Goal: Task Accomplishment & Management: Manage account settings

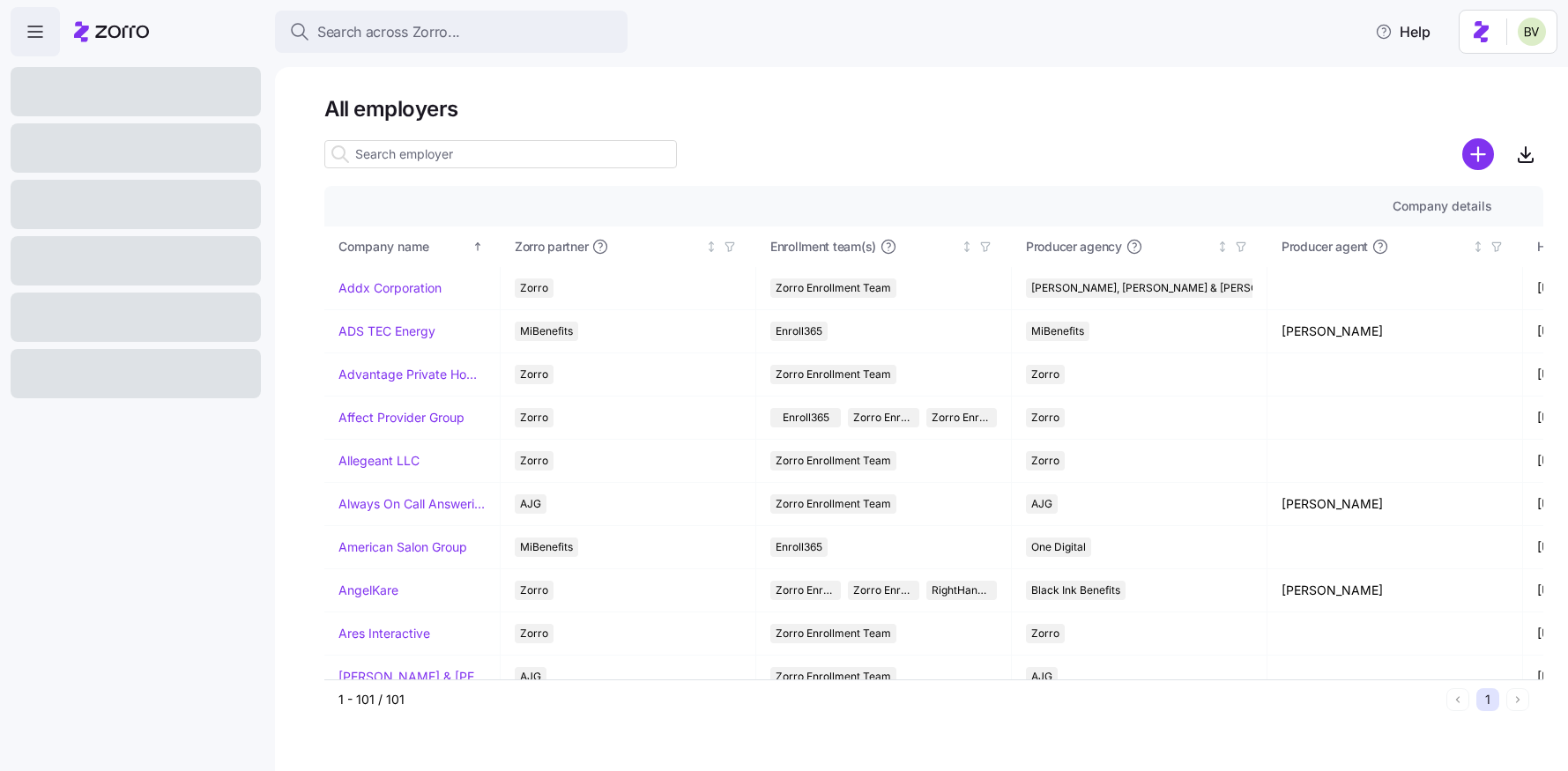
click at [421, 147] on input at bounding box center [501, 154] width 353 height 28
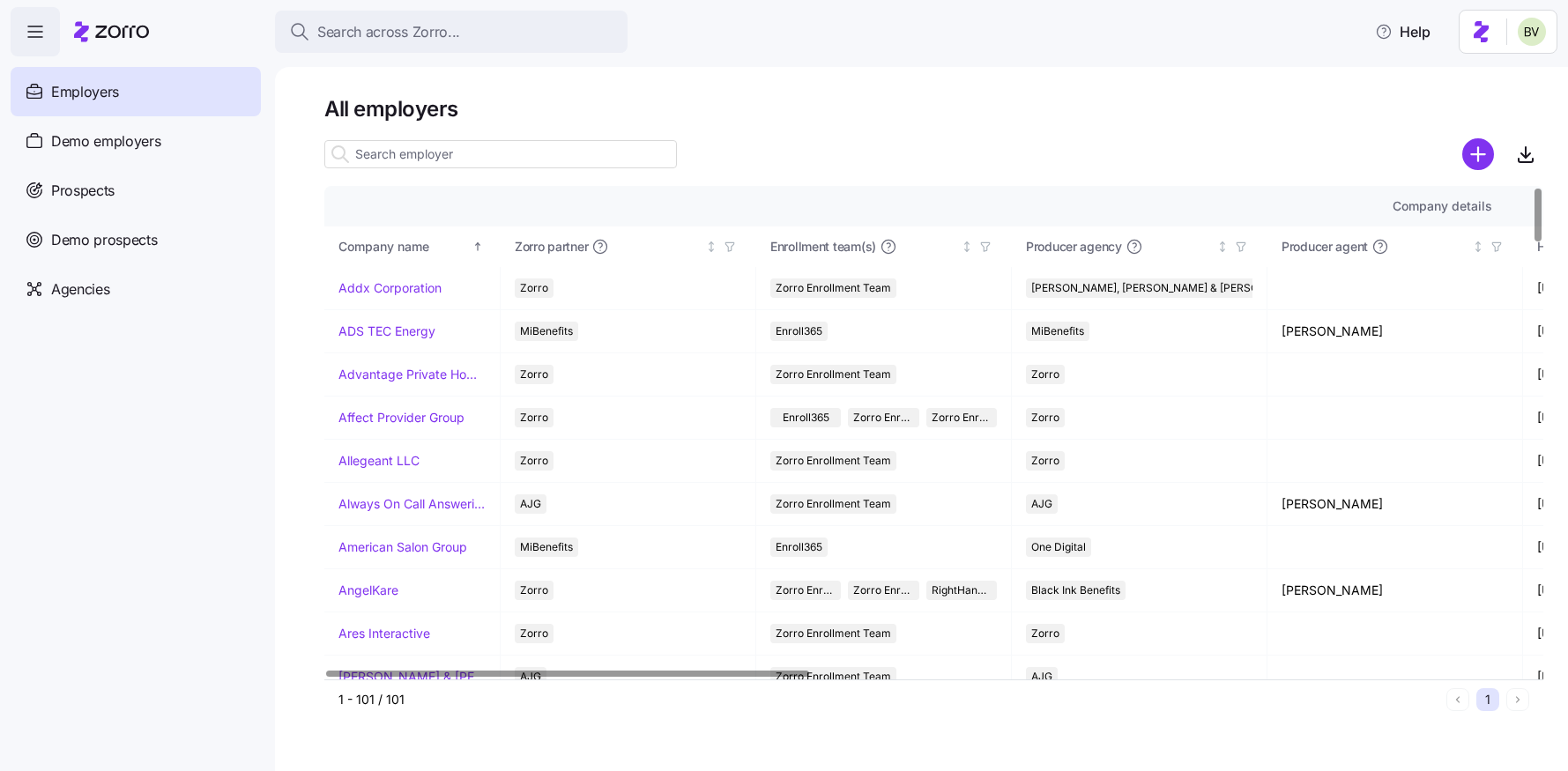
click at [468, 148] on input at bounding box center [501, 154] width 353 height 28
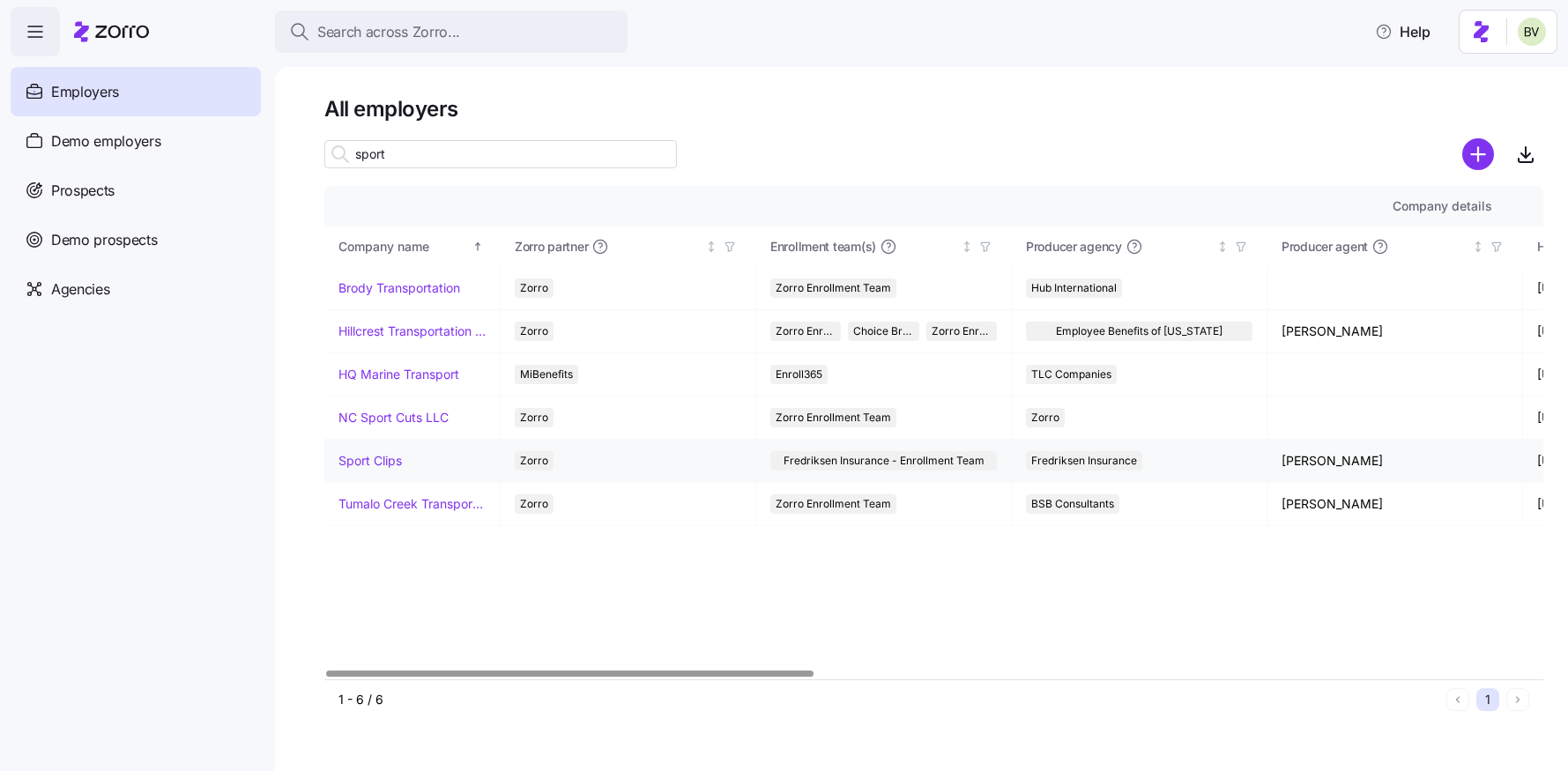
type input "sport"
click at [367, 461] on link "Sport Clips" at bounding box center [369, 461] width 63 height 18
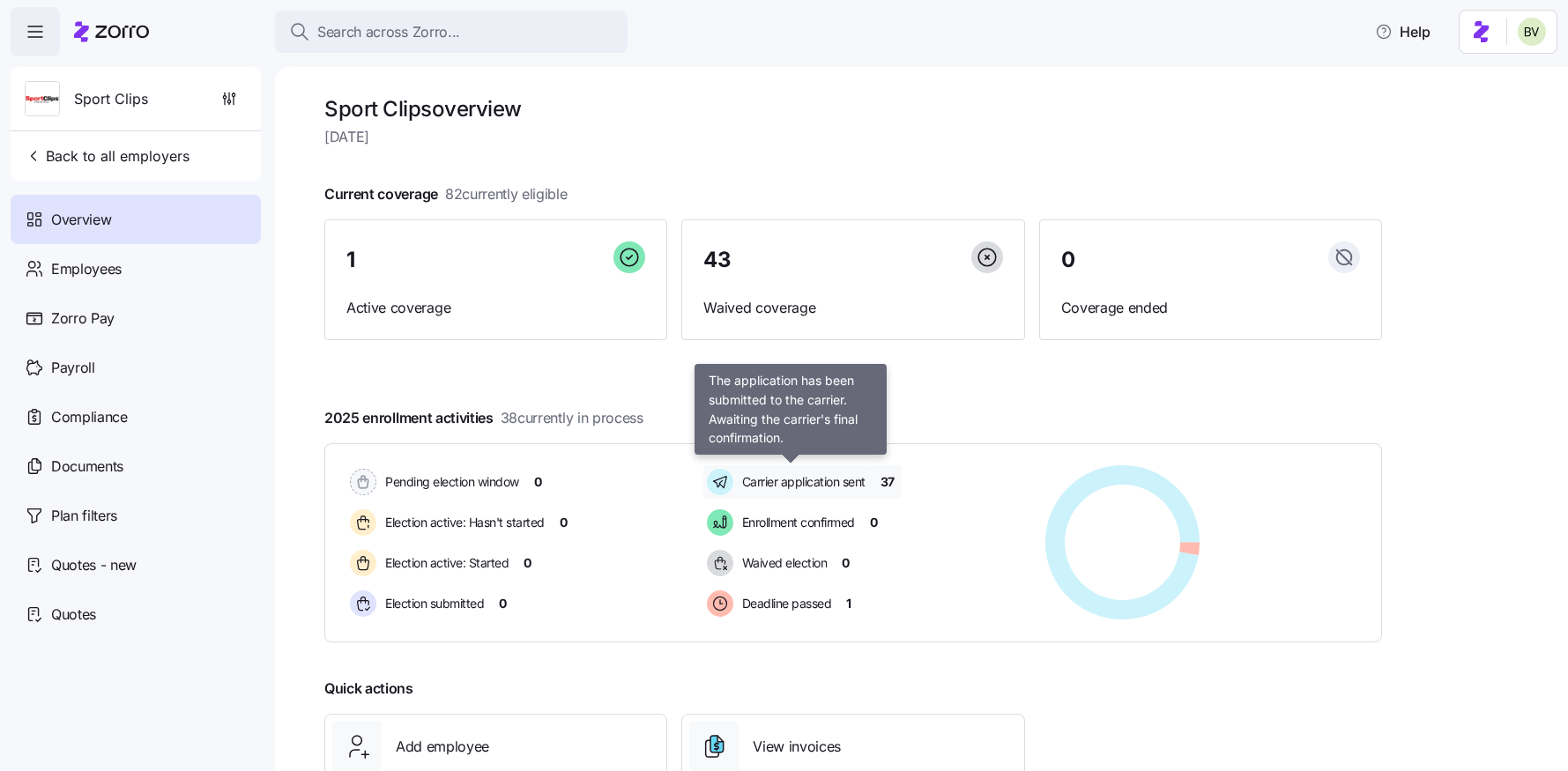
click at [770, 478] on span "Carrier application sent" at bounding box center [801, 482] width 128 height 18
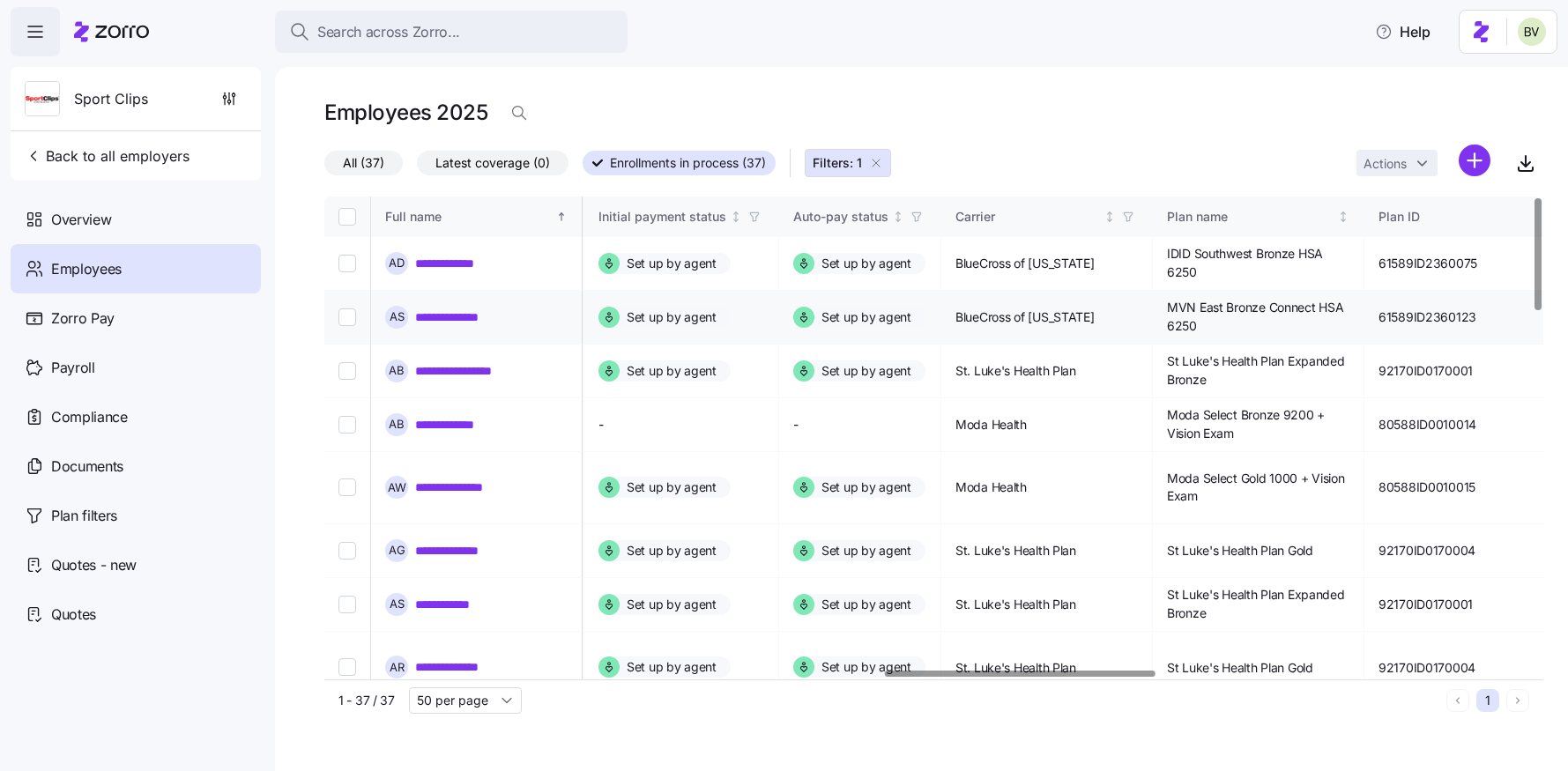
scroll to position [0, 2828]
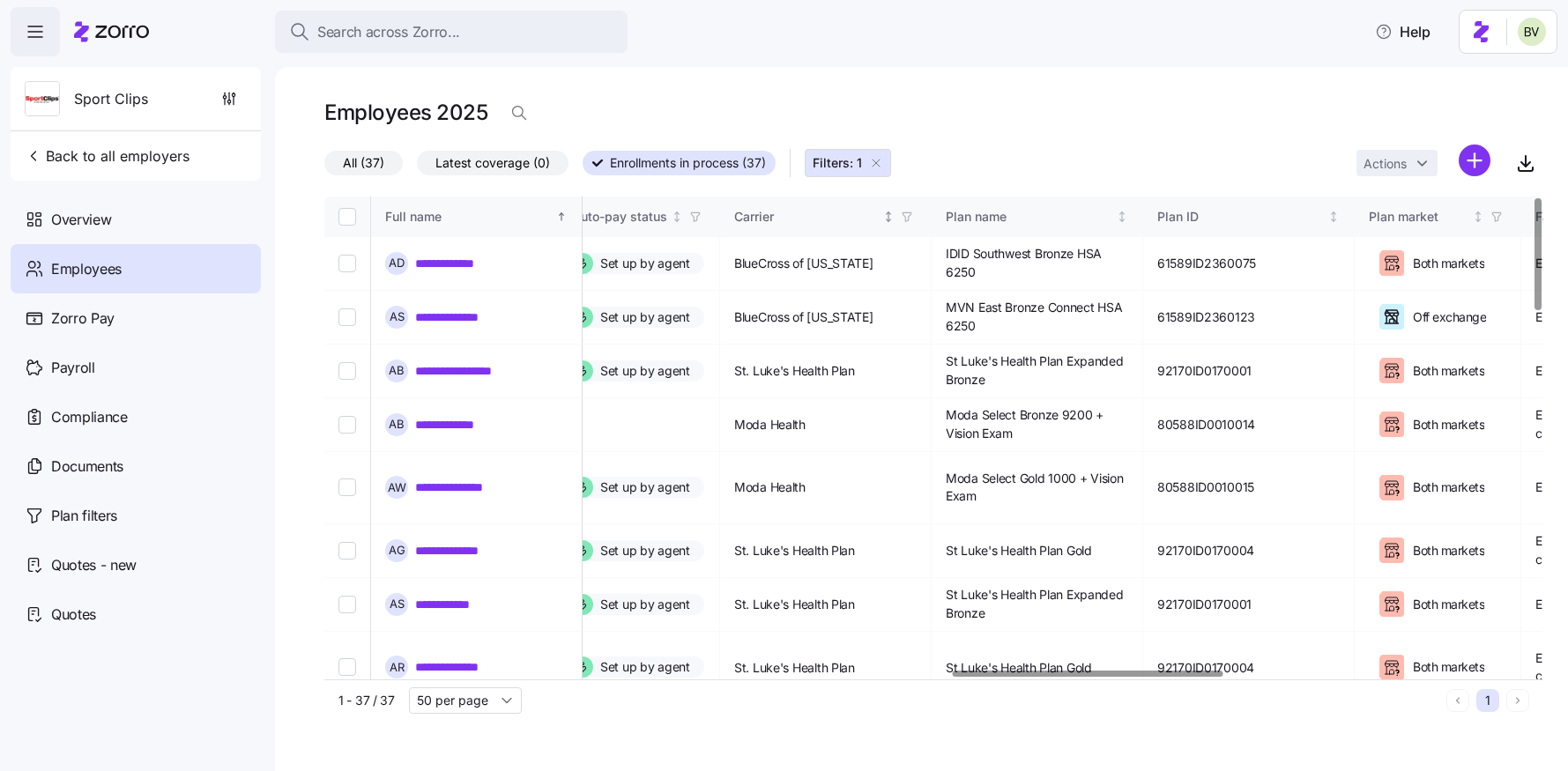
click at [913, 215] on icon "button" at bounding box center [906, 217] width 13 height 13
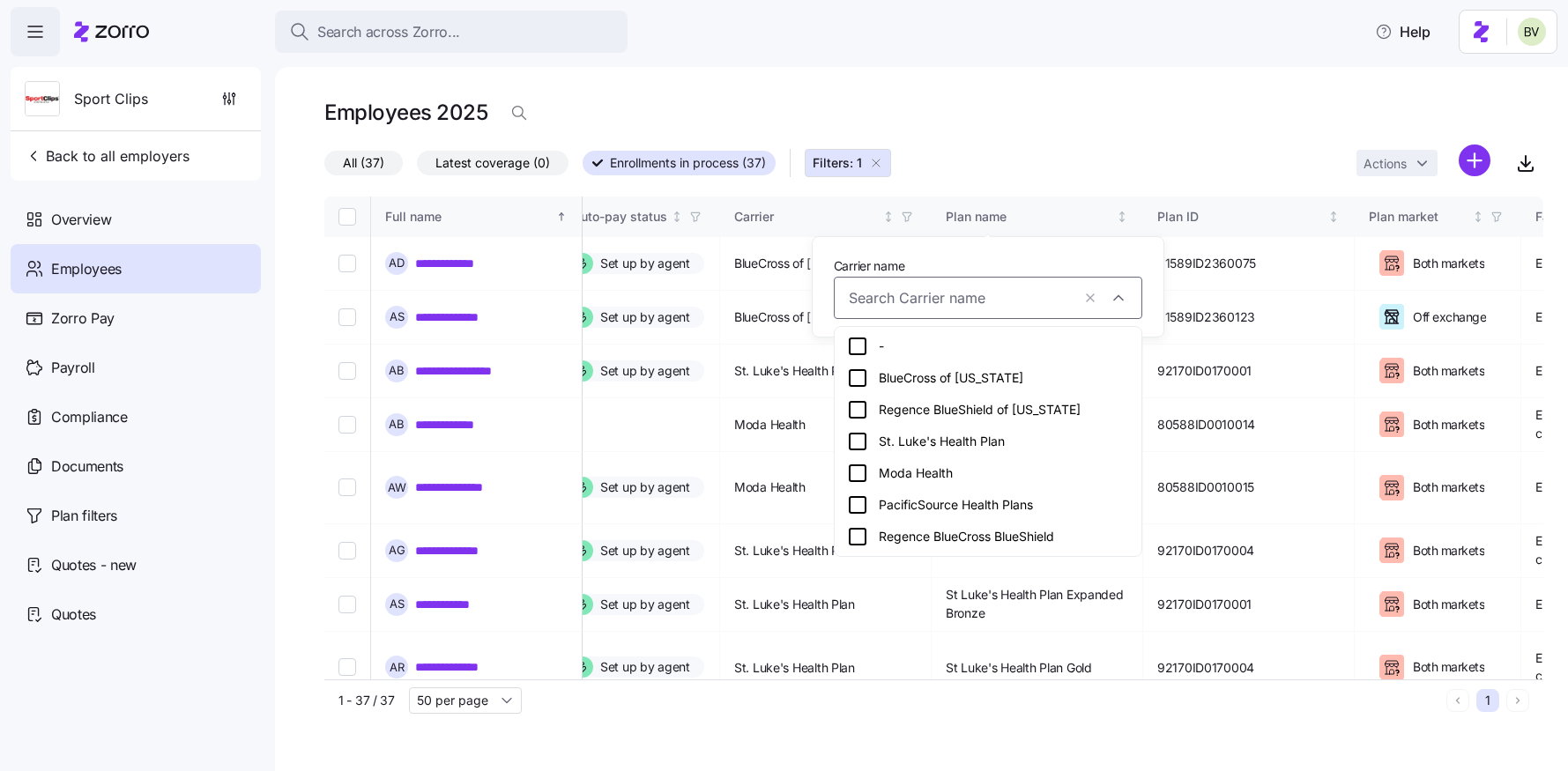
click at [856, 438] on icon at bounding box center [857, 441] width 21 height 21
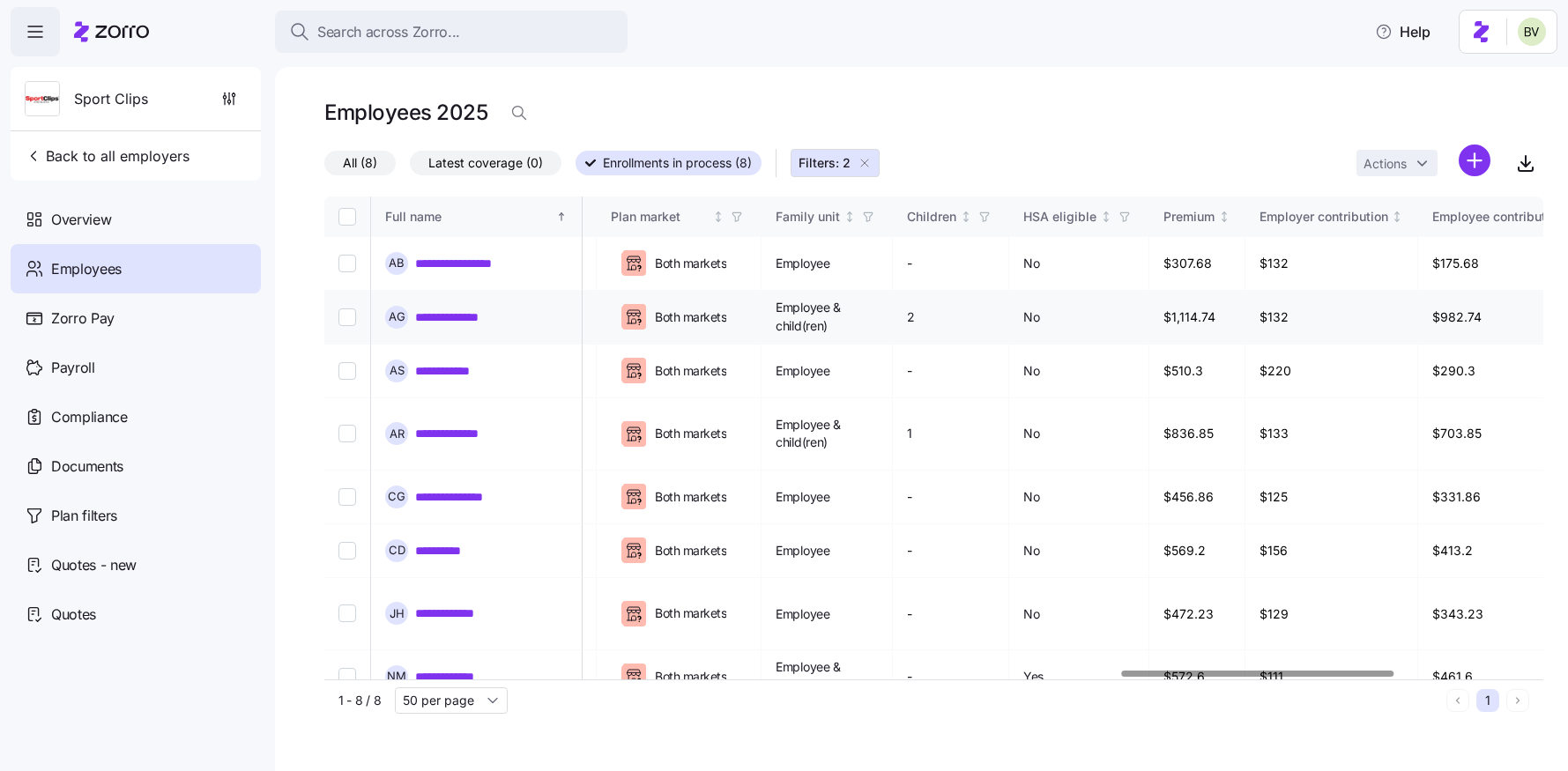
scroll to position [0, 3620]
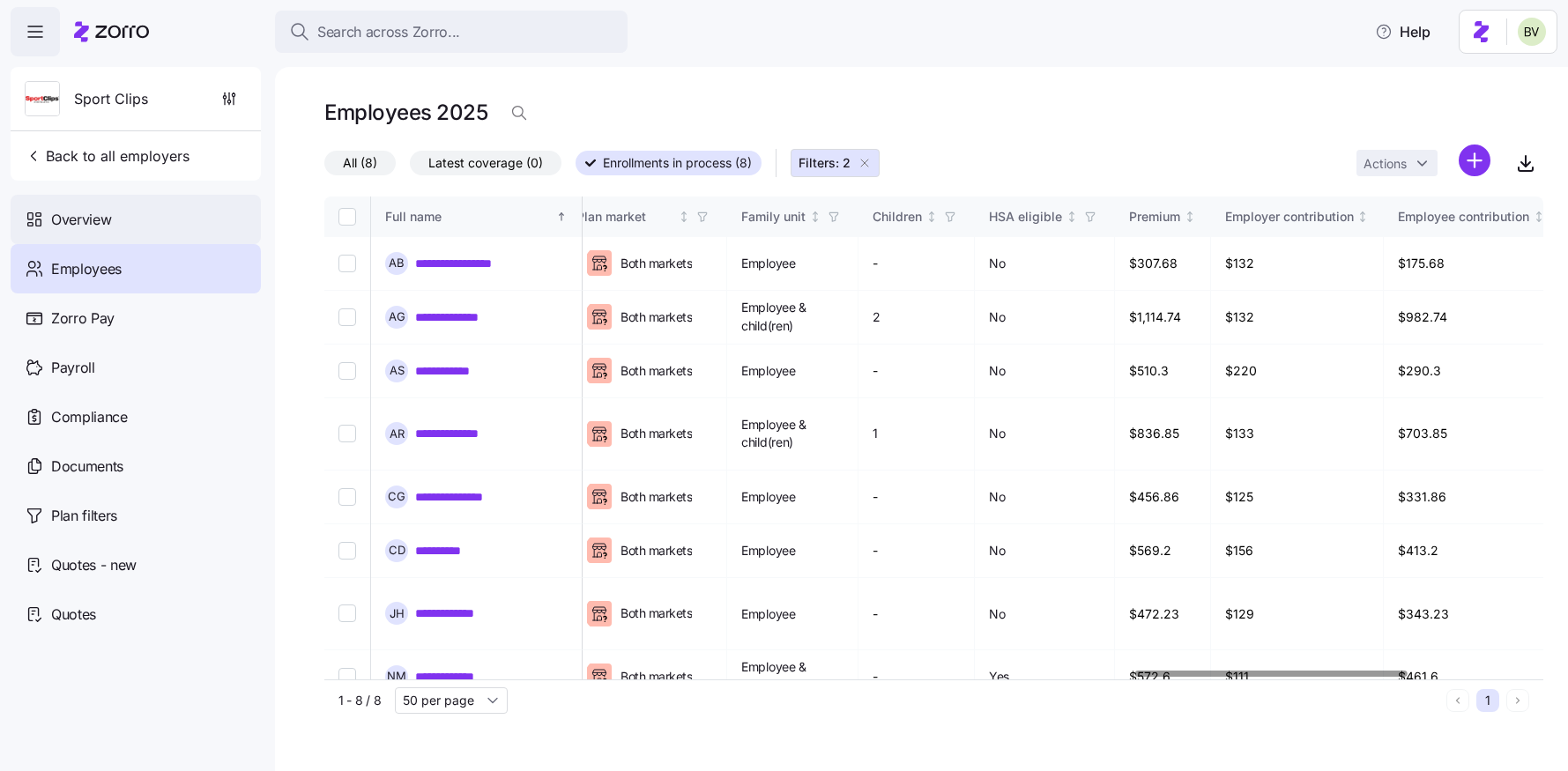
click at [157, 219] on div "Overview" at bounding box center [135, 219] width 250 height 50
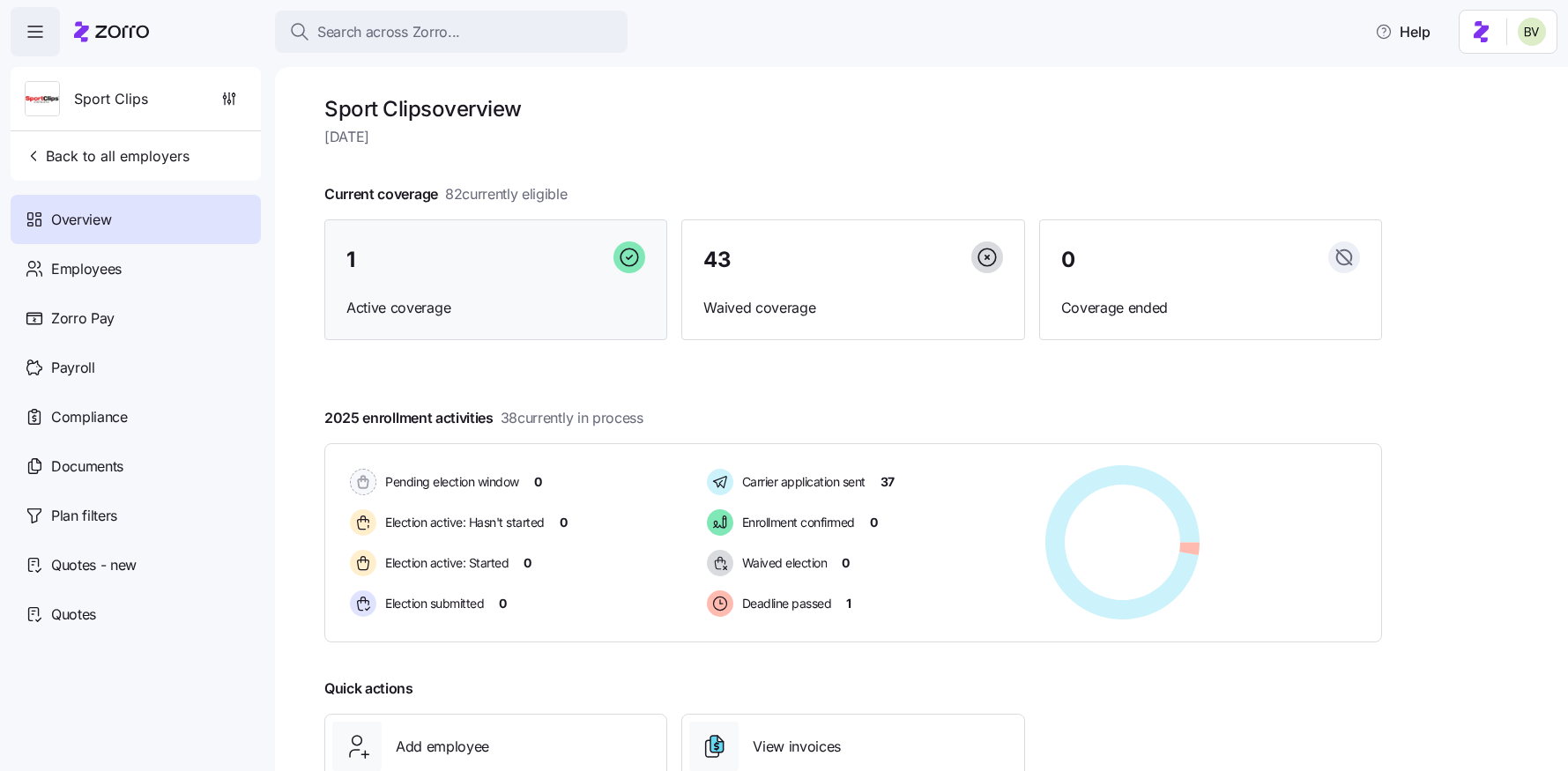
click at [367, 302] on span "Active coverage" at bounding box center [495, 307] width 298 height 22
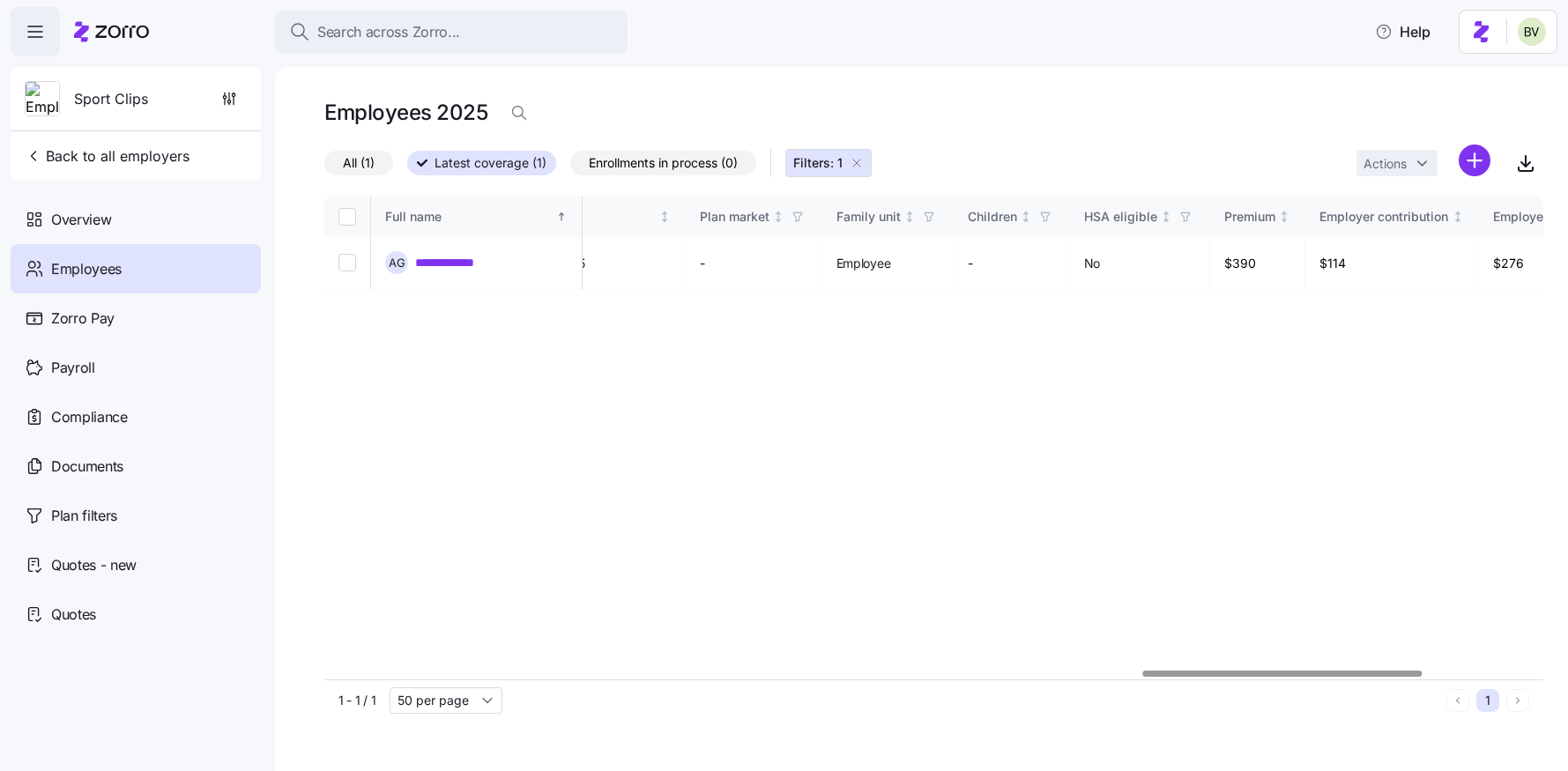
scroll to position [0, 3569]
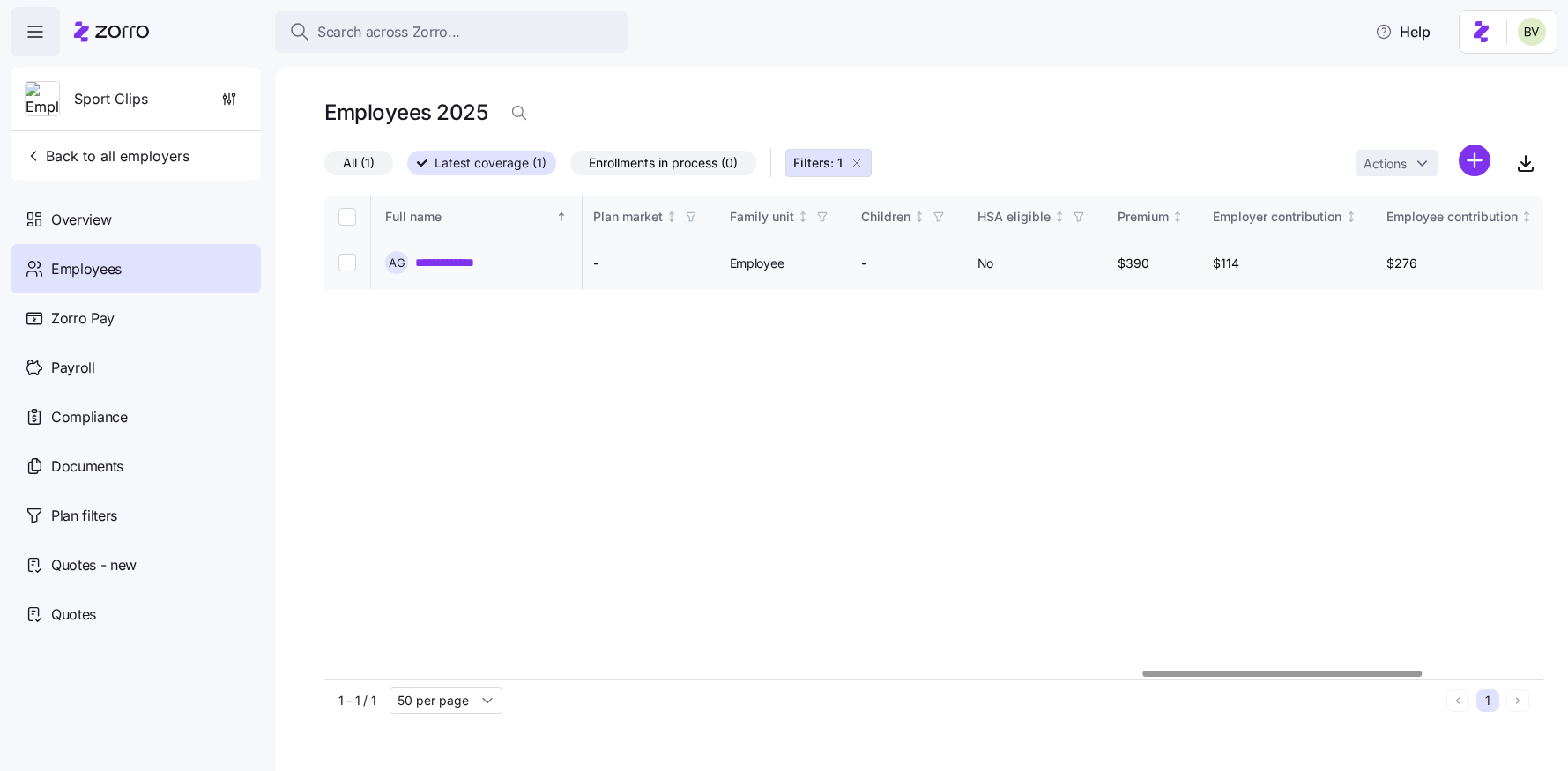
click at [458, 257] on link "**********" at bounding box center [459, 263] width 88 height 18
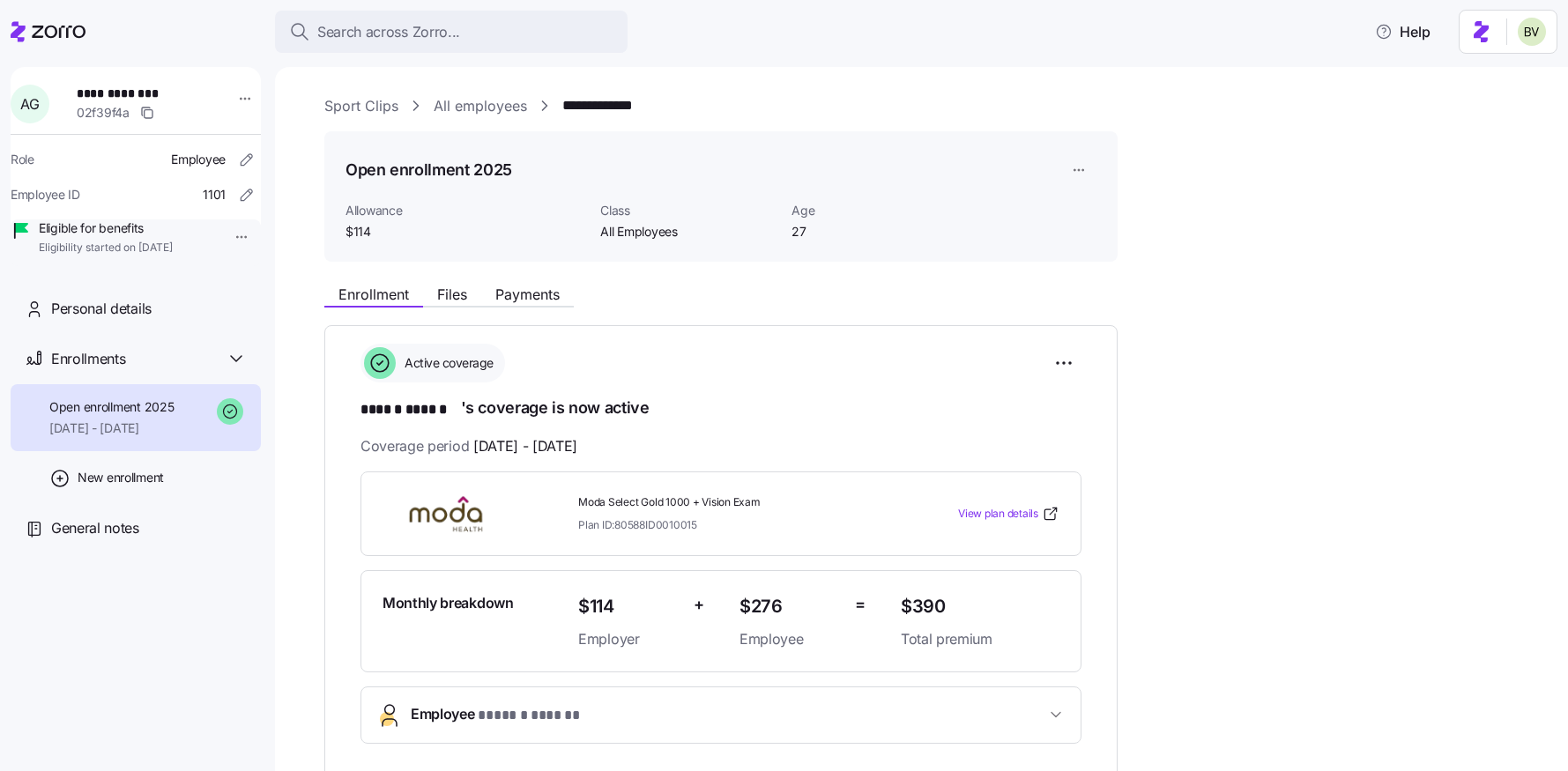
click at [452, 99] on link "All employees" at bounding box center [480, 106] width 93 height 22
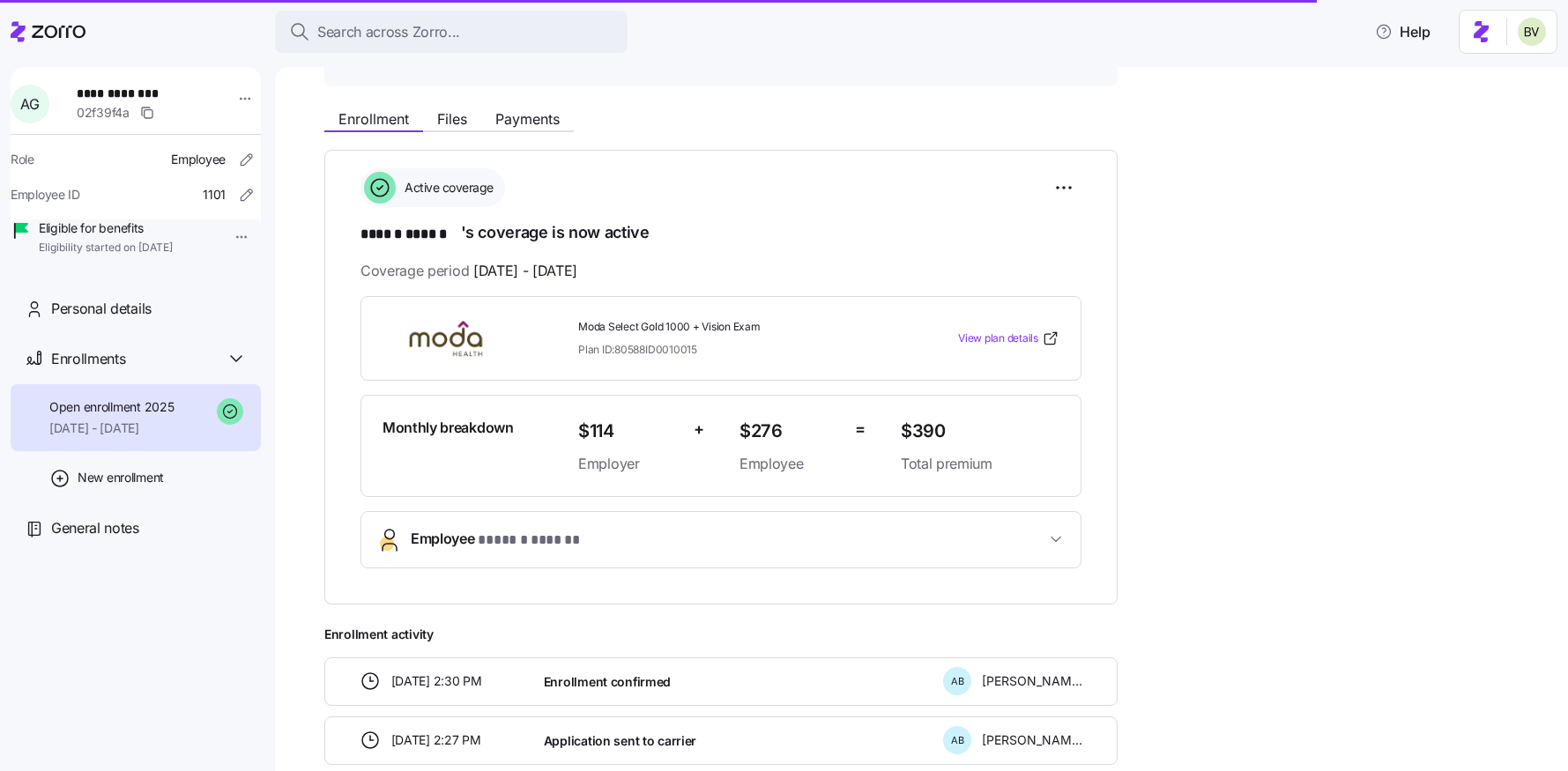
scroll to position [196, 0]
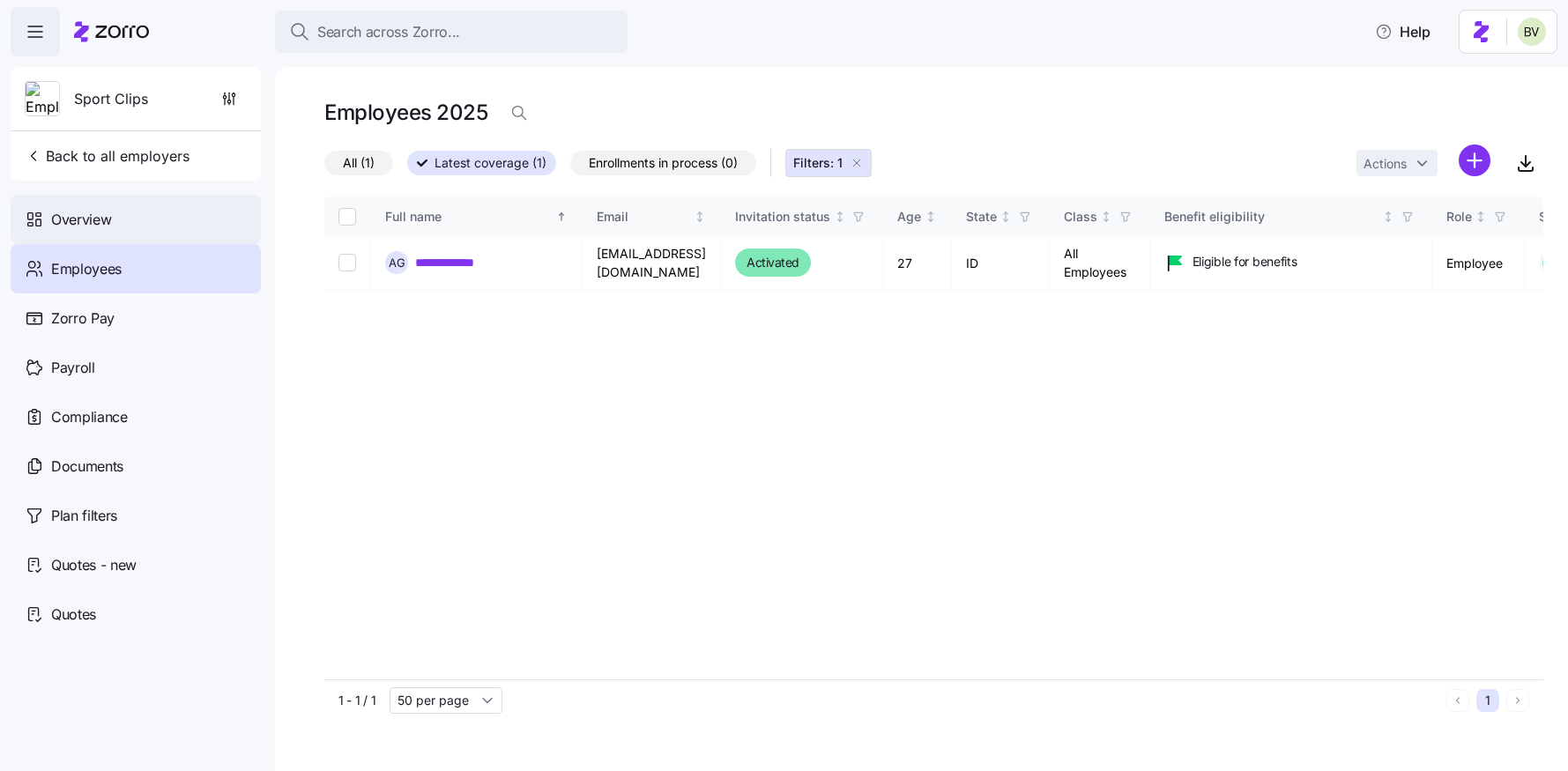
click at [76, 220] on span "Overview" at bounding box center [82, 220] width 60 height 22
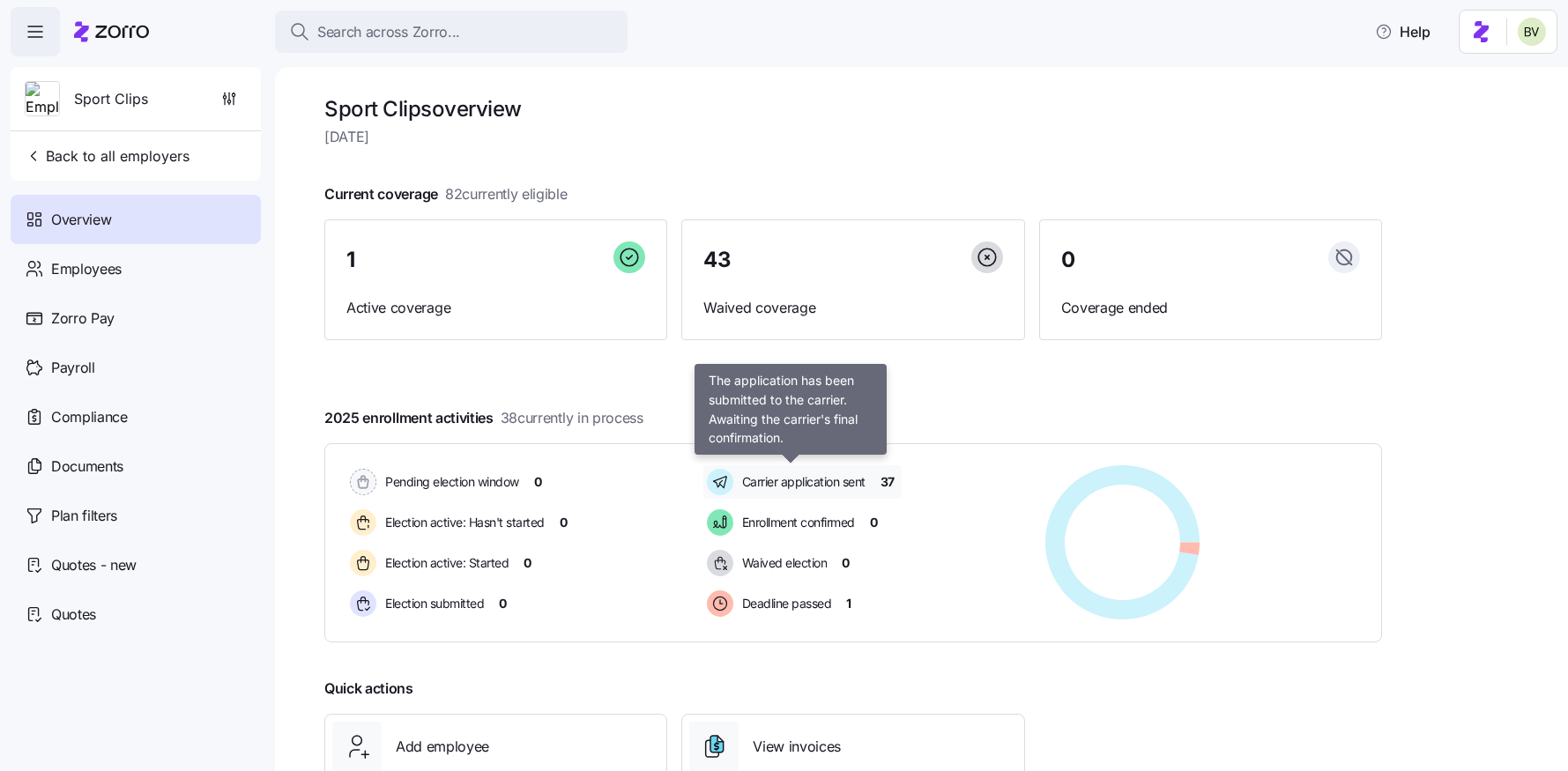
click at [784, 484] on span "Carrier application sent" at bounding box center [801, 482] width 128 height 18
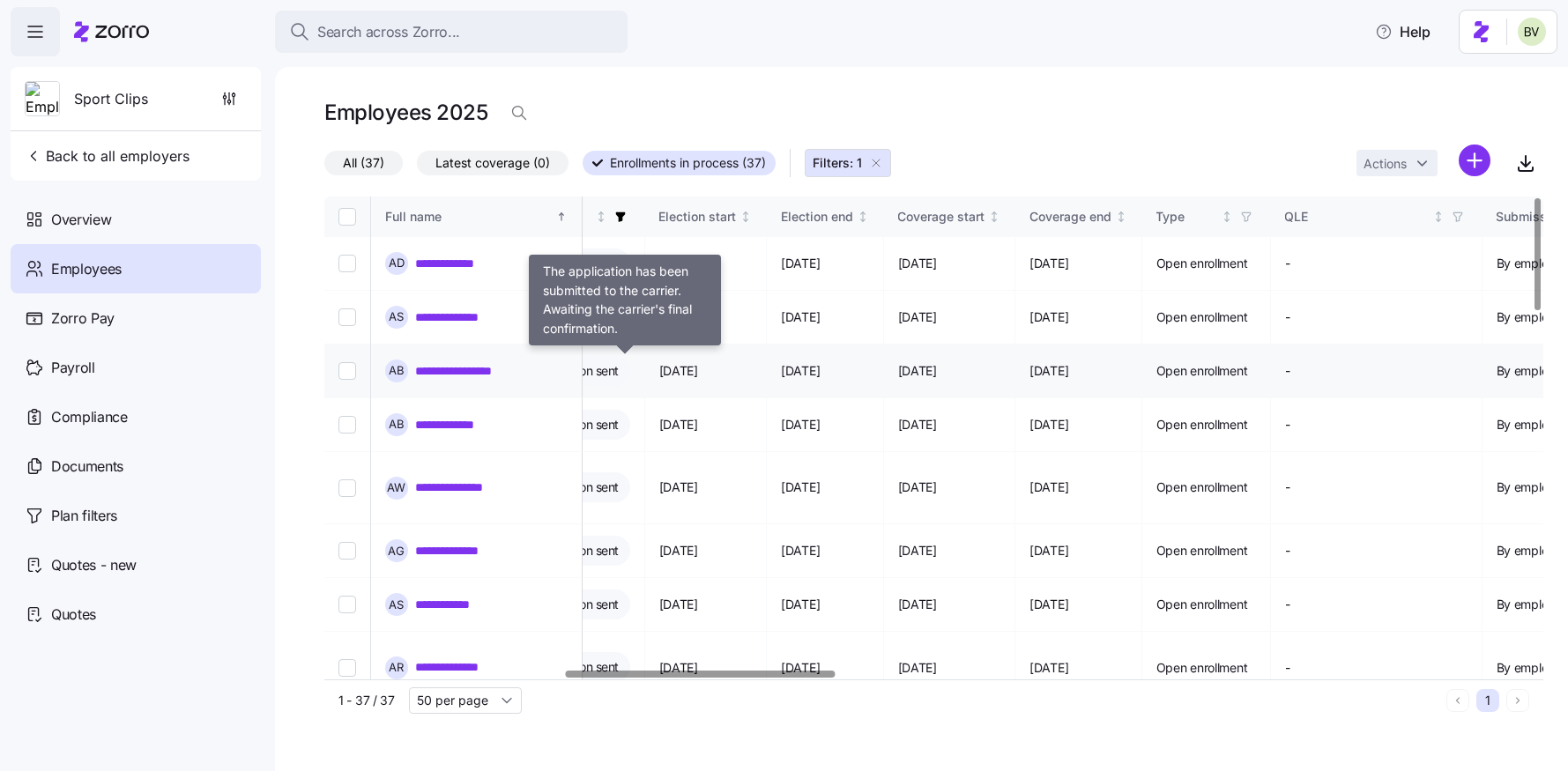
scroll to position [0, 1097]
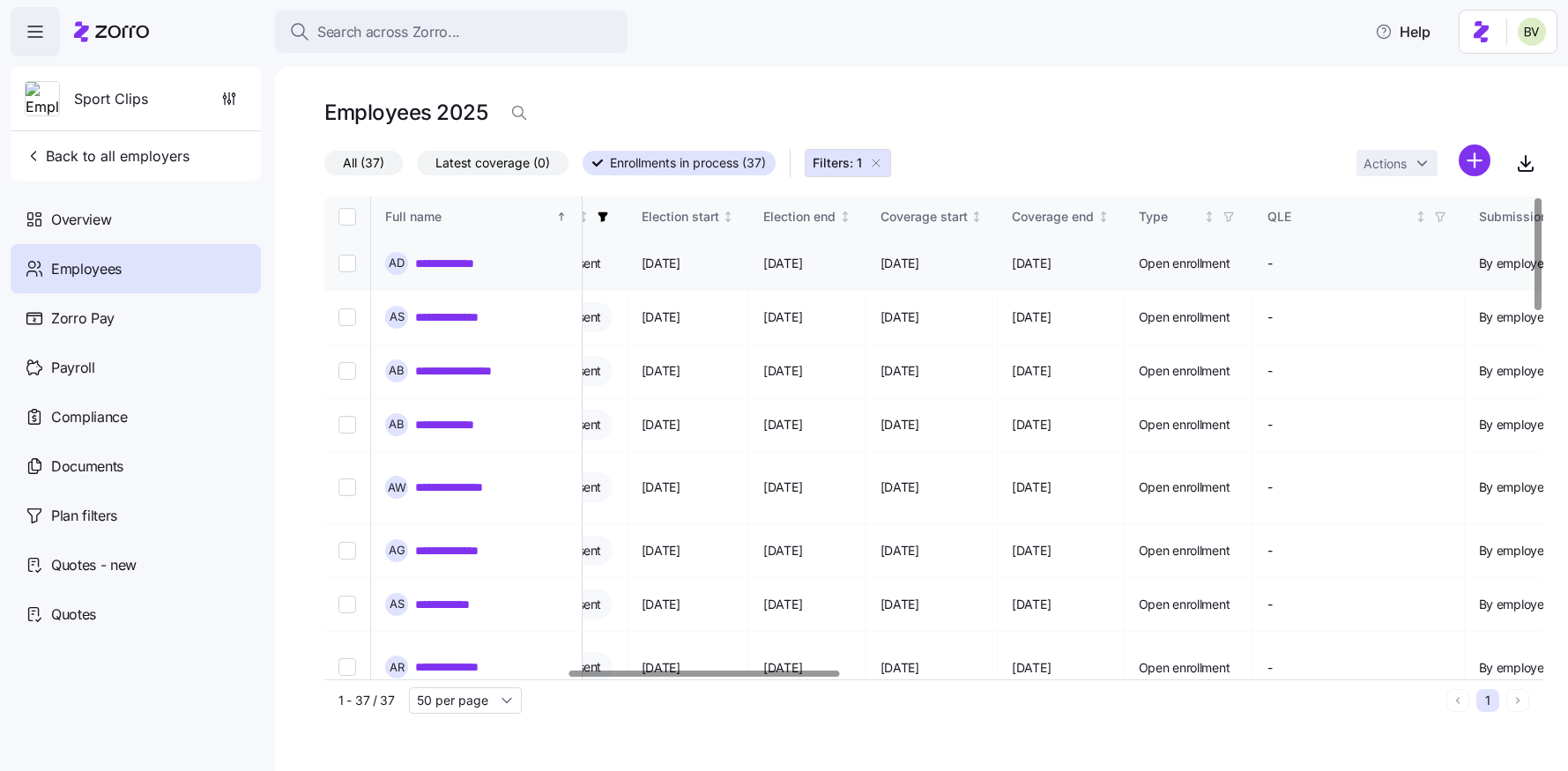
click at [456, 265] on link "**********" at bounding box center [453, 263] width 76 height 18
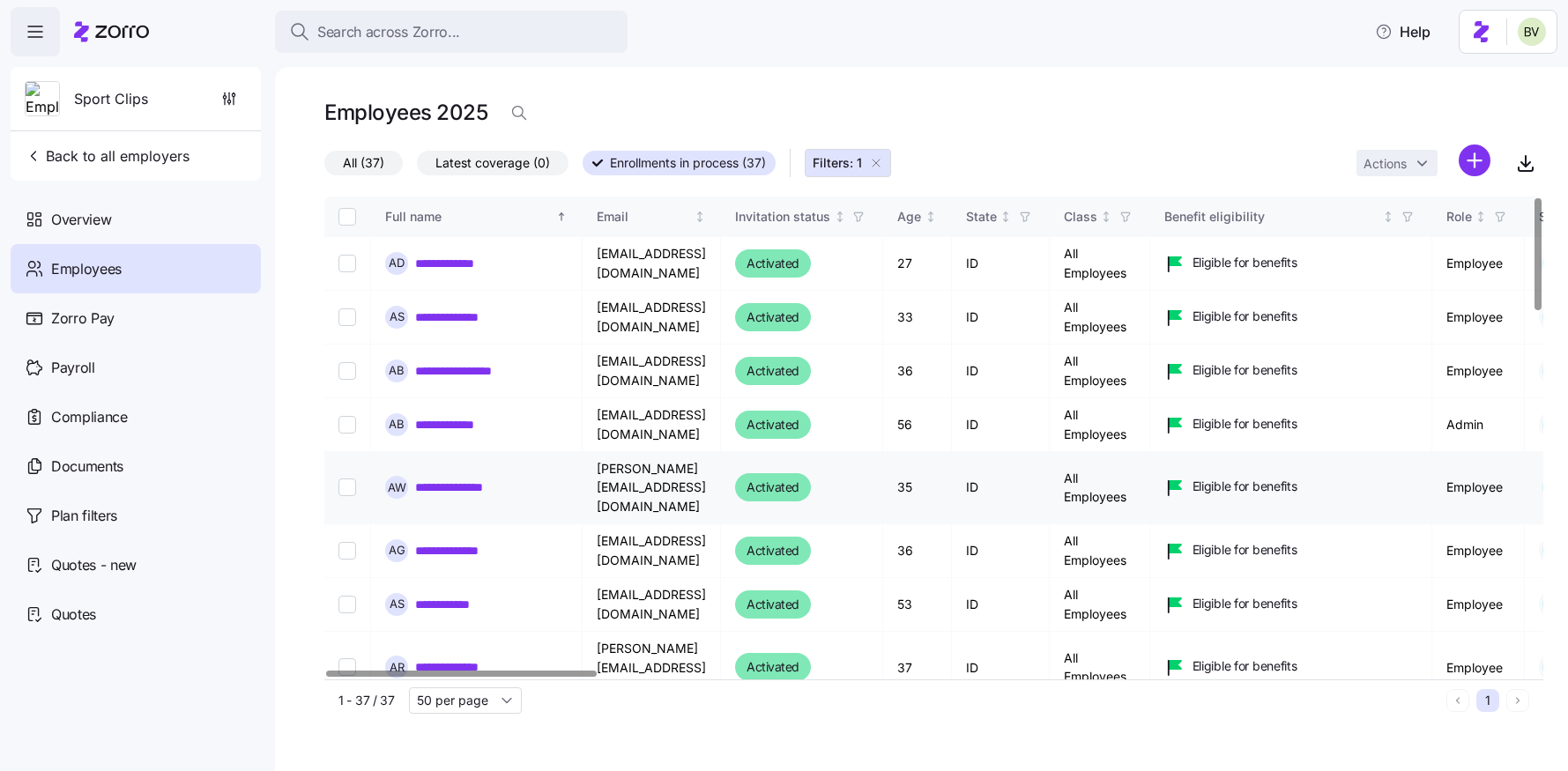
click at [463, 478] on link "**********" at bounding box center [465, 487] width 99 height 18
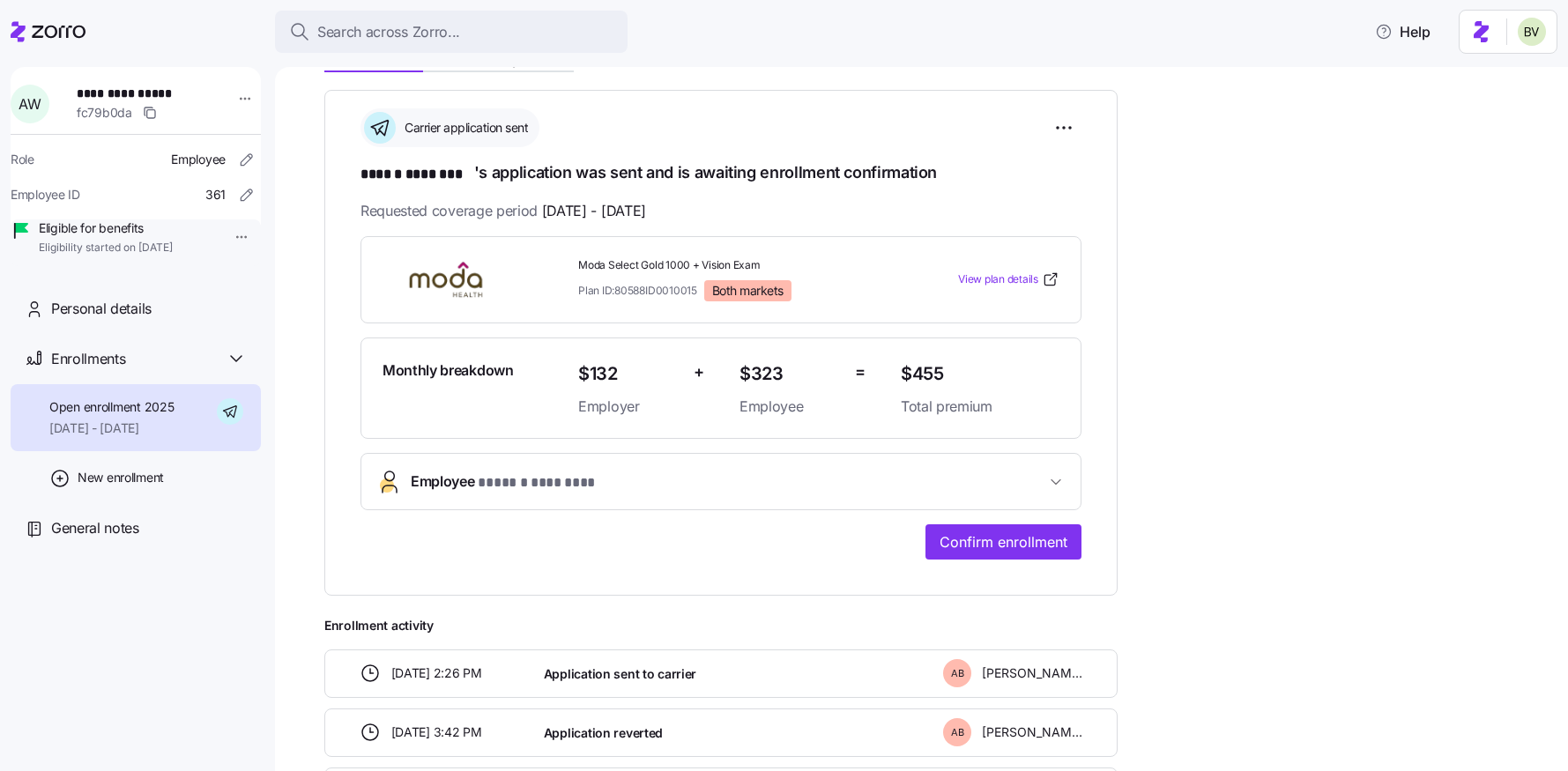
scroll to position [86, 0]
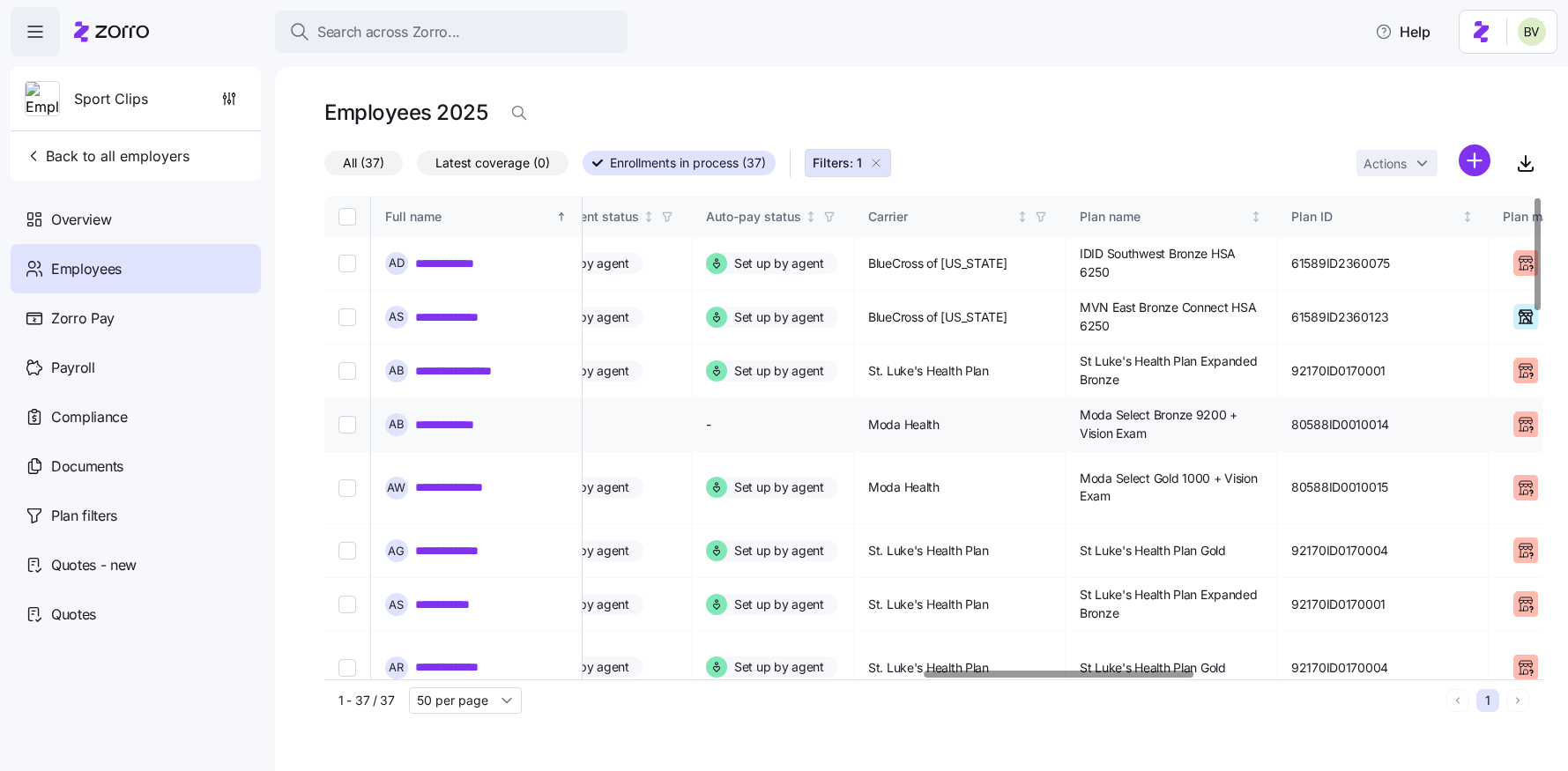
scroll to position [0, 2700]
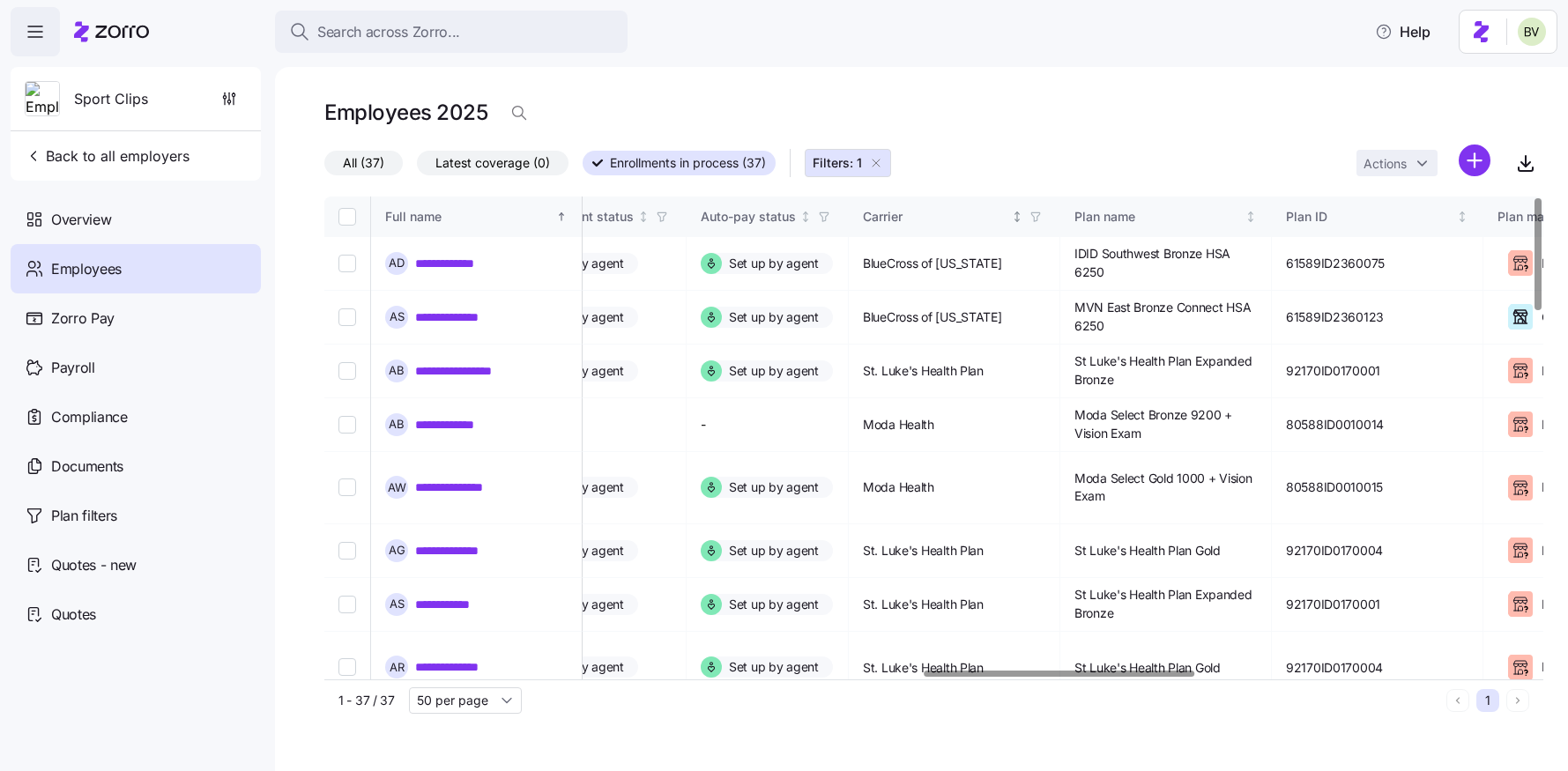
click at [1045, 222] on span "button" at bounding box center [1035, 217] width 19 height 19
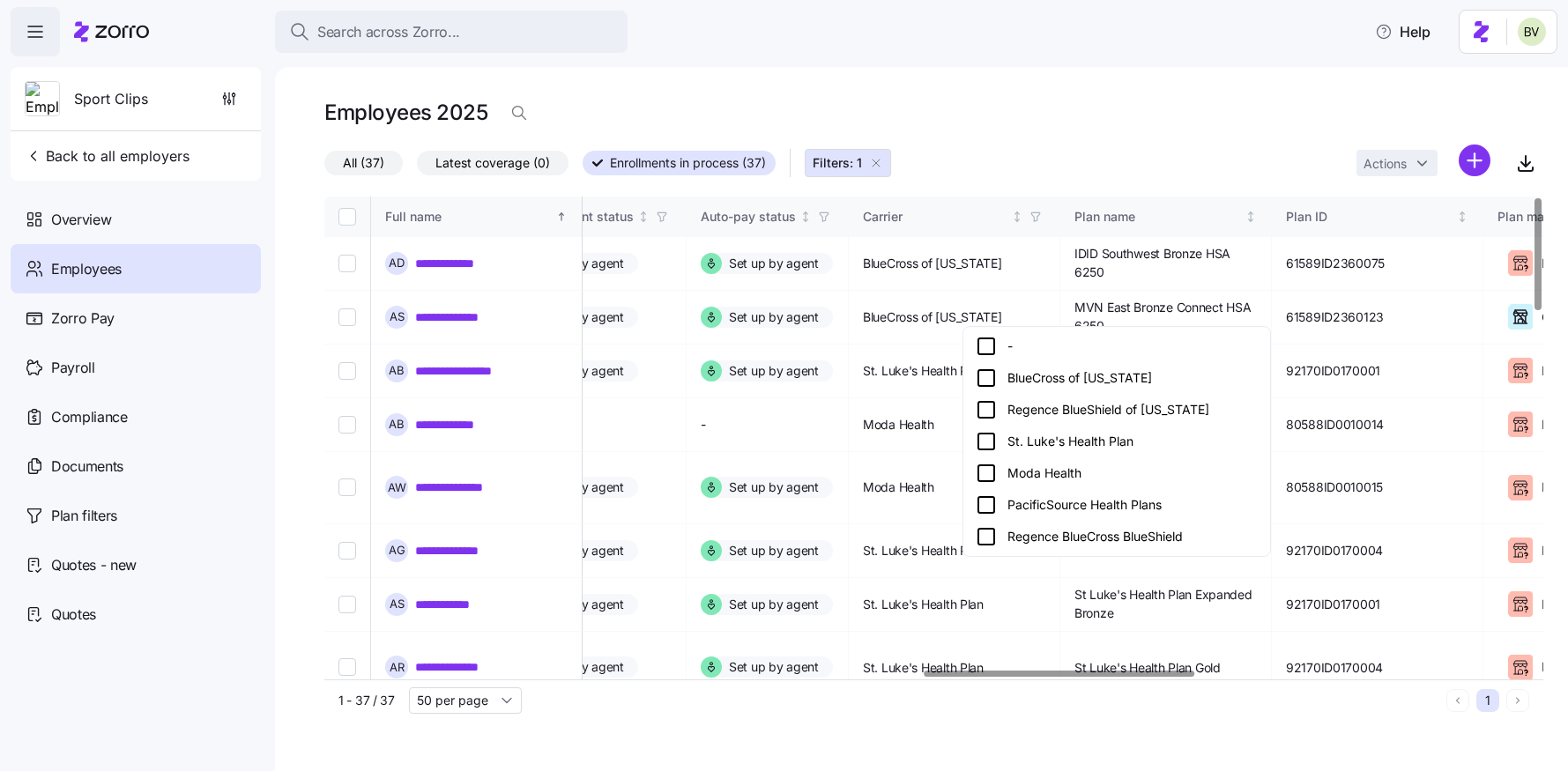
click at [992, 438] on icon at bounding box center [987, 441] width 21 height 21
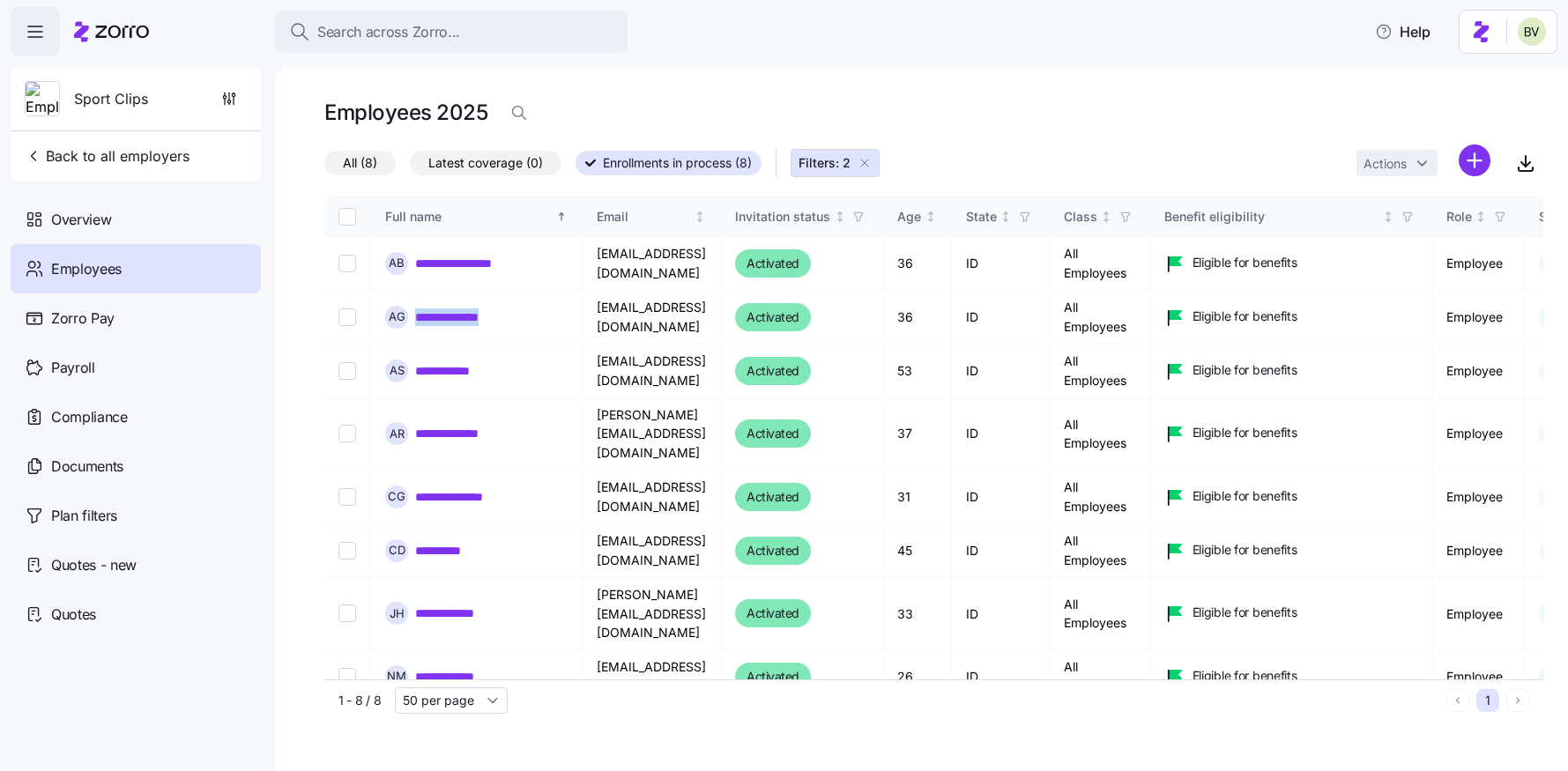
click at [865, 165] on icon "button" at bounding box center [864, 162] width 15 height 15
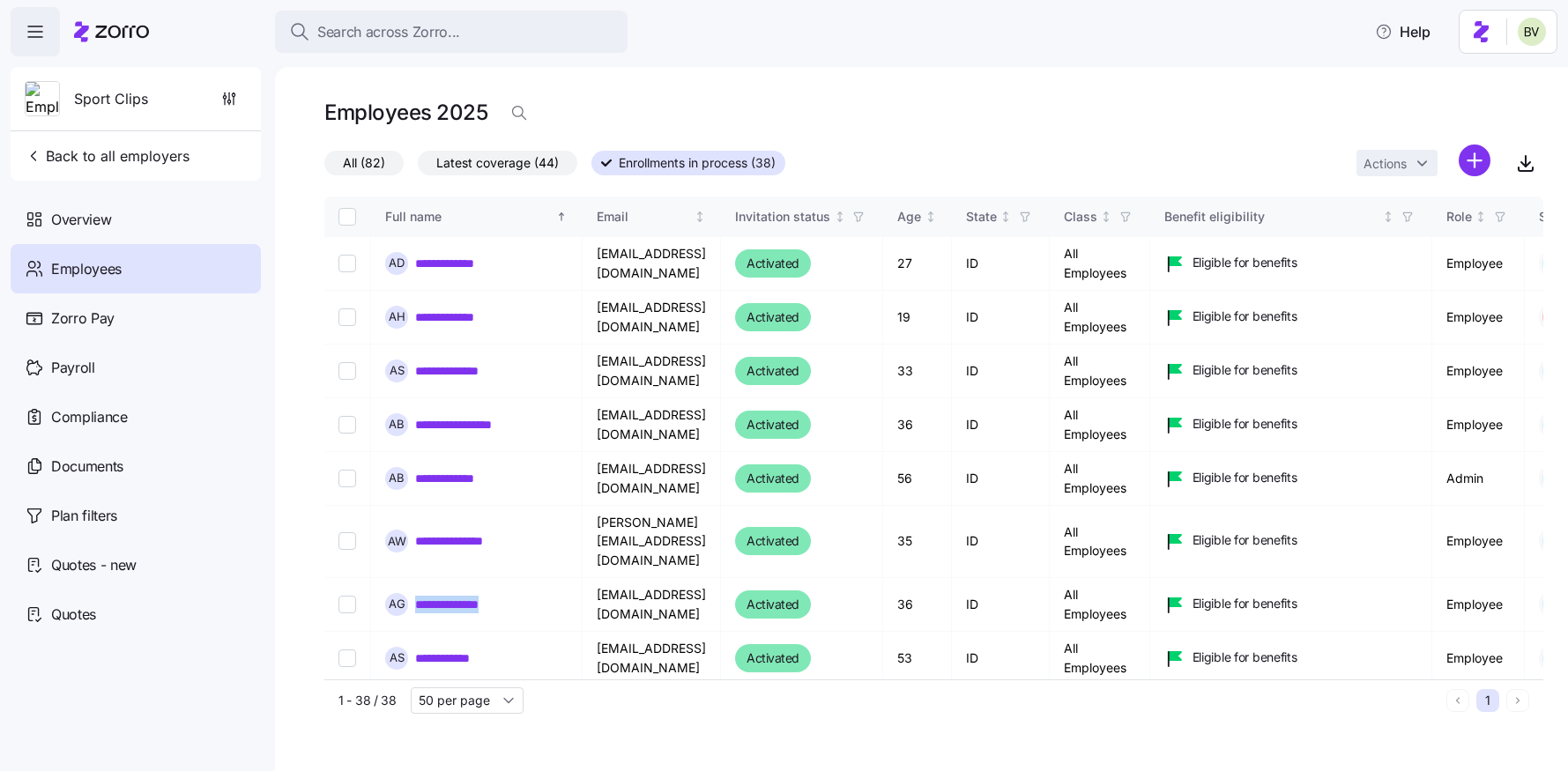
click at [495, 160] on span "Latest coverage (44)" at bounding box center [498, 163] width 122 height 23
click at [418, 167] on input "Latest coverage (44)" at bounding box center [418, 167] width 0 height 0
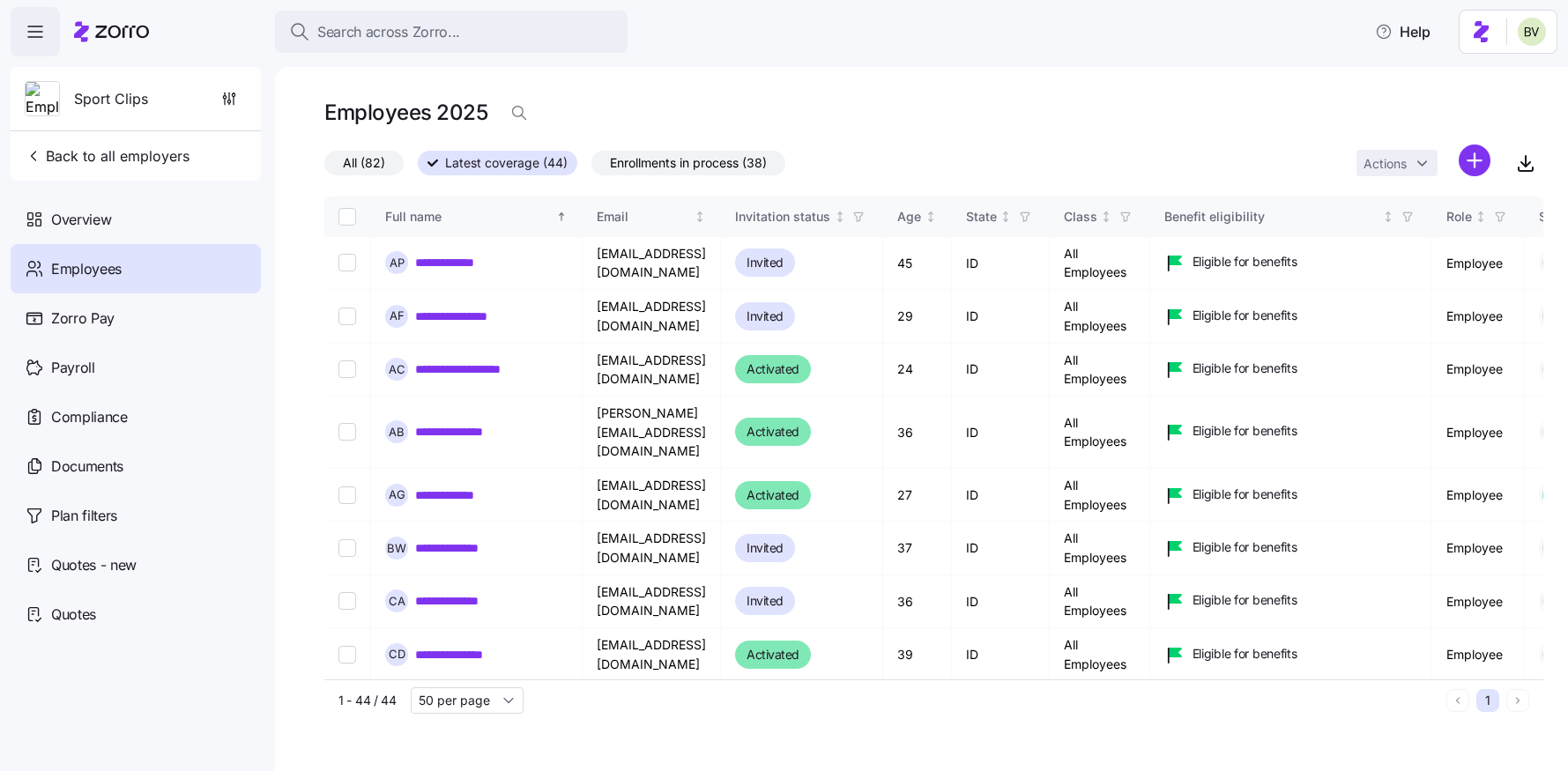
click at [366, 164] on span "All (82)" at bounding box center [365, 163] width 43 height 23
click at [325, 167] on input "All (82)" at bounding box center [325, 167] width 0 height 0
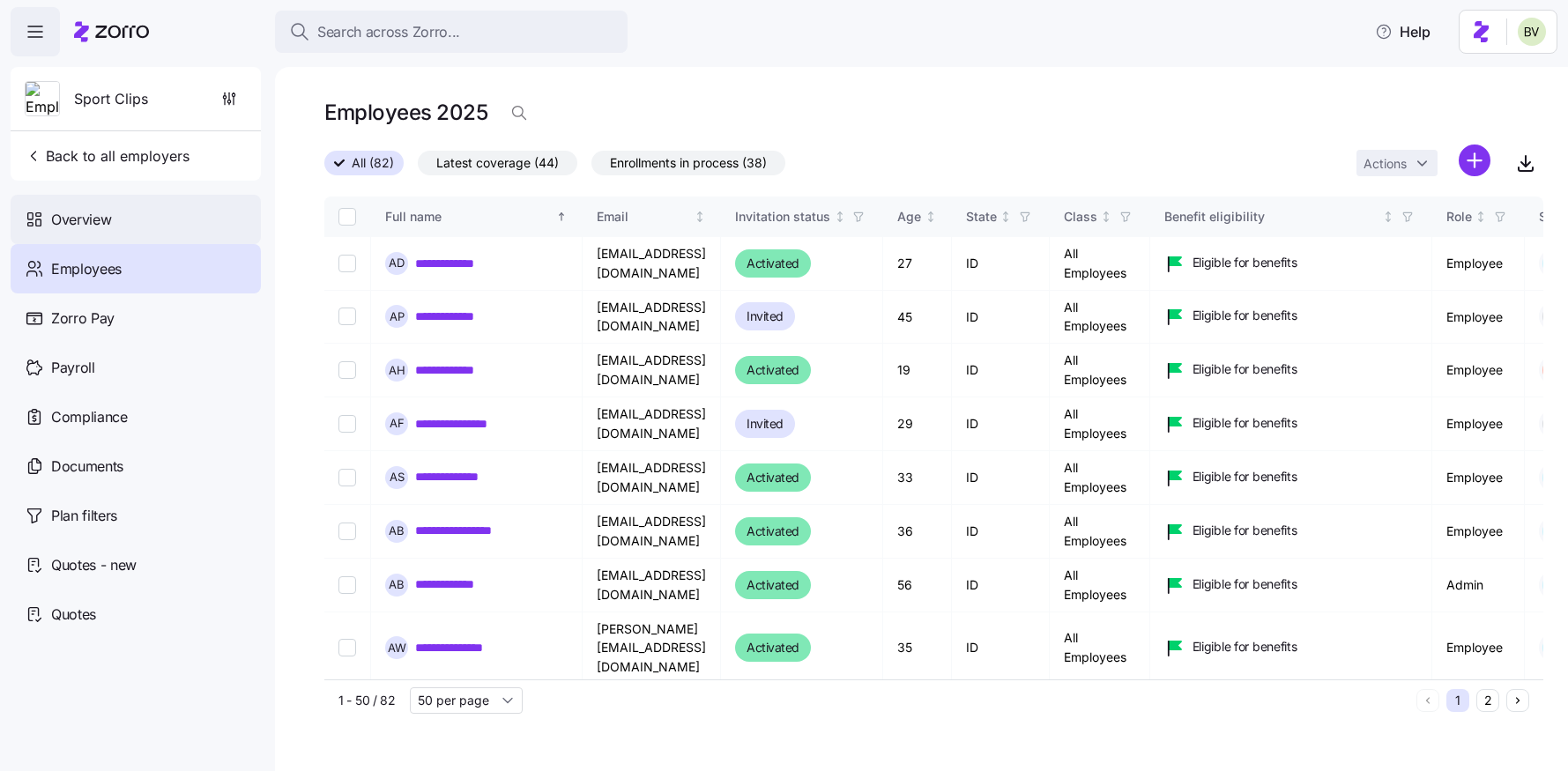
click at [134, 216] on div "Overview" at bounding box center [135, 219] width 250 height 50
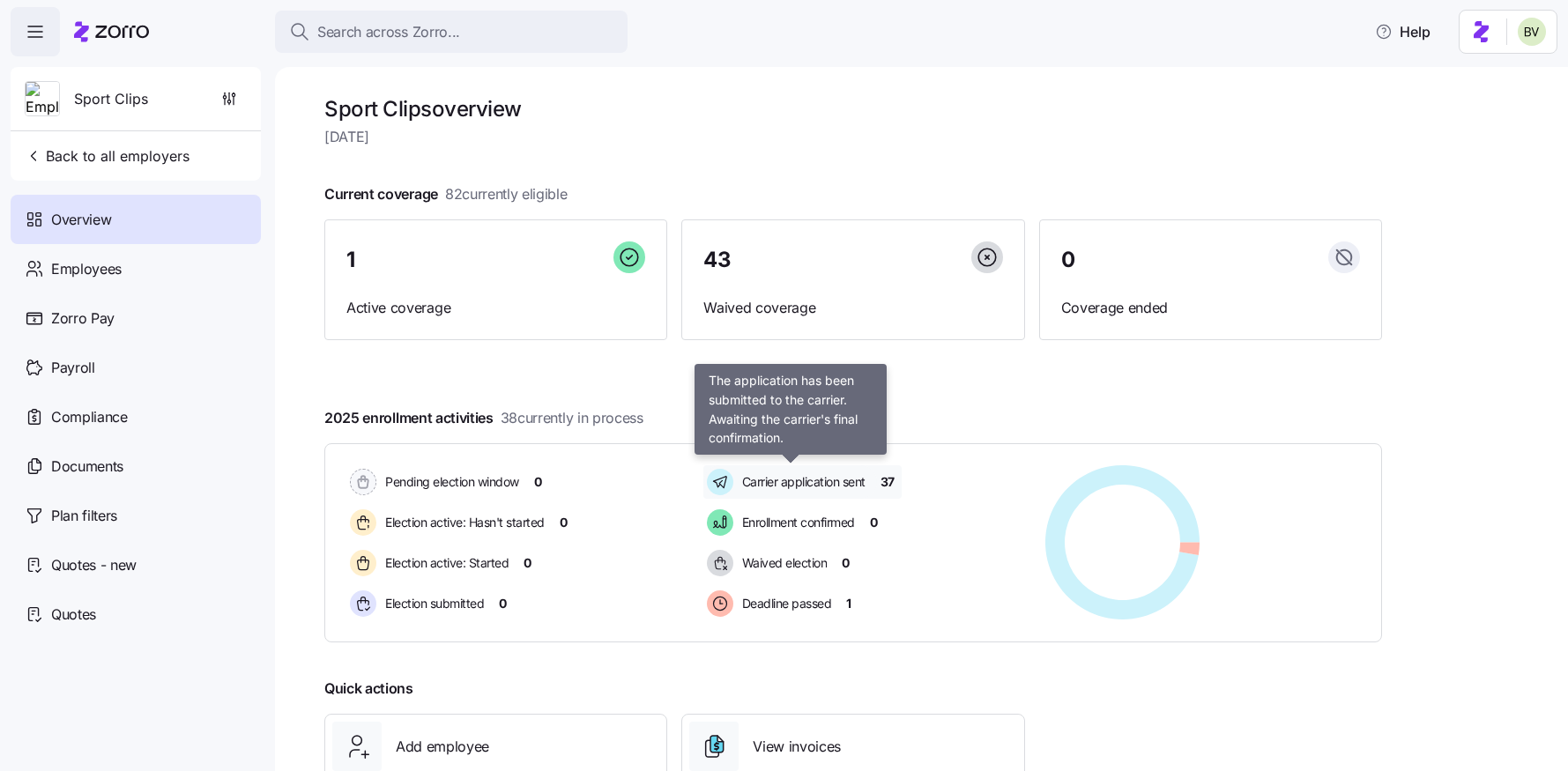
click at [819, 476] on span "Carrier application sent" at bounding box center [801, 482] width 128 height 18
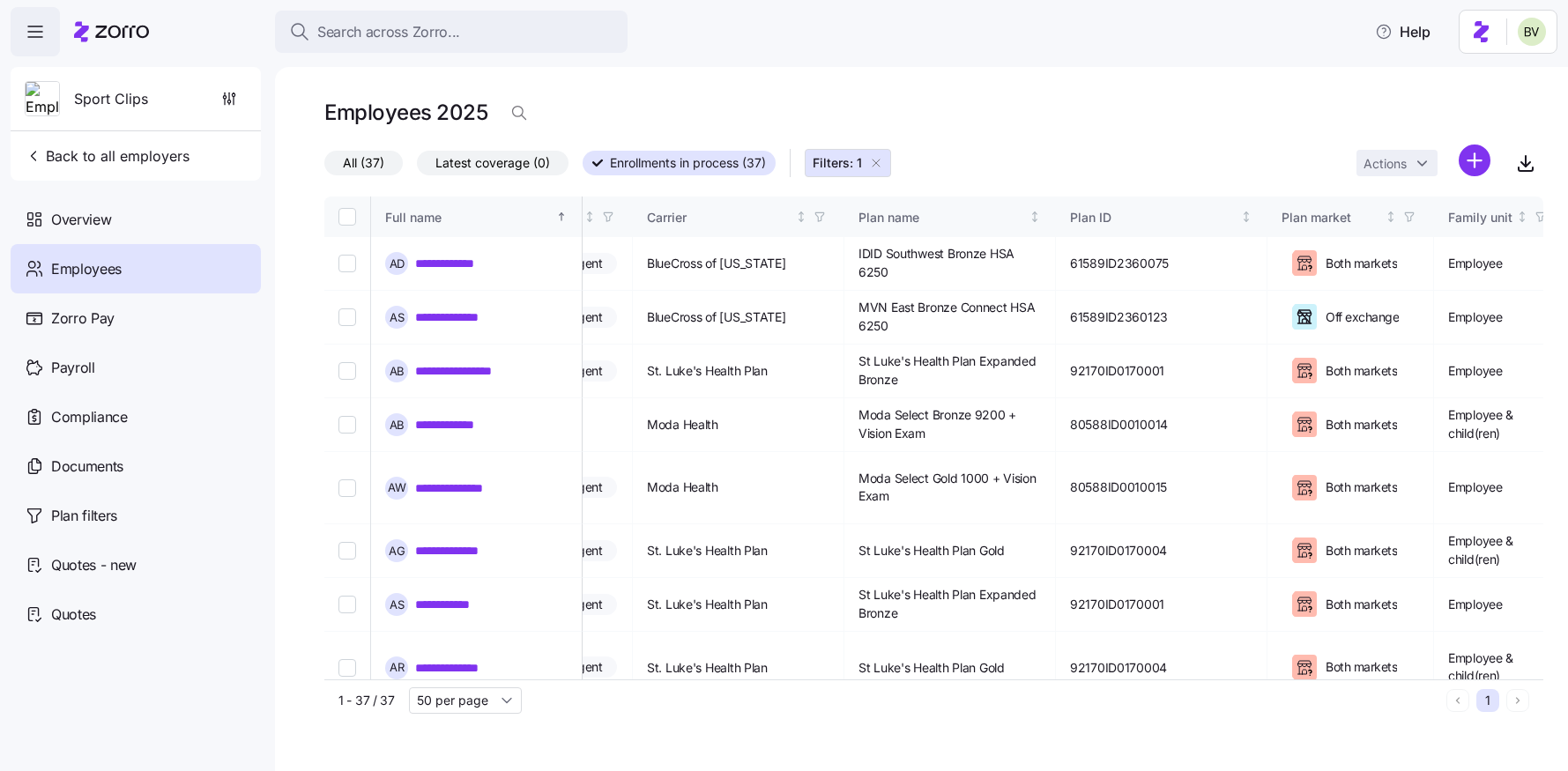
scroll to position [0, 3120]
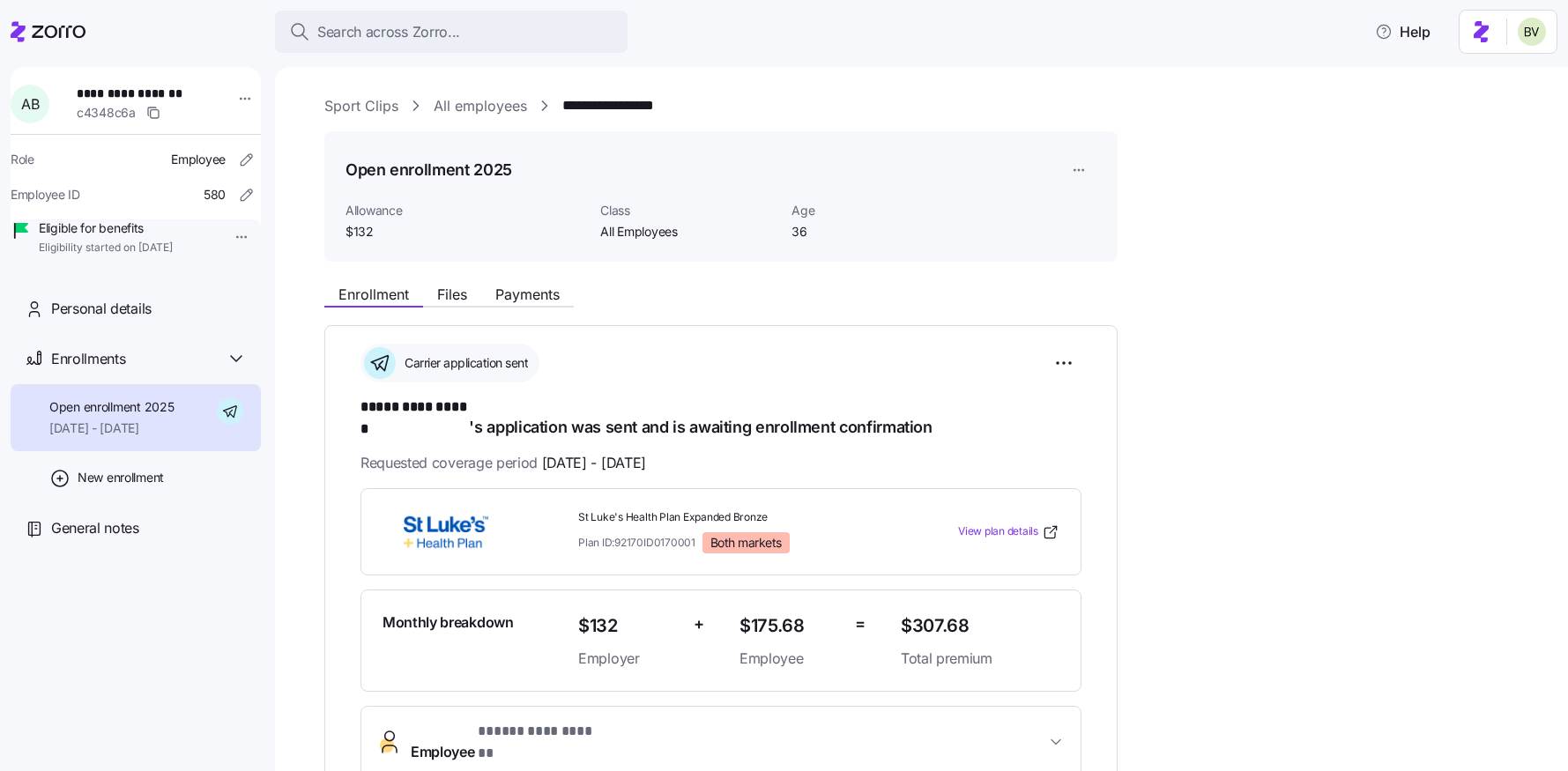
scroll to position [384, 0]
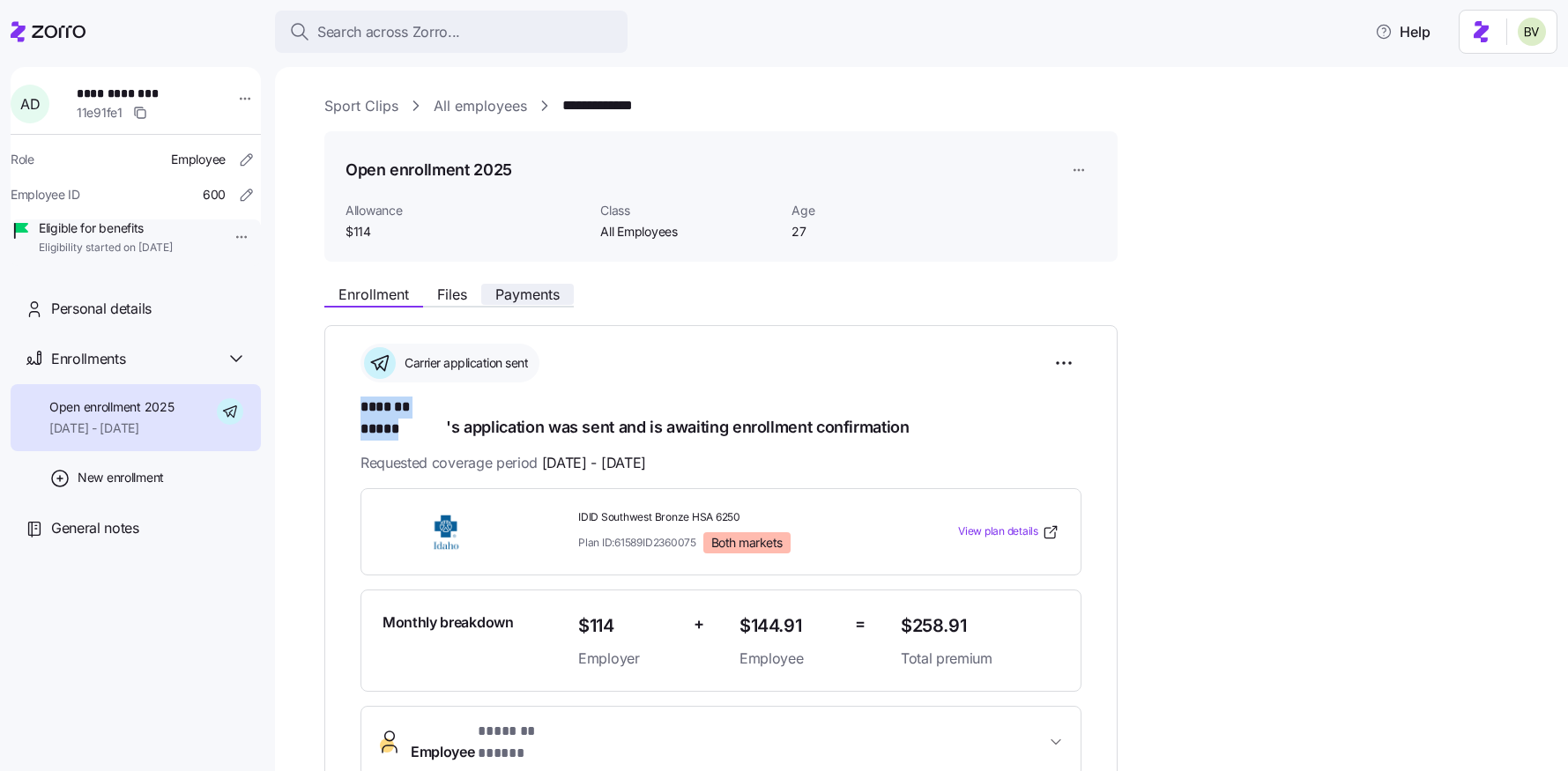
drag, startPoint x: 445, startPoint y: 410, endPoint x: 491, endPoint y: 288, distance: 130.4
click at [364, 410] on h1 "******* ***** 's application was sent and is awaiting enrollment confirmation" at bounding box center [721, 417] width 721 height 42
click at [466, 293] on span "Files" at bounding box center [452, 295] width 30 height 15
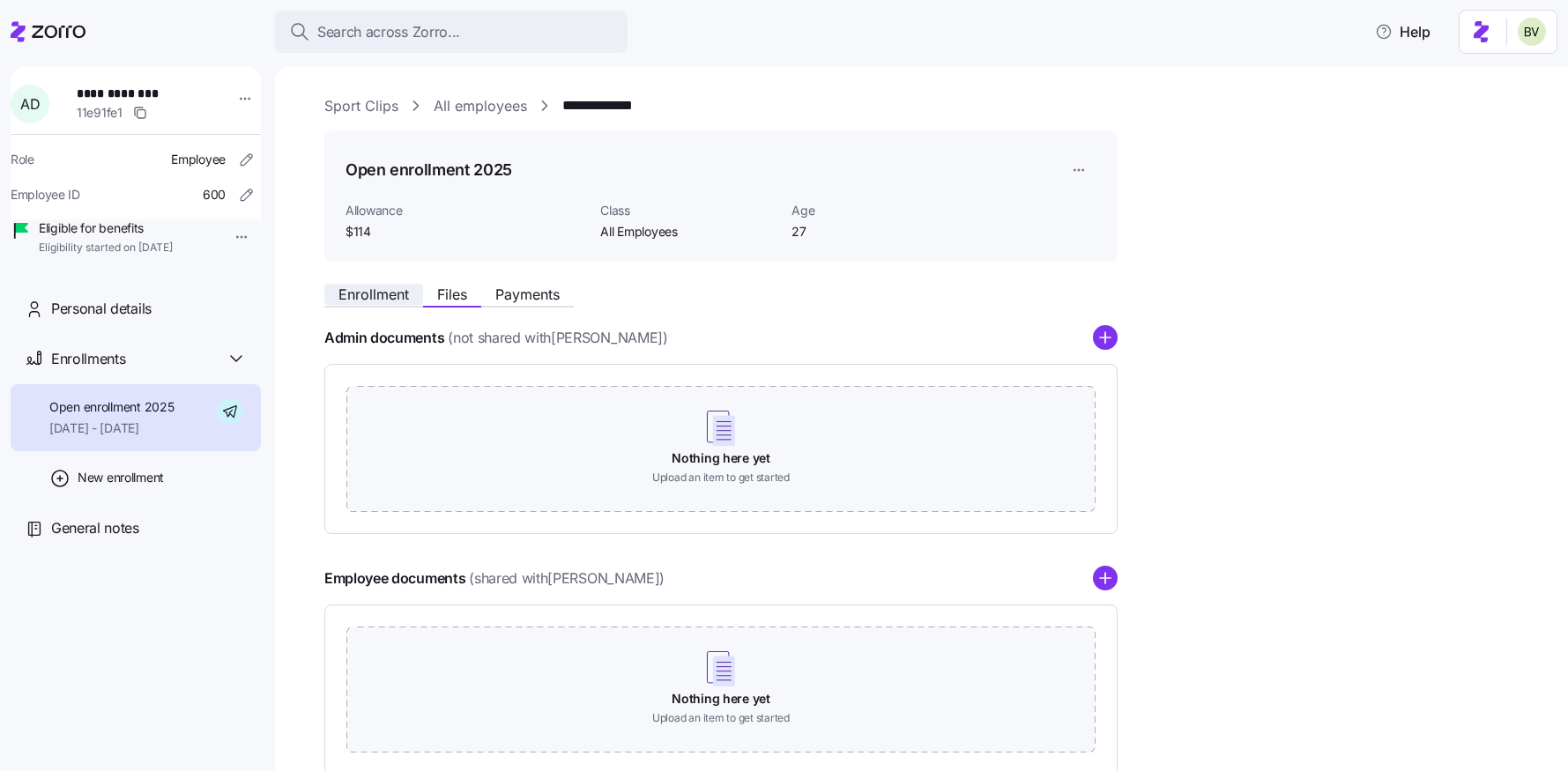
click at [387, 285] on button "Enrollment" at bounding box center [374, 295] width 99 height 21
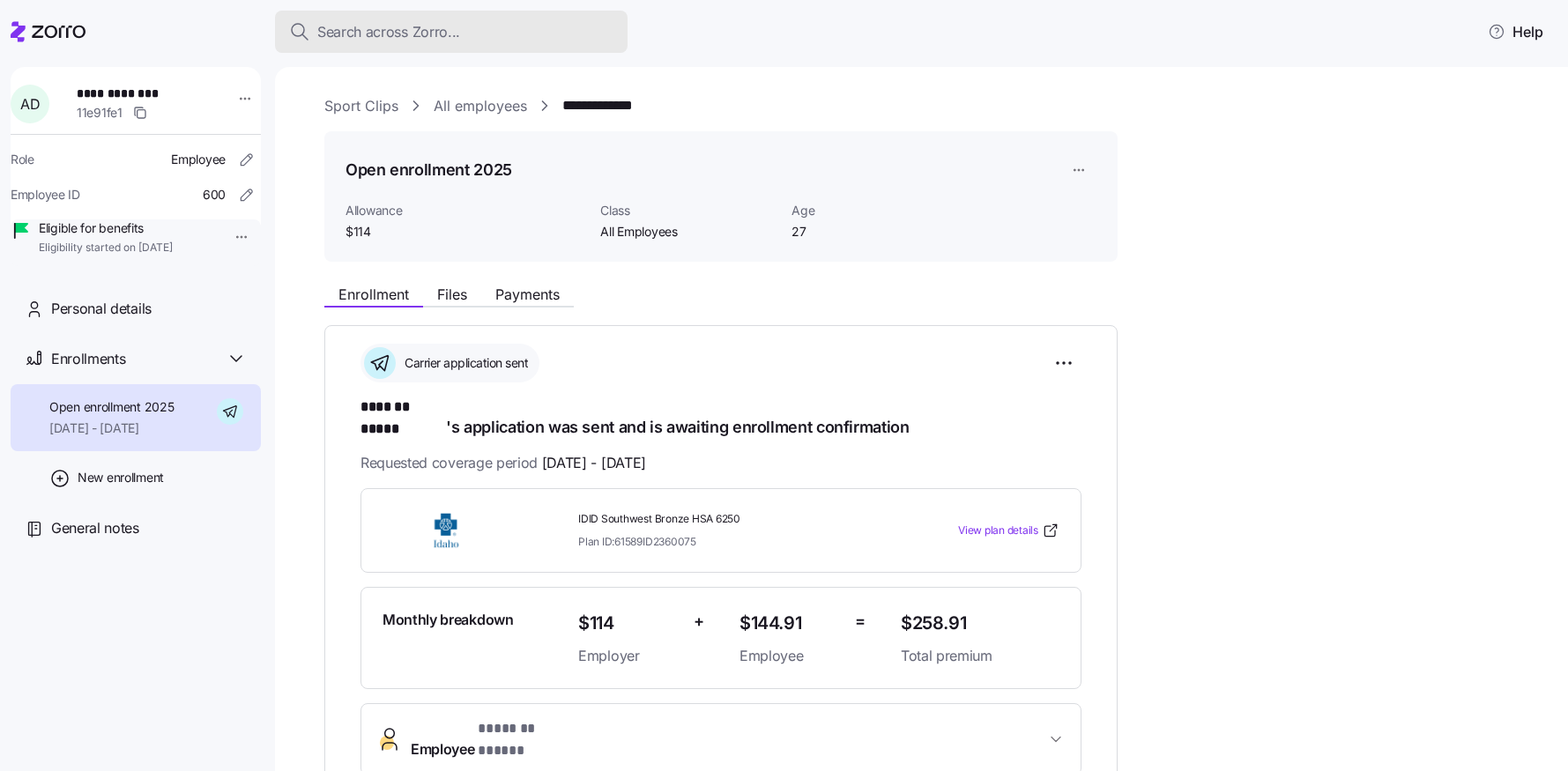
click at [347, 33] on span "Search across Zorro..." at bounding box center [388, 32] width 143 height 22
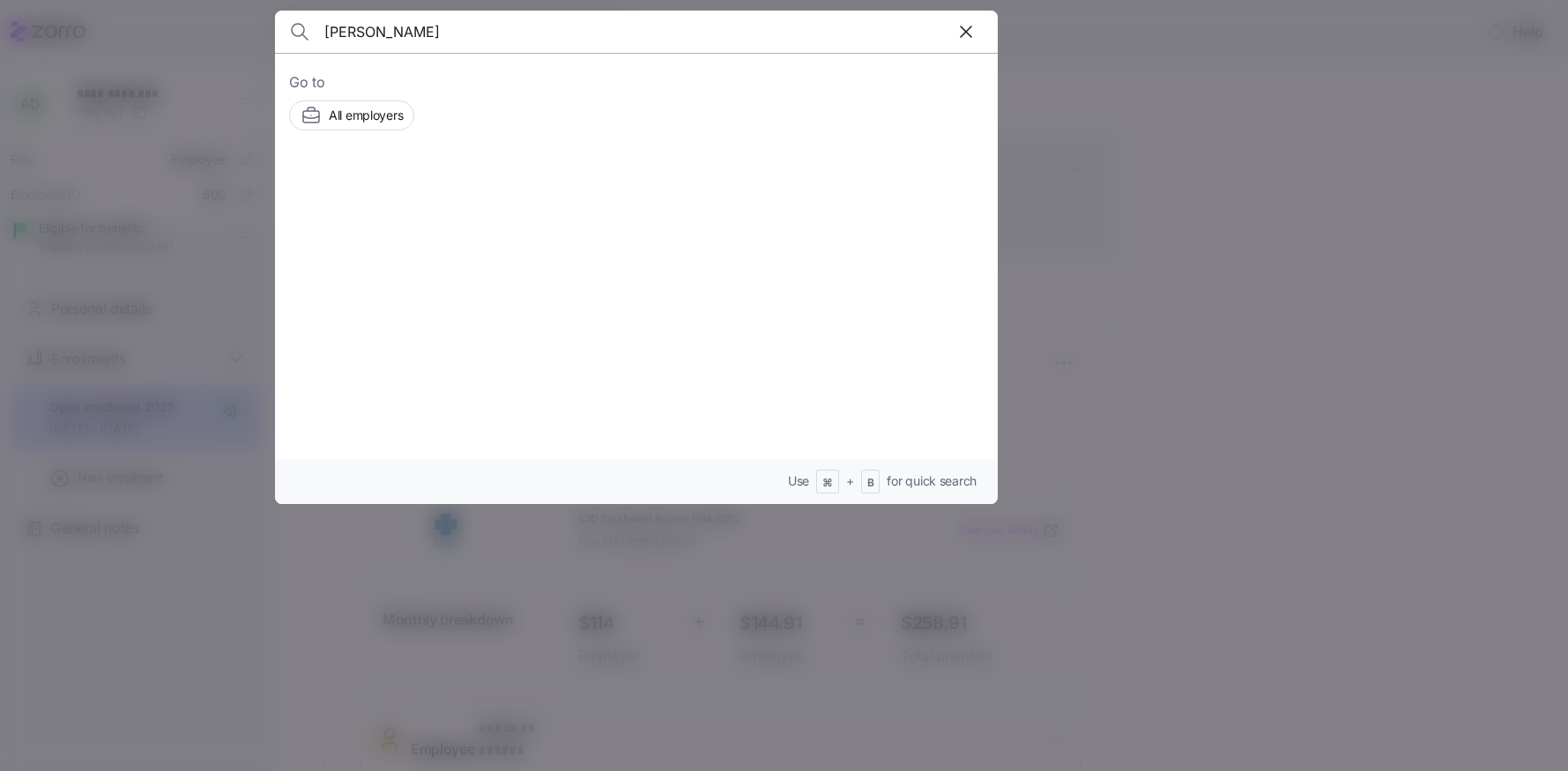
type input "Annette"
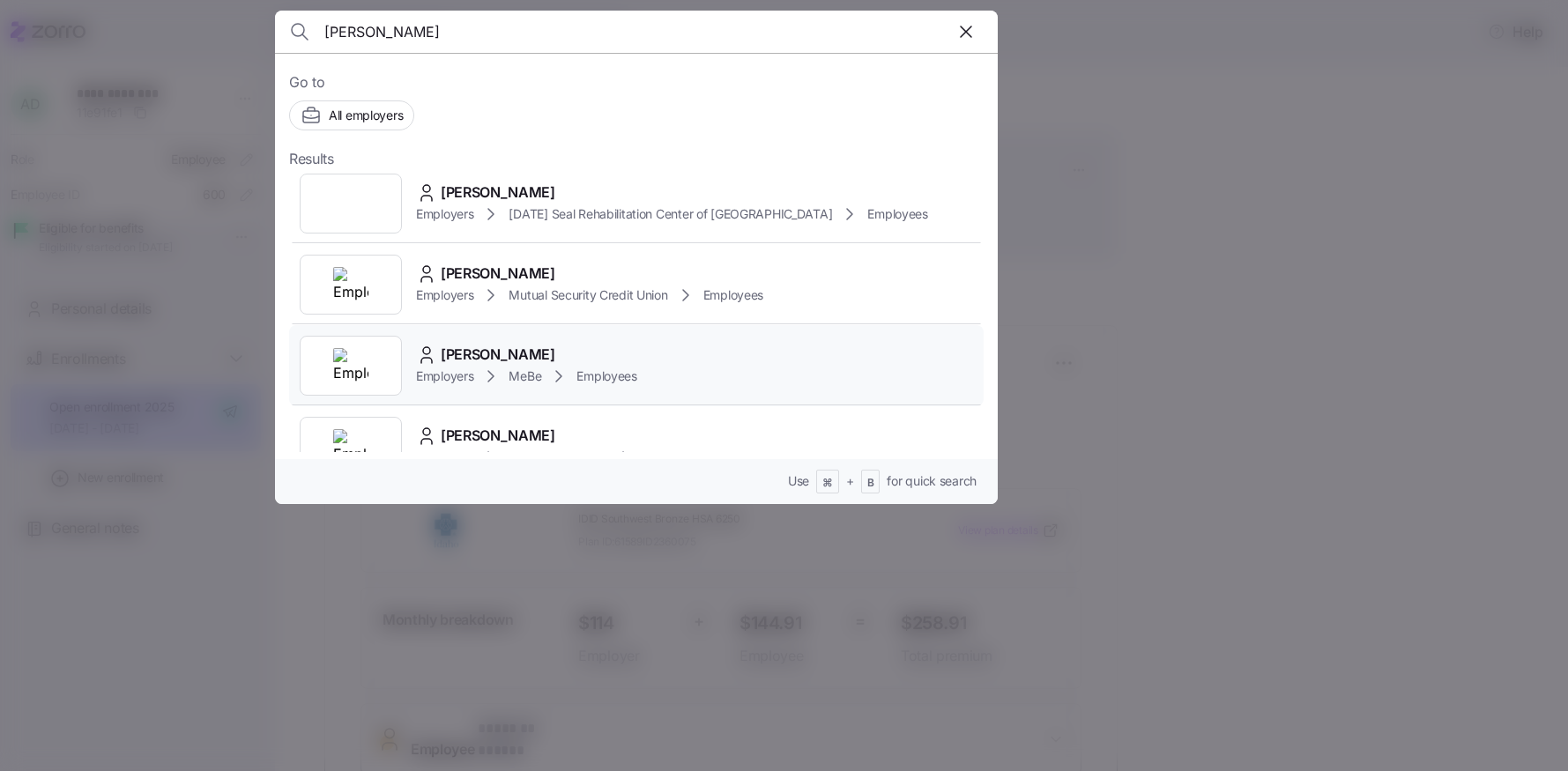
scroll to position [133, 0]
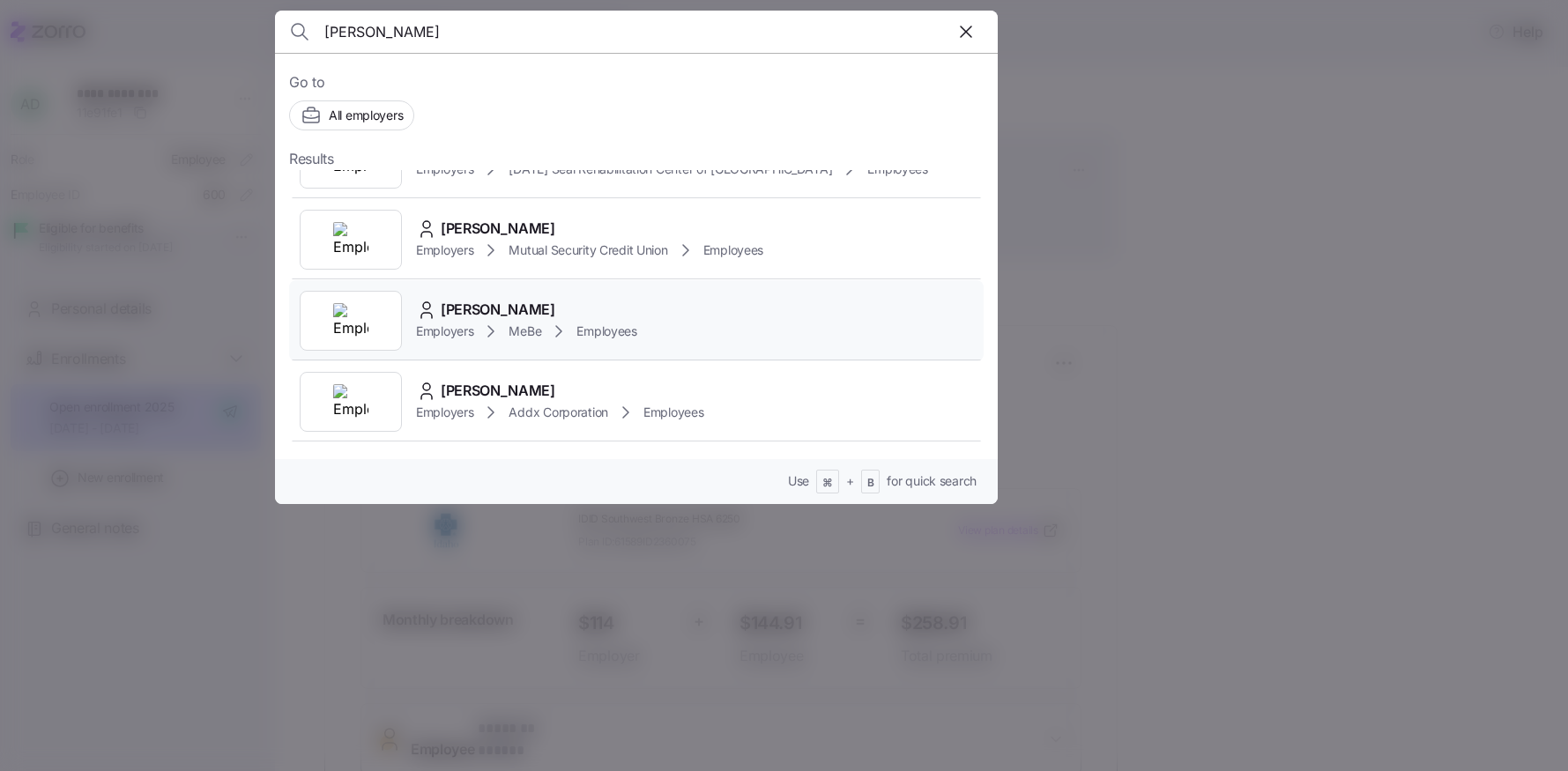
click at [494, 294] on div "ANNETTE KRUGER Employers MeBe Employees" at bounding box center [636, 320] width 694 height 81
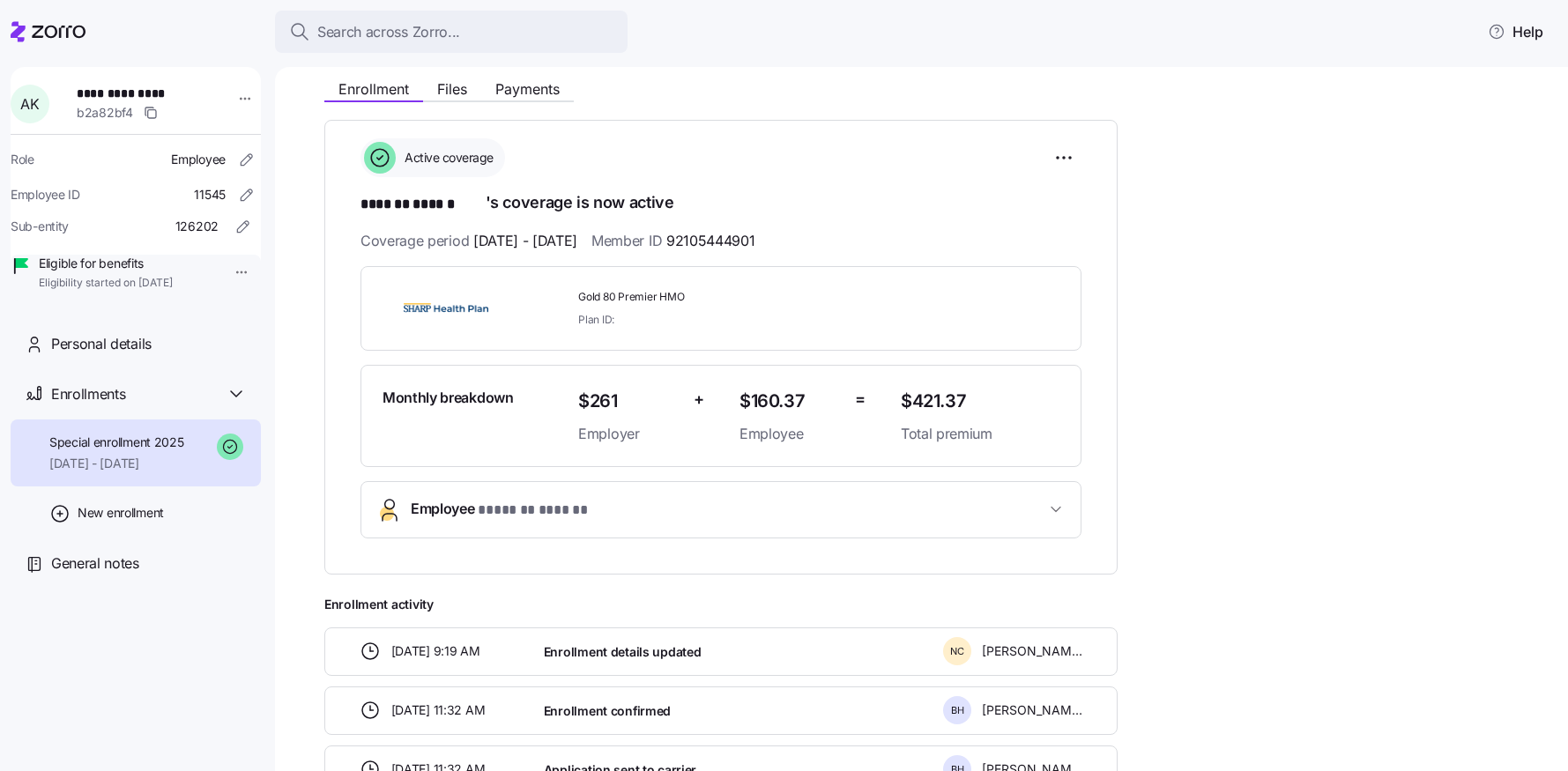
scroll to position [222, 0]
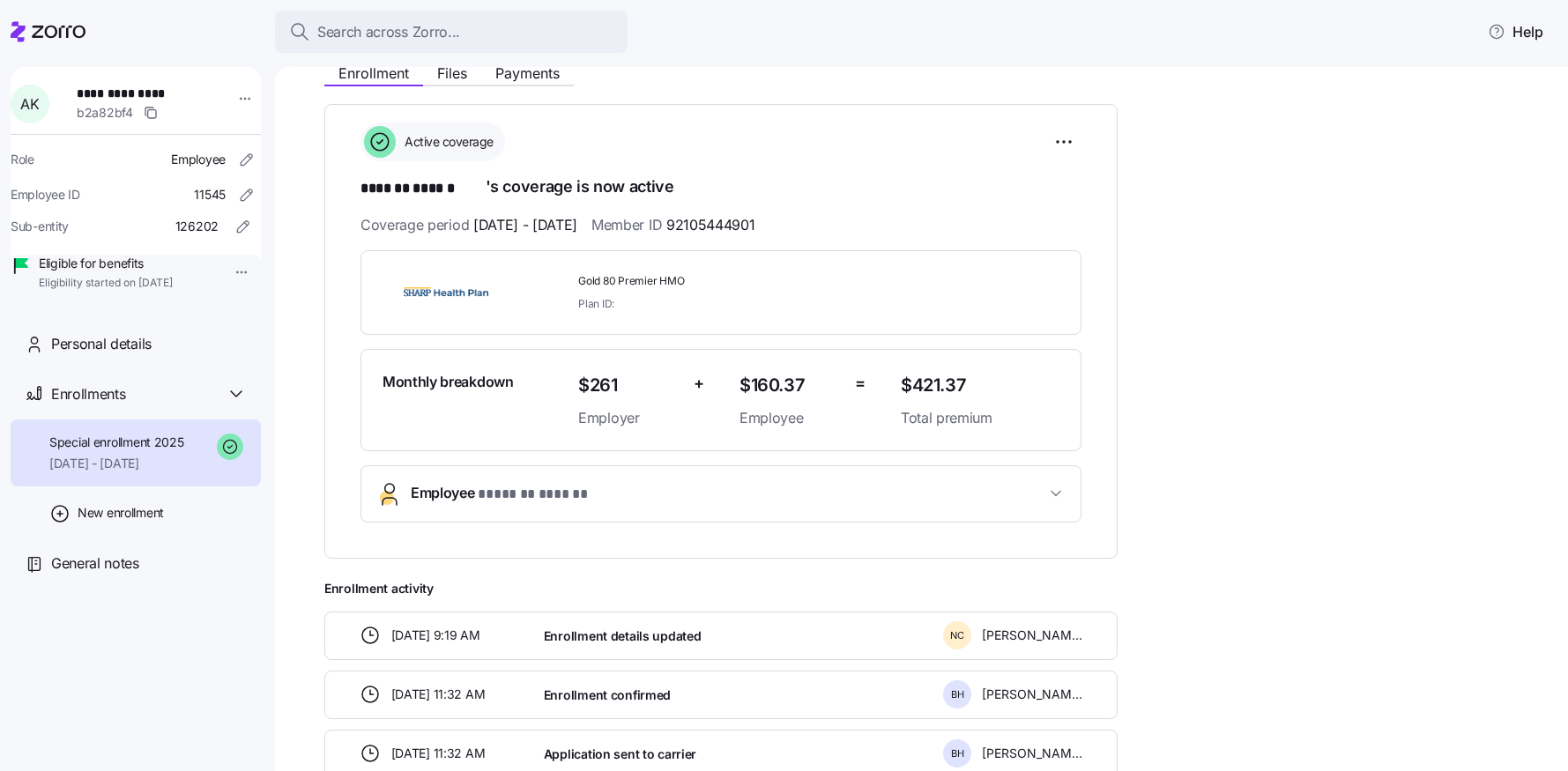
click at [639, 508] on button "Employee * ******* ****** *" at bounding box center [721, 494] width 719 height 55
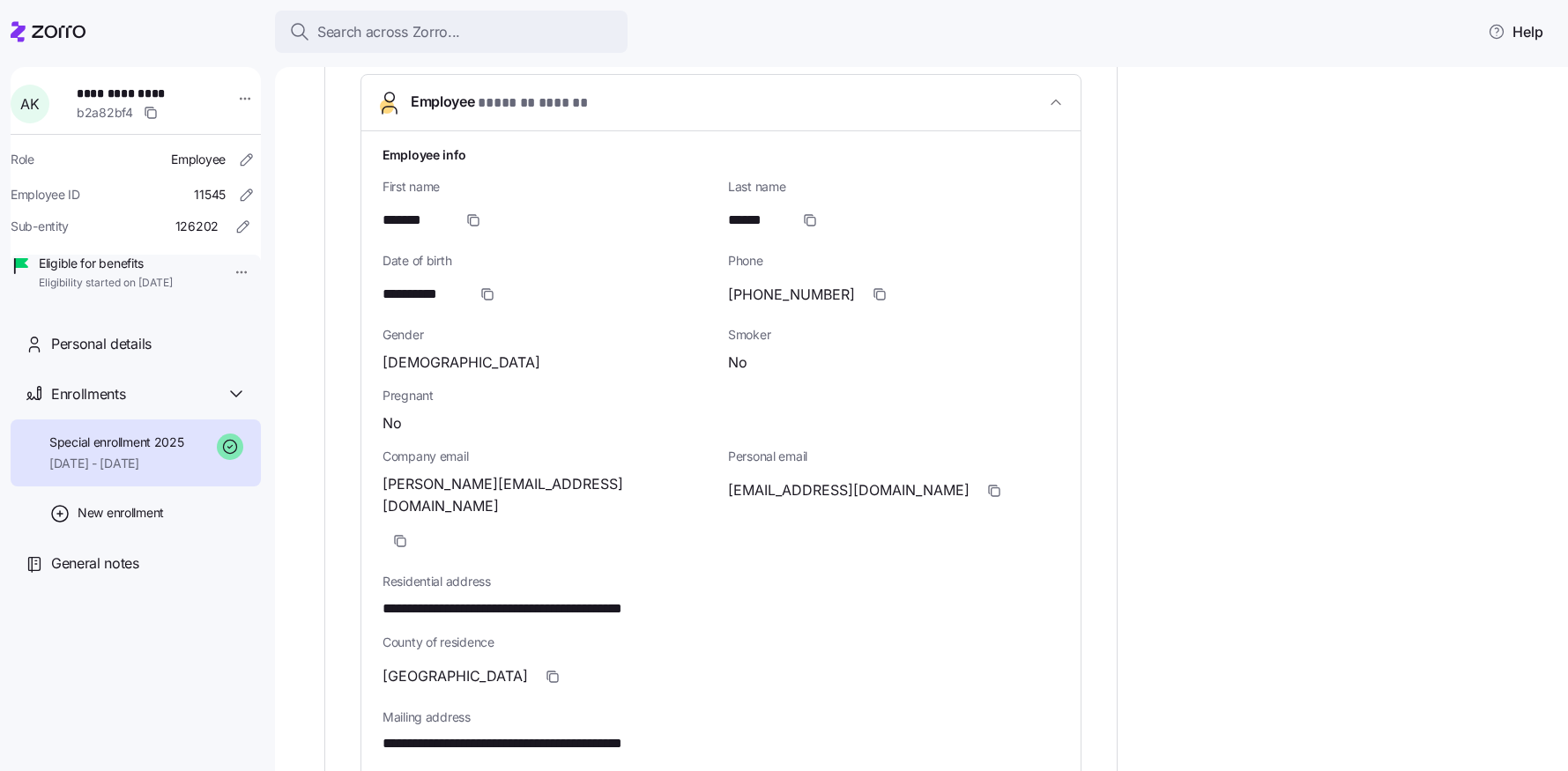
scroll to position [0, 0]
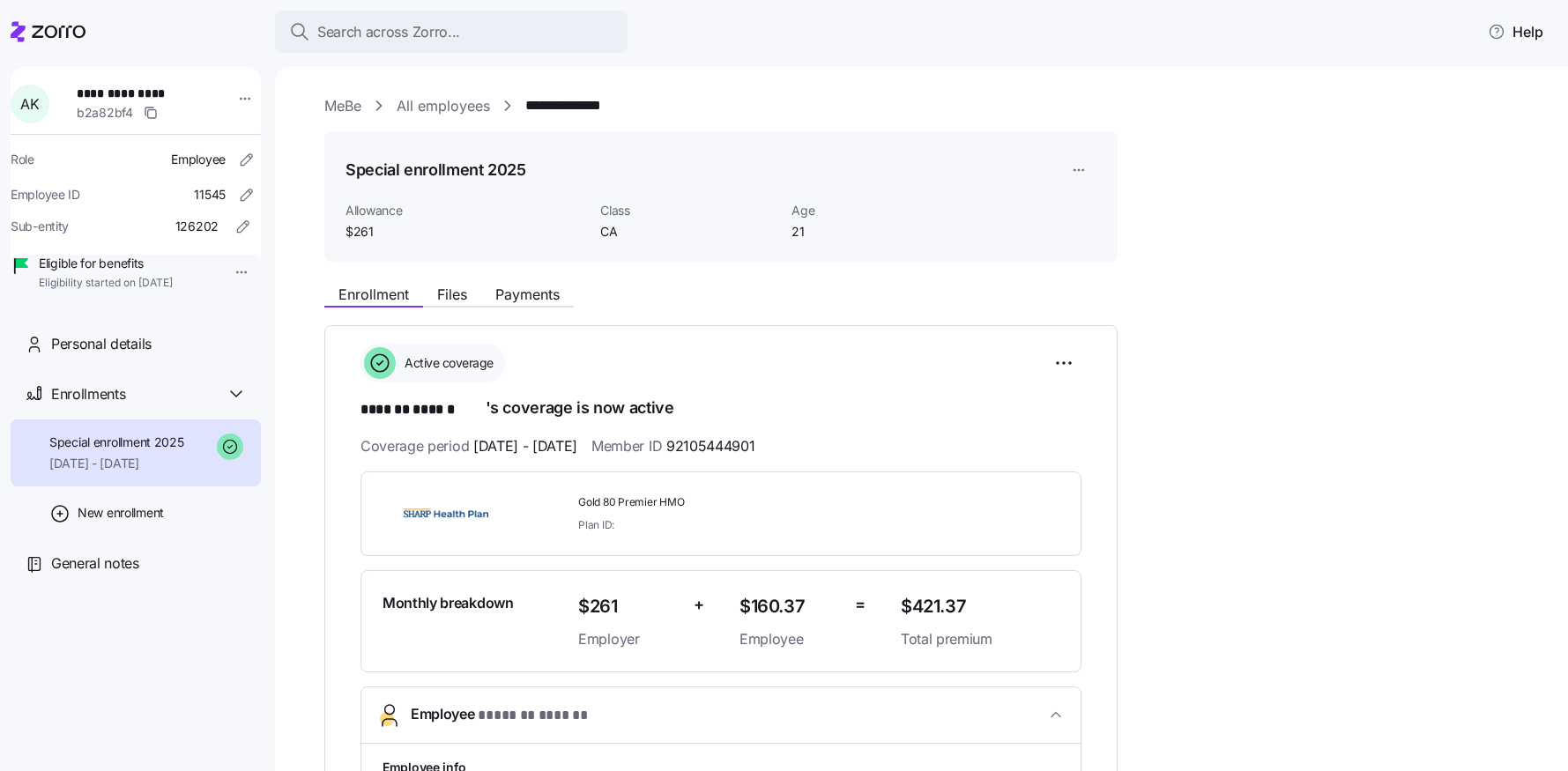
click at [652, 109] on link "**********" at bounding box center [588, 106] width 127 height 22
drag, startPoint x: 674, startPoint y: 110, endPoint x: 526, endPoint y: 99, distance: 148.4
click at [526, 99] on div "**********" at bounding box center [934, 106] width 1219 height 22
copy link "**********"
click at [345, 102] on link "MeBe" at bounding box center [343, 106] width 37 height 22
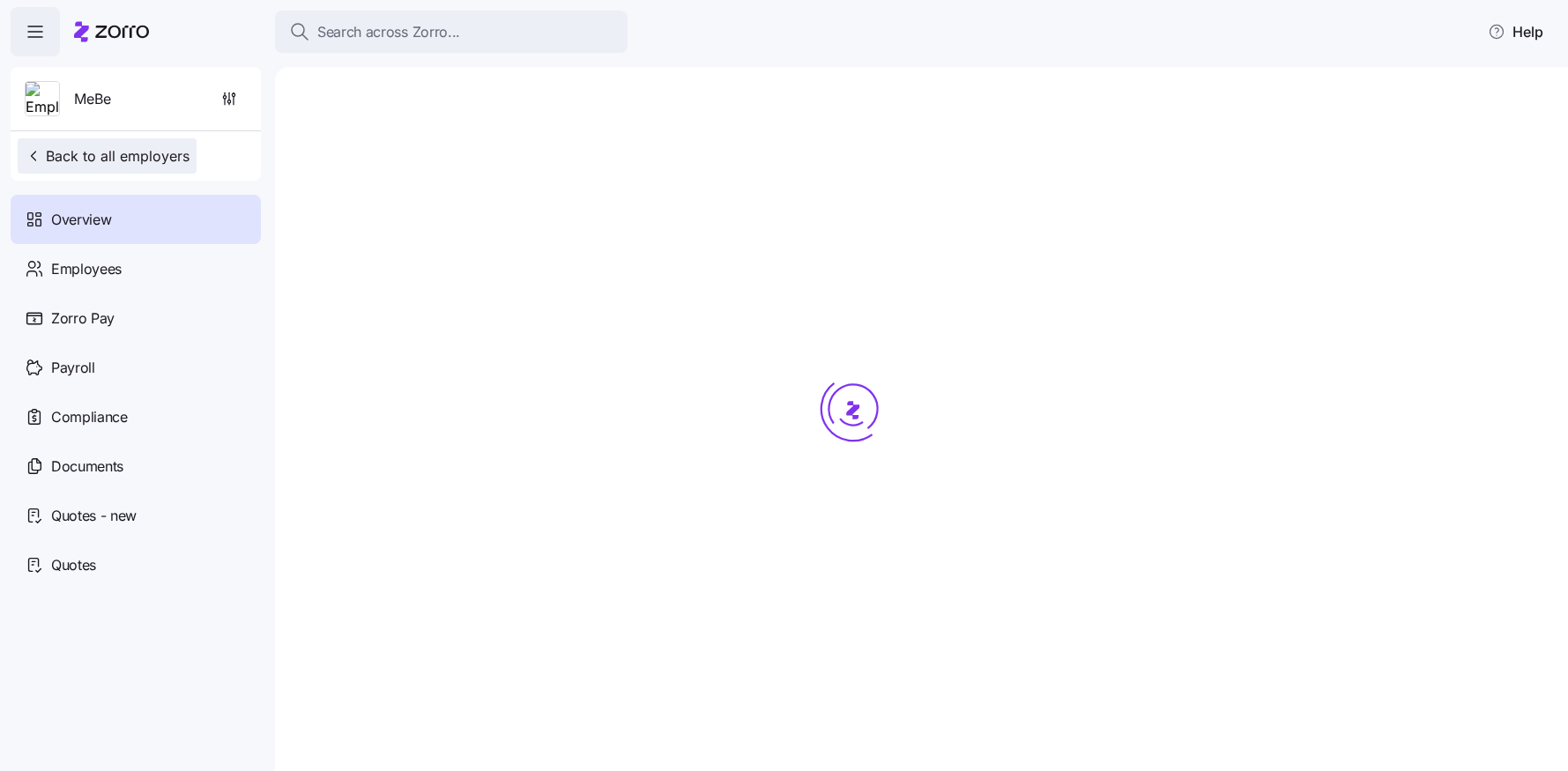
click at [156, 158] on span "Back to all employers" at bounding box center [107, 157] width 165 height 21
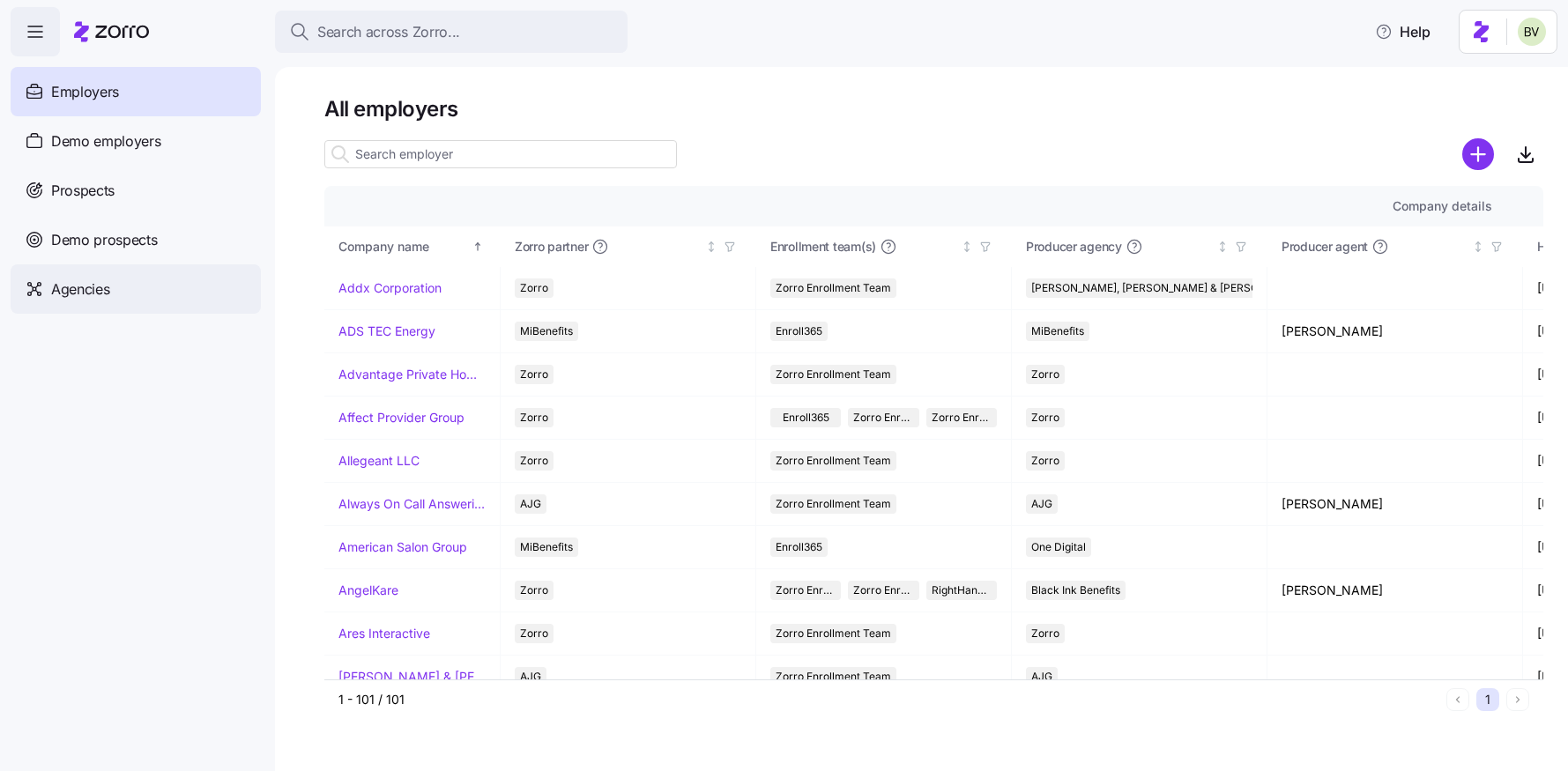
click at [105, 297] on span "Agencies" at bounding box center [81, 289] width 58 height 22
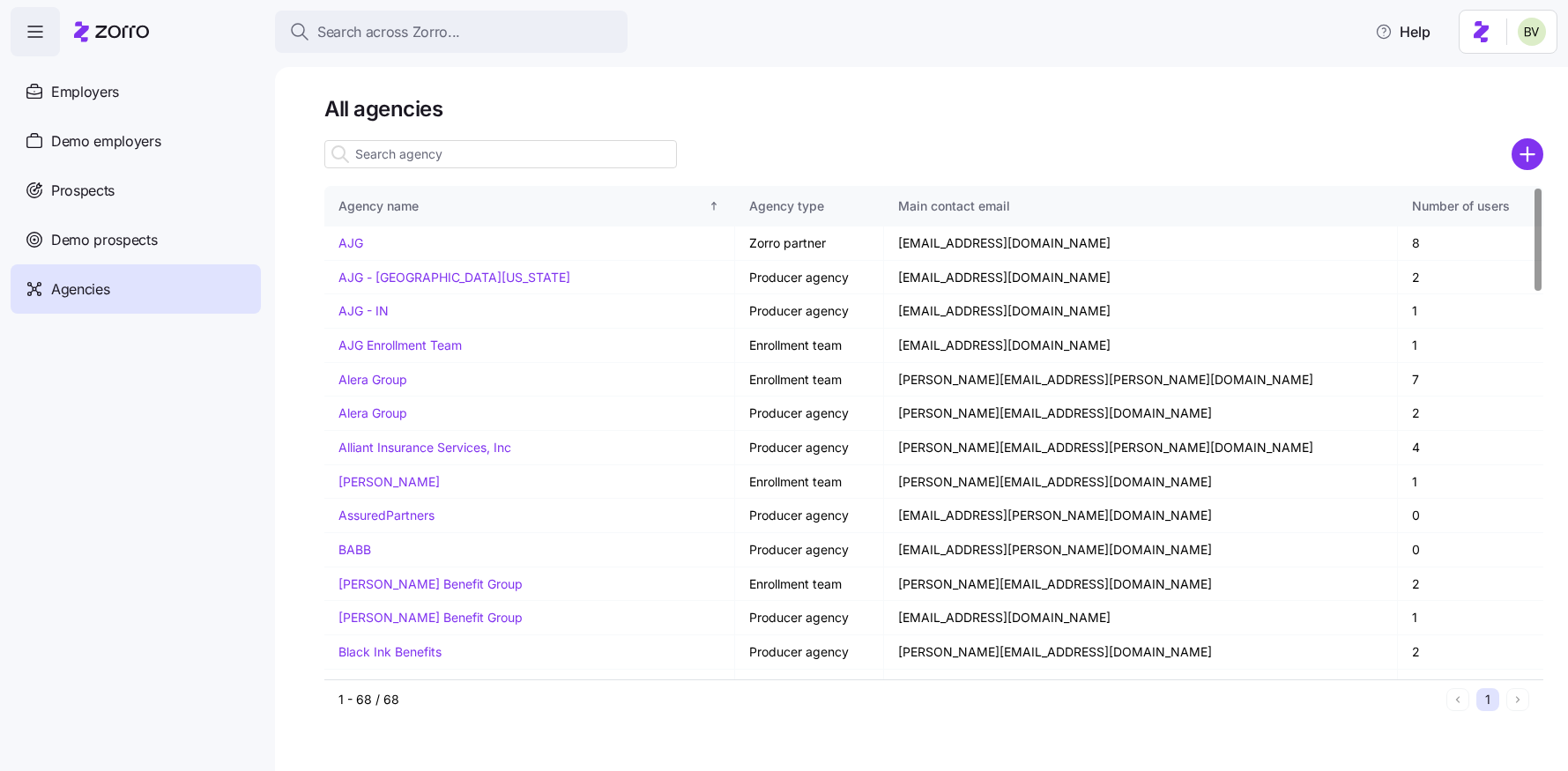
click at [450, 151] on input at bounding box center [501, 154] width 353 height 28
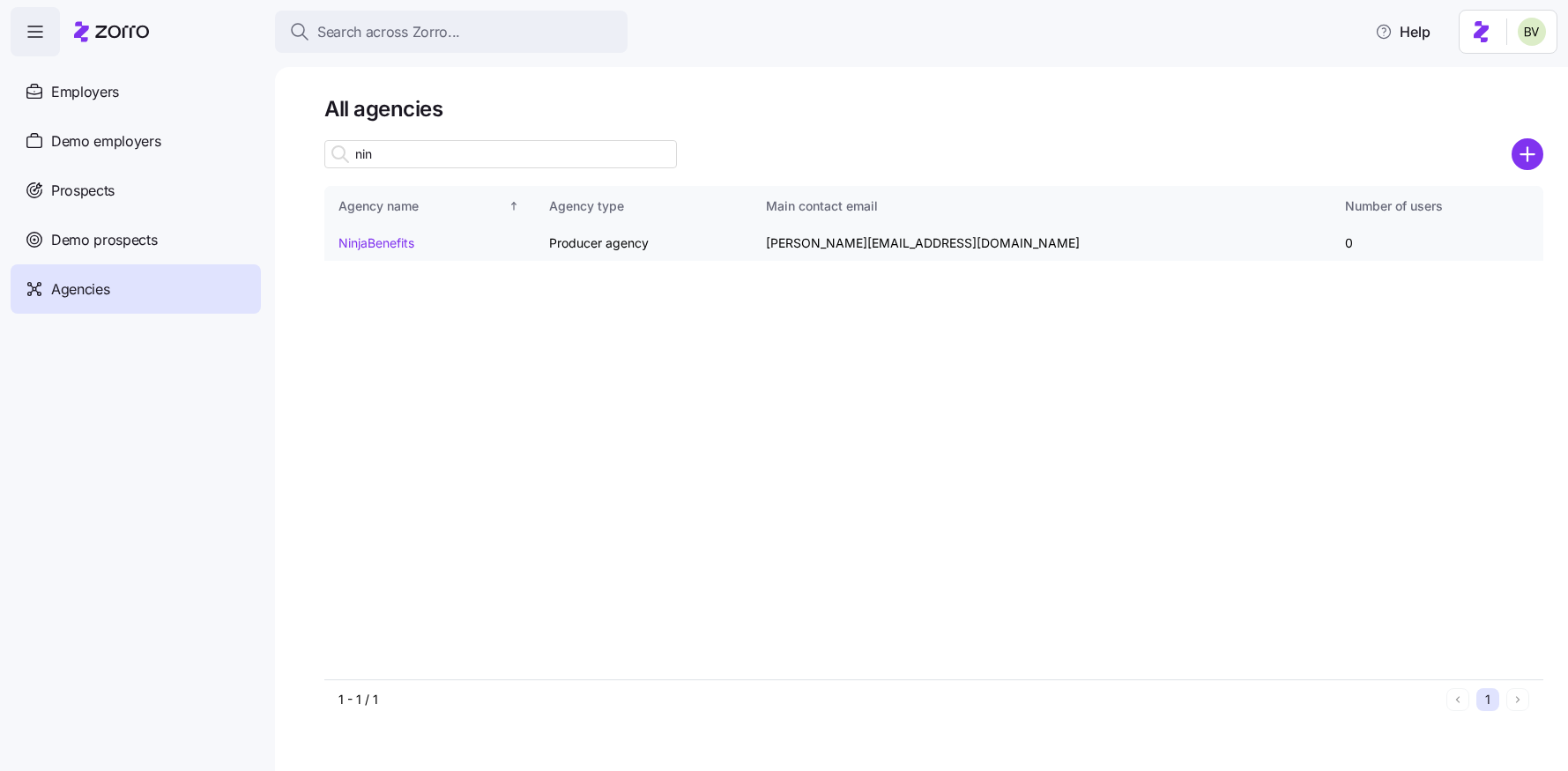
type input "nin"
click at [393, 246] on link "NinjaBenefits" at bounding box center [376, 242] width 76 height 15
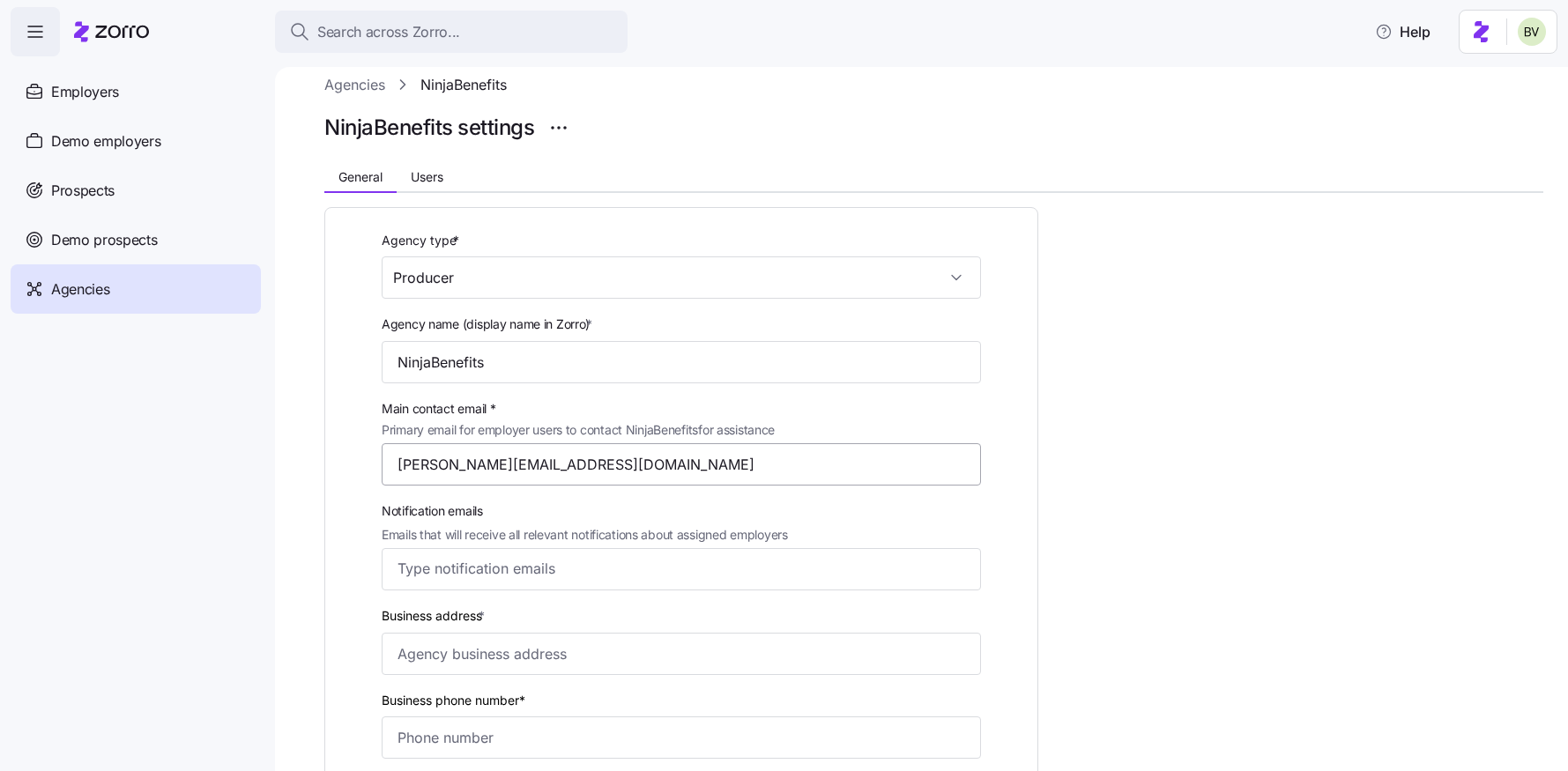
scroll to position [19, 0]
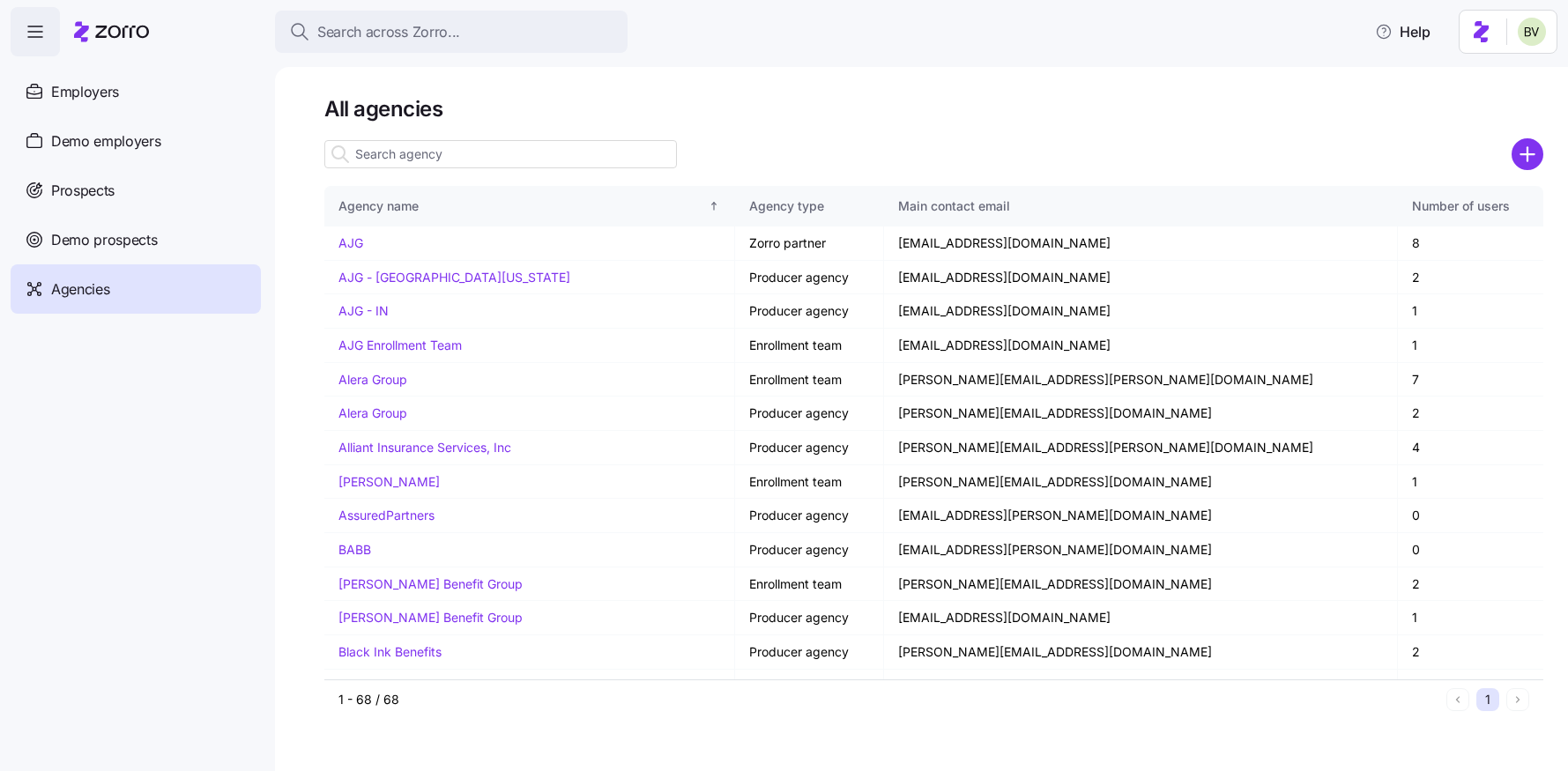
click at [443, 158] on input at bounding box center [501, 154] width 353 height 28
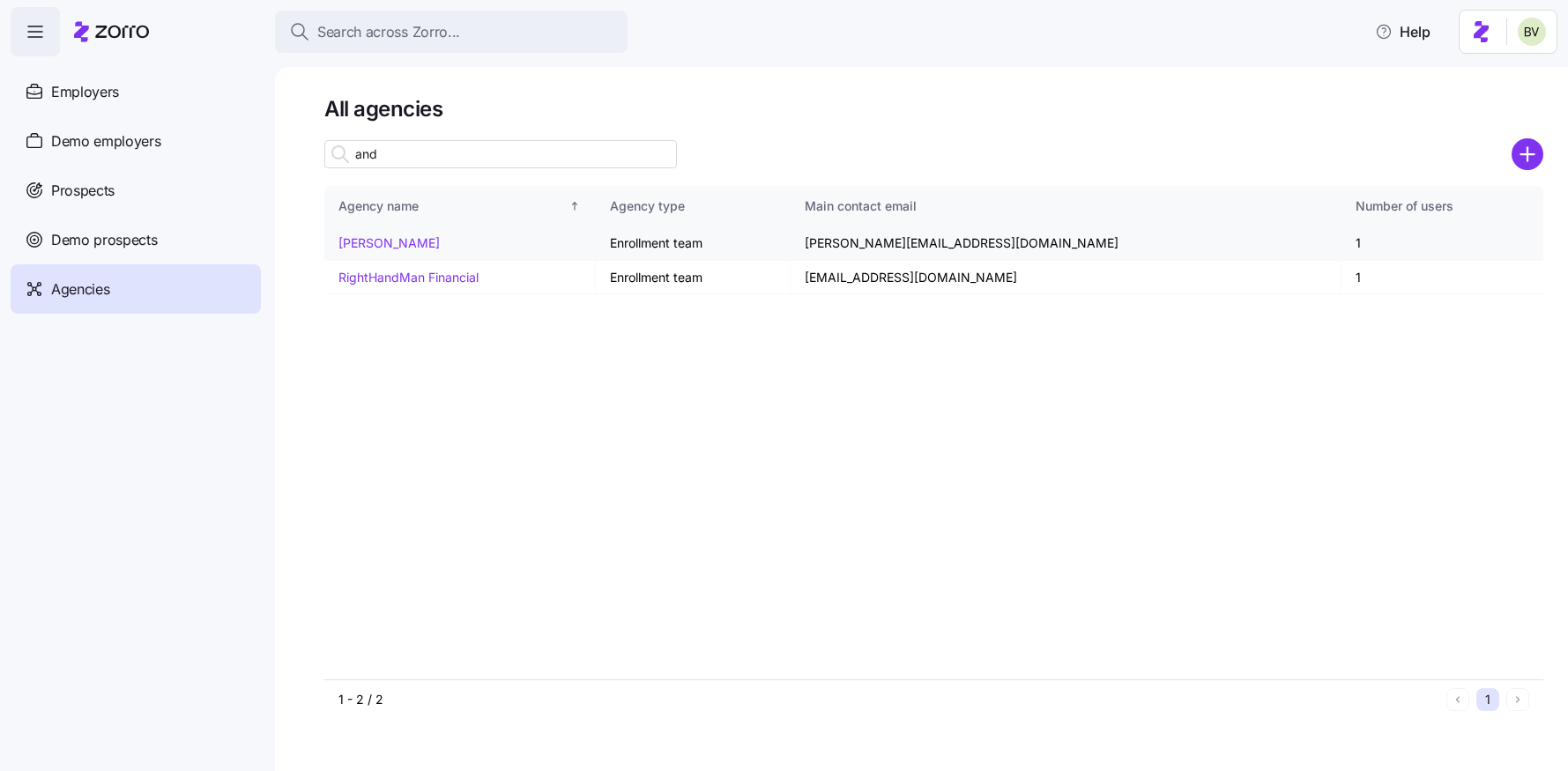
type input "and"
click at [366, 243] on link "[PERSON_NAME]" at bounding box center [389, 242] width 101 height 15
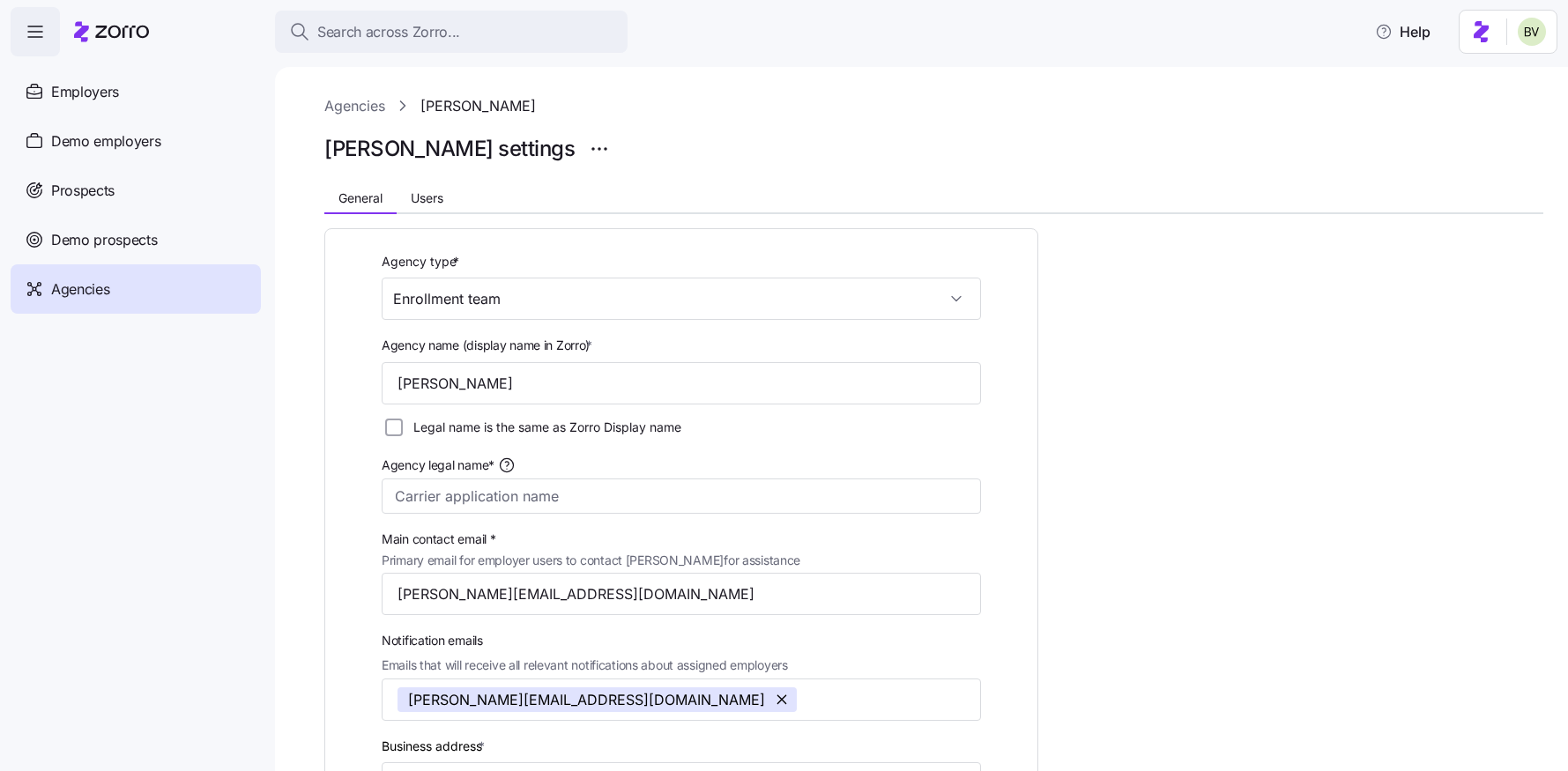
scroll to position [838, 0]
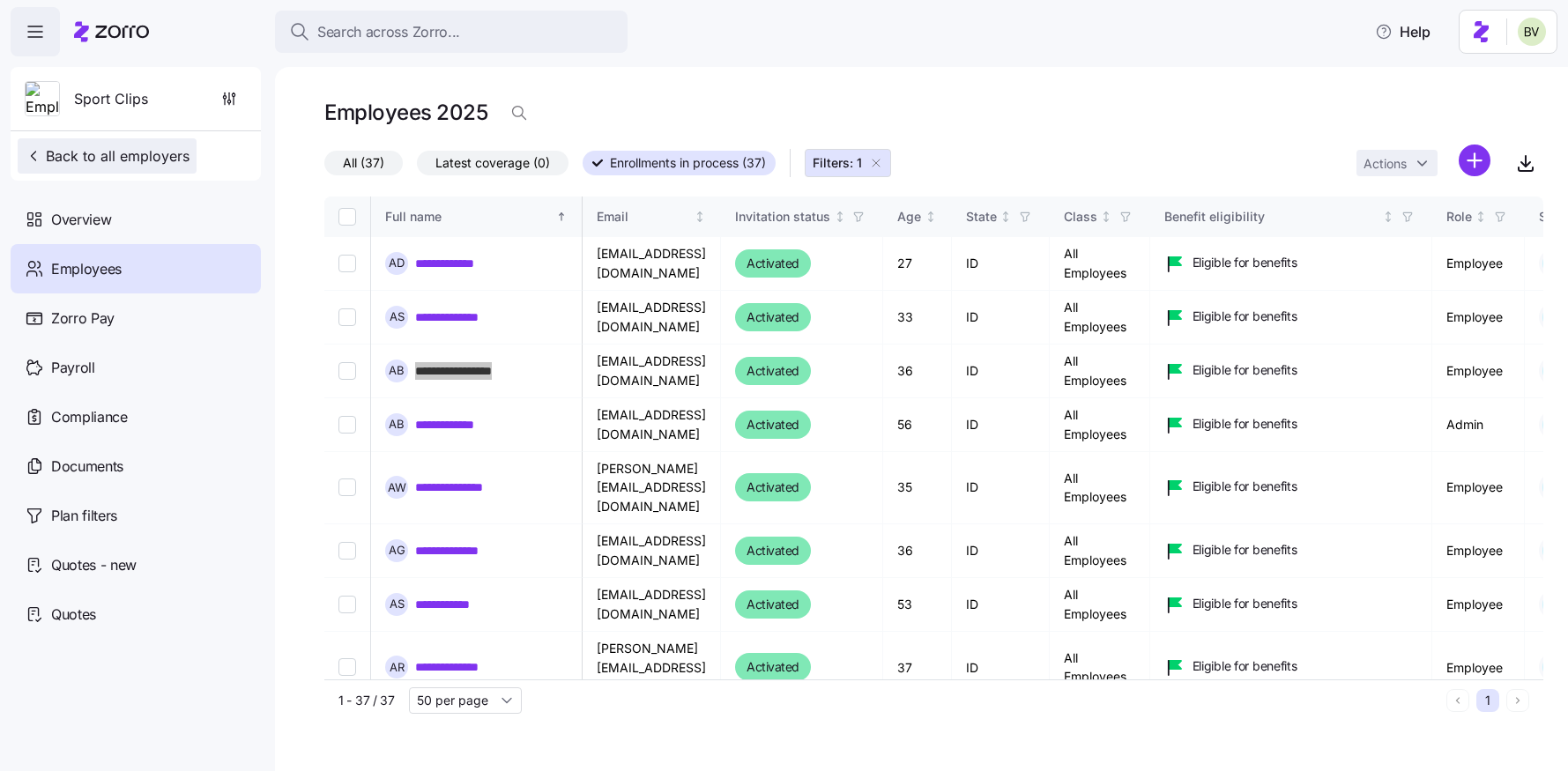
scroll to position [0, 3120]
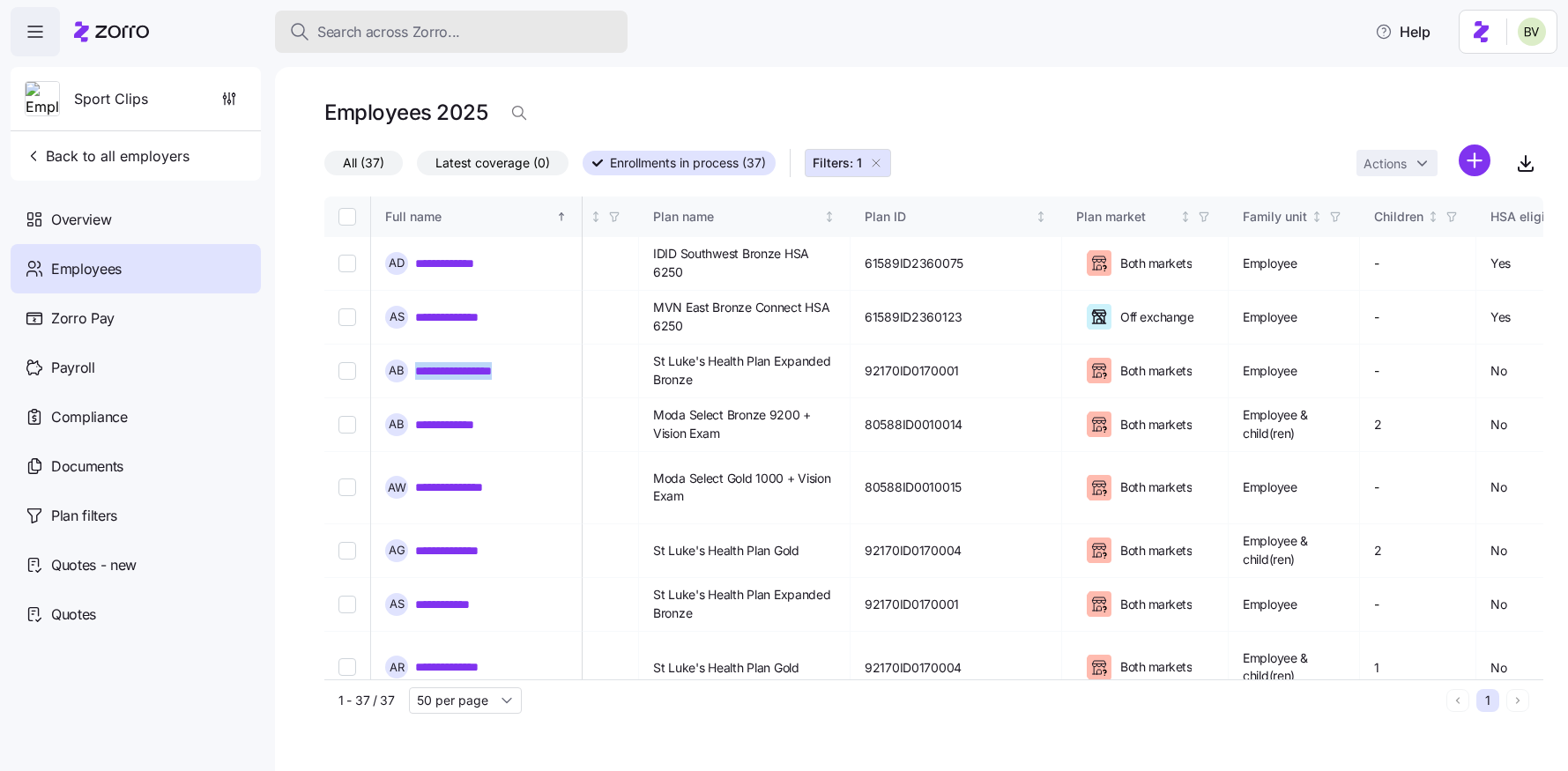
click at [352, 31] on span "Search across Zorro..." at bounding box center [388, 32] width 143 height 22
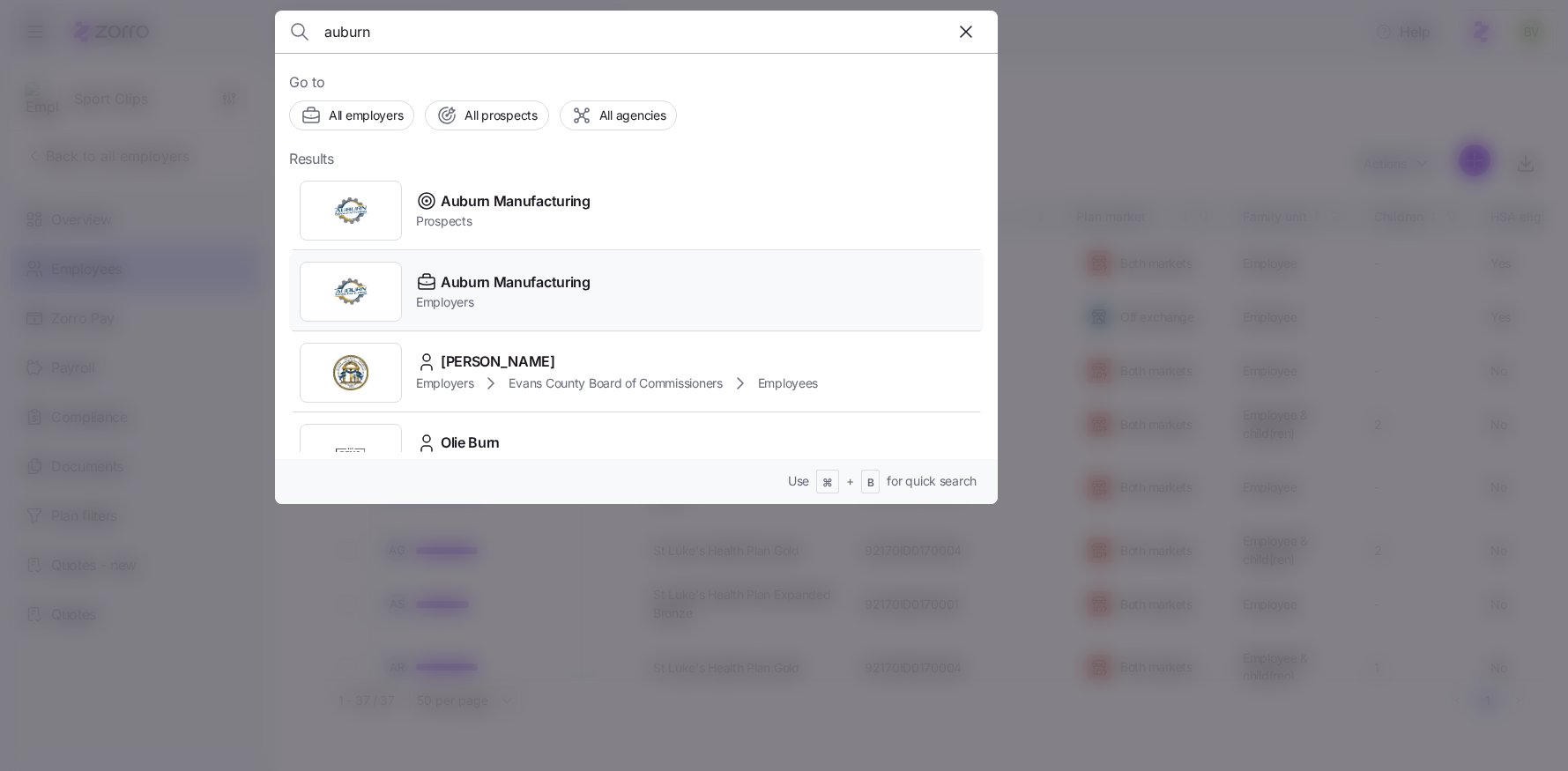
type input "auburn"
click at [370, 290] on div at bounding box center [350, 292] width 102 height 60
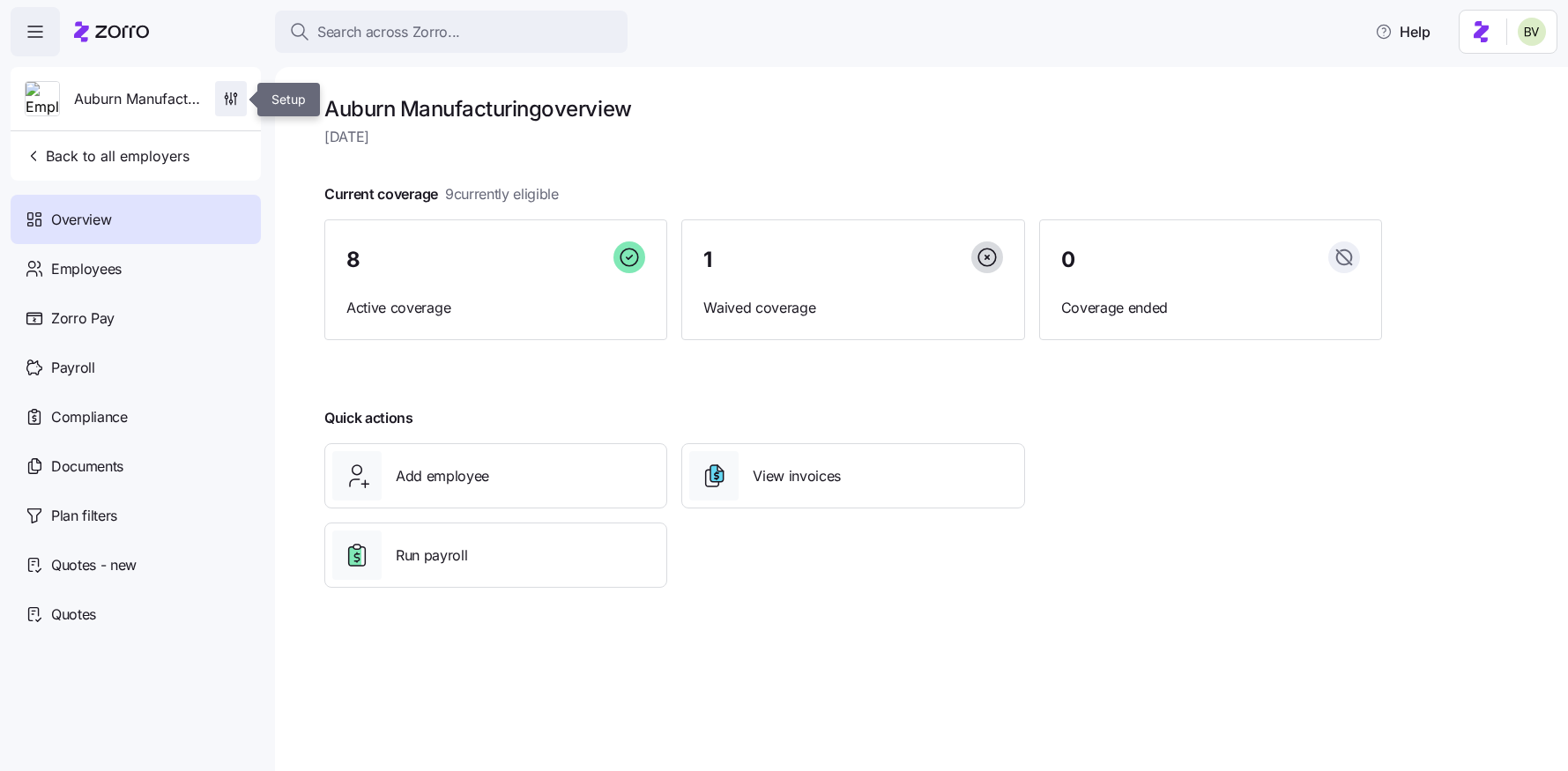
click at [231, 94] on icon "button" at bounding box center [230, 98] width 17 height 18
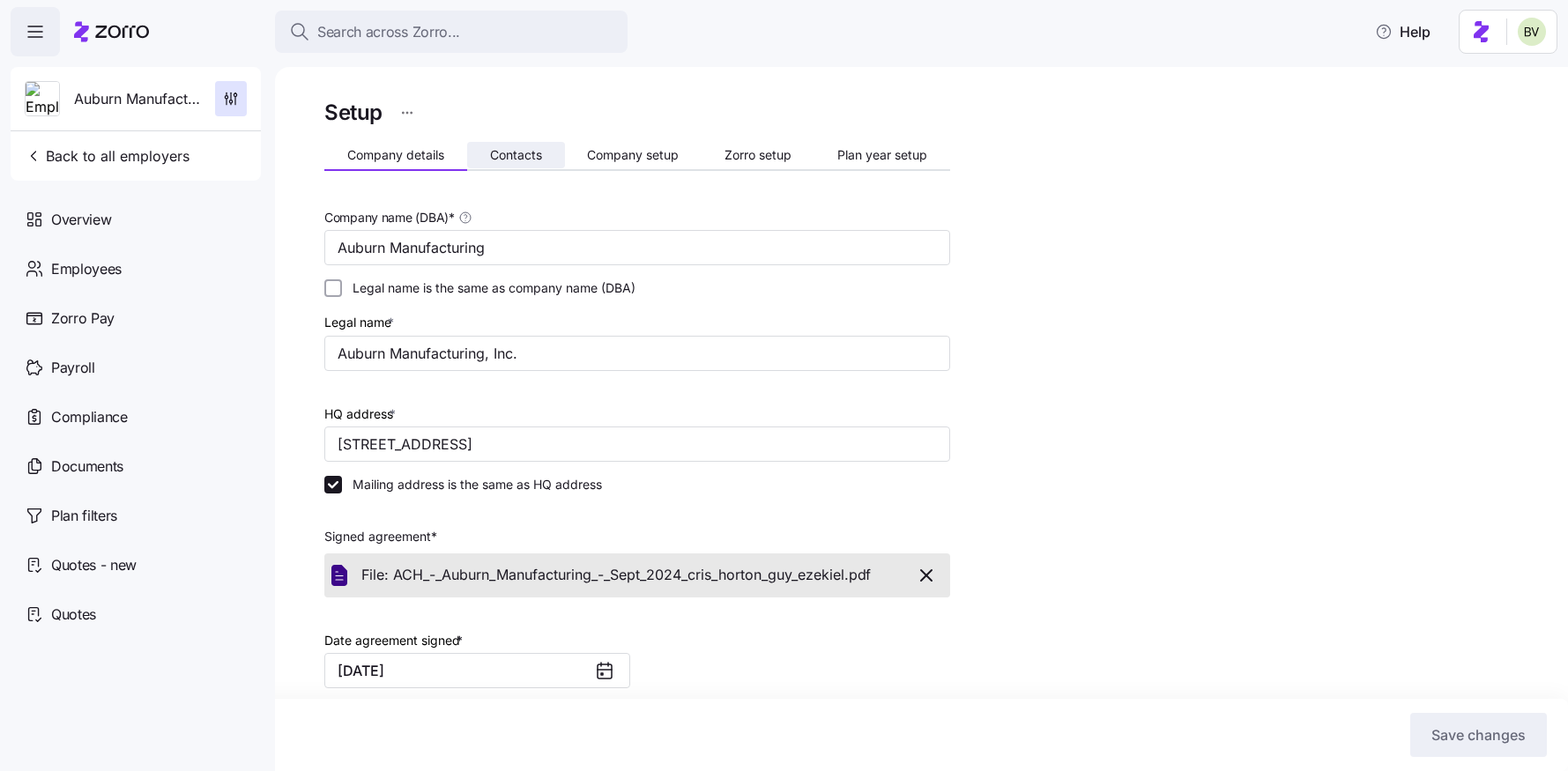
click at [509, 149] on span "Contacts" at bounding box center [515, 155] width 52 height 13
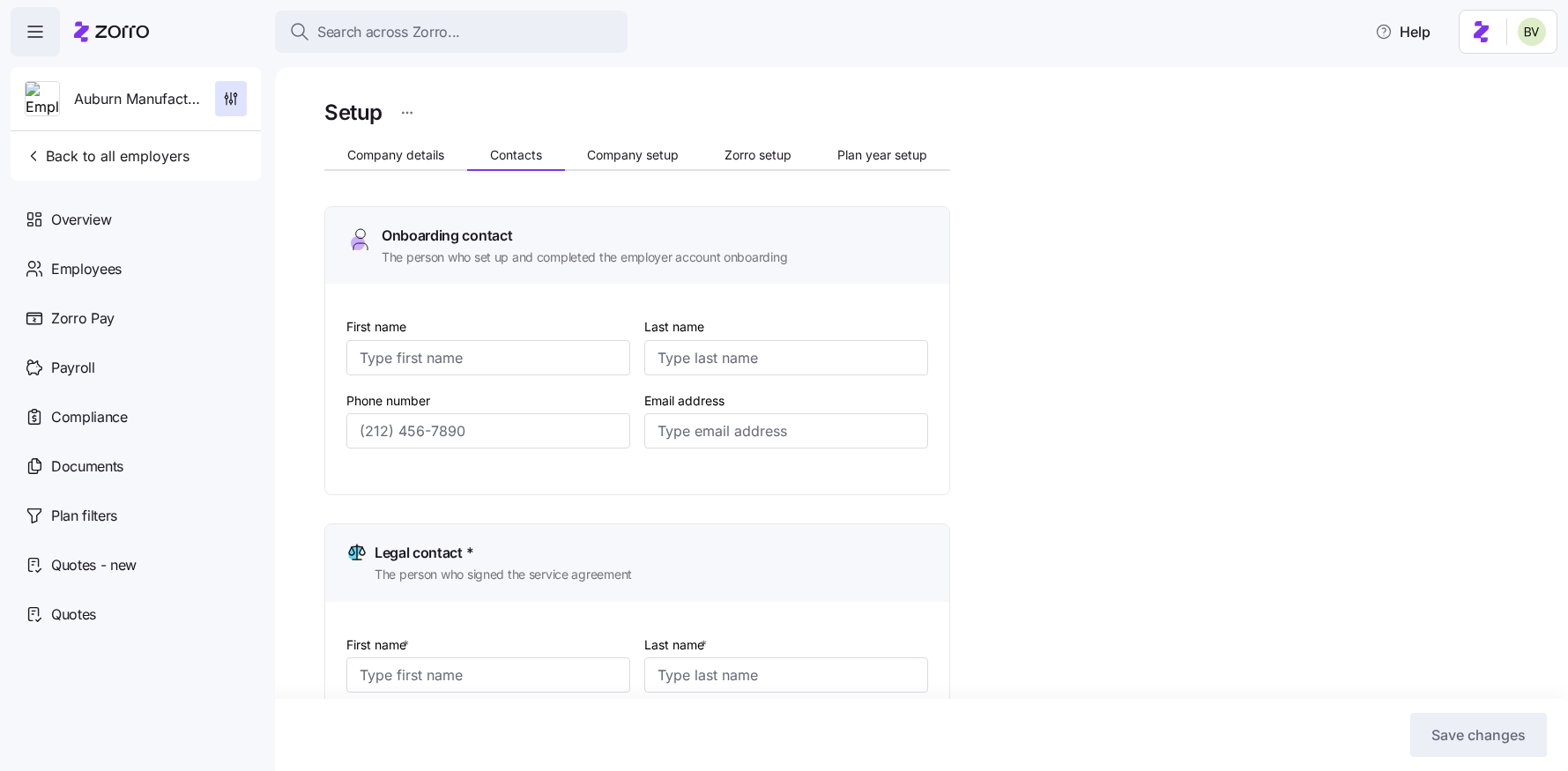
type input "Cris"
type input "Horton"
type input "crishorton@auburnmanufacturing.com"
type input "Cris"
type input "Horton"
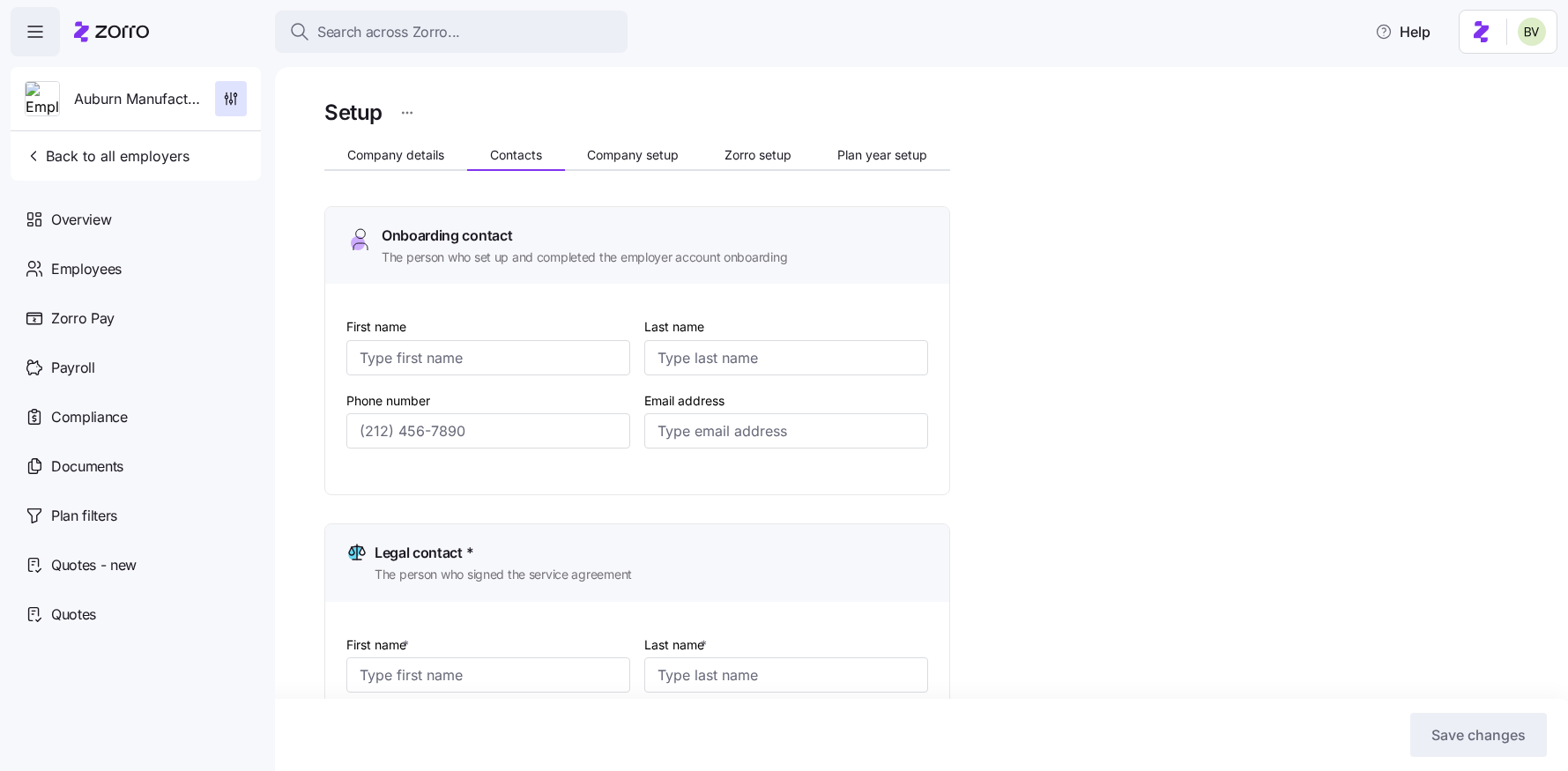
type input "crishorton@auburnmanufacturing.com"
type input "Karen"
type input "Wagner"
type input "kwagner@auburnmanufacturing.com"
type input "Rebekah"
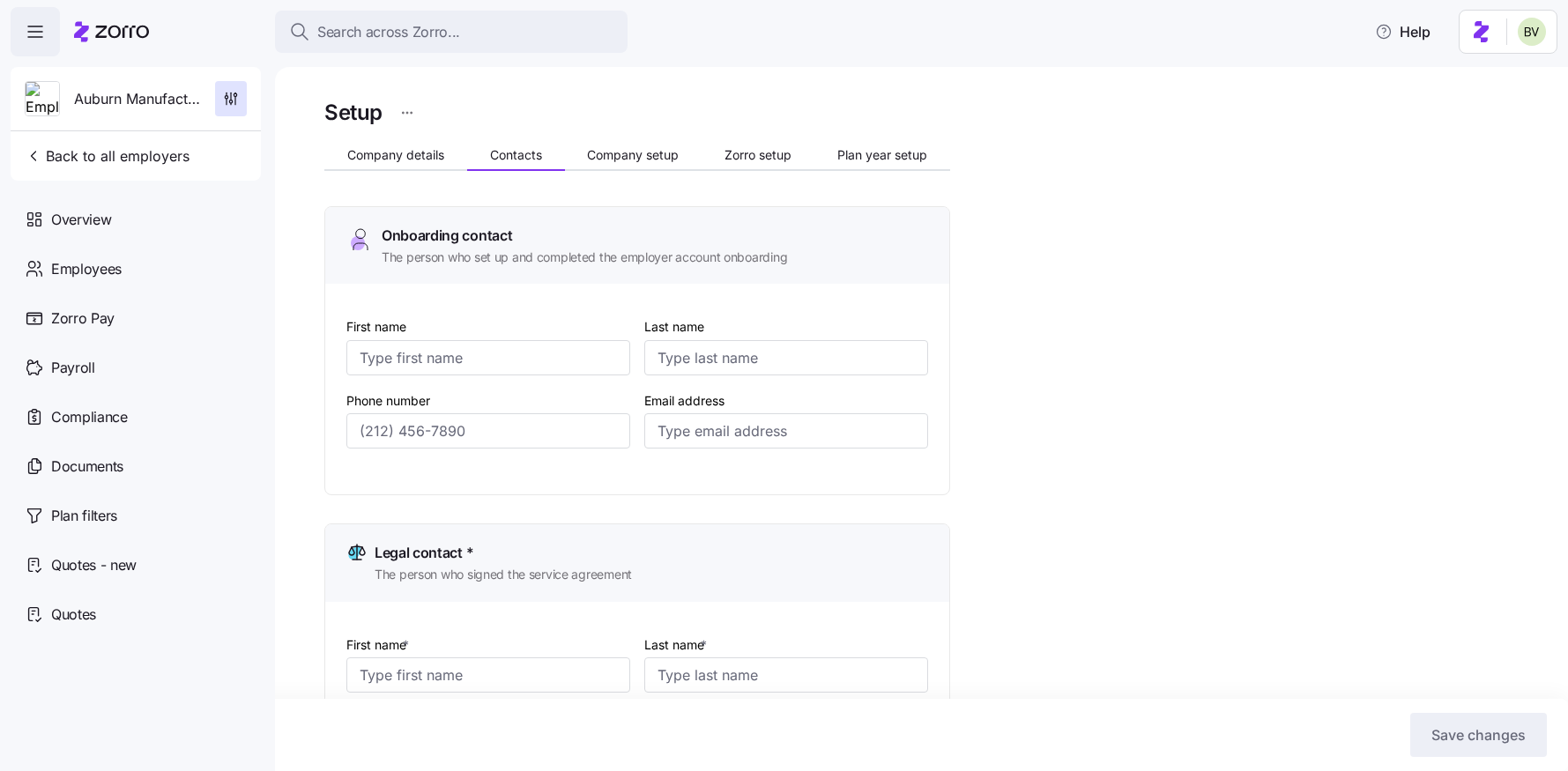
type input "Work"
type input "ap@auburnmanufacturing.com"
type input "(260) 925-8651"
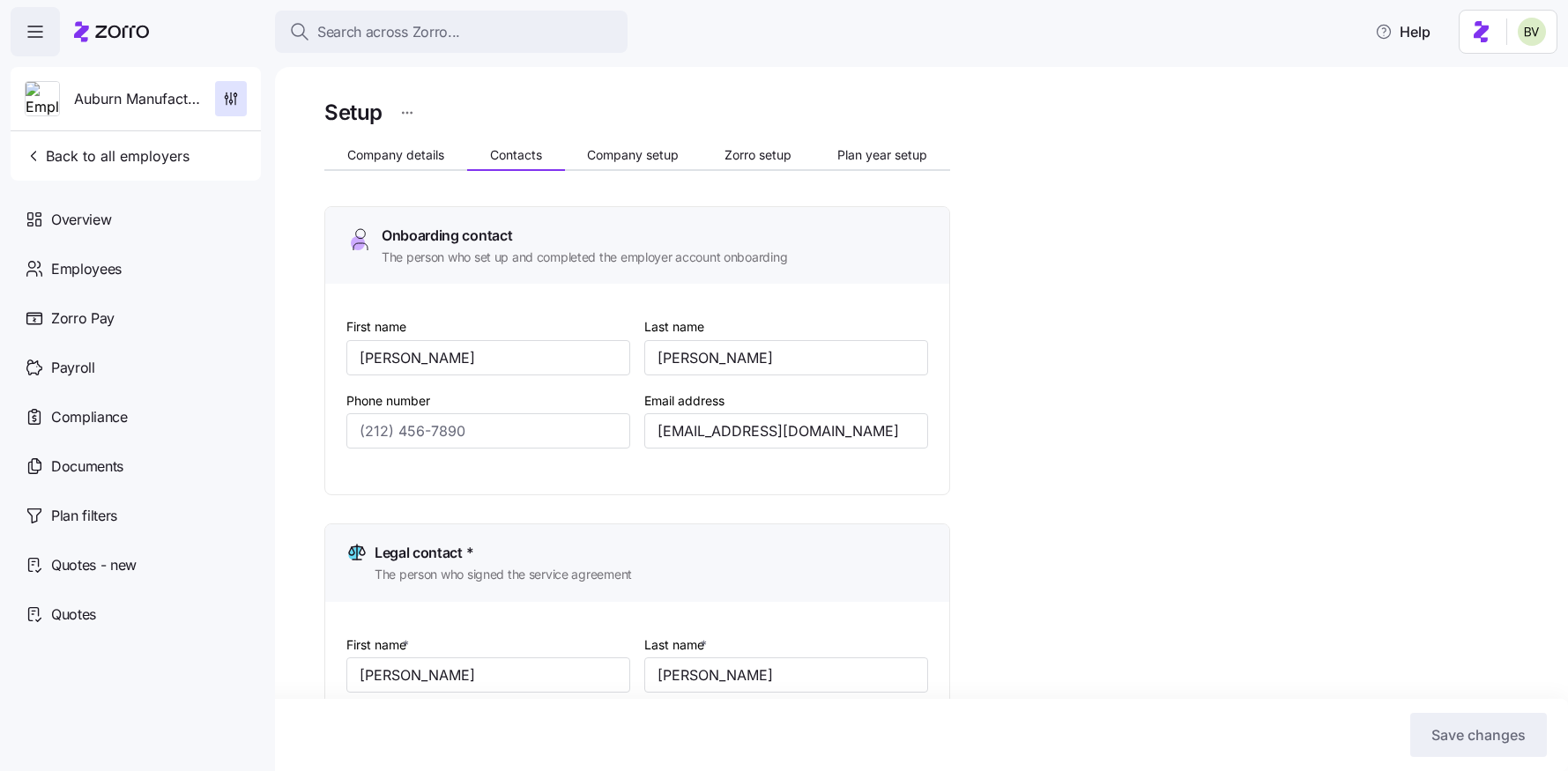
type input "(260) 925-8651"
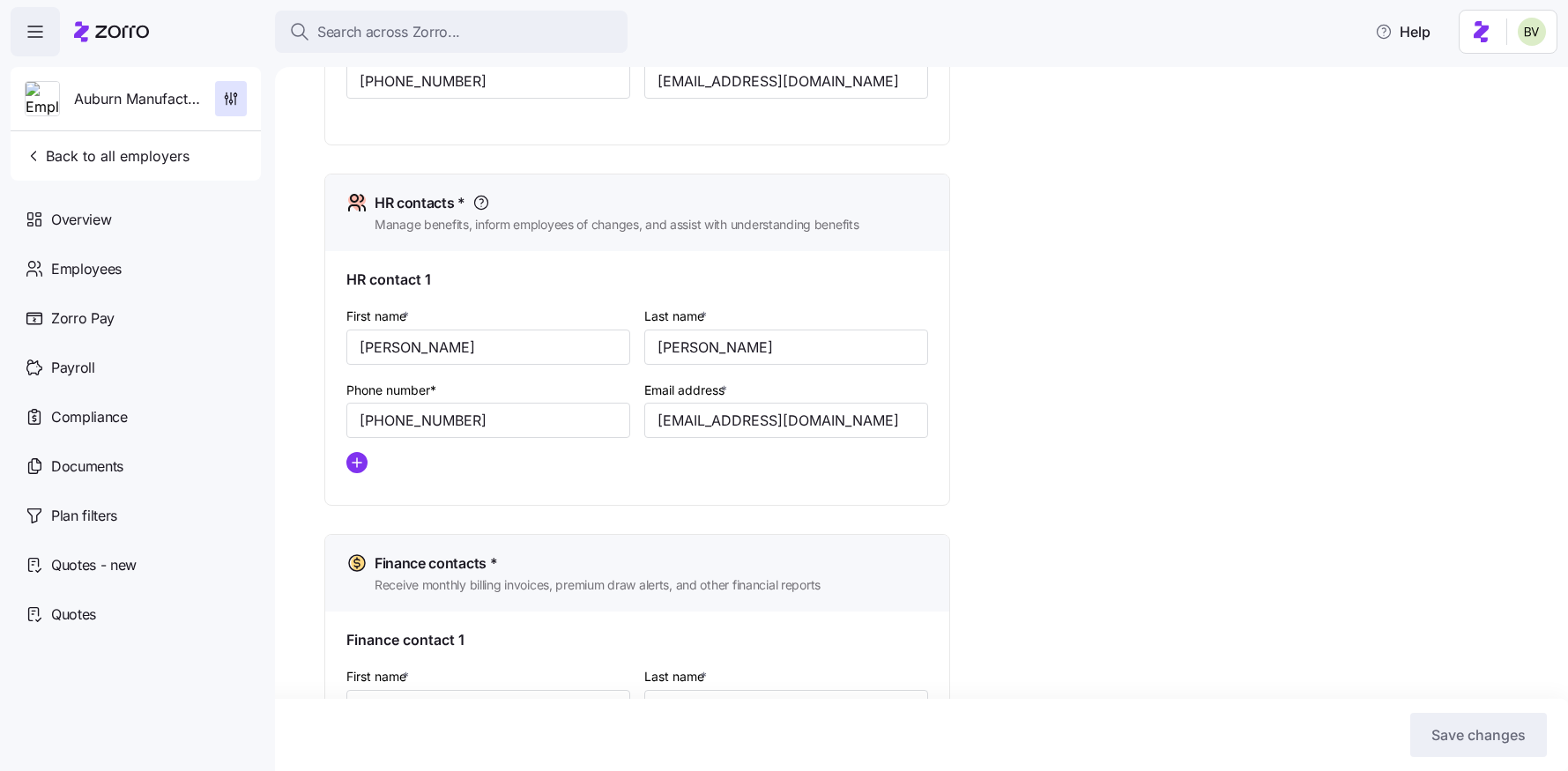
scroll to position [669, 0]
drag, startPoint x: 913, startPoint y: 418, endPoint x: 635, endPoint y: 423, distance: 278.0
click at [635, 423] on div "First name * Karen Last name * Wagner Phone number* (260) 925-8651 Email addres…" at bounding box center [637, 395] width 596 height 196
paste input "AP"
type input "AP@auburnmanufacturing.com"
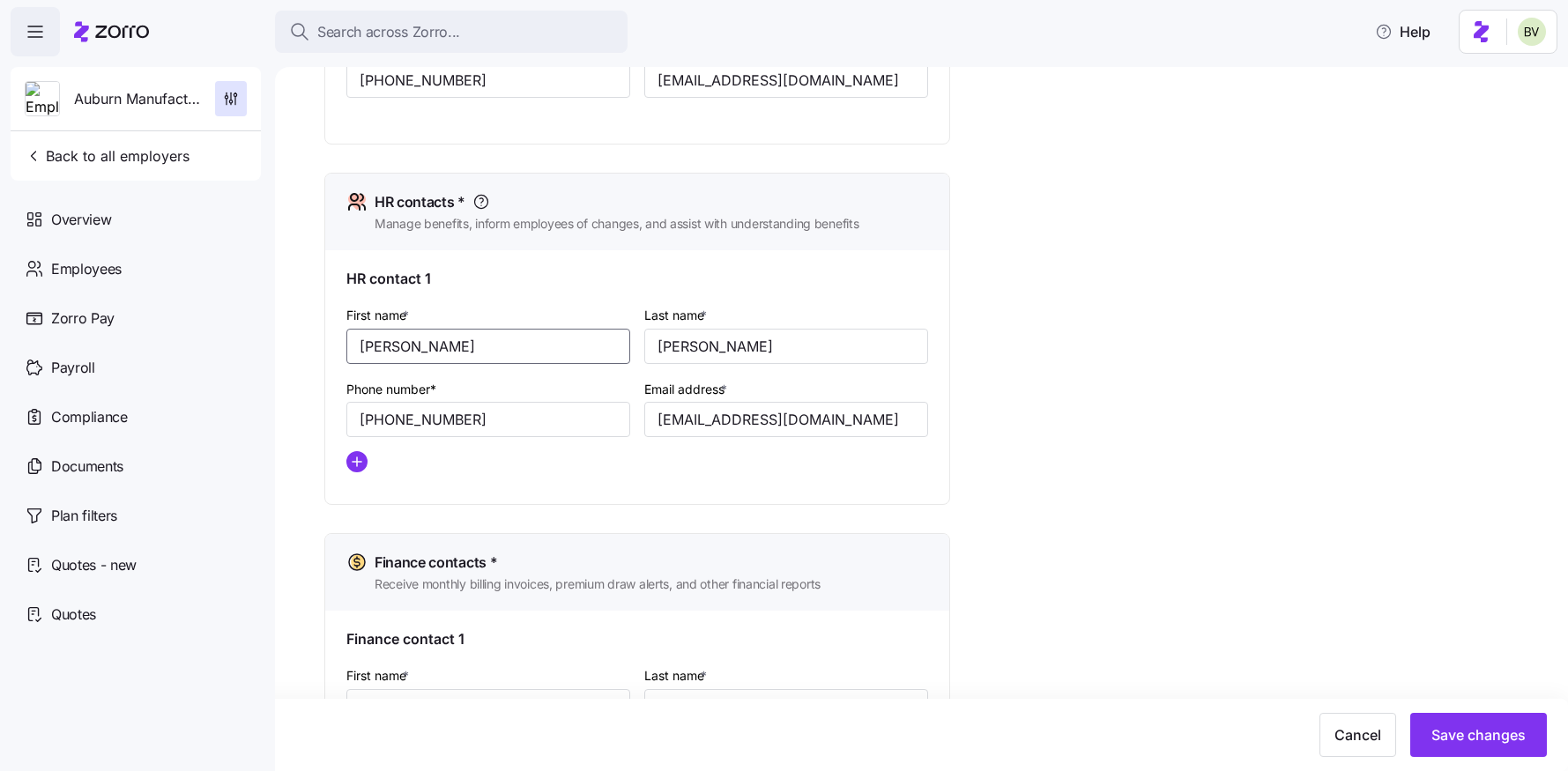
drag, startPoint x: 510, startPoint y: 350, endPoint x: 358, endPoint y: 345, distance: 152.1
click at [358, 345] on input "Karen" at bounding box center [488, 346] width 284 height 35
type input "AP"
type input "Temporary"
click at [1446, 721] on button "Save changes" at bounding box center [1478, 734] width 137 height 44
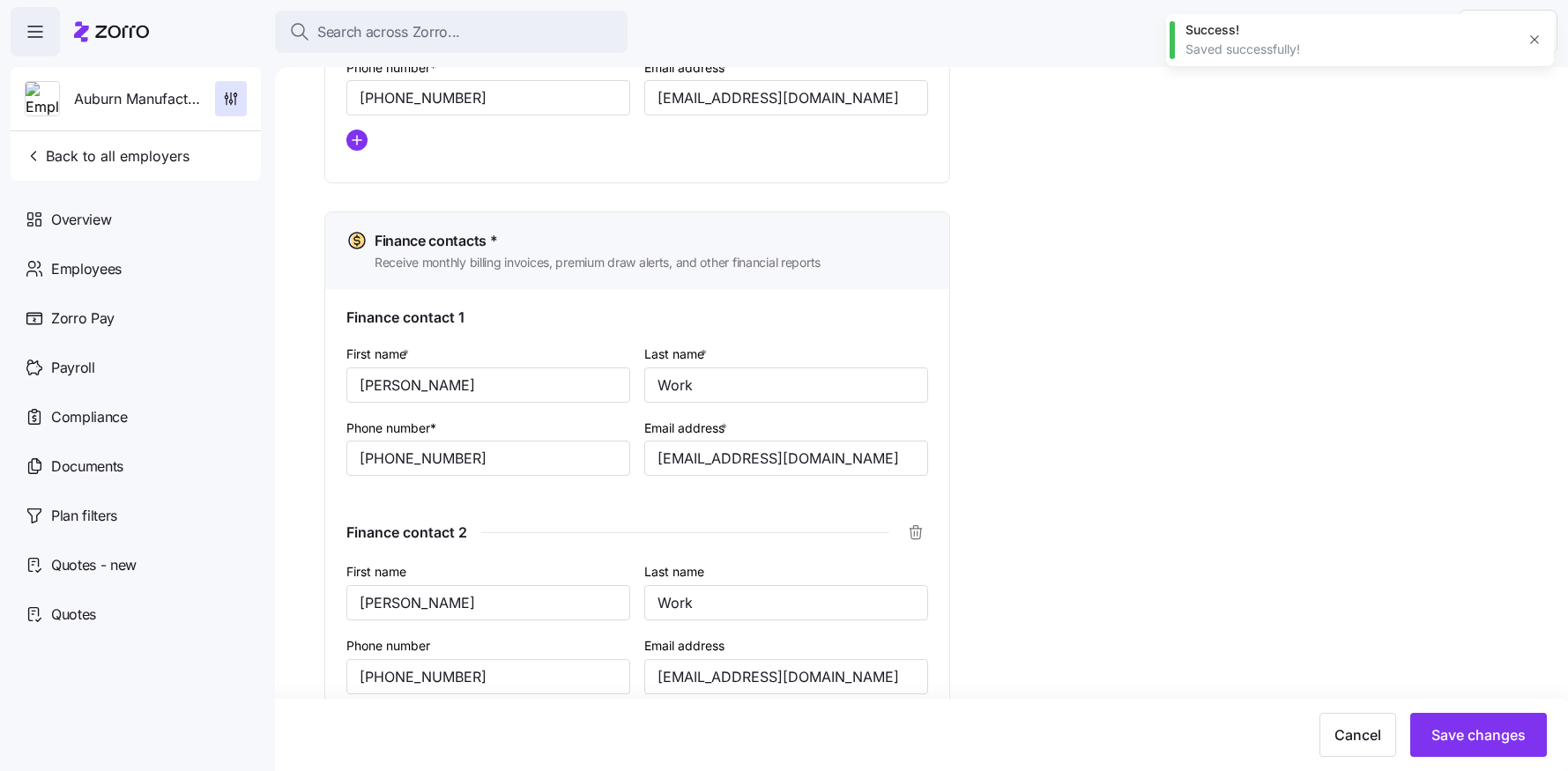
type input "ap@auburnmanufacturing.com"
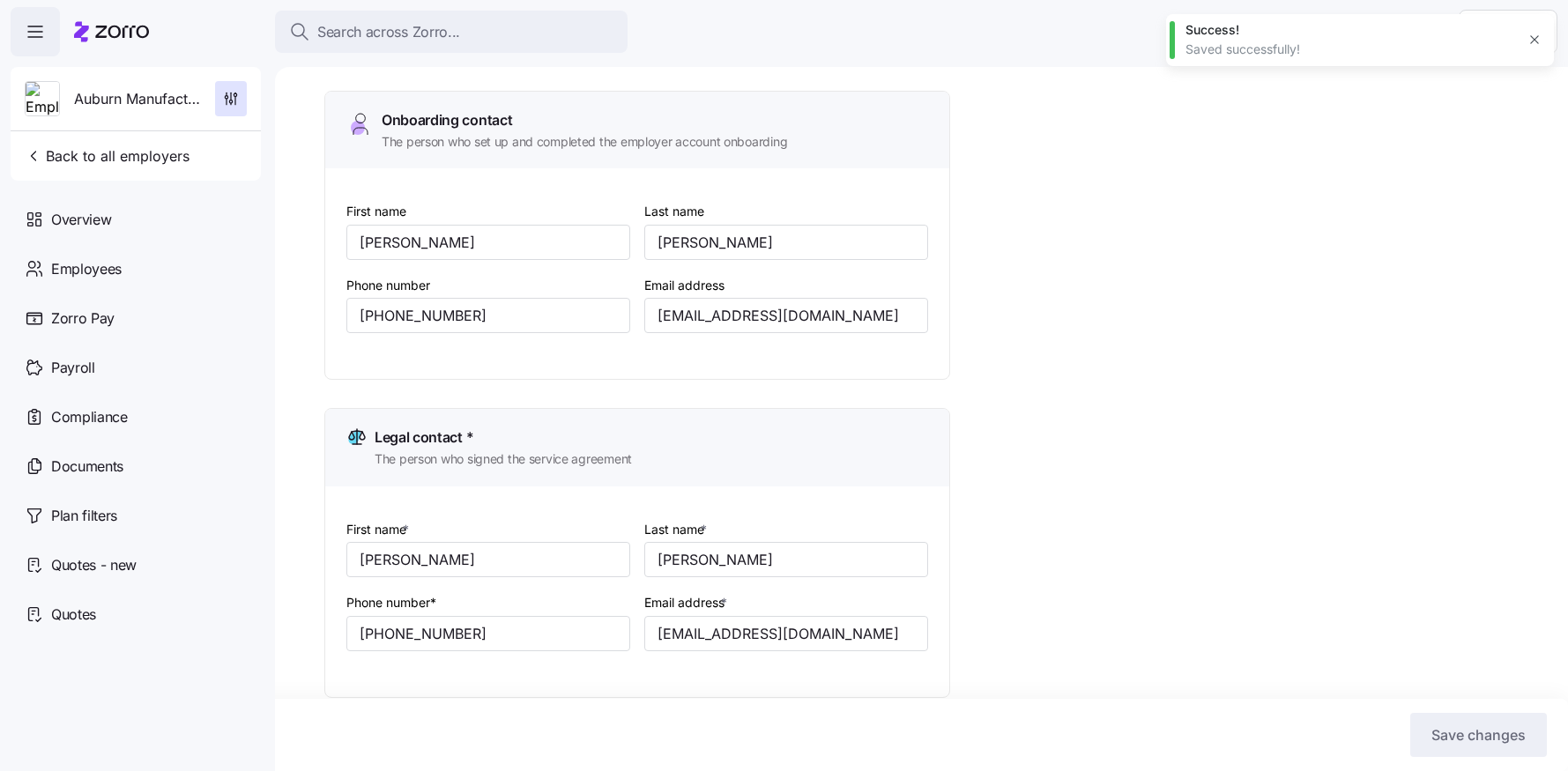
scroll to position [0, 0]
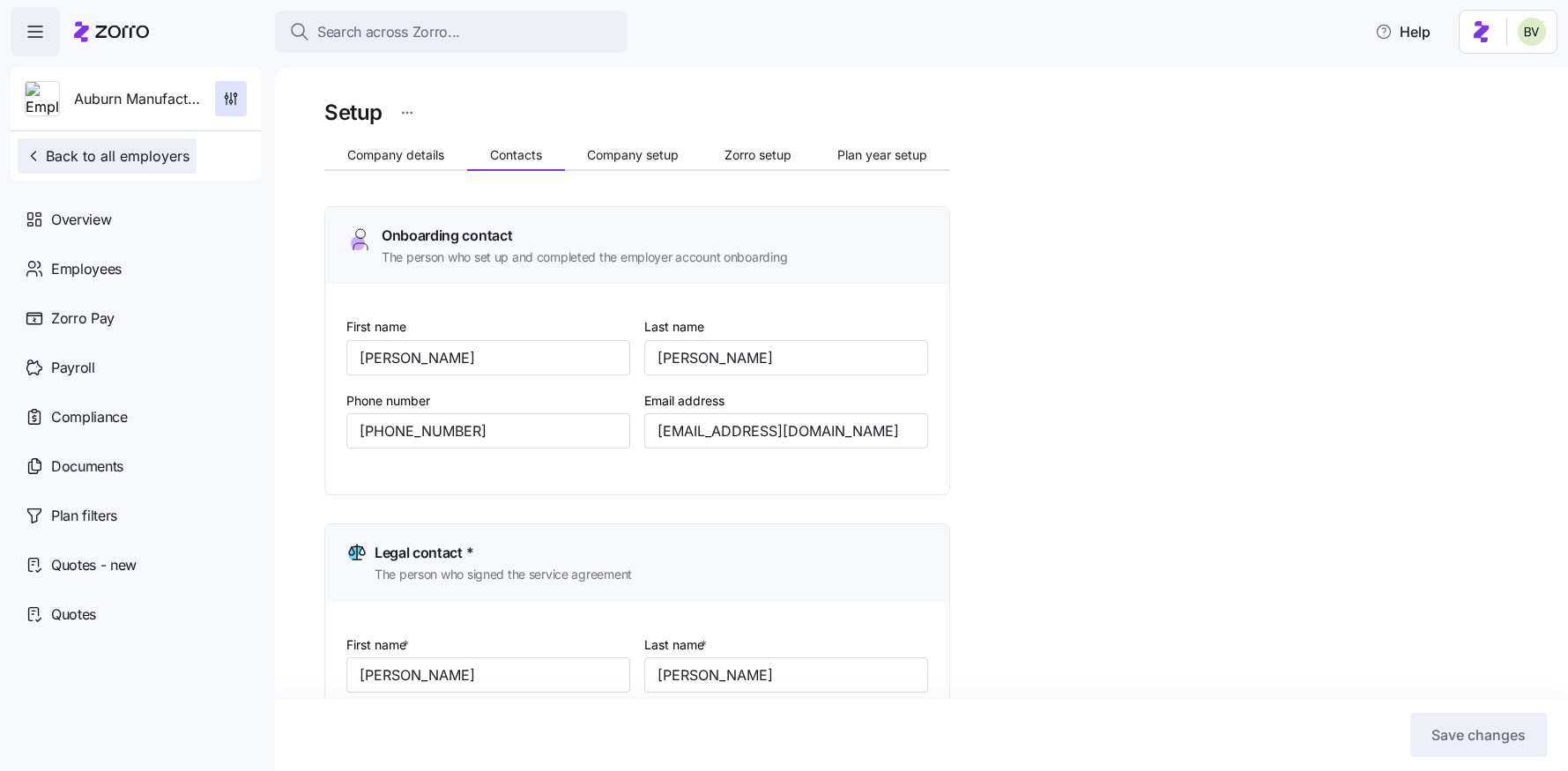
click at [143, 158] on span "Back to all employers" at bounding box center [107, 157] width 165 height 21
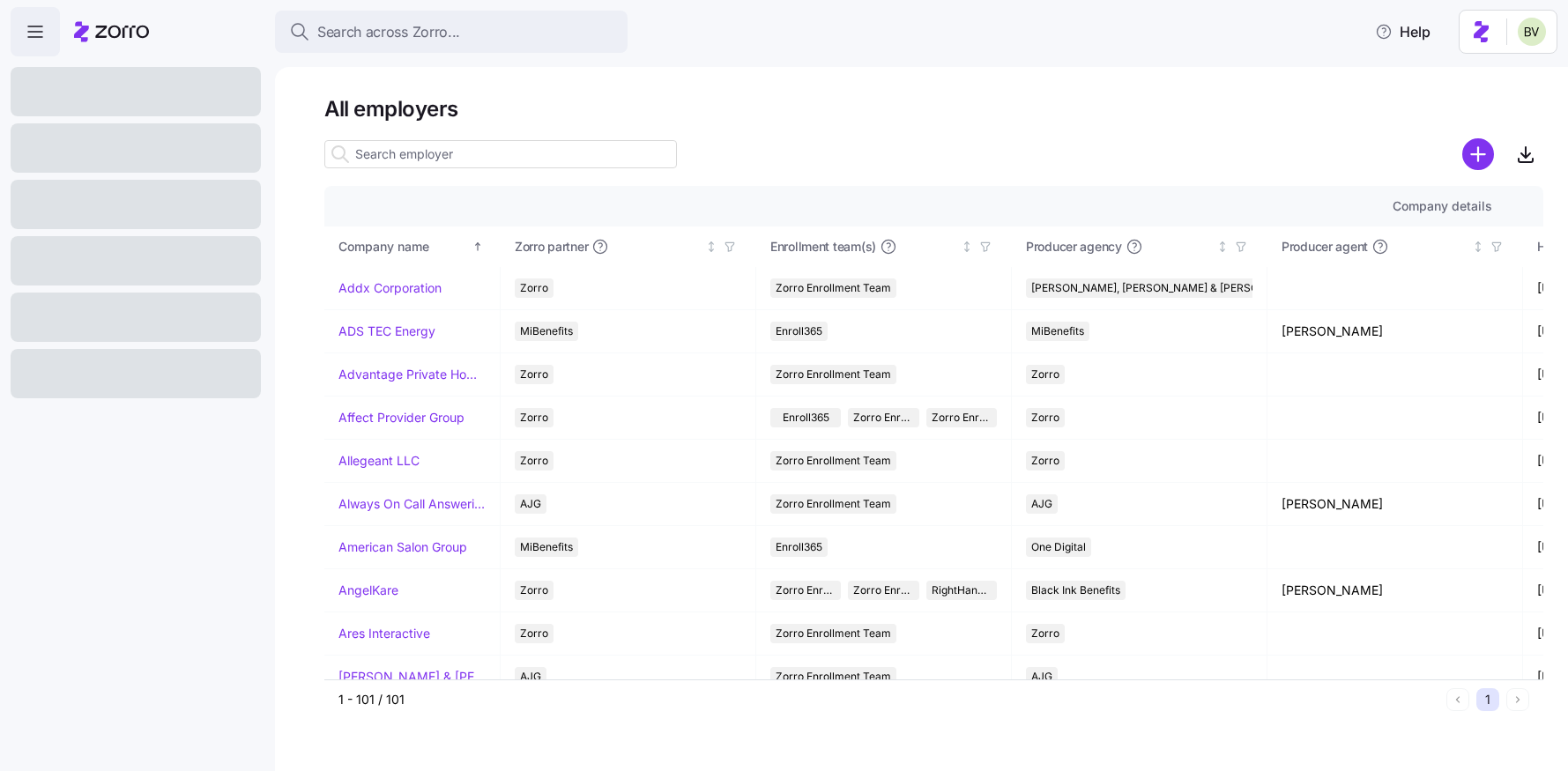
click at [398, 165] on input at bounding box center [501, 154] width 353 height 28
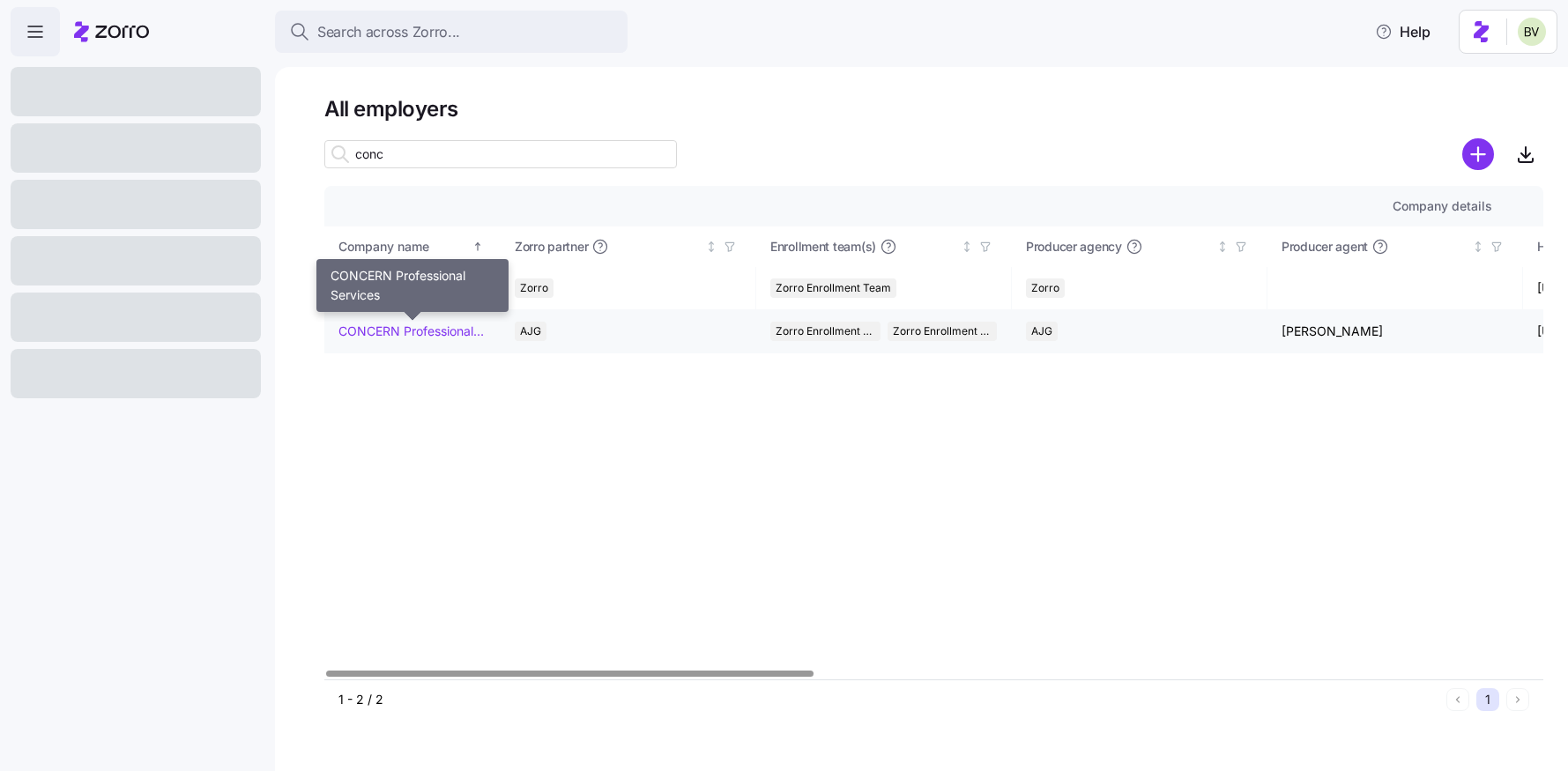
type input "conc"
click at [399, 338] on link "CONCERN Professional Services" at bounding box center [411, 332] width 147 height 18
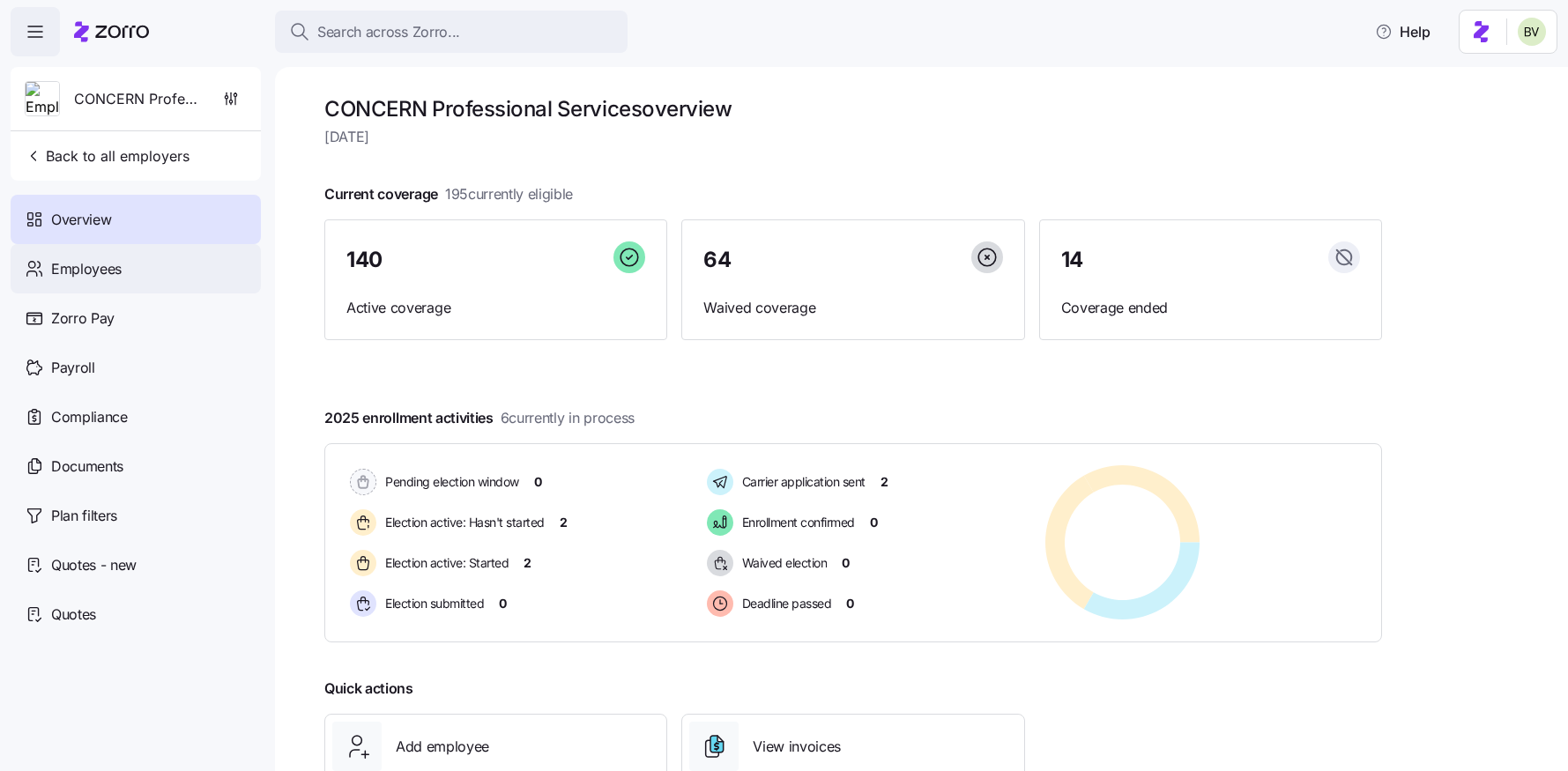
click at [163, 276] on div "Employees" at bounding box center [135, 268] width 250 height 50
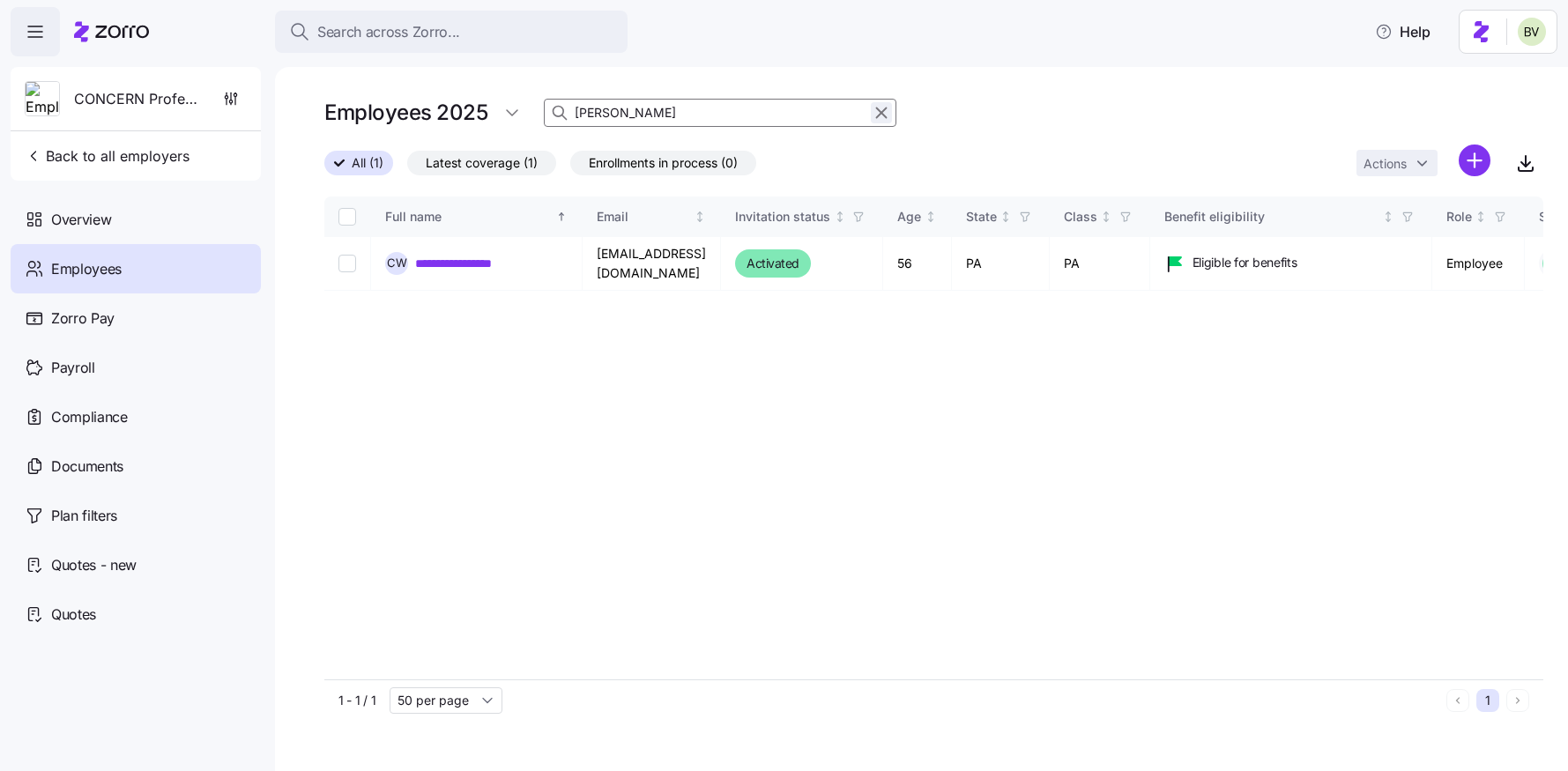
click at [879, 113] on icon "button" at bounding box center [882, 113] width 19 height 21
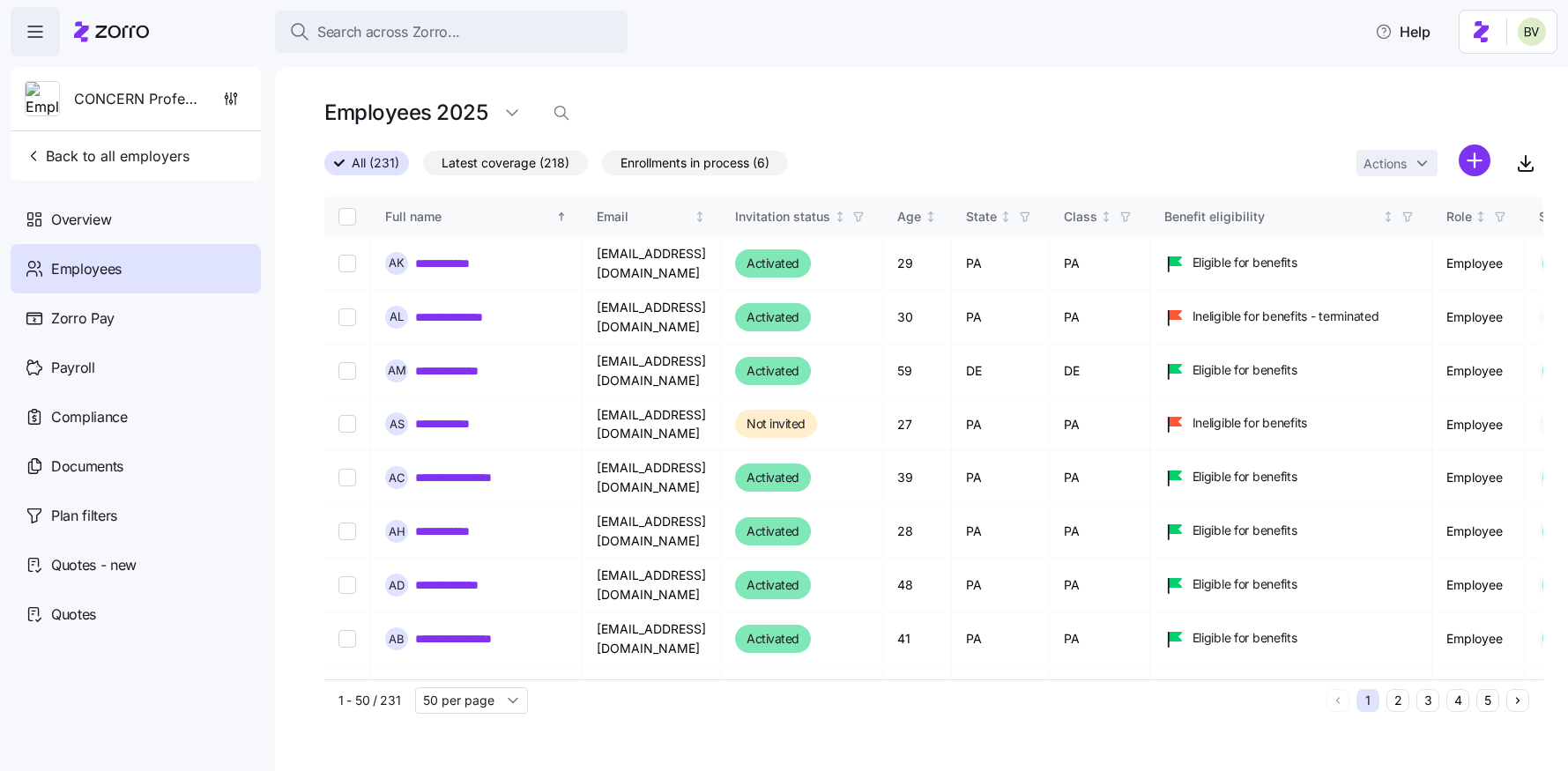
drag, startPoint x: 1524, startPoint y: 158, endPoint x: 1468, endPoint y: 105, distance: 77.1
click at [1469, 104] on div "**********" at bounding box center [934, 408] width 1219 height 626
click at [1413, 214] on icon "button" at bounding box center [1407, 217] width 13 height 13
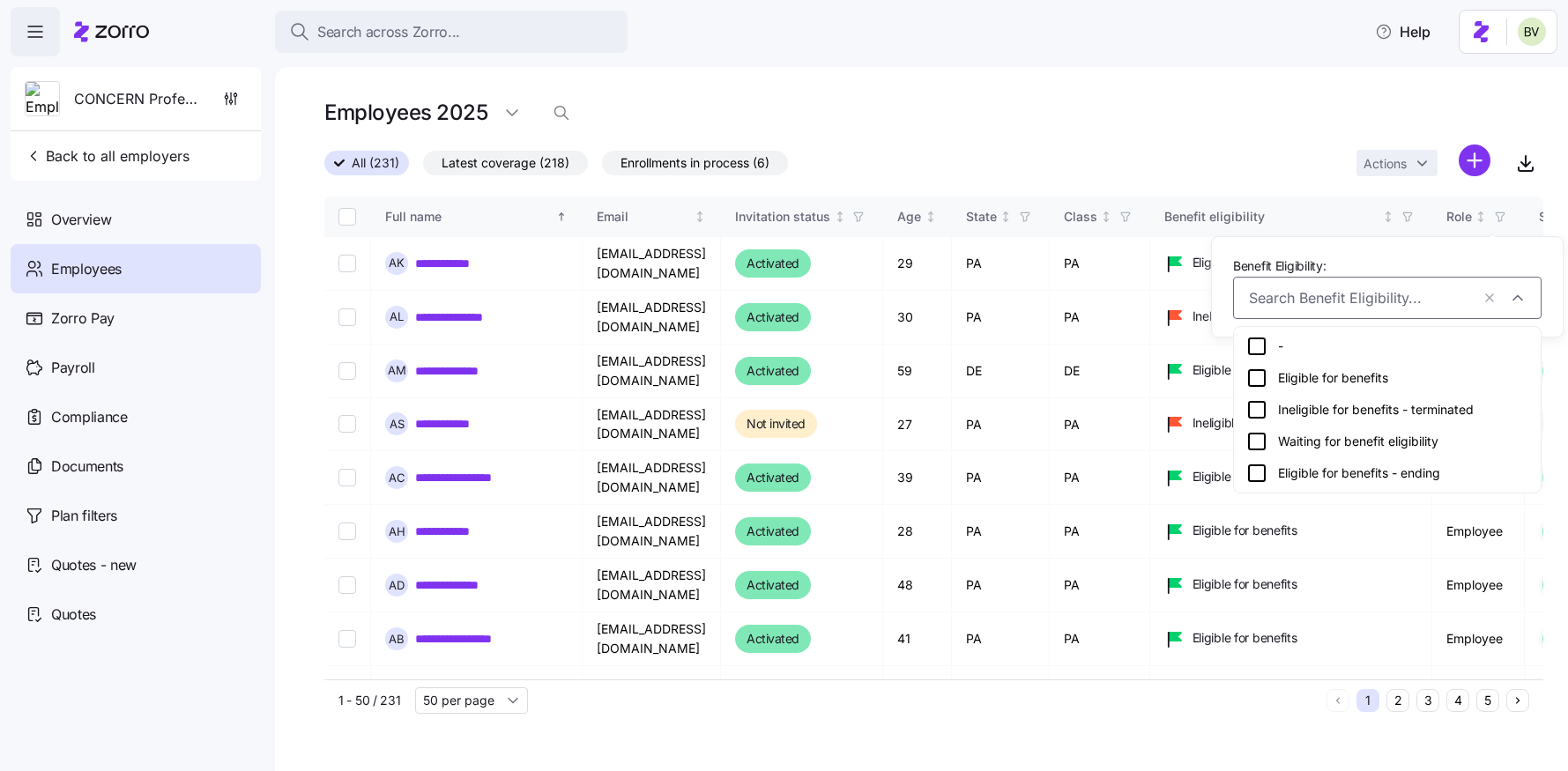
click at [1254, 407] on icon at bounding box center [1257, 410] width 21 height 21
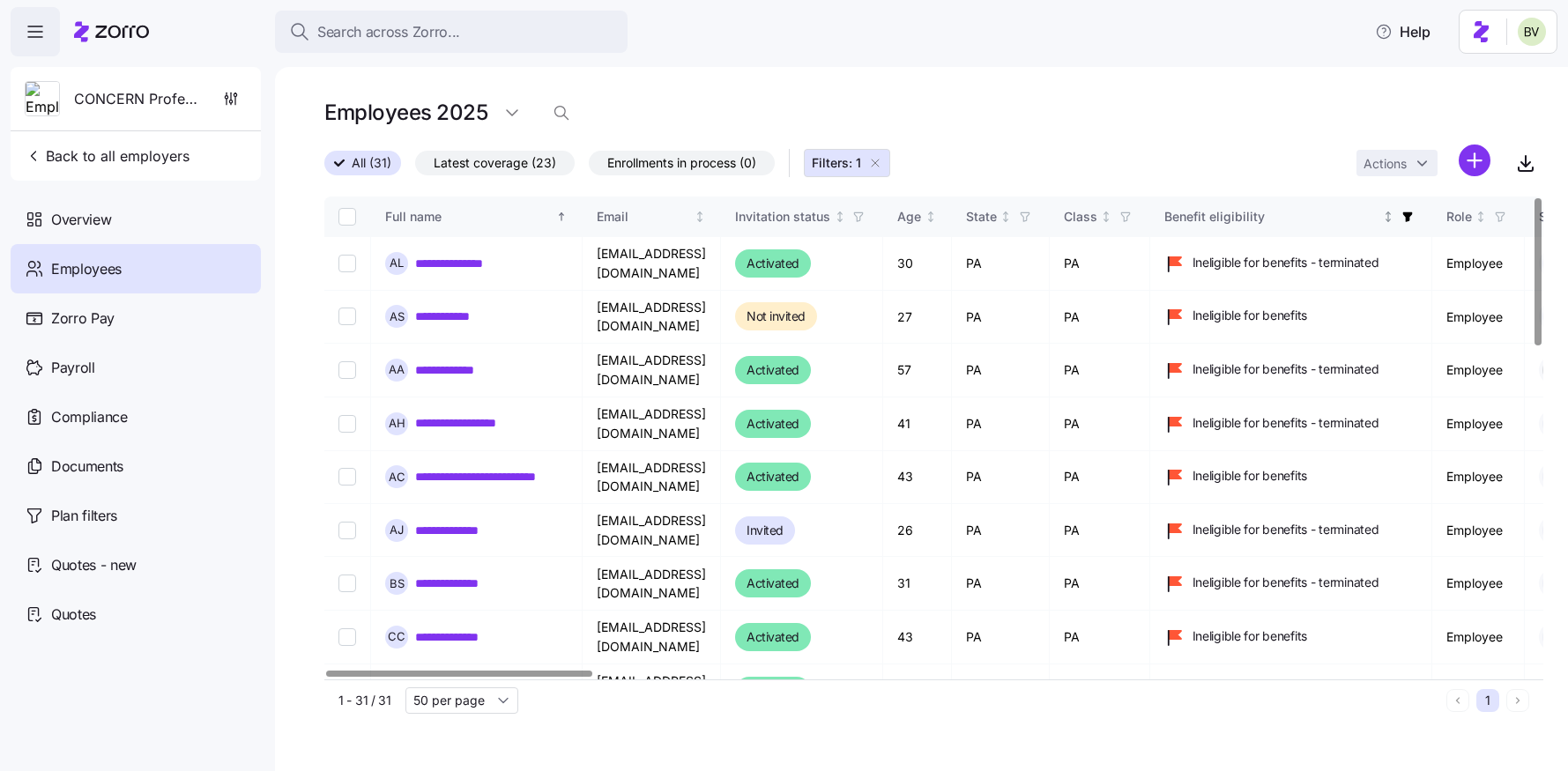
click at [1411, 218] on icon "button" at bounding box center [1407, 217] width 10 height 10
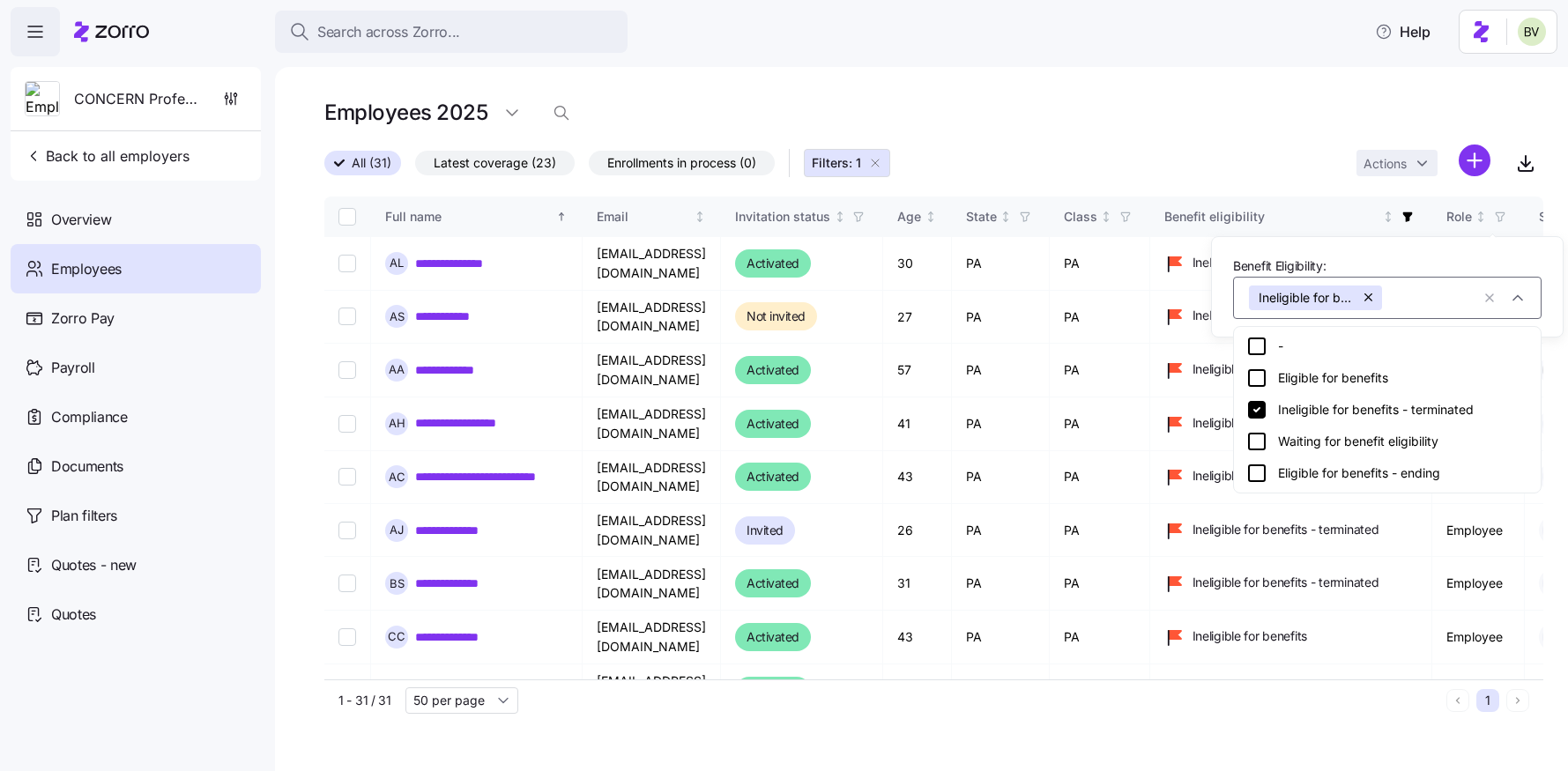
click at [1255, 403] on icon at bounding box center [1257, 409] width 17 height 18
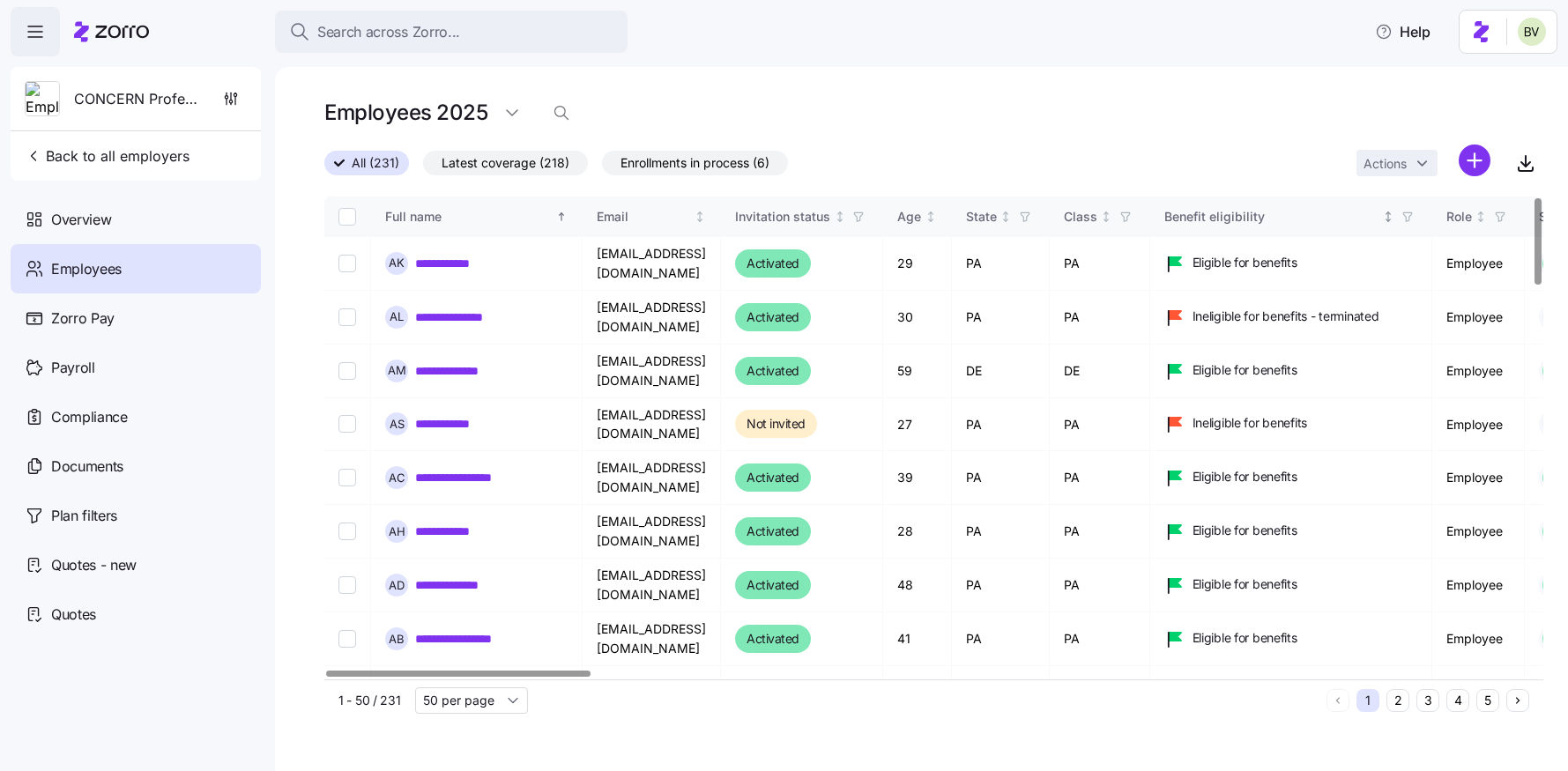
click at [1417, 222] on span "button" at bounding box center [1408, 217] width 19 height 19
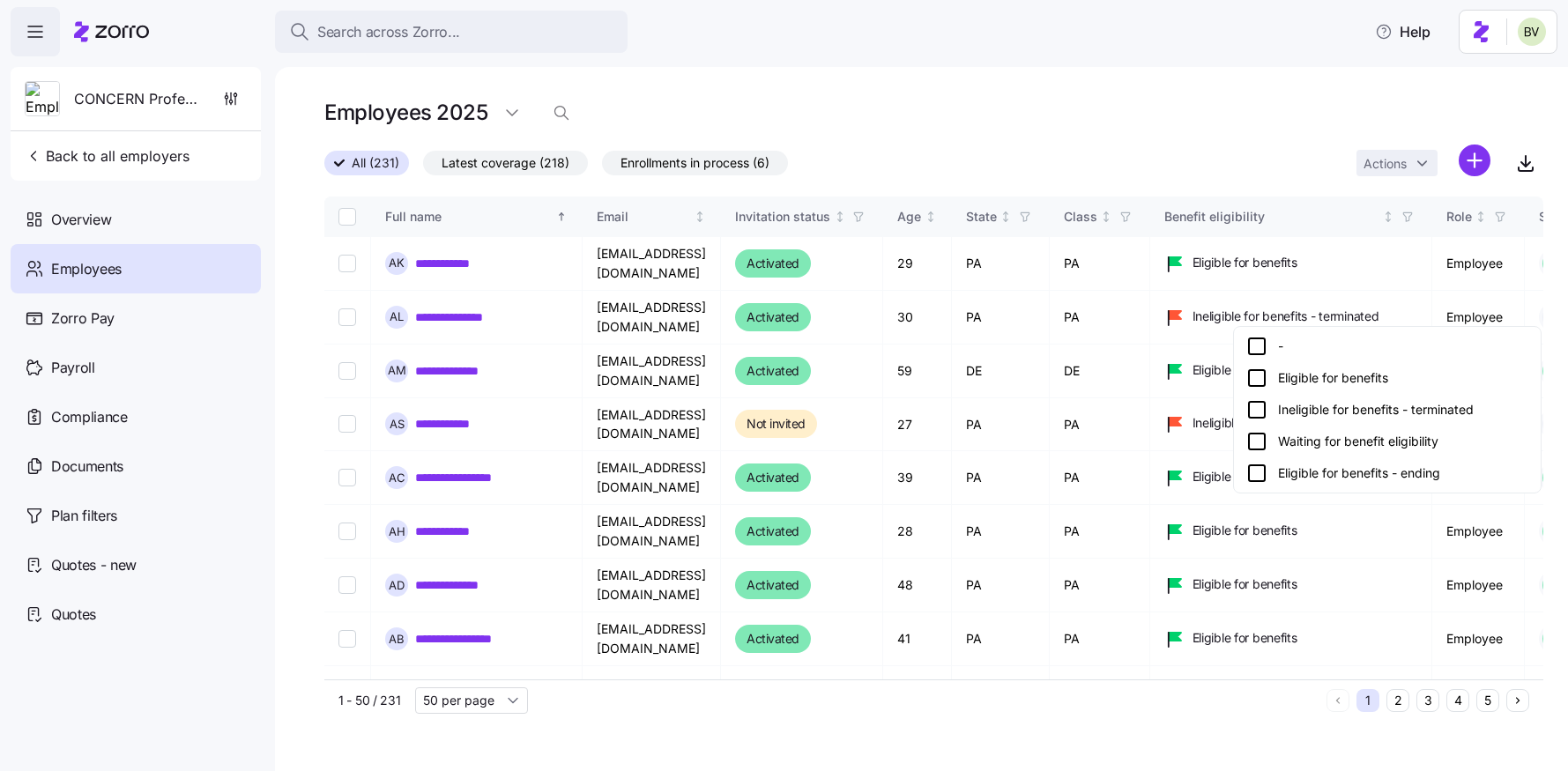
click at [1251, 377] on icon at bounding box center [1257, 378] width 21 height 21
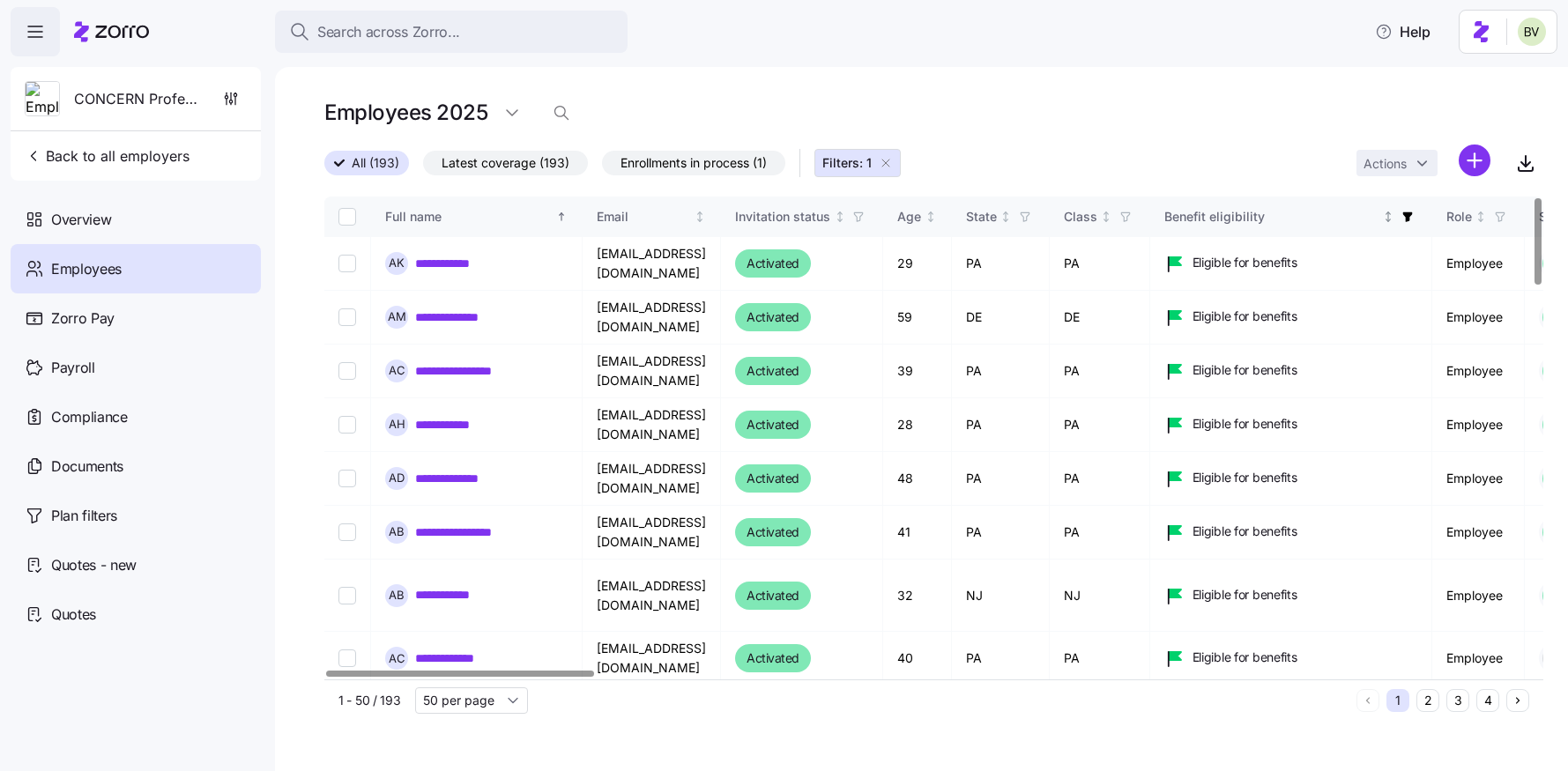
click at [1417, 223] on span "button" at bounding box center [1408, 217] width 19 height 19
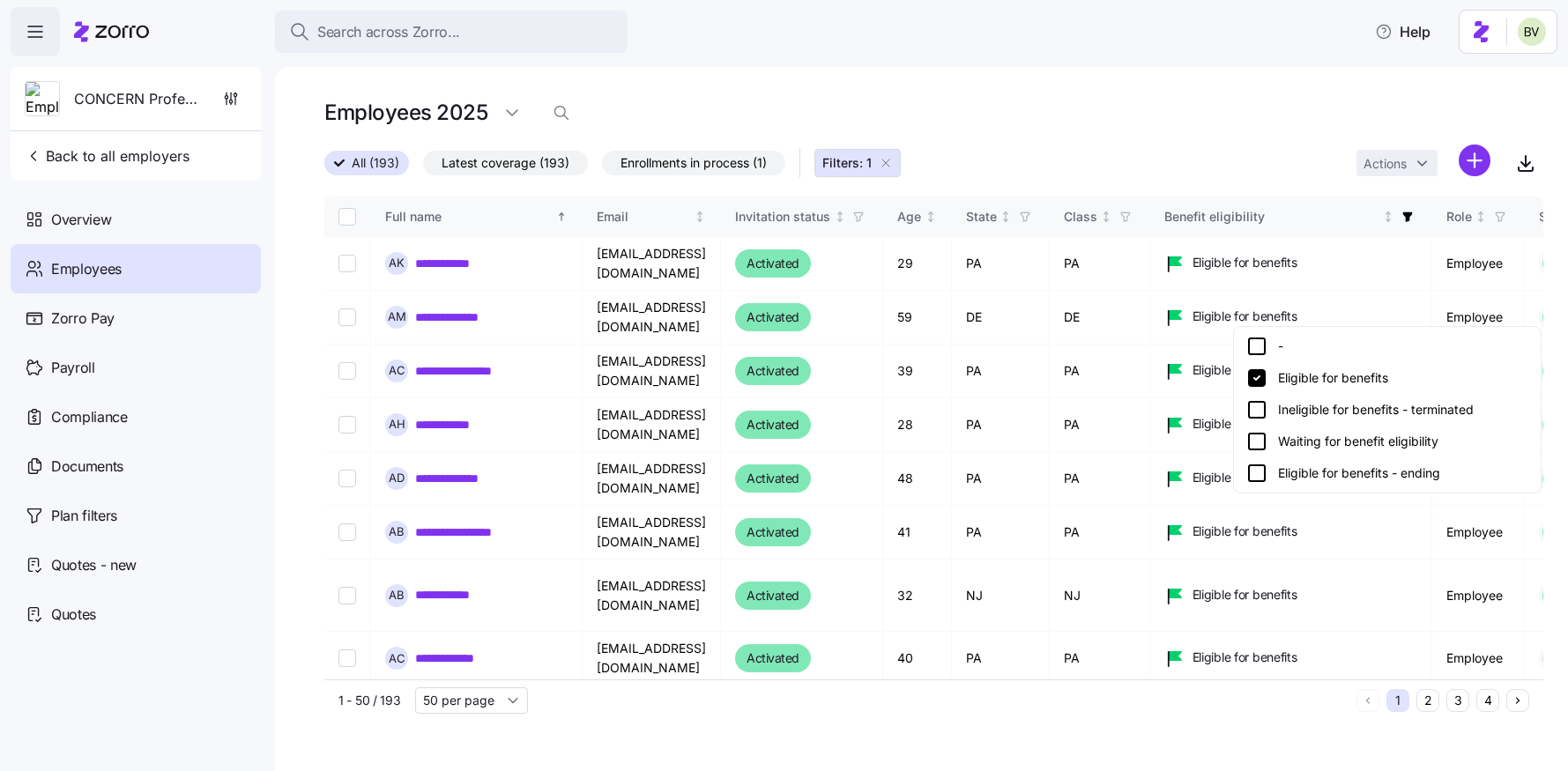
click at [1258, 444] on icon at bounding box center [1257, 441] width 21 height 21
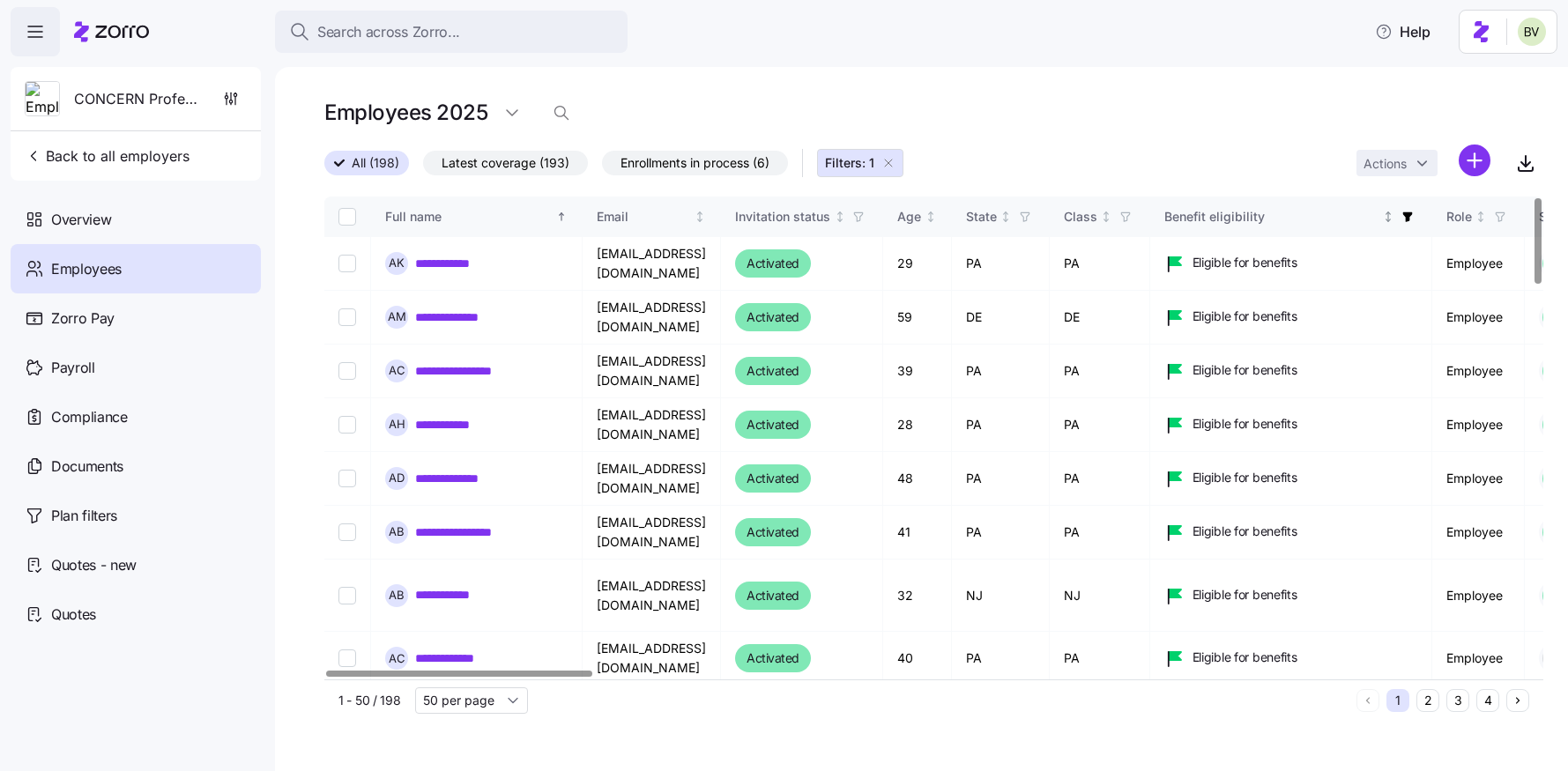
click at [1417, 210] on span "button" at bounding box center [1408, 217] width 19 height 19
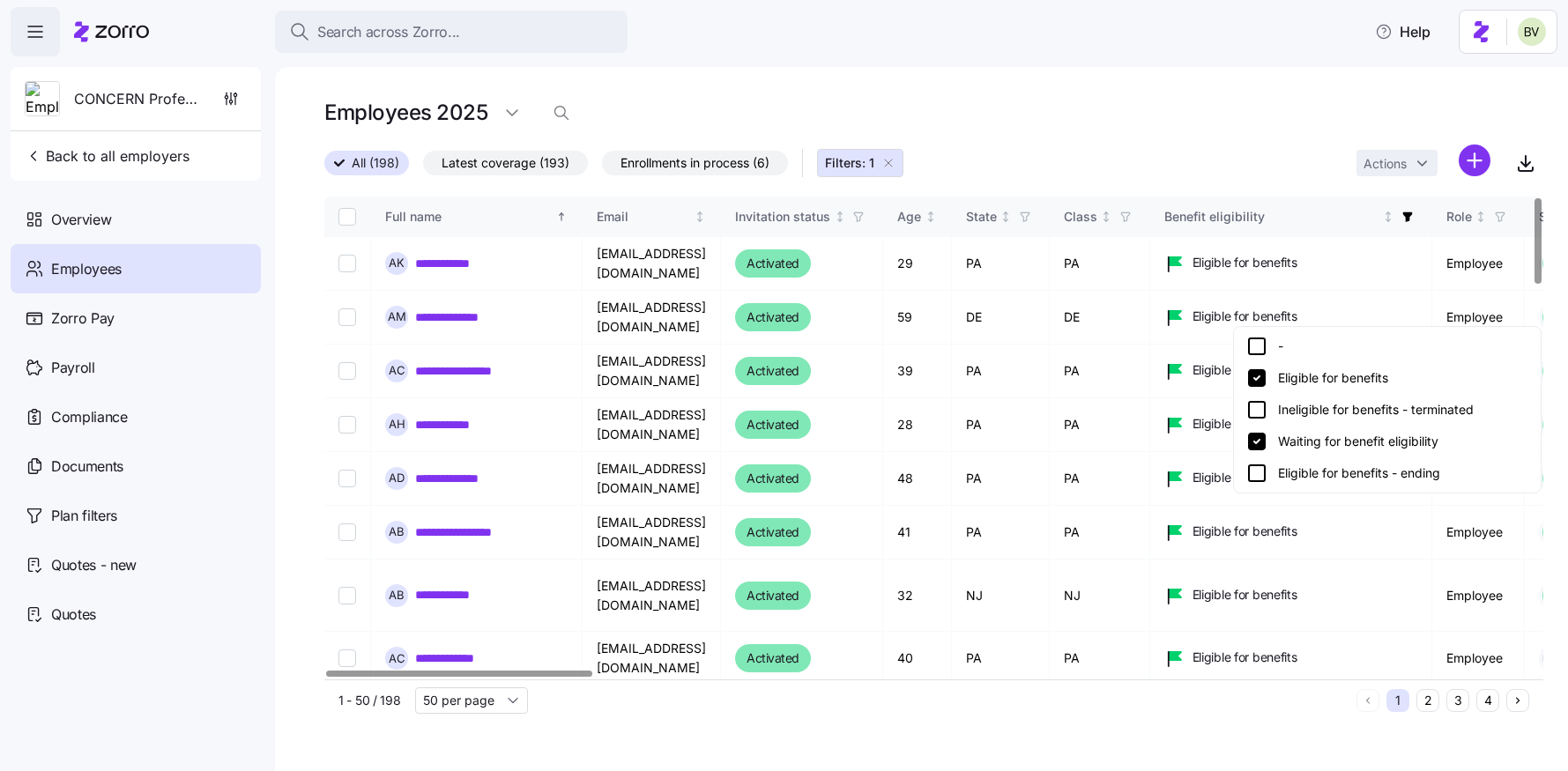
click at [1249, 470] on icon at bounding box center [1257, 473] width 21 height 21
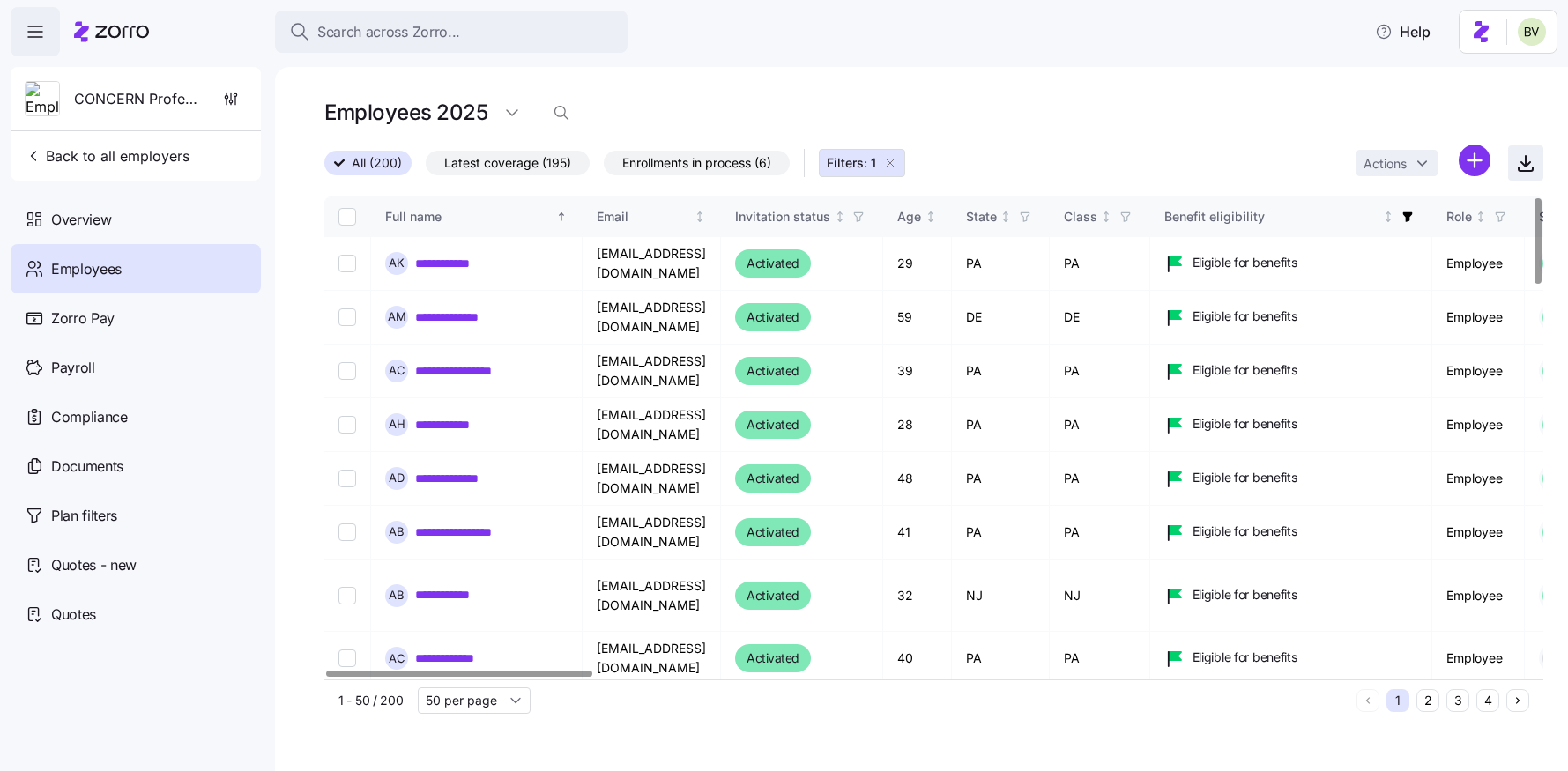
click at [1517, 156] on icon "button" at bounding box center [1525, 163] width 21 height 21
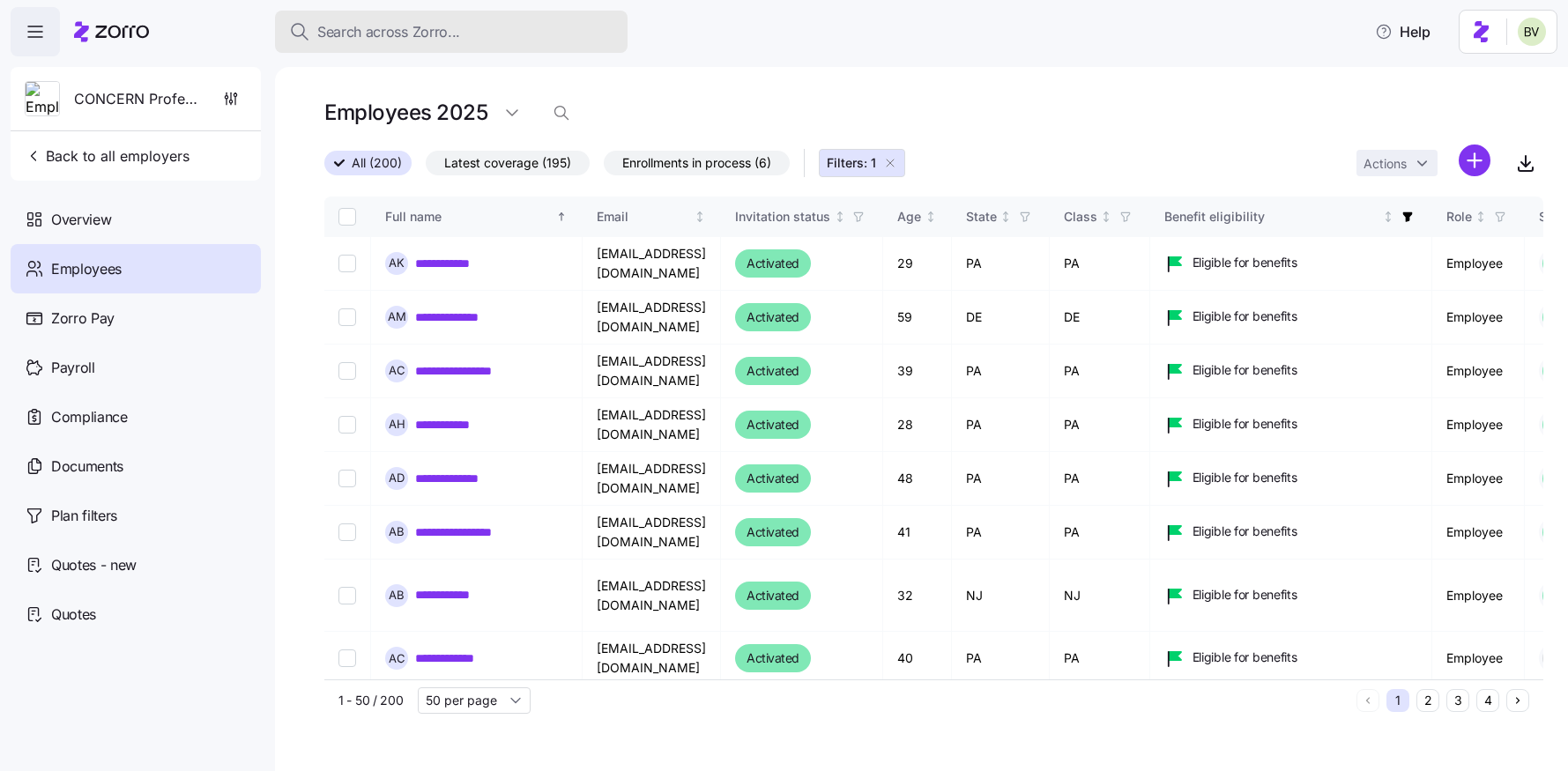
click at [440, 39] on span "Search across Zorro..." at bounding box center [388, 32] width 143 height 22
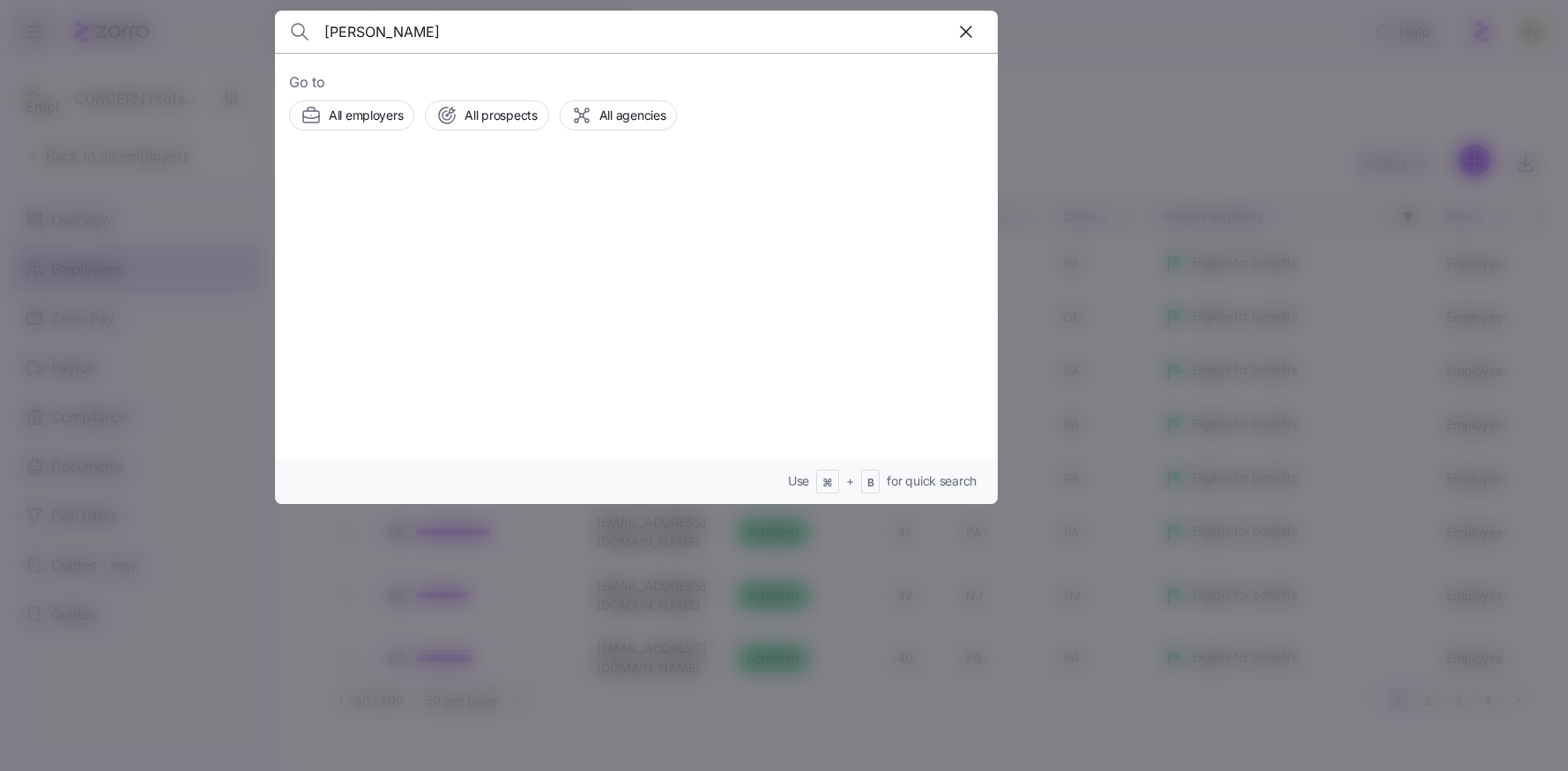
type input "Kassie Irwin"
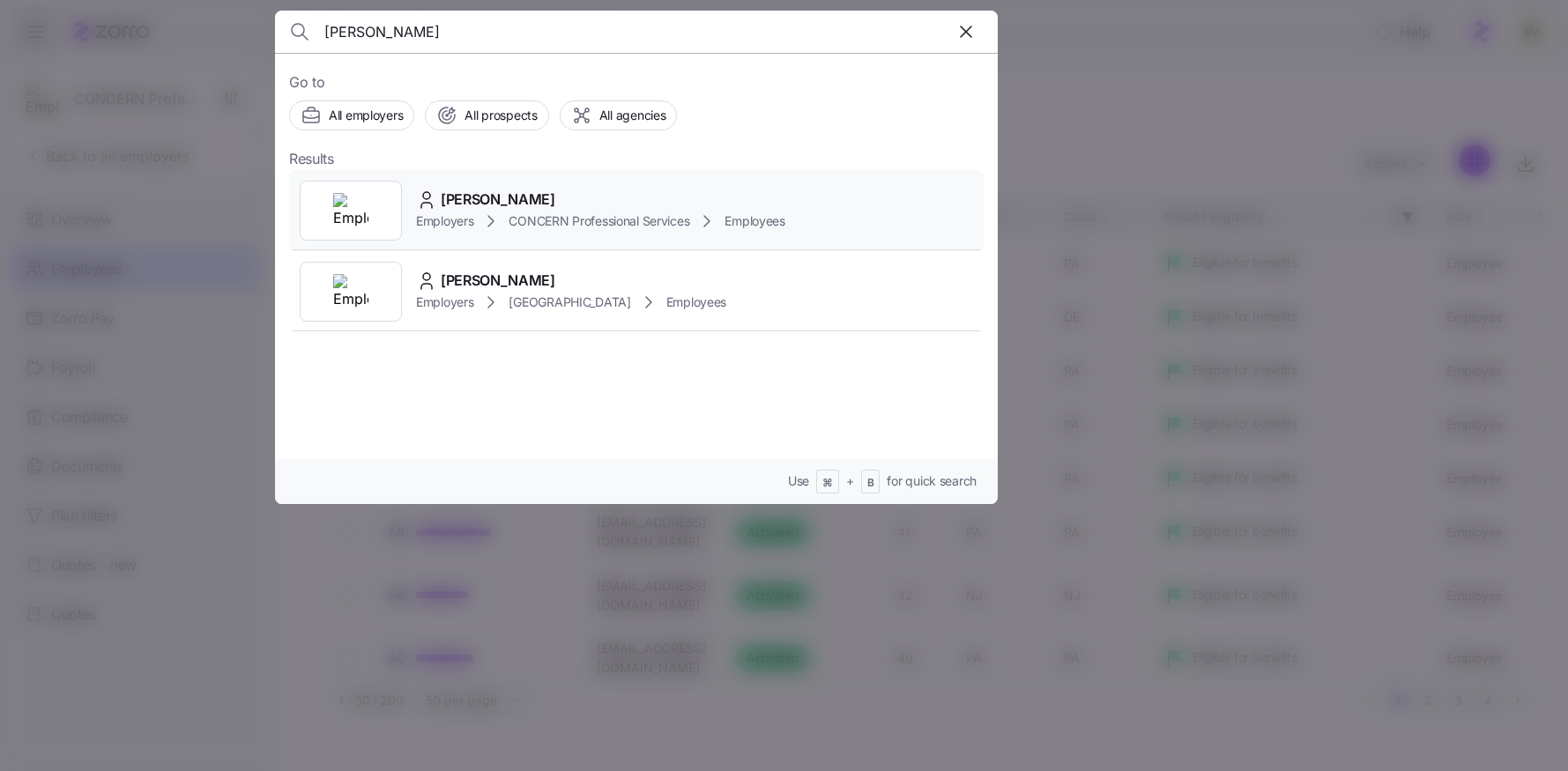
click at [365, 202] on img at bounding box center [351, 211] width 35 height 35
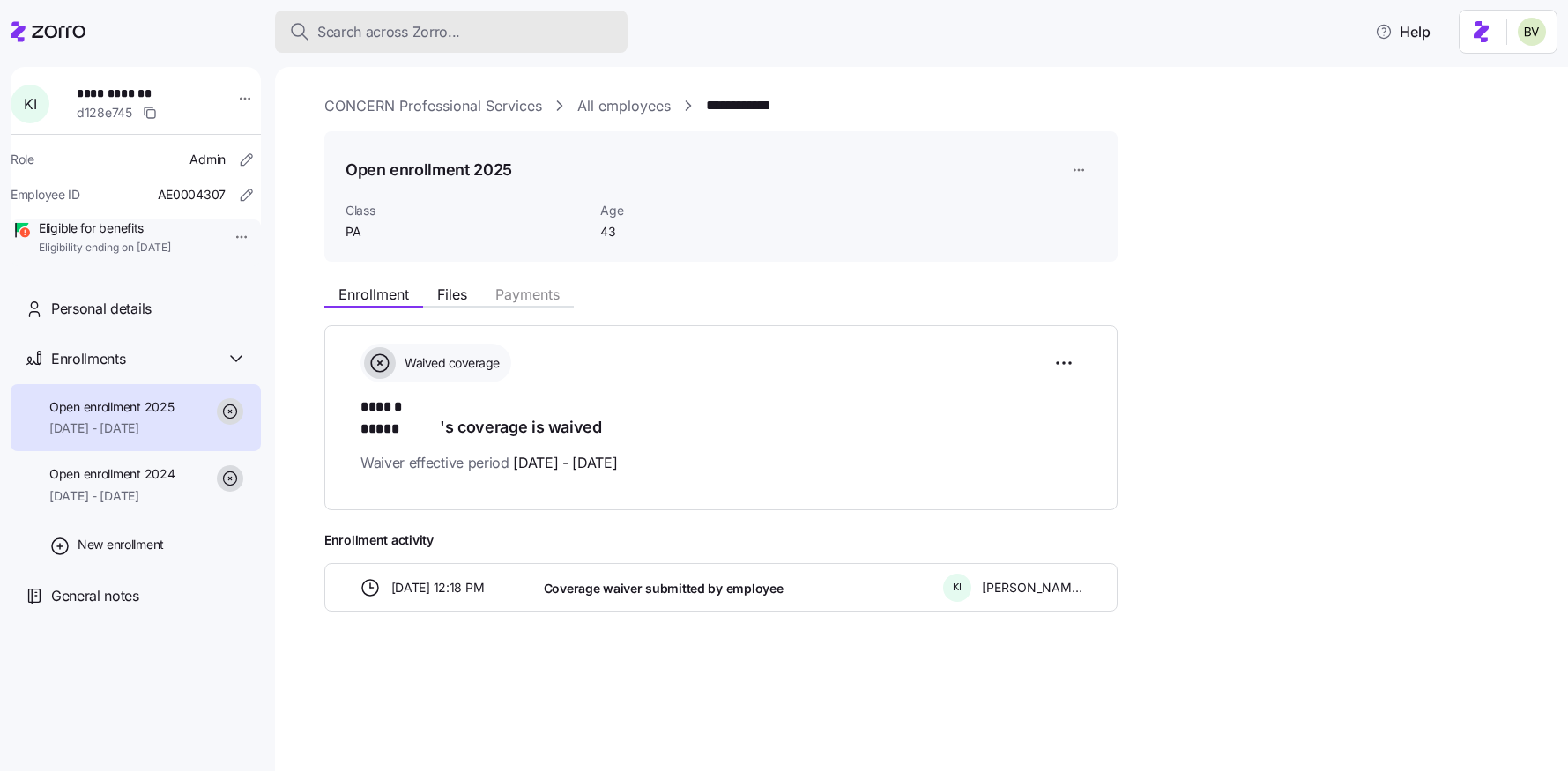
click at [415, 33] on span "Search across Zorro..." at bounding box center [388, 32] width 143 height 22
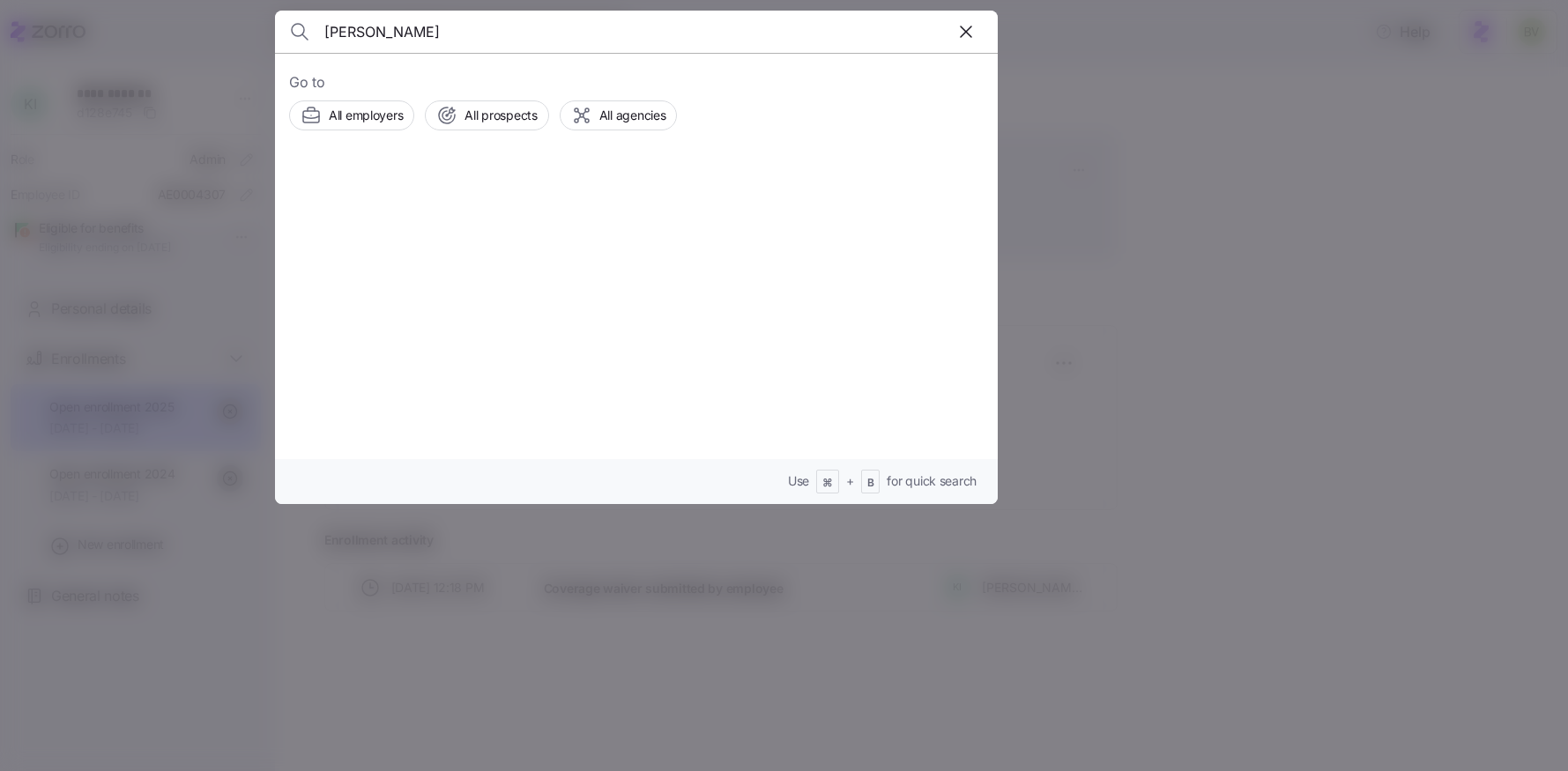
type input "Steven Hyden"
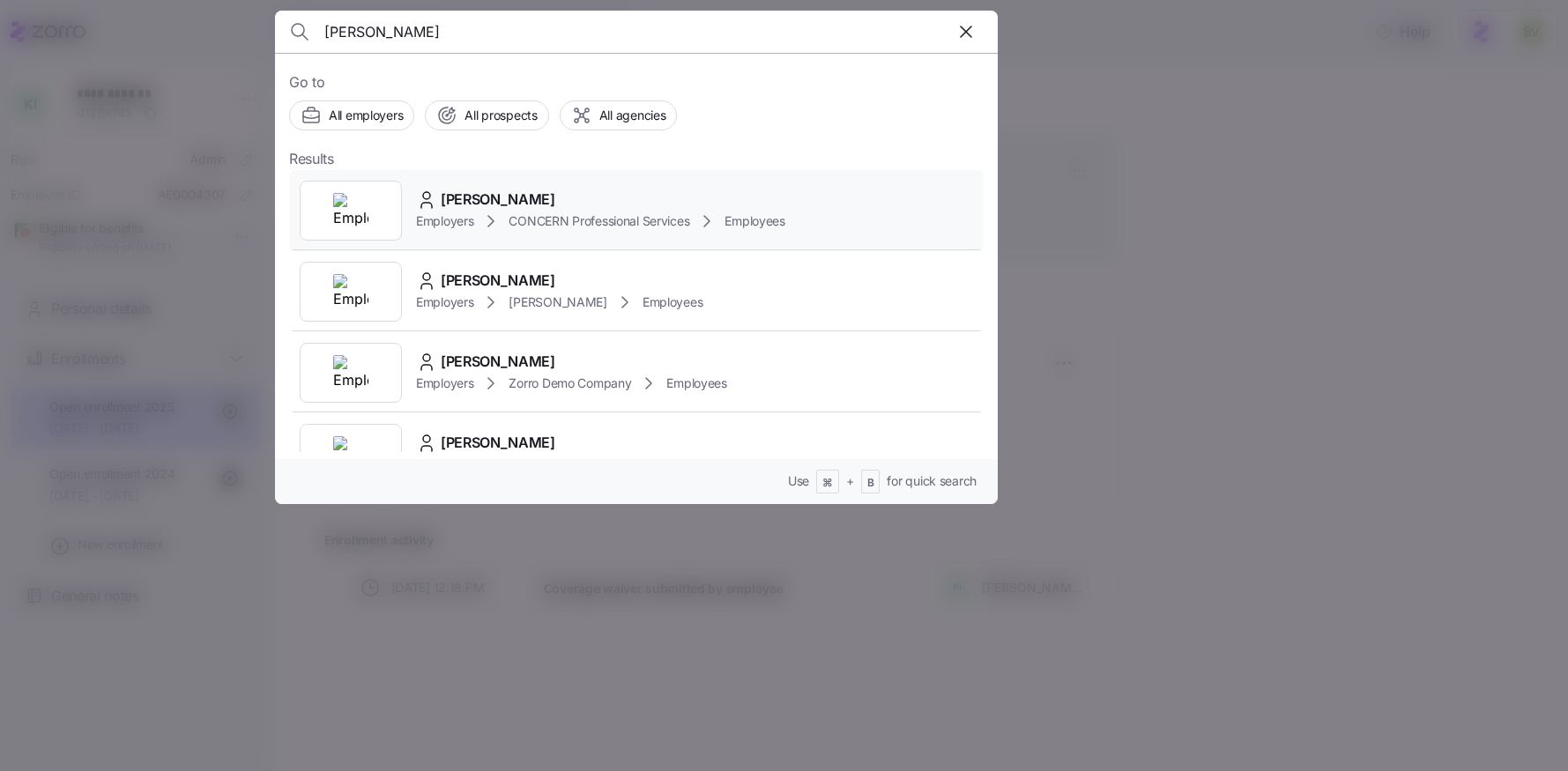
click at [342, 199] on img at bounding box center [351, 211] width 35 height 35
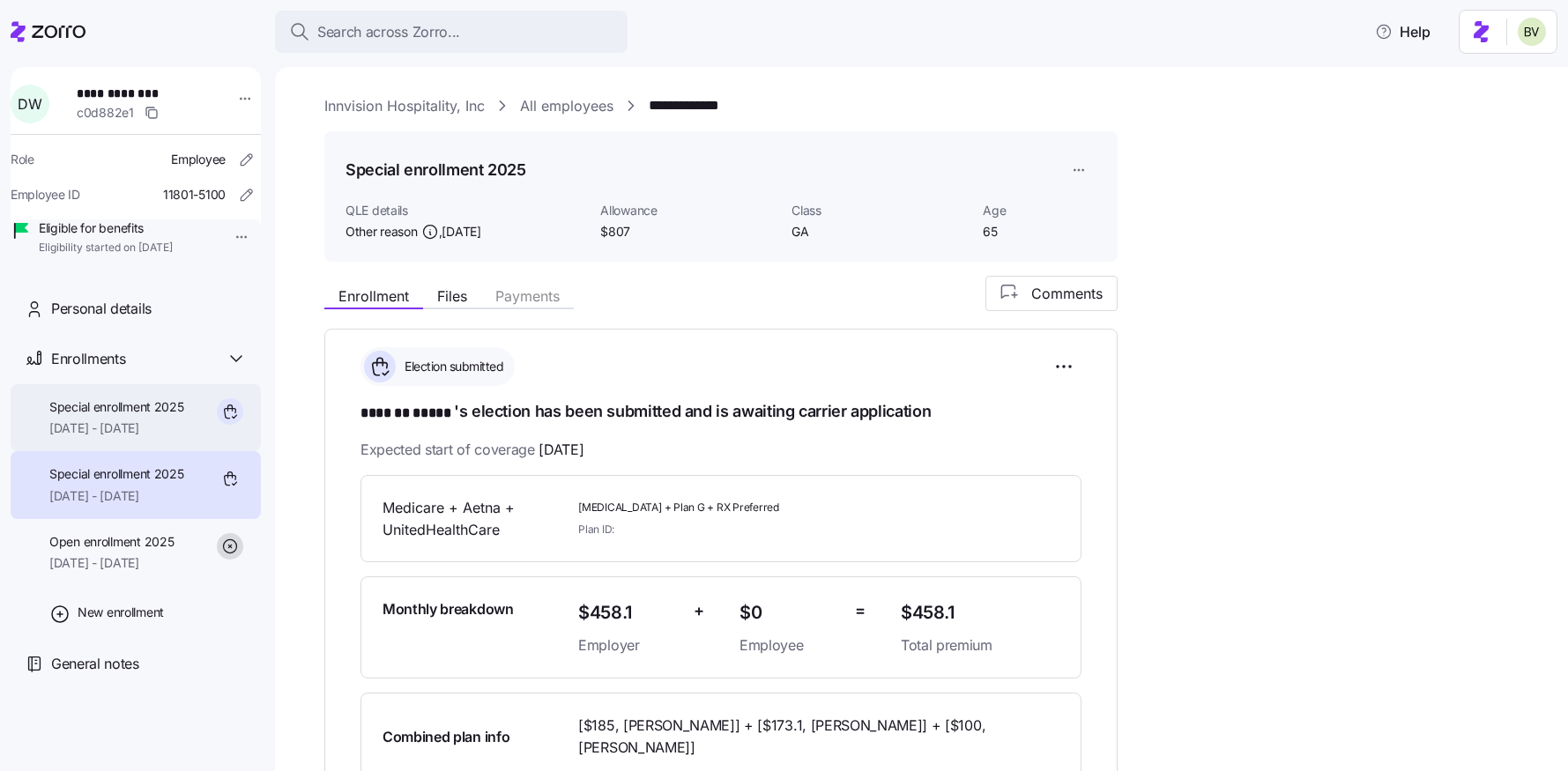
click at [135, 438] on span "[DATE] - [DATE]" at bounding box center [117, 429] width 135 height 18
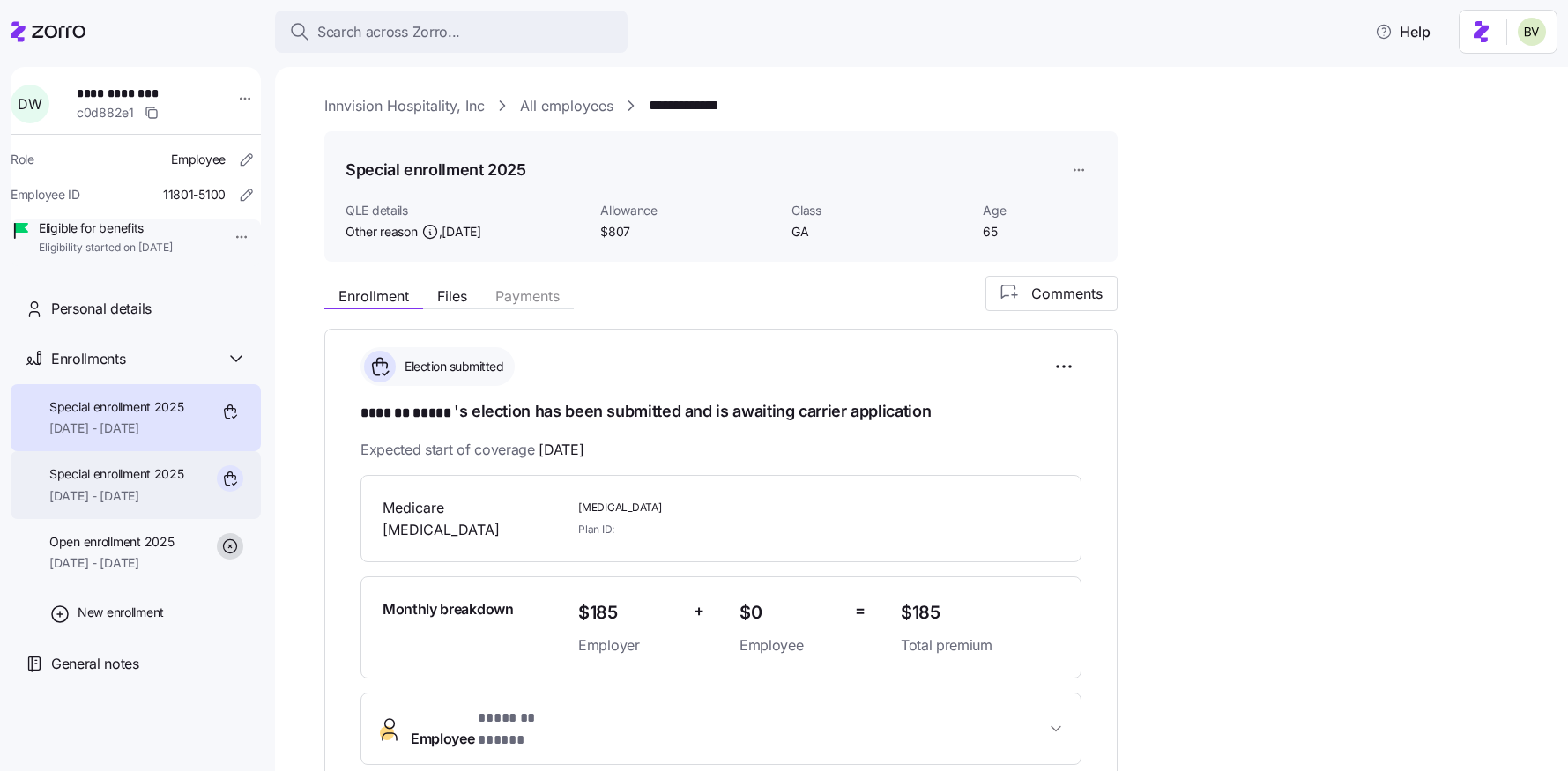
click at [126, 483] on span "Special enrollment 2025" at bounding box center [117, 474] width 135 height 18
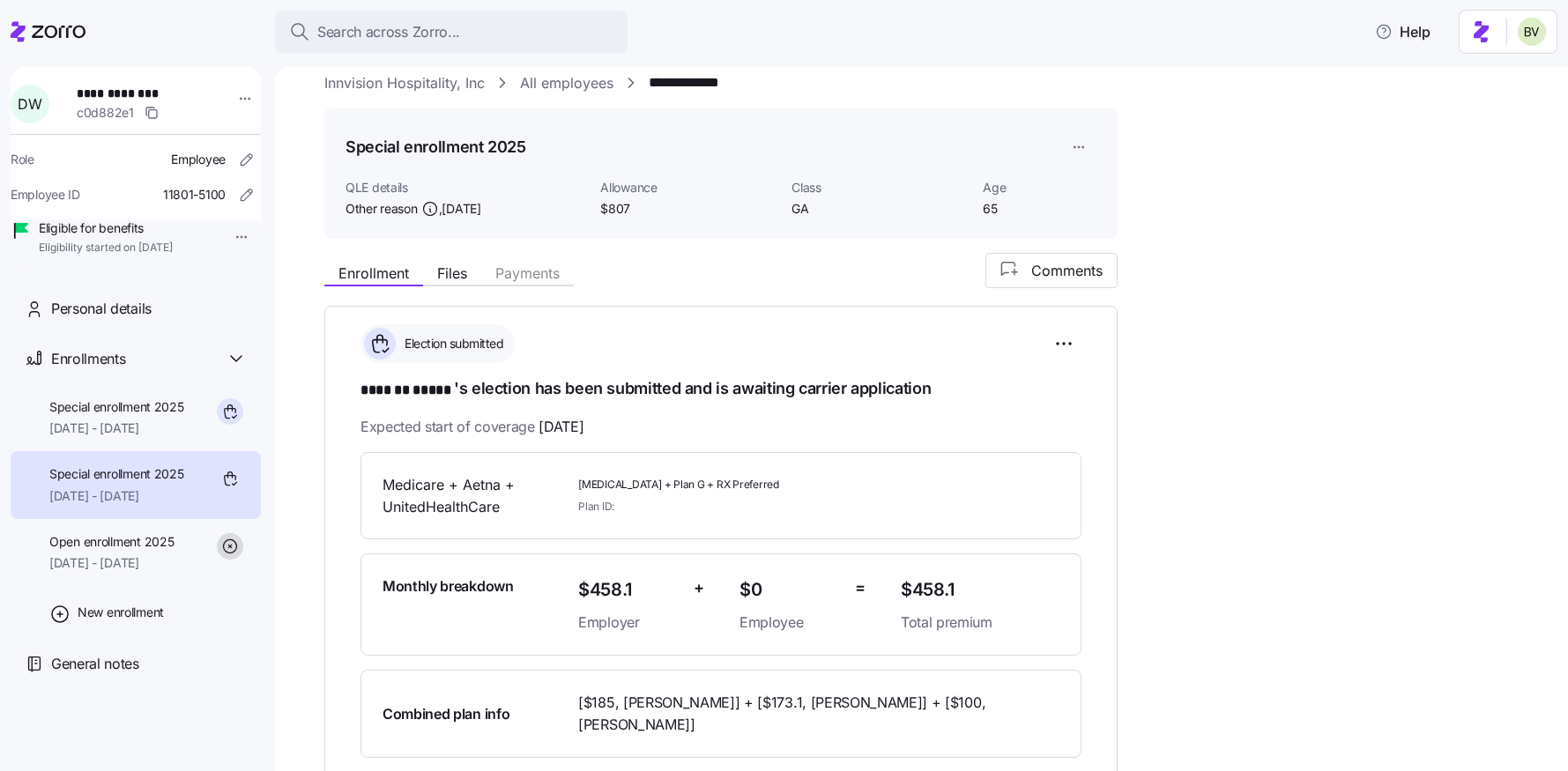
scroll to position [16, 0]
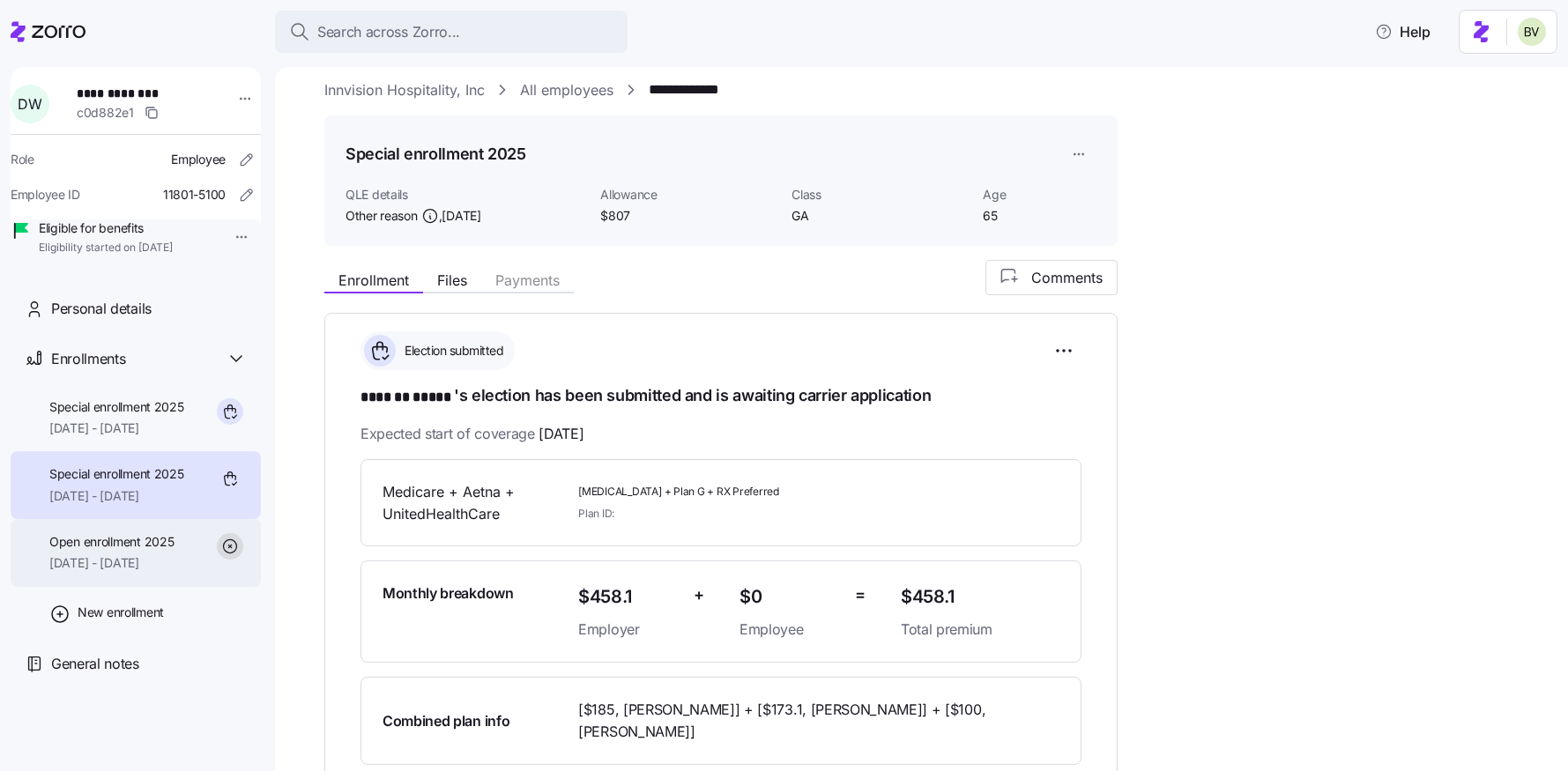
click at [95, 573] on div "Open enrollment 2025 [DATE] - [DATE]" at bounding box center [112, 552] width 124 height 40
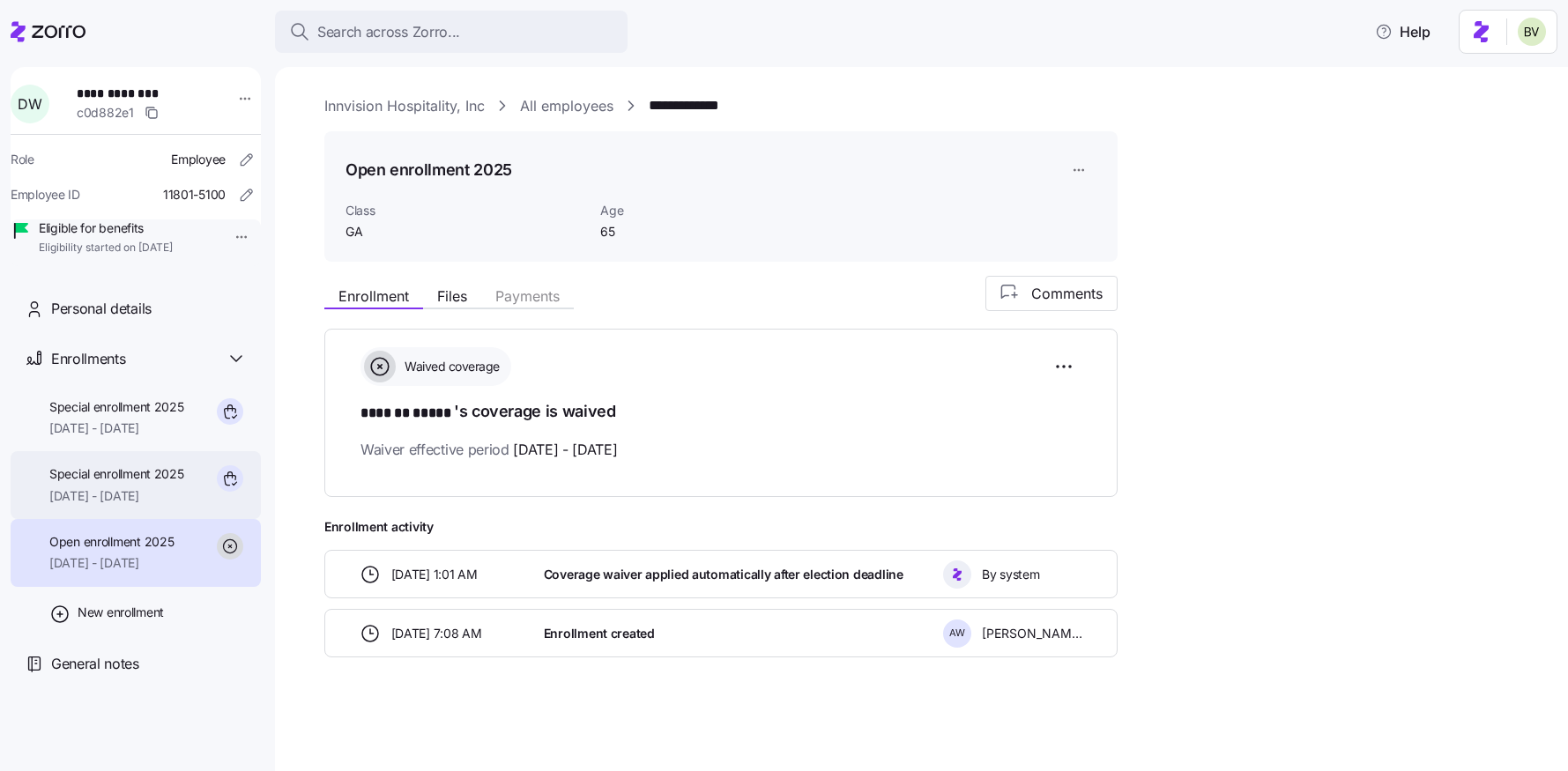
click at [143, 483] on span "Special enrollment 2025" at bounding box center [117, 474] width 135 height 18
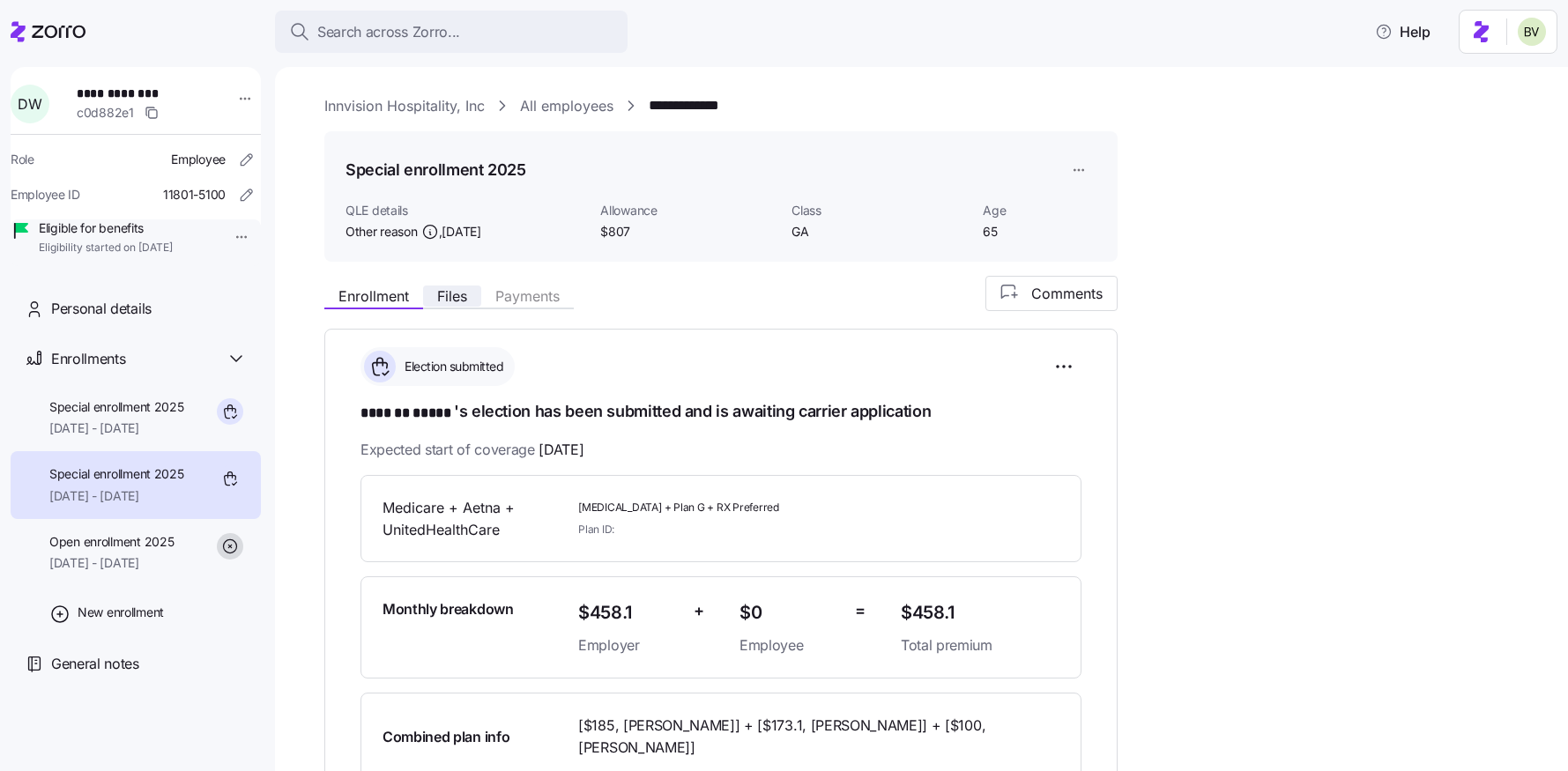
click at [453, 293] on span "Files" at bounding box center [452, 296] width 30 height 15
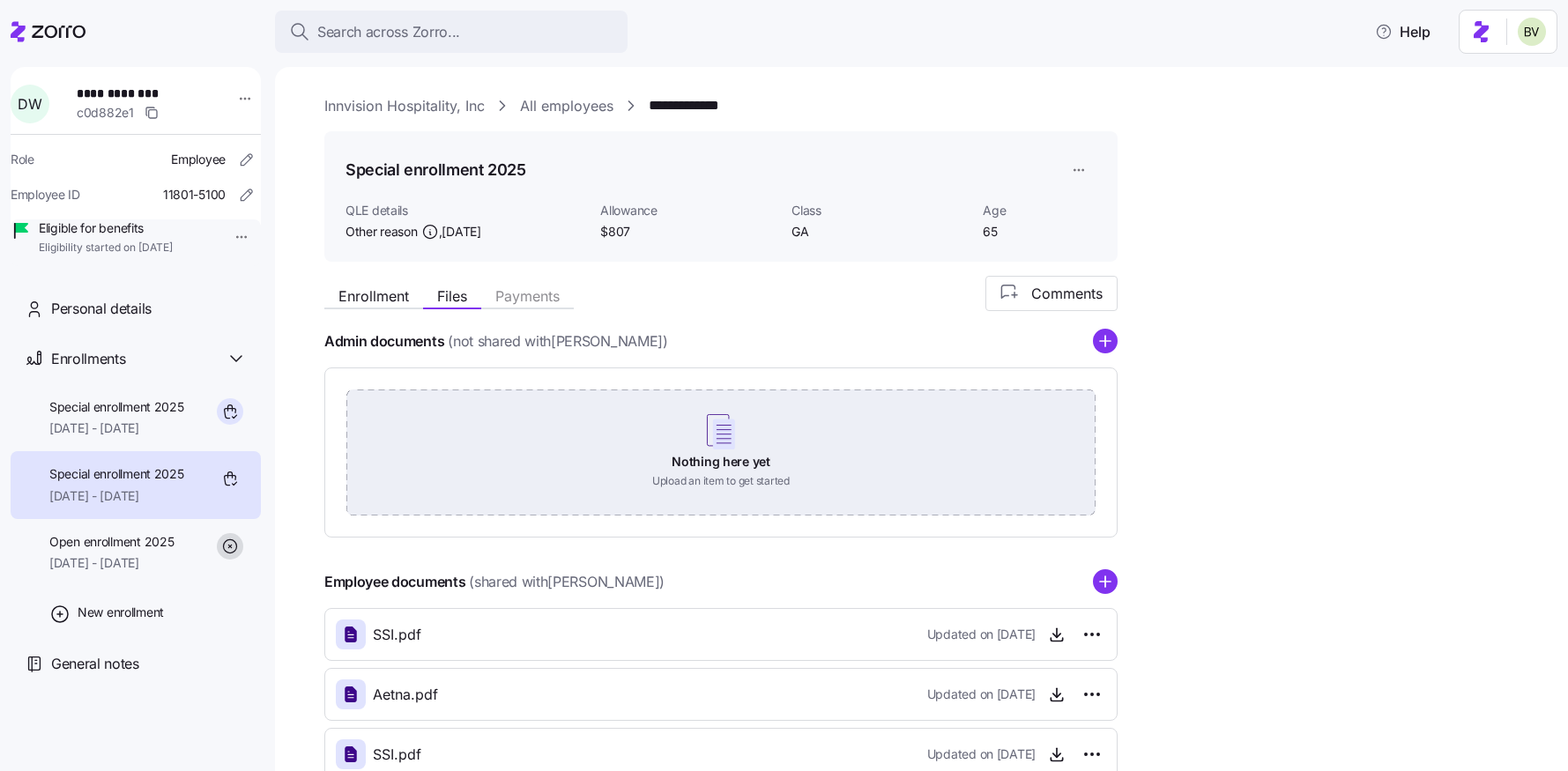
scroll to position [175, 0]
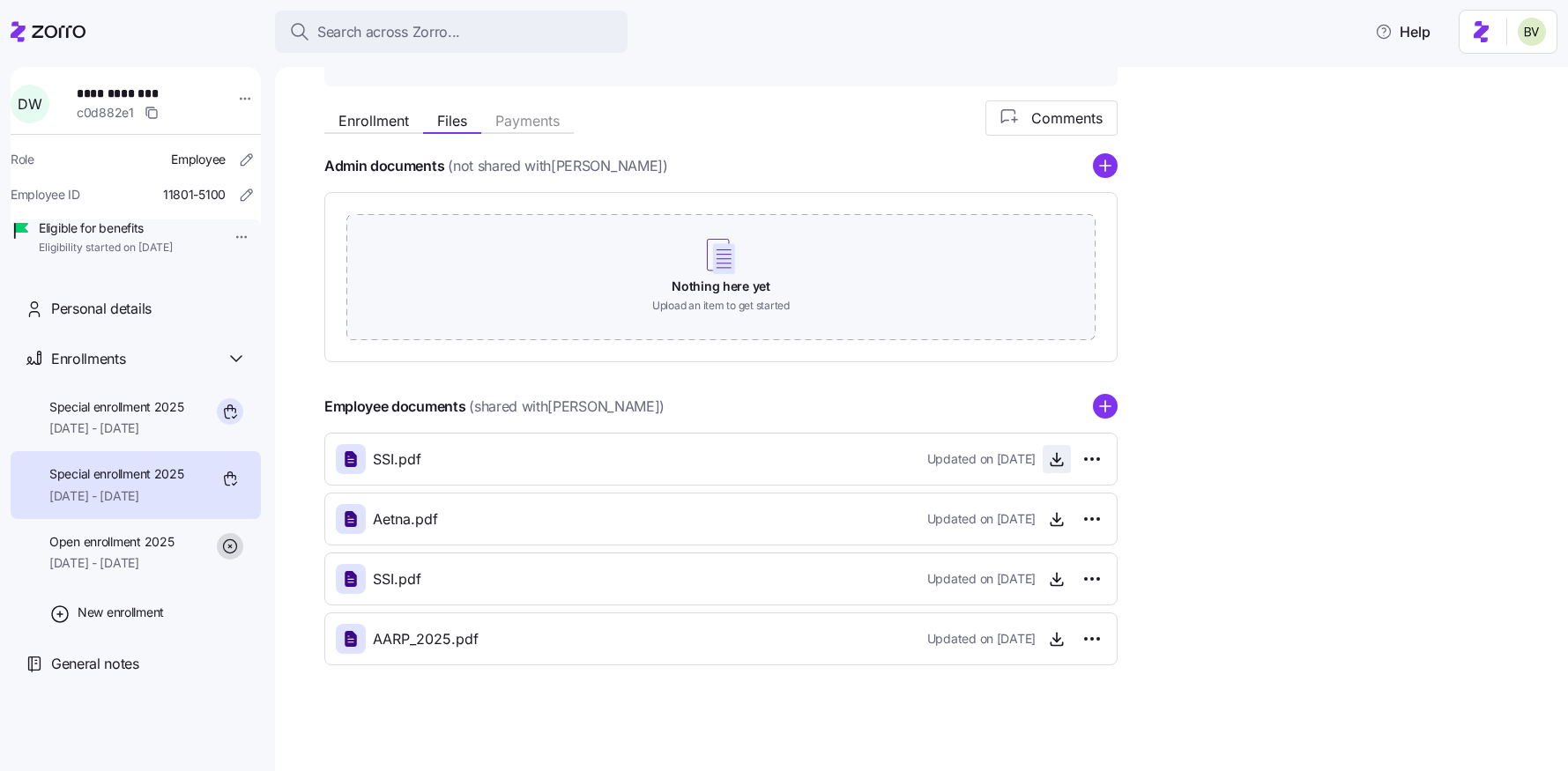
click at [1060, 457] on icon "button" at bounding box center [1057, 459] width 17 height 18
click at [1050, 522] on icon "button" at bounding box center [1057, 519] width 17 height 18
click at [1054, 575] on icon "button" at bounding box center [1057, 579] width 17 height 18
click at [1055, 644] on icon "button" at bounding box center [1057, 639] width 17 height 18
click at [118, 416] on span "Special enrollment 2025" at bounding box center [117, 407] width 135 height 18
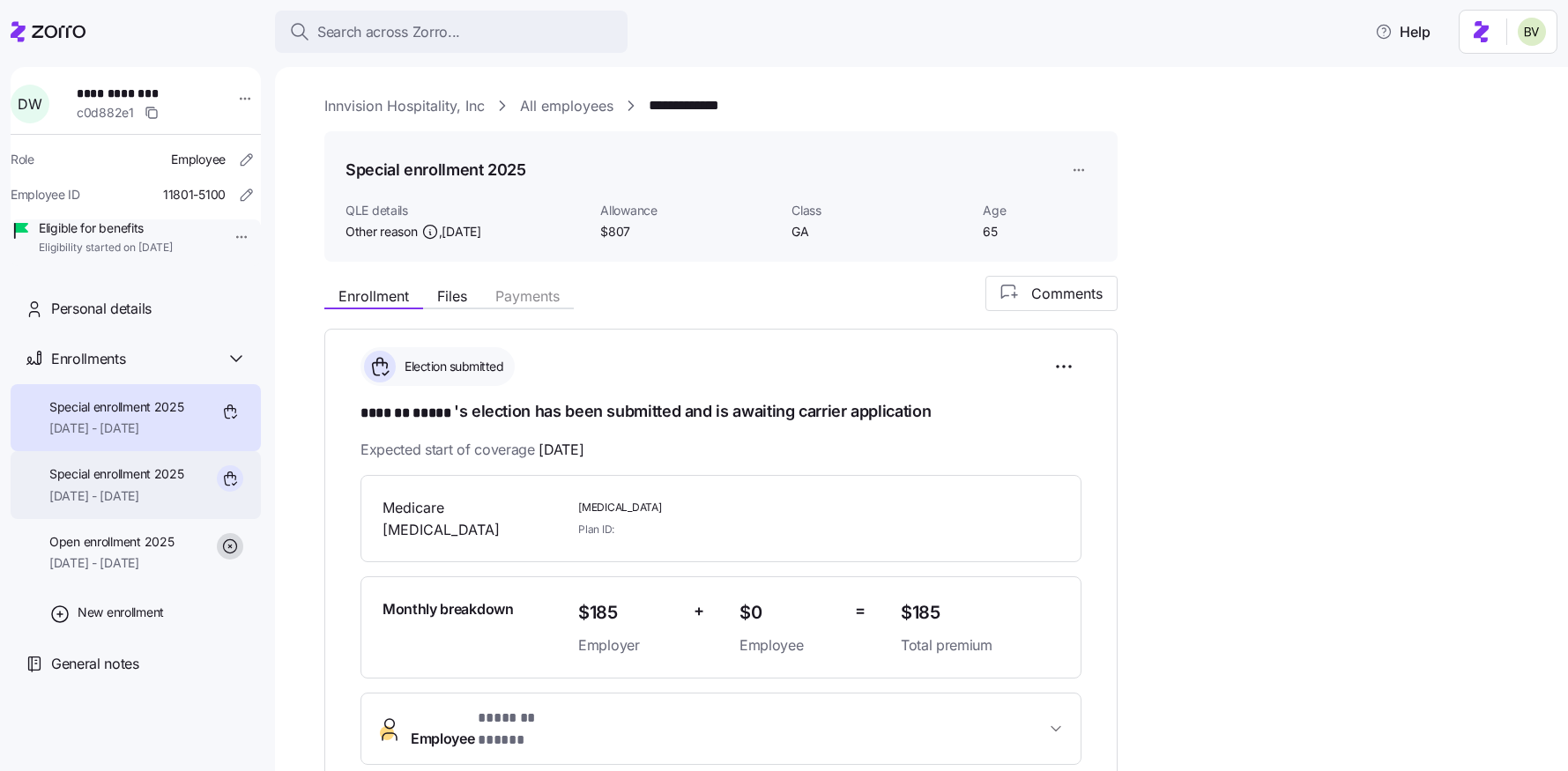
click at [157, 505] on span "[DATE] - [DATE]" at bounding box center [117, 496] width 135 height 18
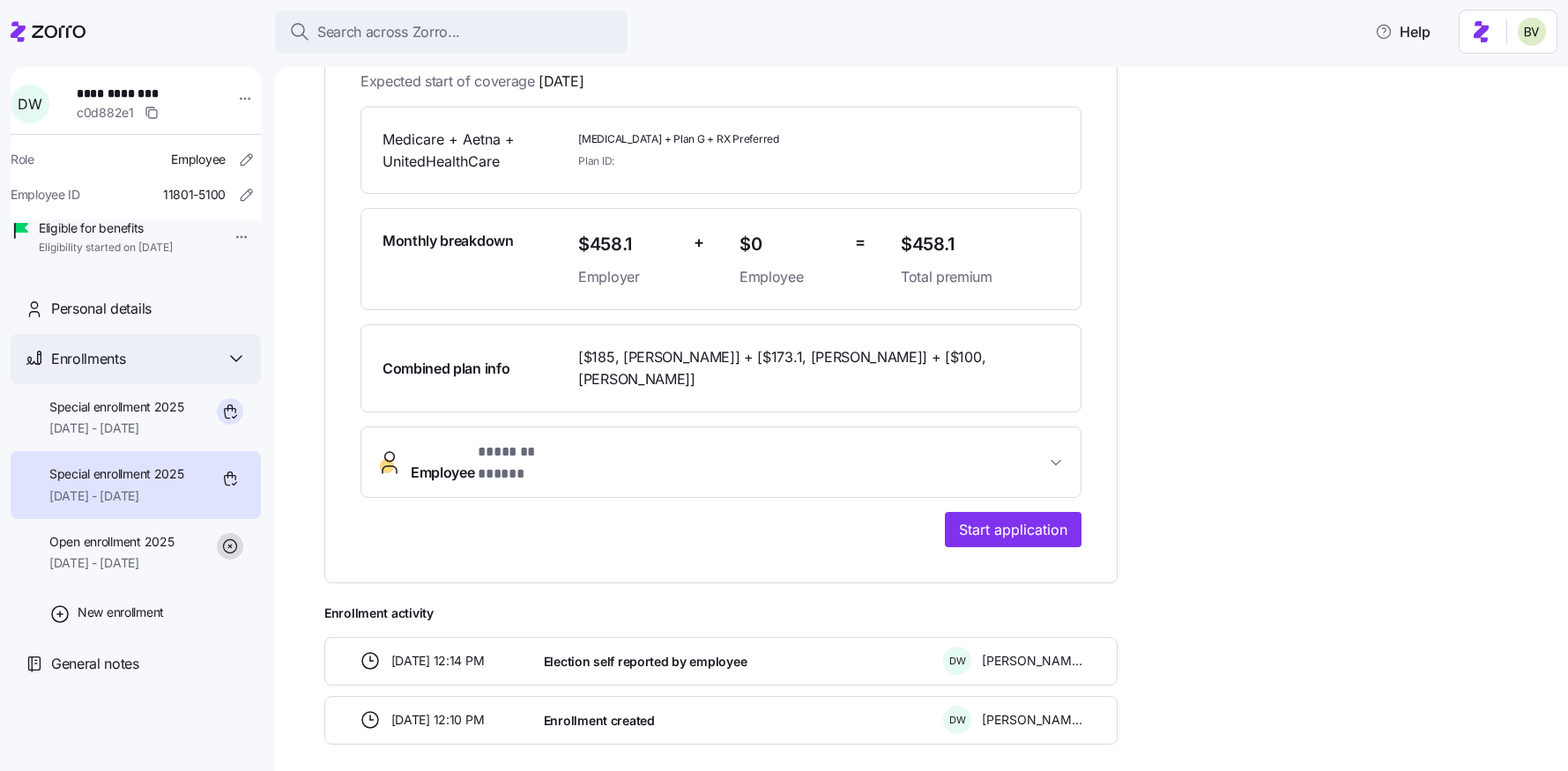
scroll to position [431, 0]
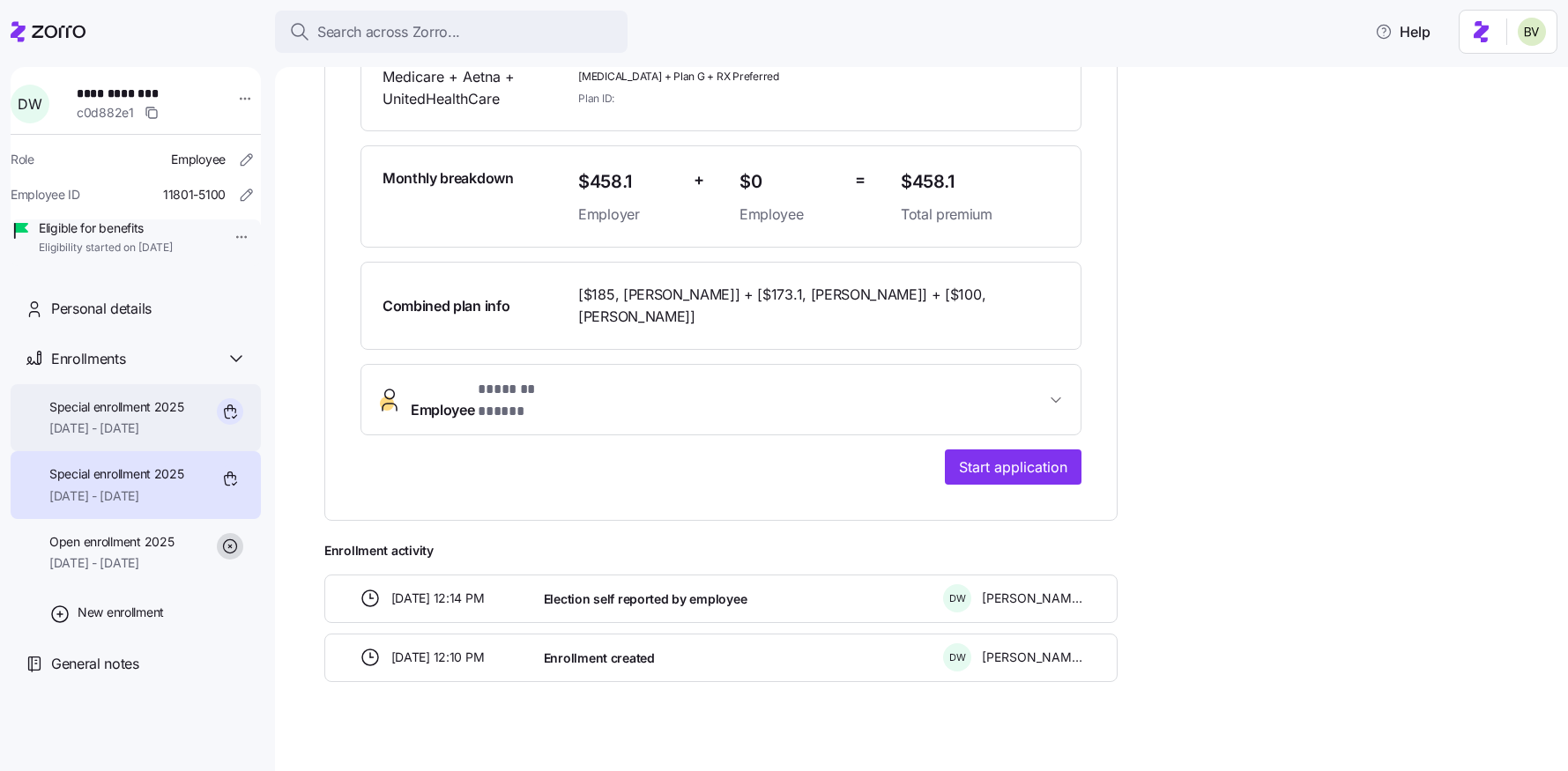
click at [123, 438] on span "[DATE] - [DATE]" at bounding box center [117, 429] width 135 height 18
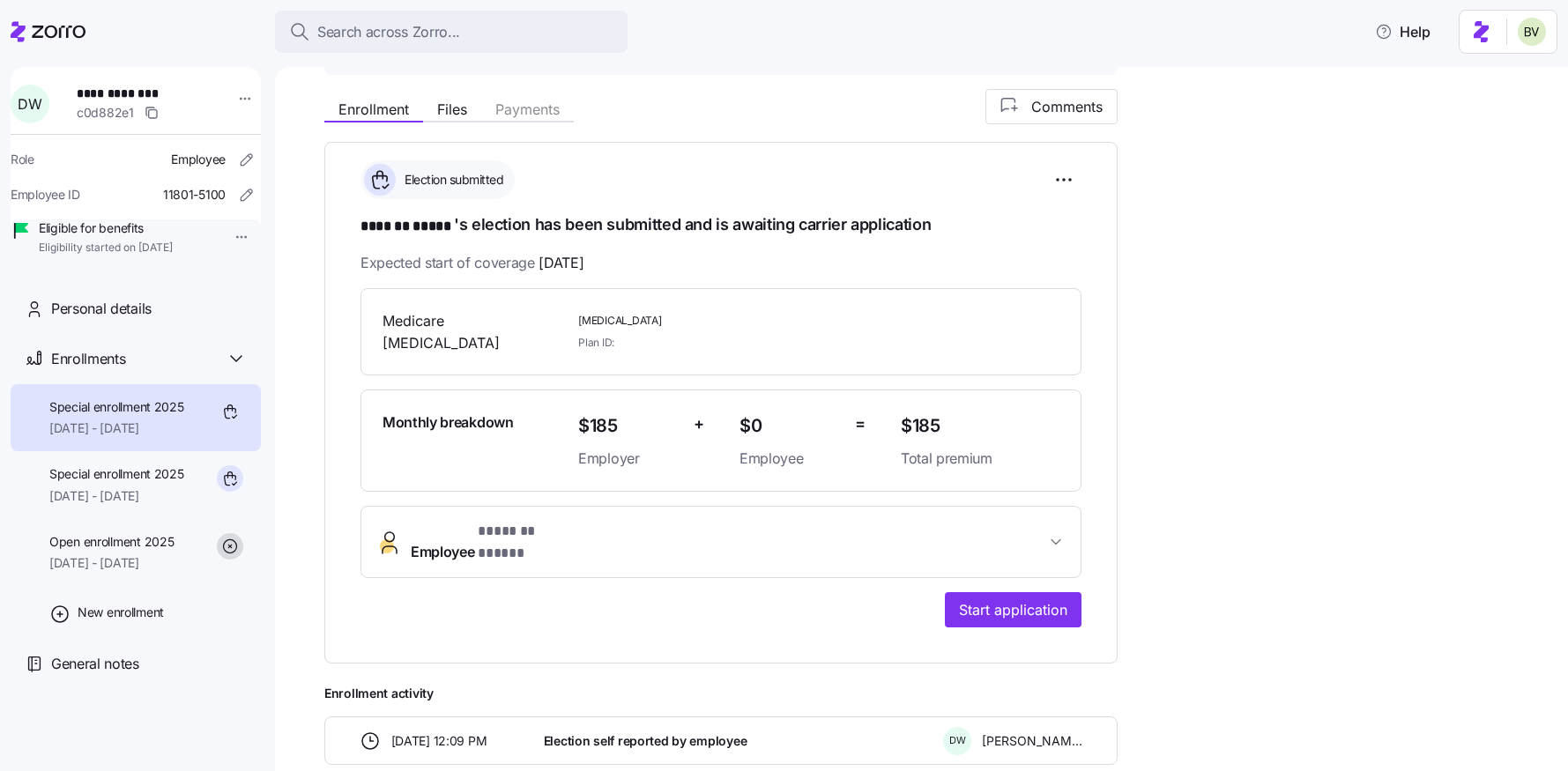
scroll to position [52, 0]
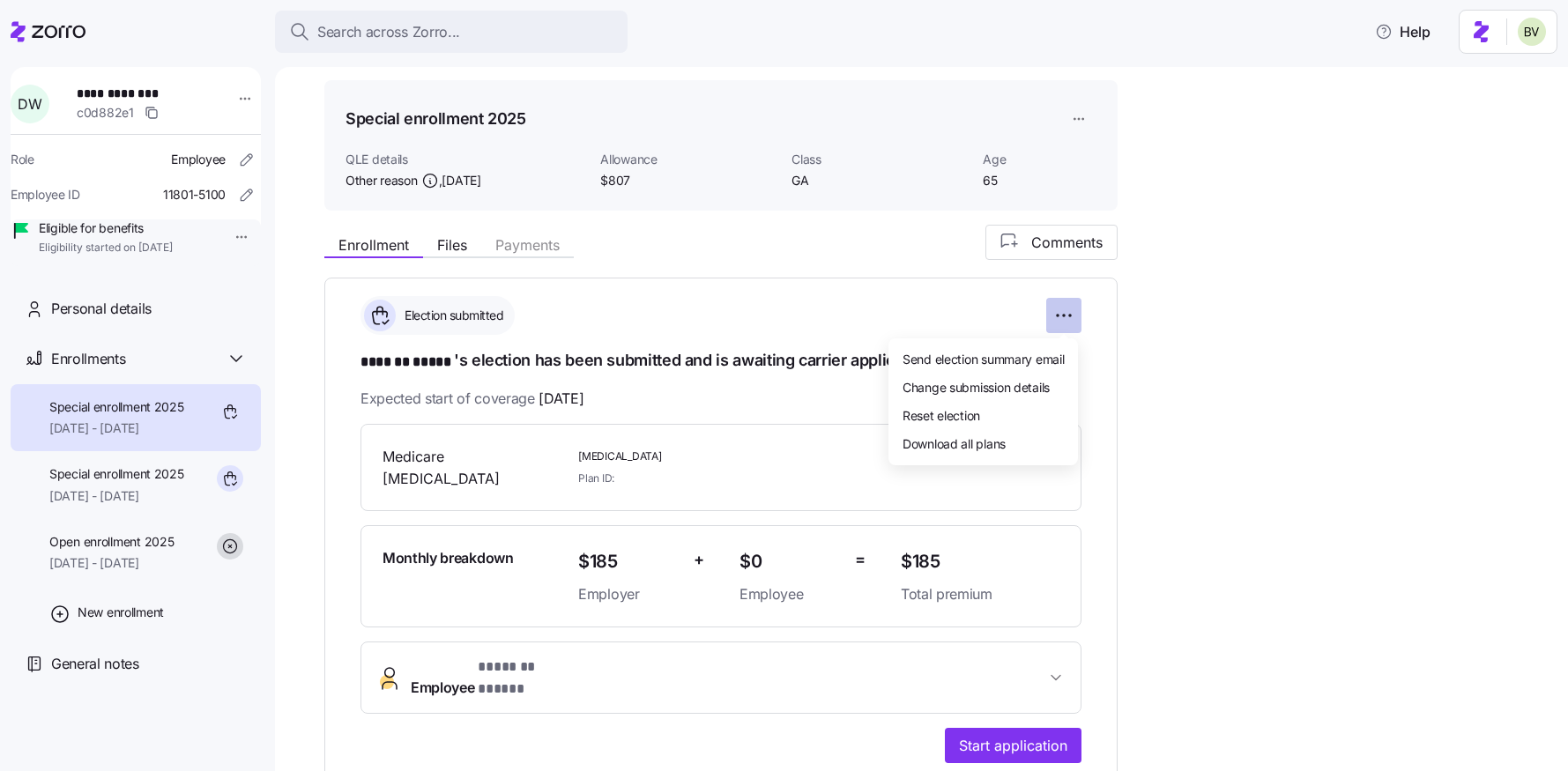
click at [1061, 316] on html "**********" at bounding box center [784, 380] width 1568 height 760
click at [1084, 118] on html "**********" at bounding box center [784, 380] width 1568 height 760
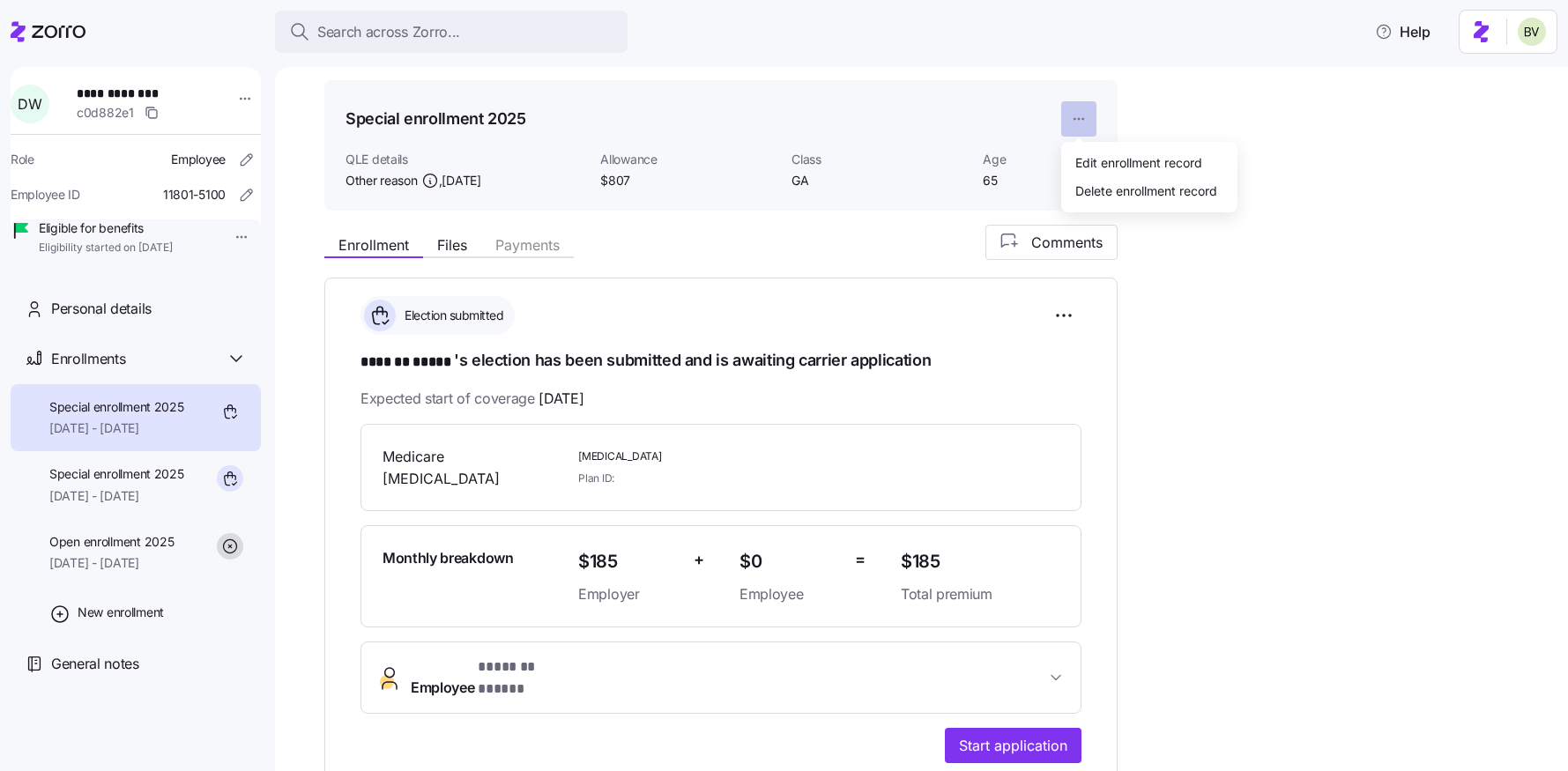
click at [1078, 123] on html "**********" at bounding box center [784, 380] width 1568 height 760
click at [1080, 185] on div "Delete enrollment record" at bounding box center [1146, 191] width 142 height 19
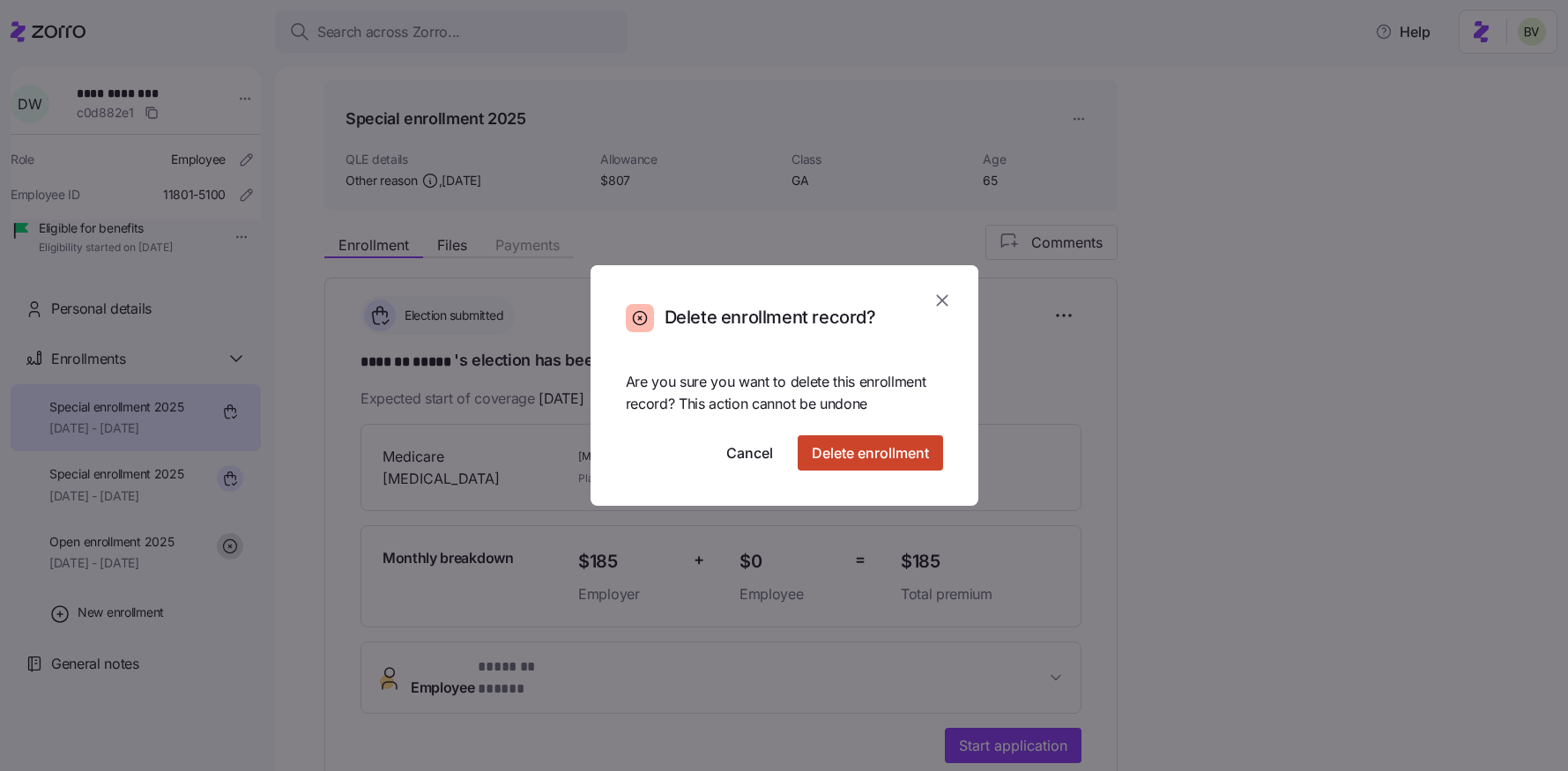
click at [898, 452] on span "Delete enrollment" at bounding box center [870, 453] width 118 height 21
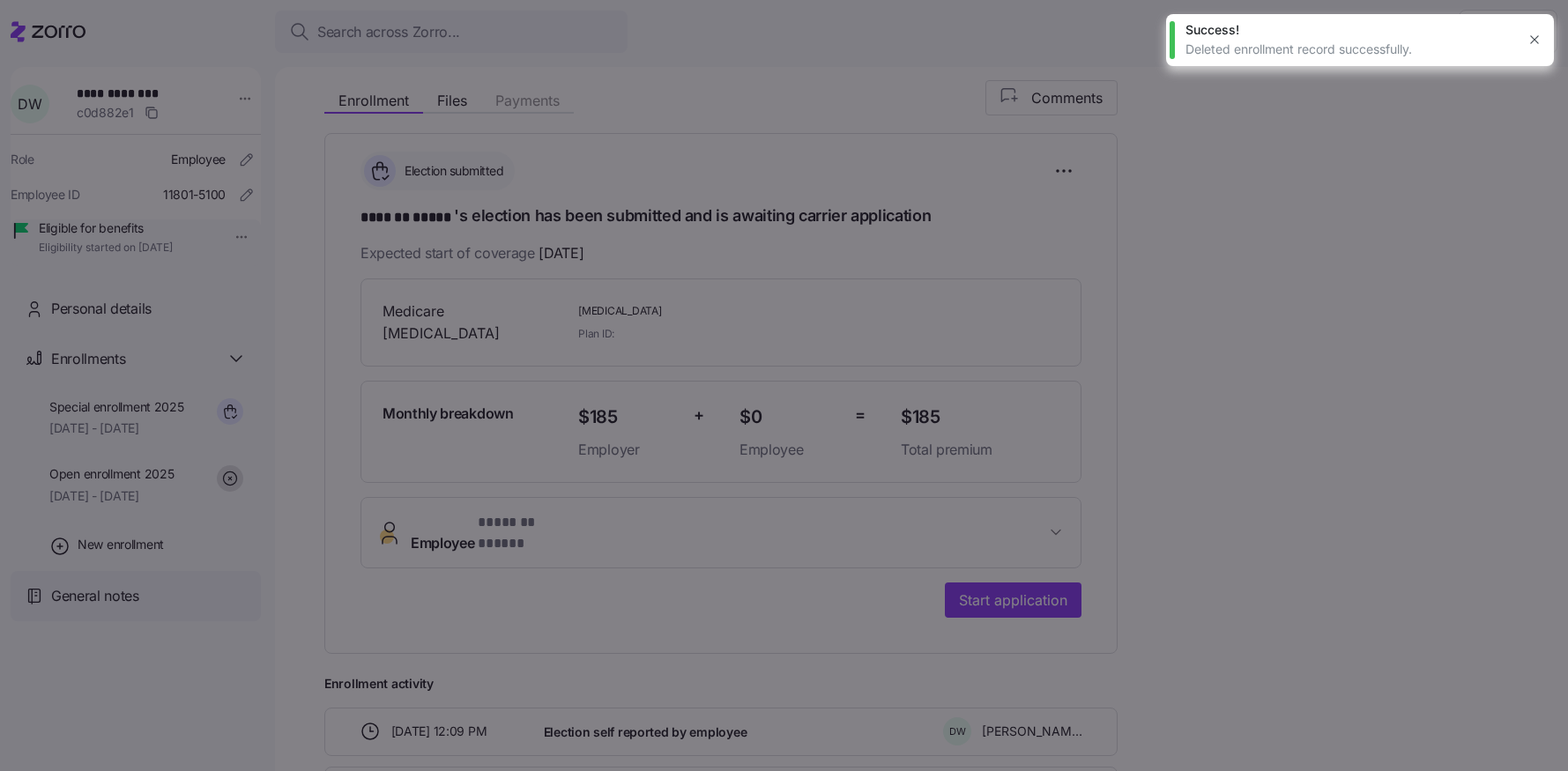
scroll to position [0, 0]
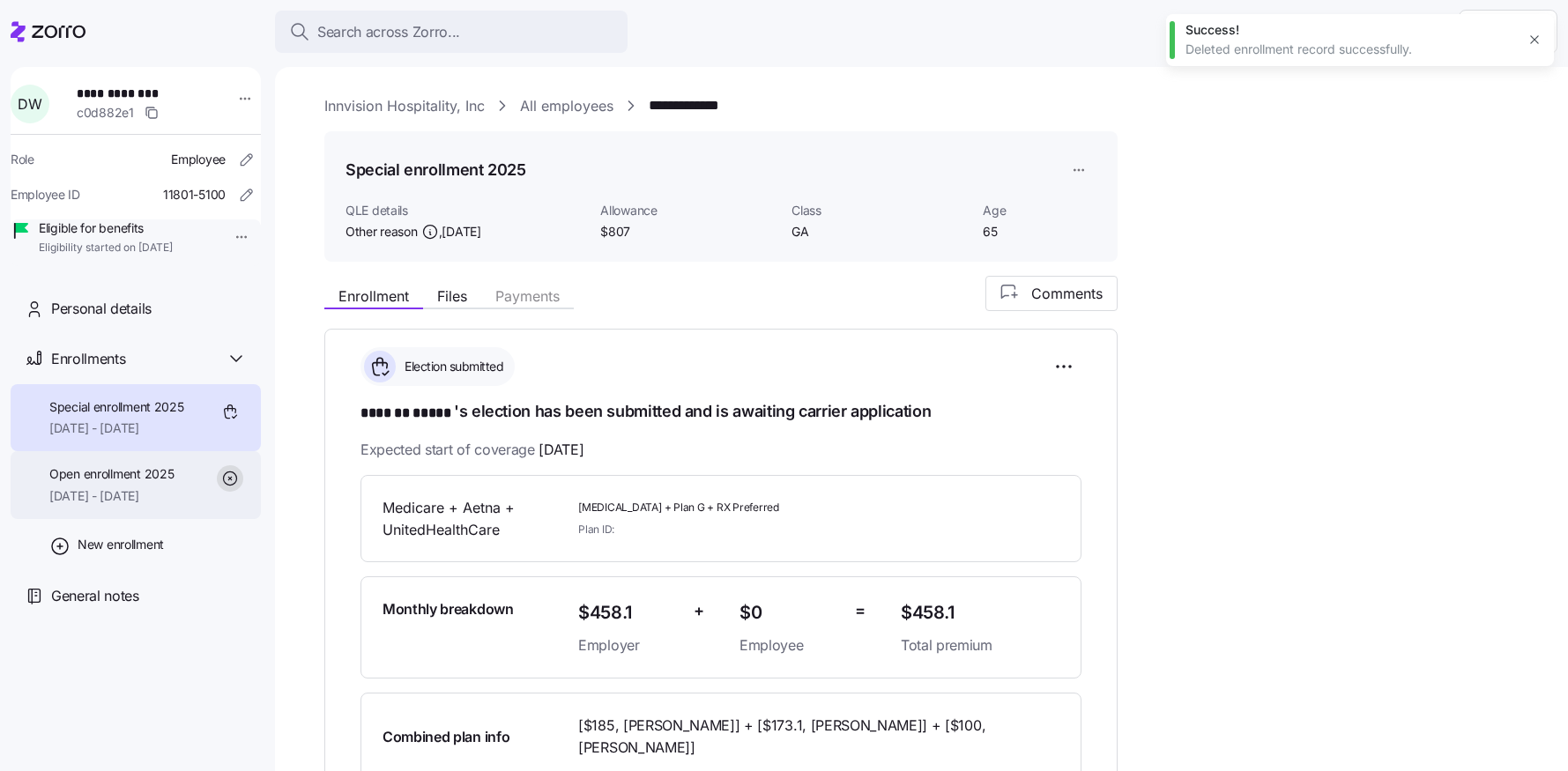
click at [99, 483] on span "Open enrollment 2025" at bounding box center [112, 474] width 124 height 18
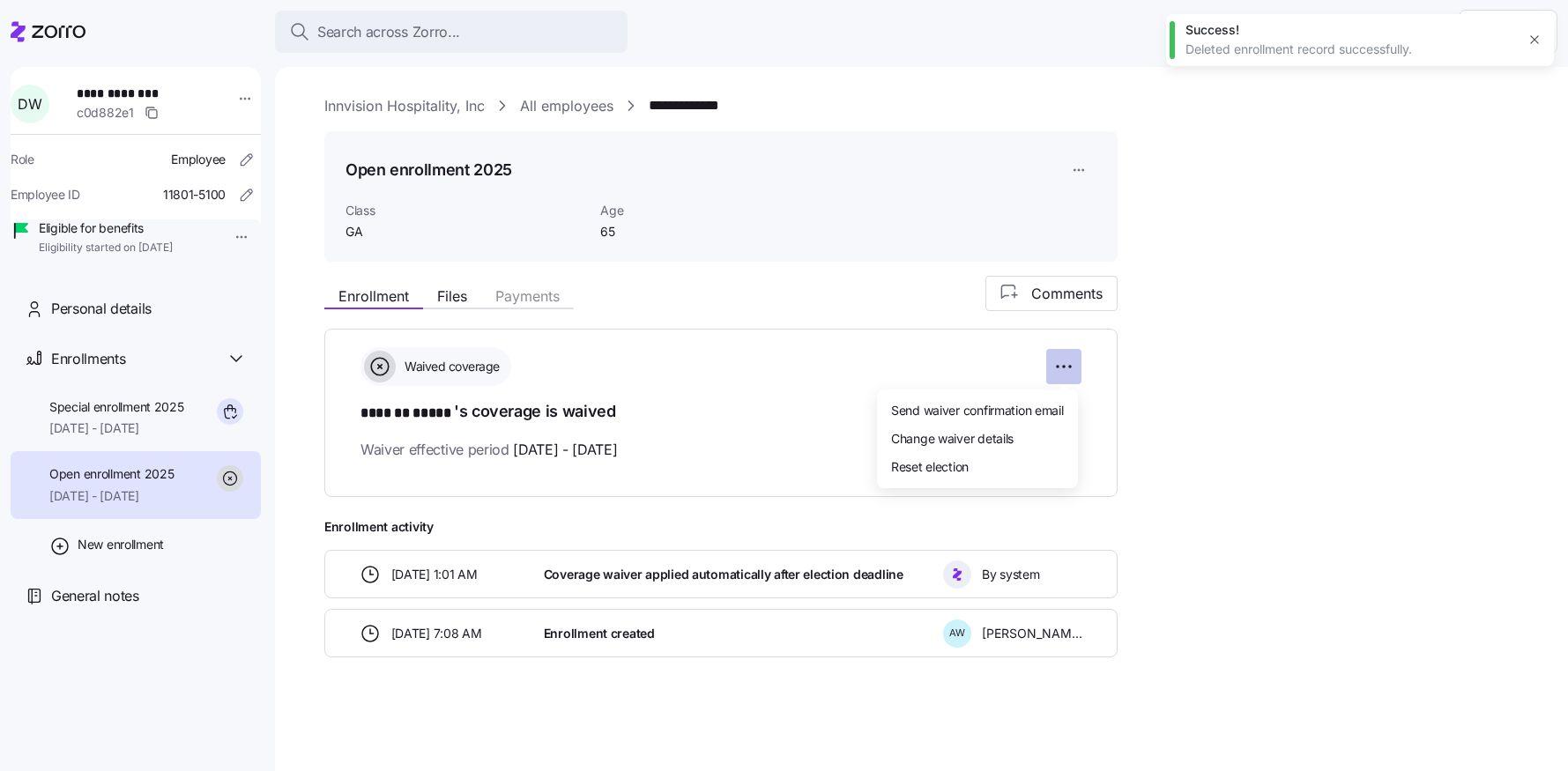
click at [1060, 349] on html "**********" at bounding box center [784, 380] width 1568 height 760
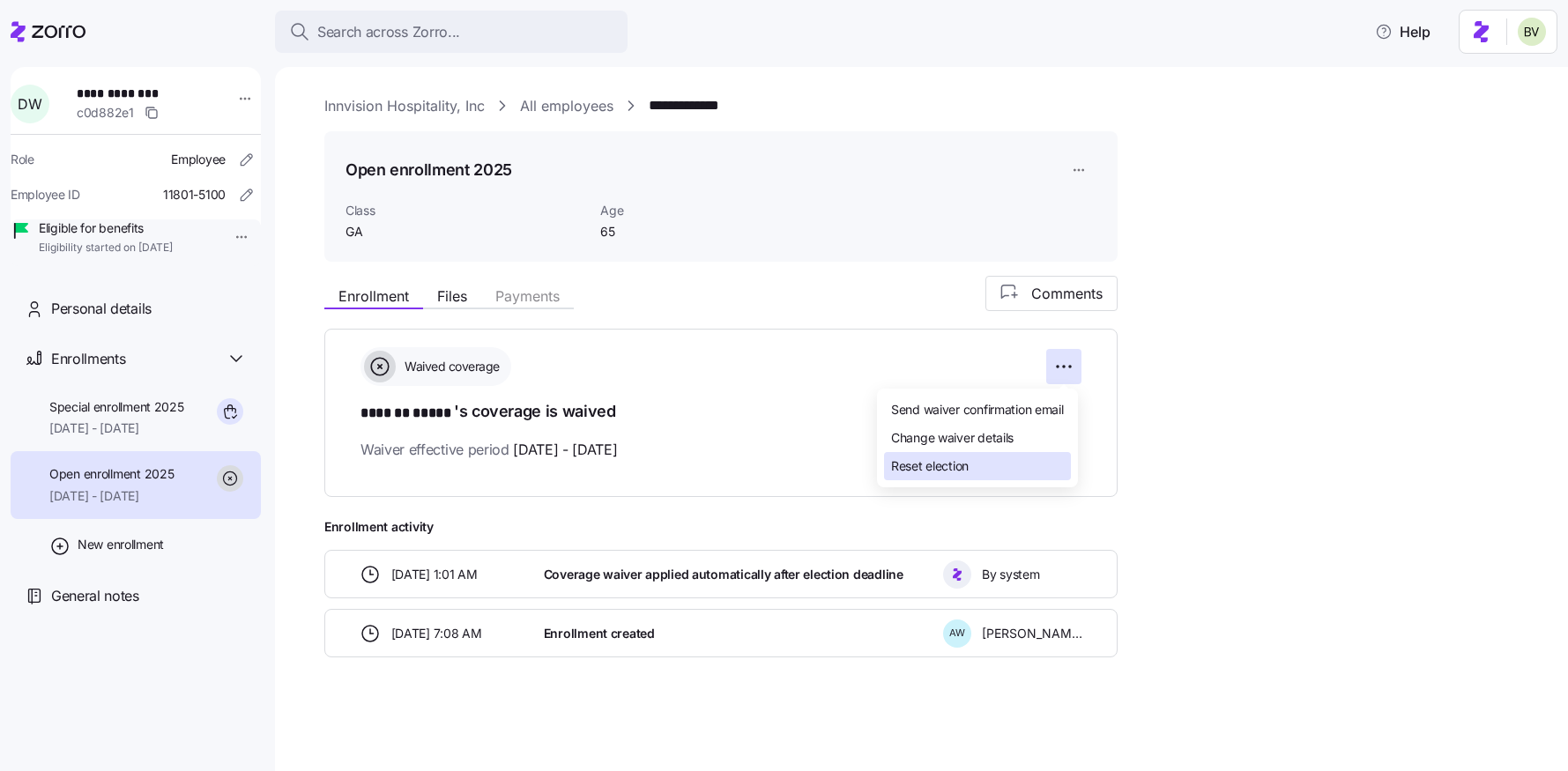
click at [976, 461] on div "Reset election" at bounding box center [977, 466] width 187 height 28
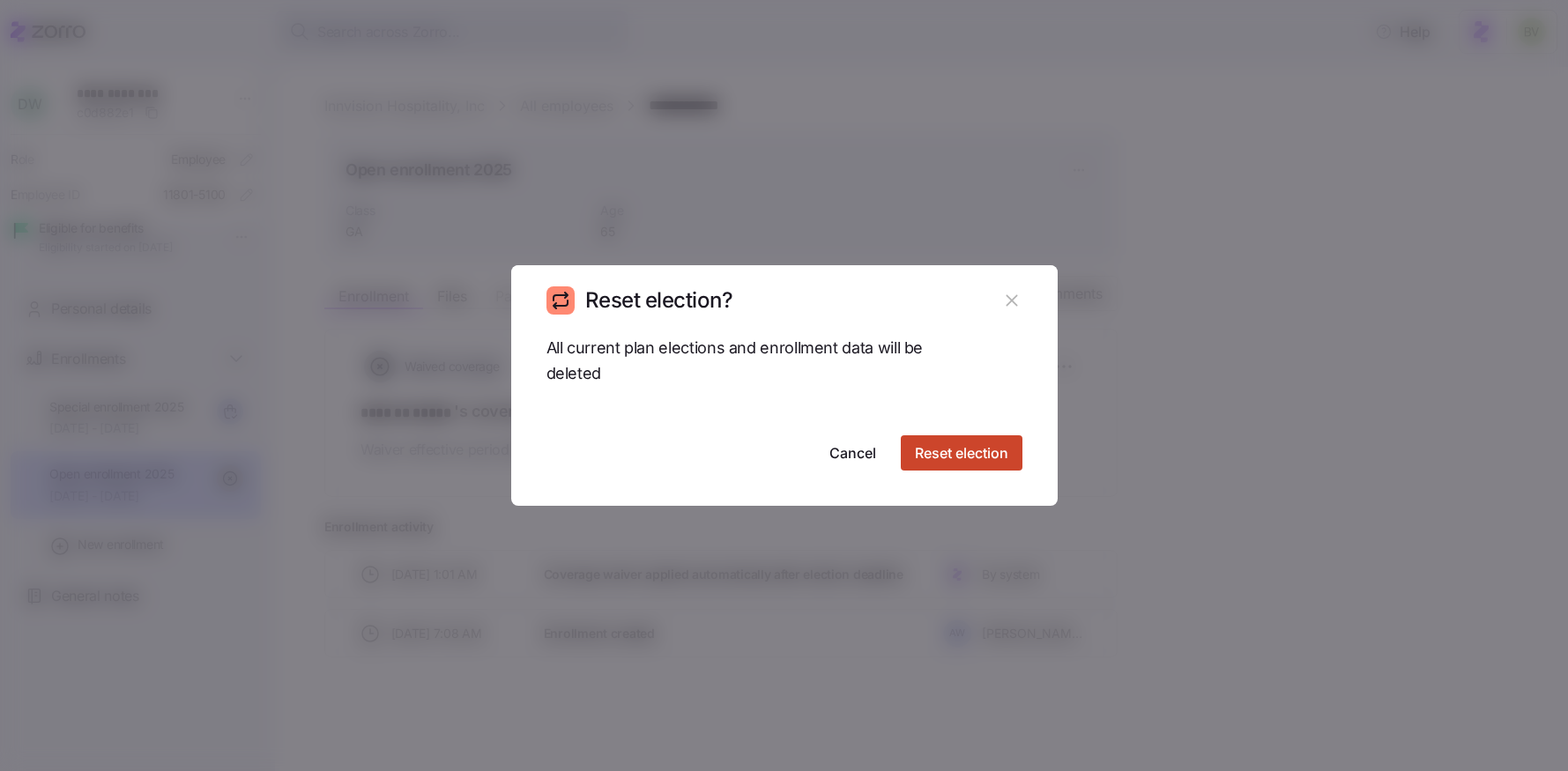
click at [970, 451] on span "Reset election" at bounding box center [961, 453] width 93 height 21
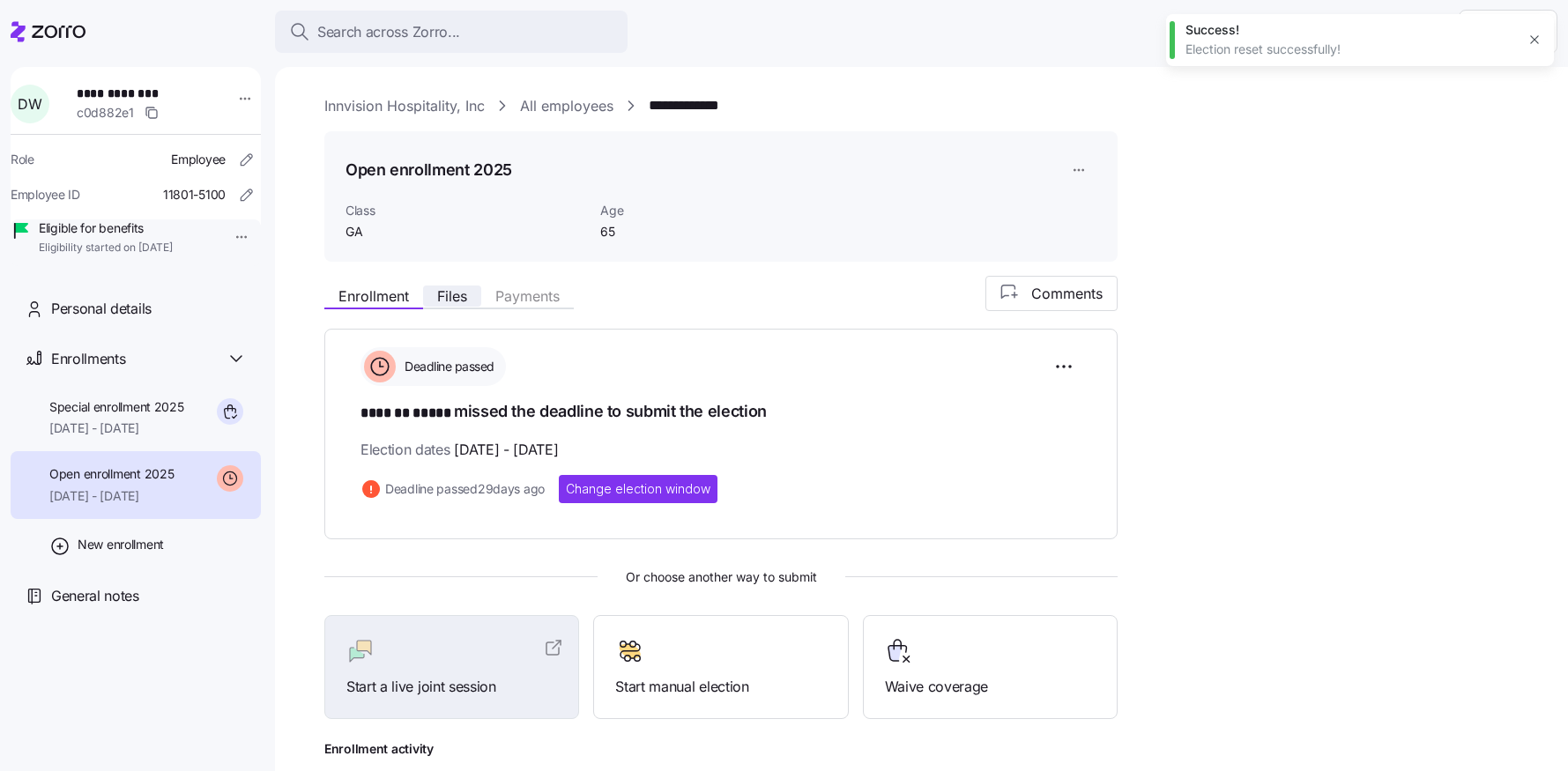
click at [453, 302] on span "Files" at bounding box center [452, 296] width 30 height 15
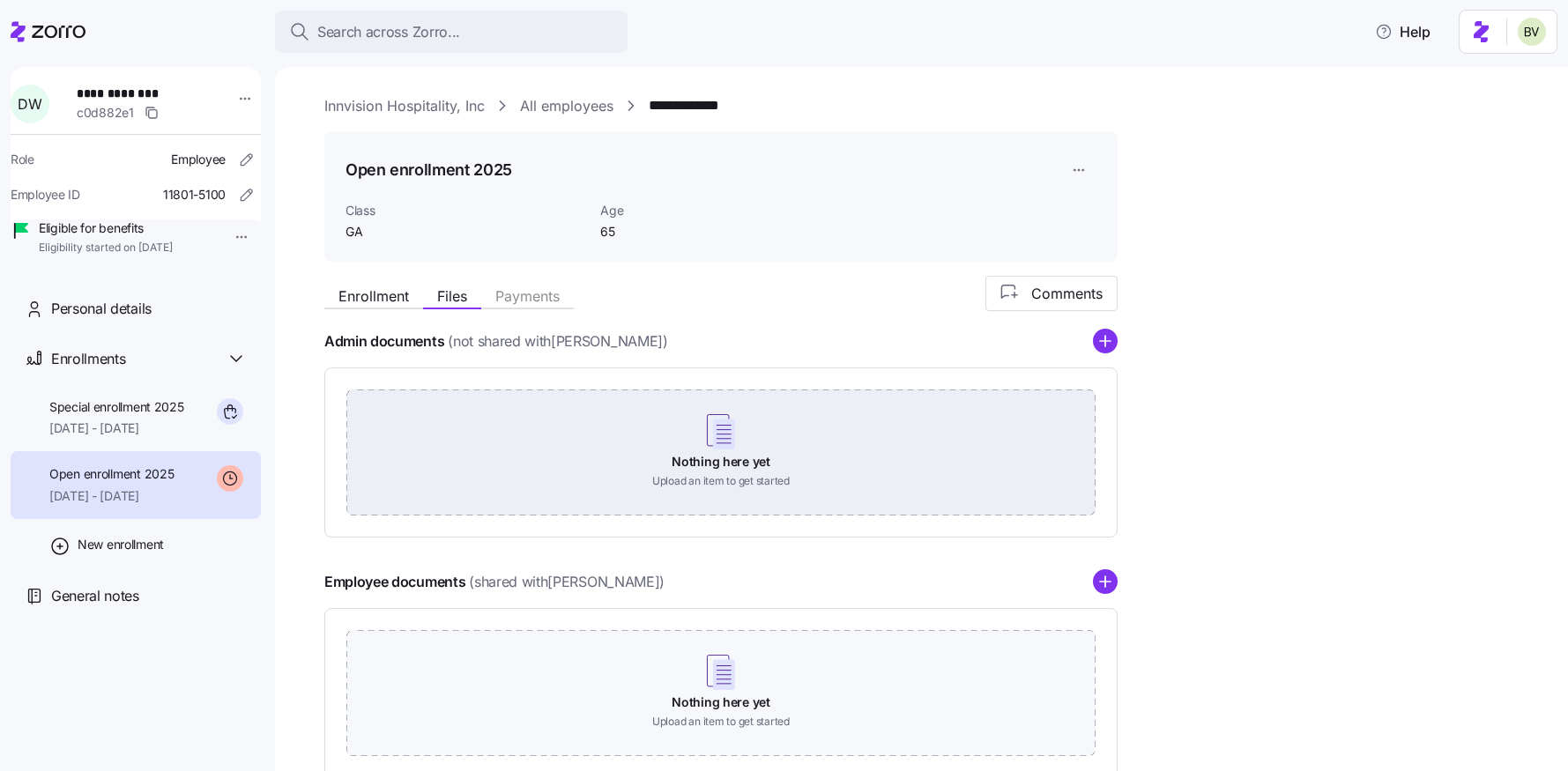
scroll to position [113, 0]
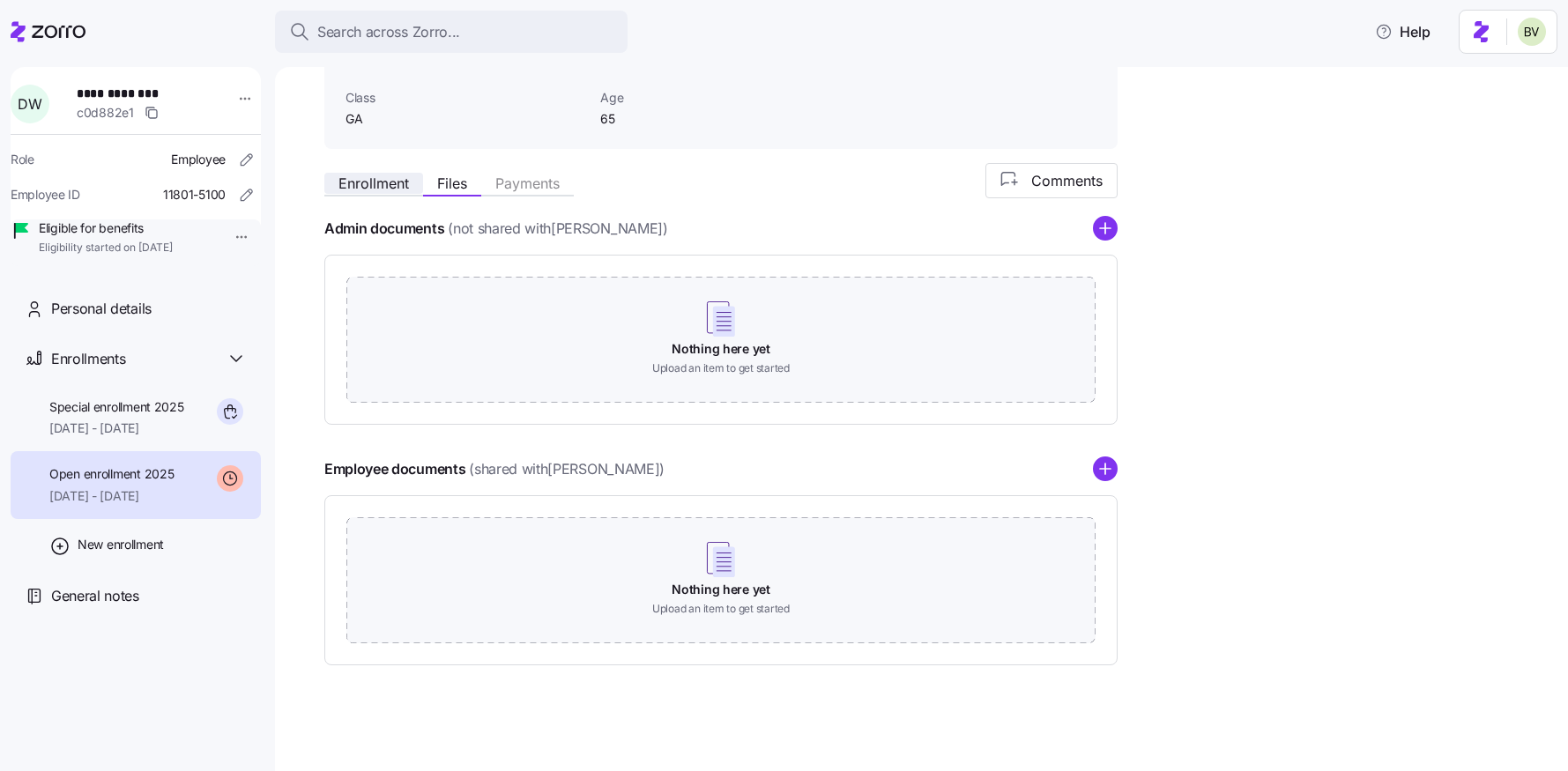
click at [368, 181] on span "Enrollment" at bounding box center [373, 183] width 71 height 15
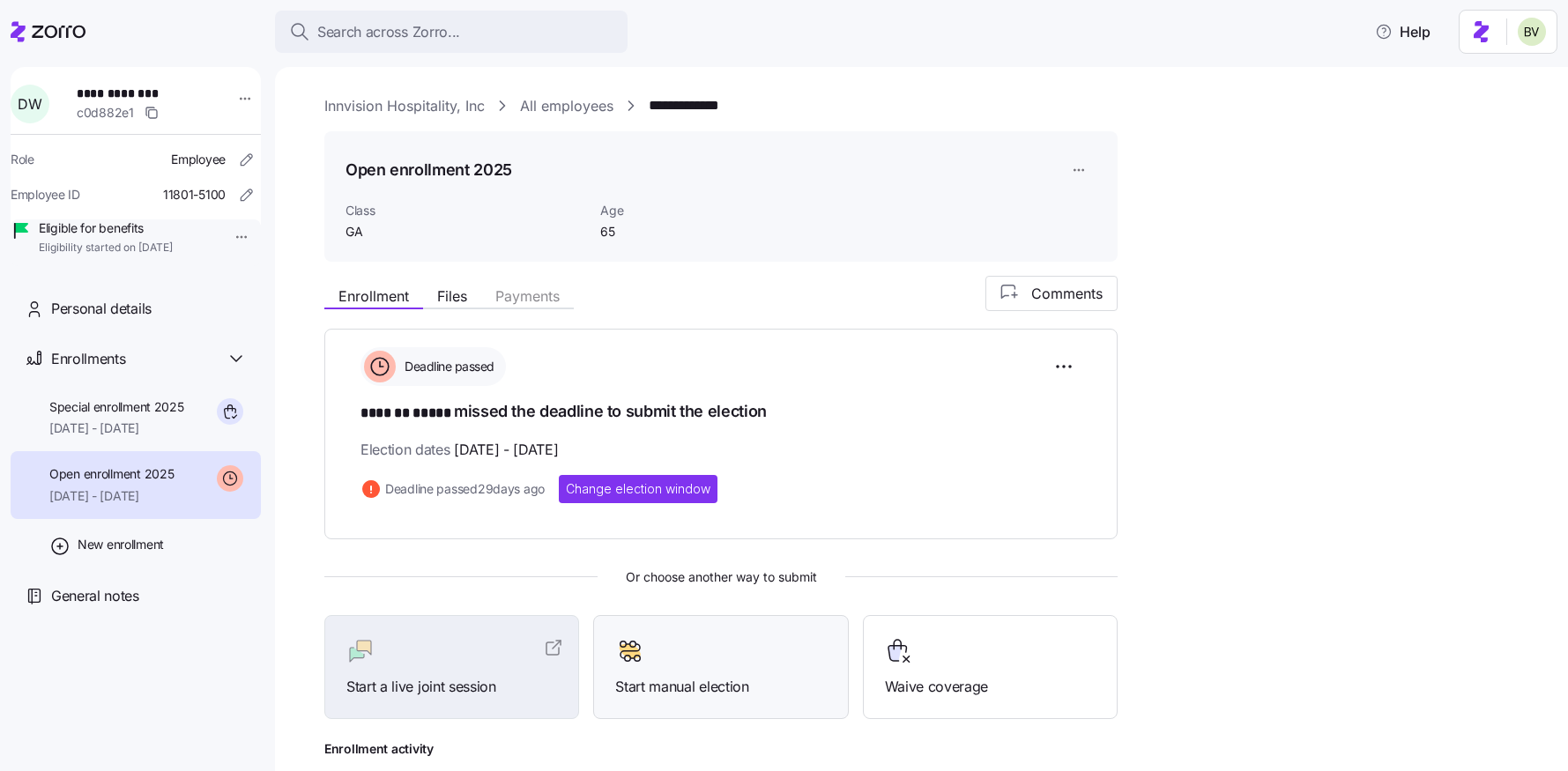
click at [672, 693] on span "Start manual election" at bounding box center [720, 686] width 211 height 22
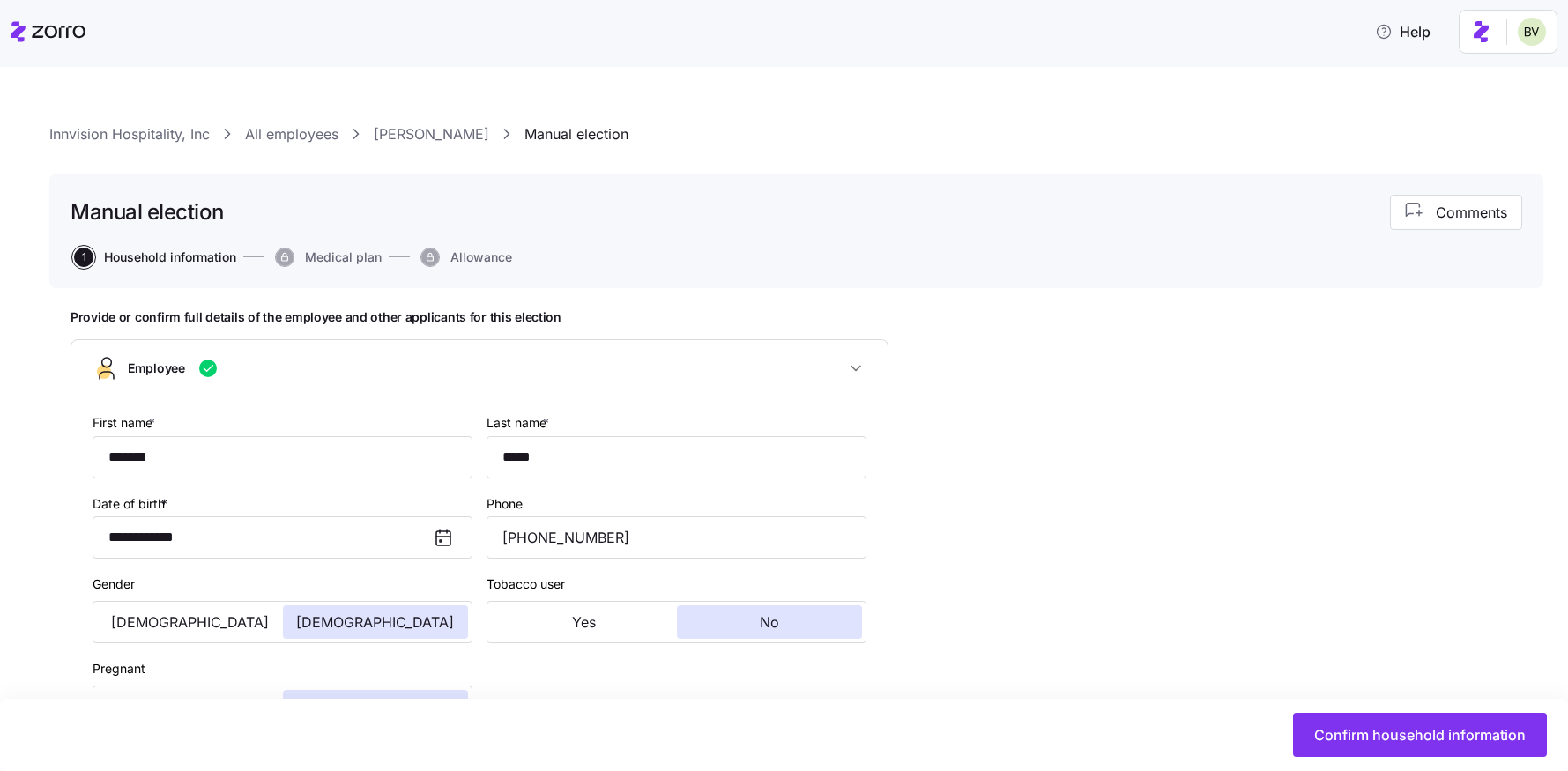
type input "GA"
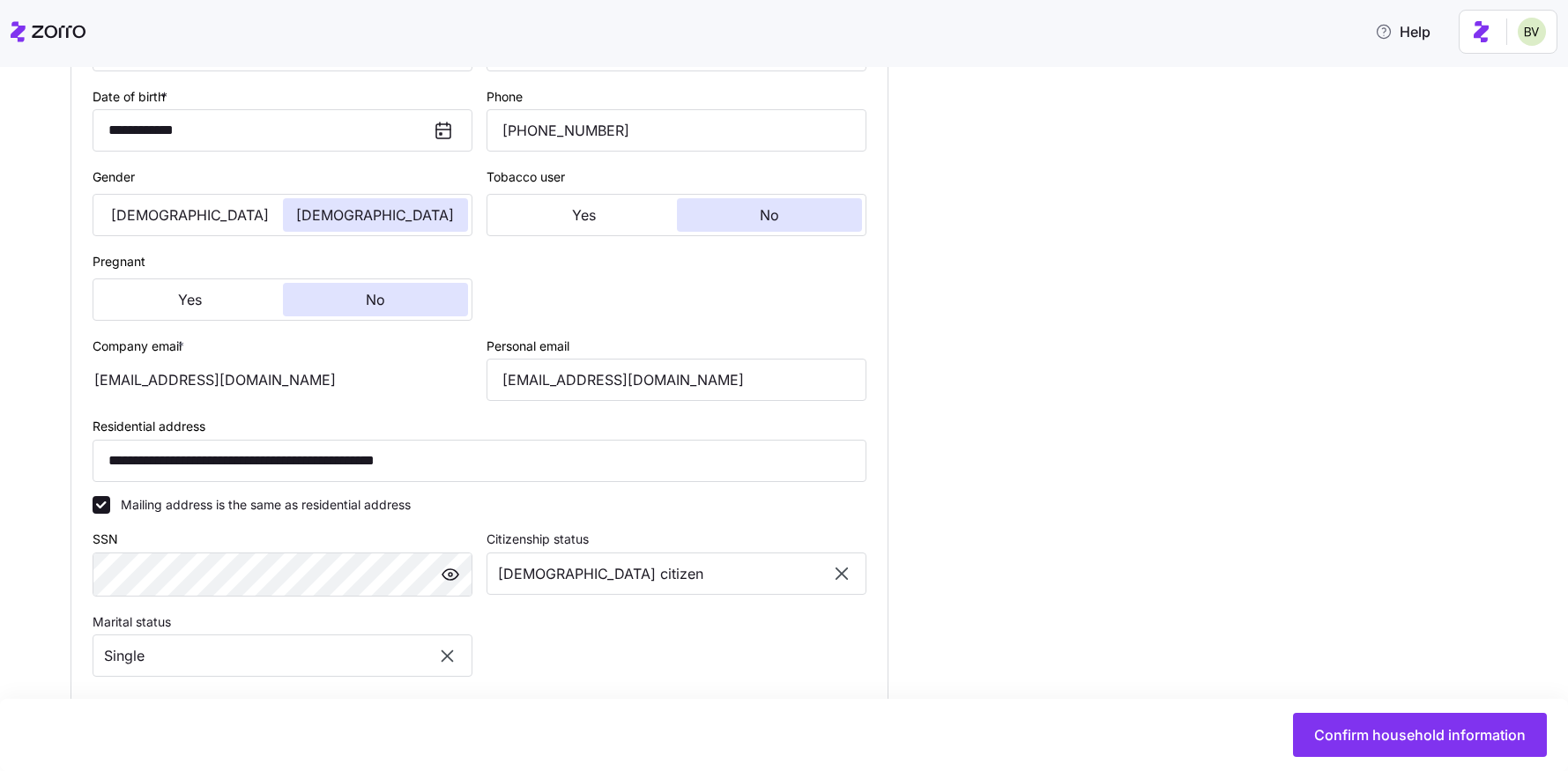
scroll to position [768, 0]
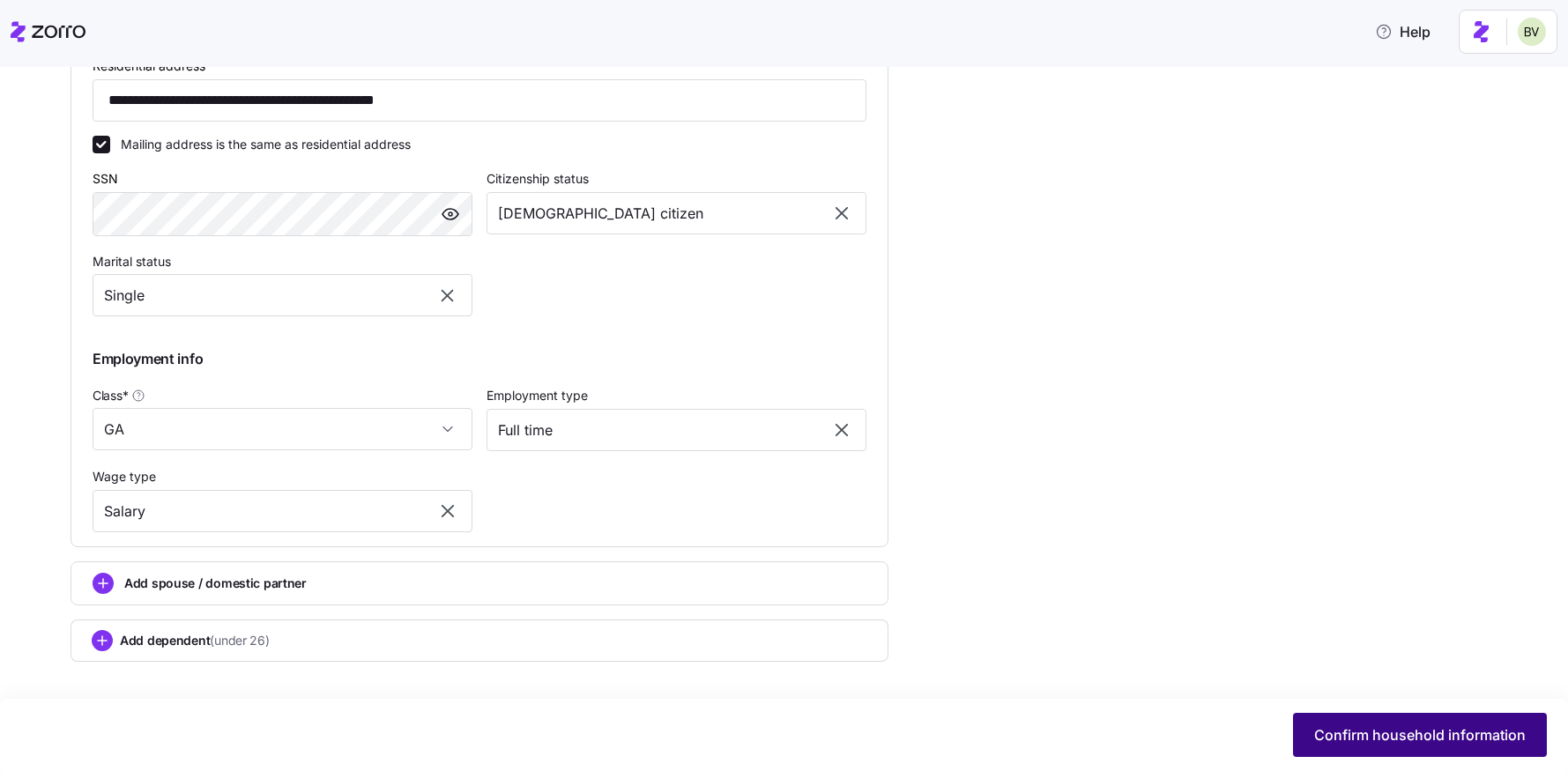
click at [1426, 722] on button "Confirm household information" at bounding box center [1419, 734] width 254 height 44
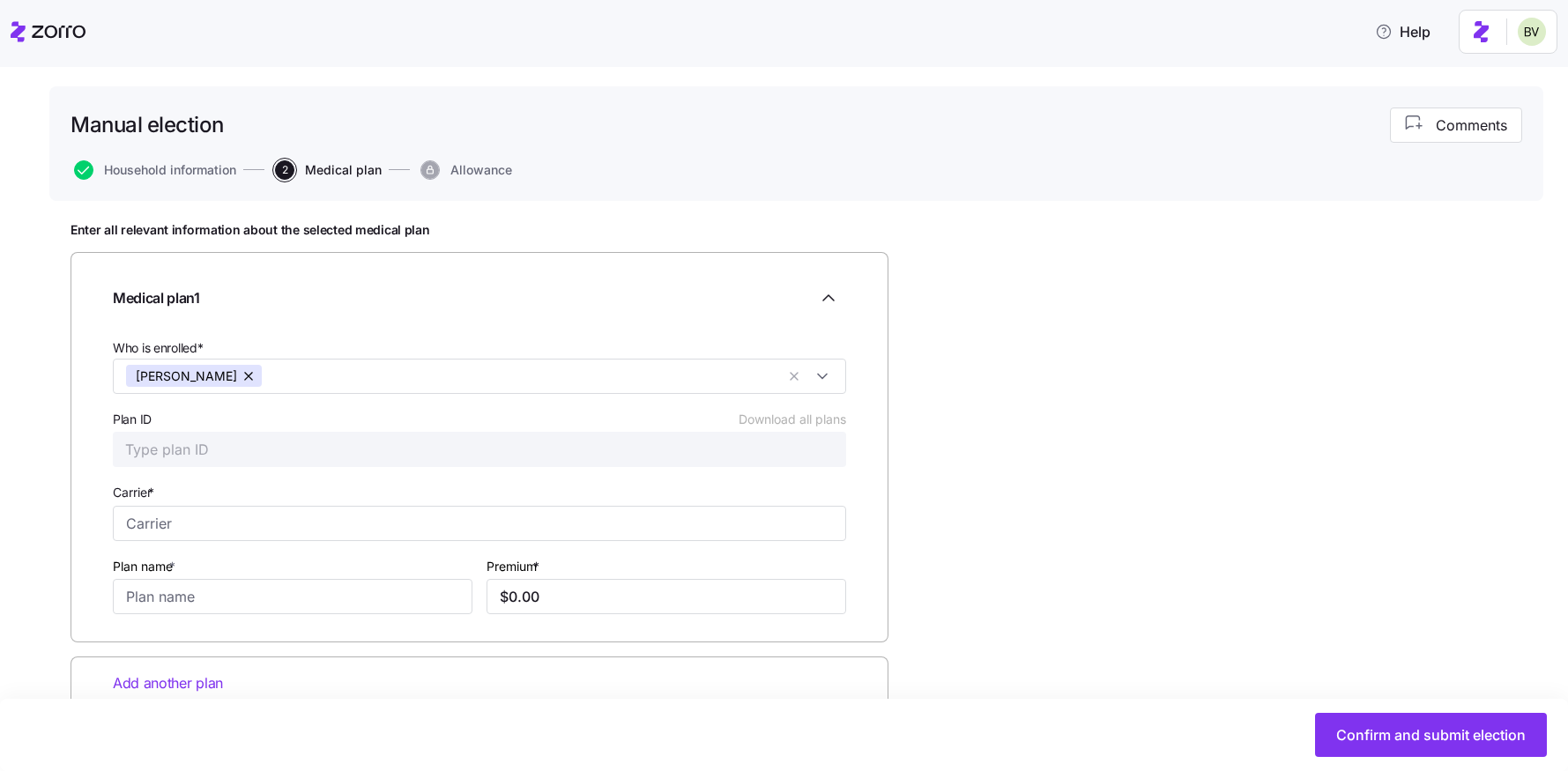
scroll to position [136, 0]
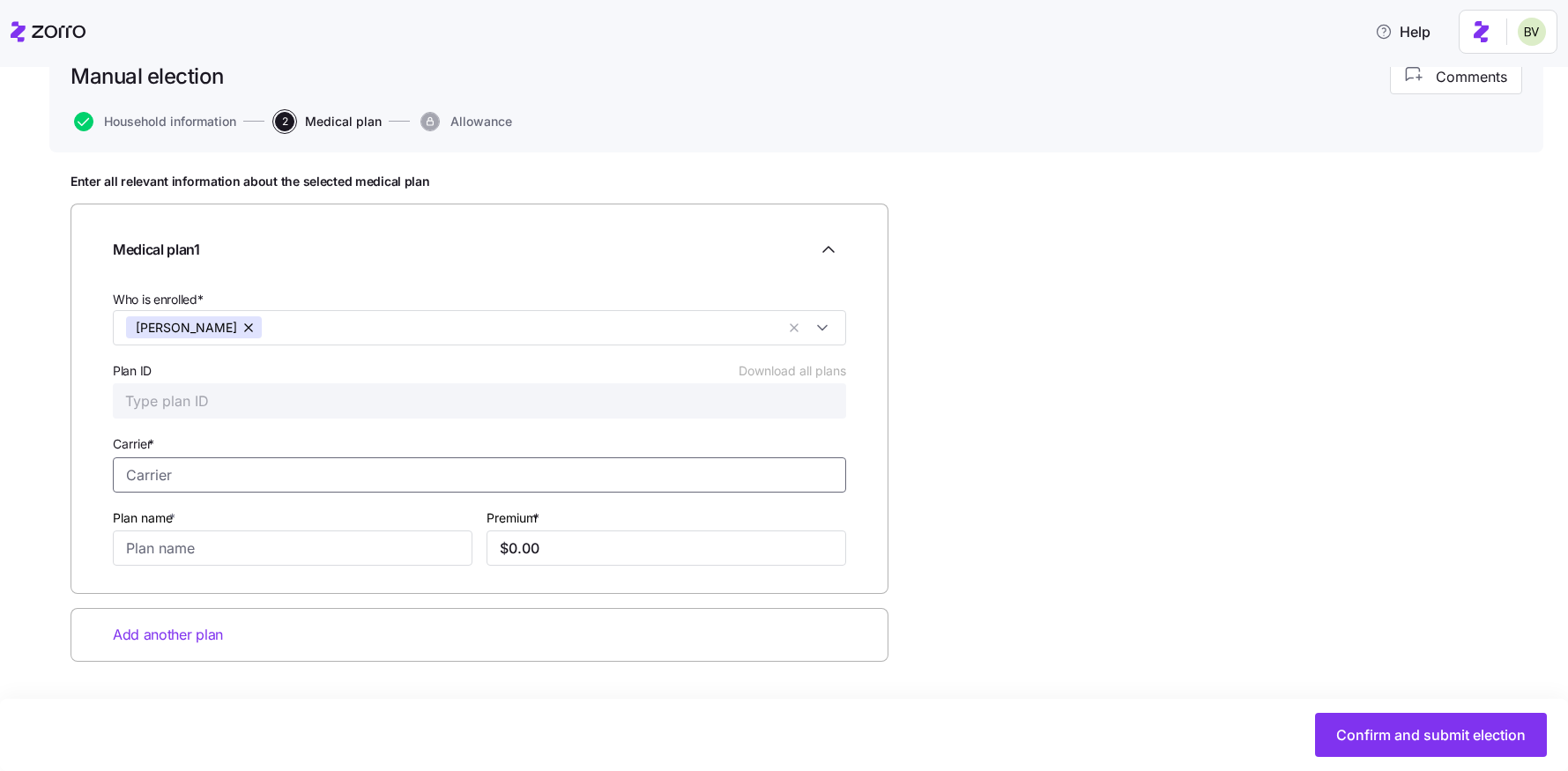
click at [118, 473] on input "Carrier *" at bounding box center [479, 474] width 733 height 35
type input "Medicare"
click at [164, 546] on input "Plan name *" at bounding box center [293, 548] width 360 height 35
type input "Part B"
type input "$185.00"
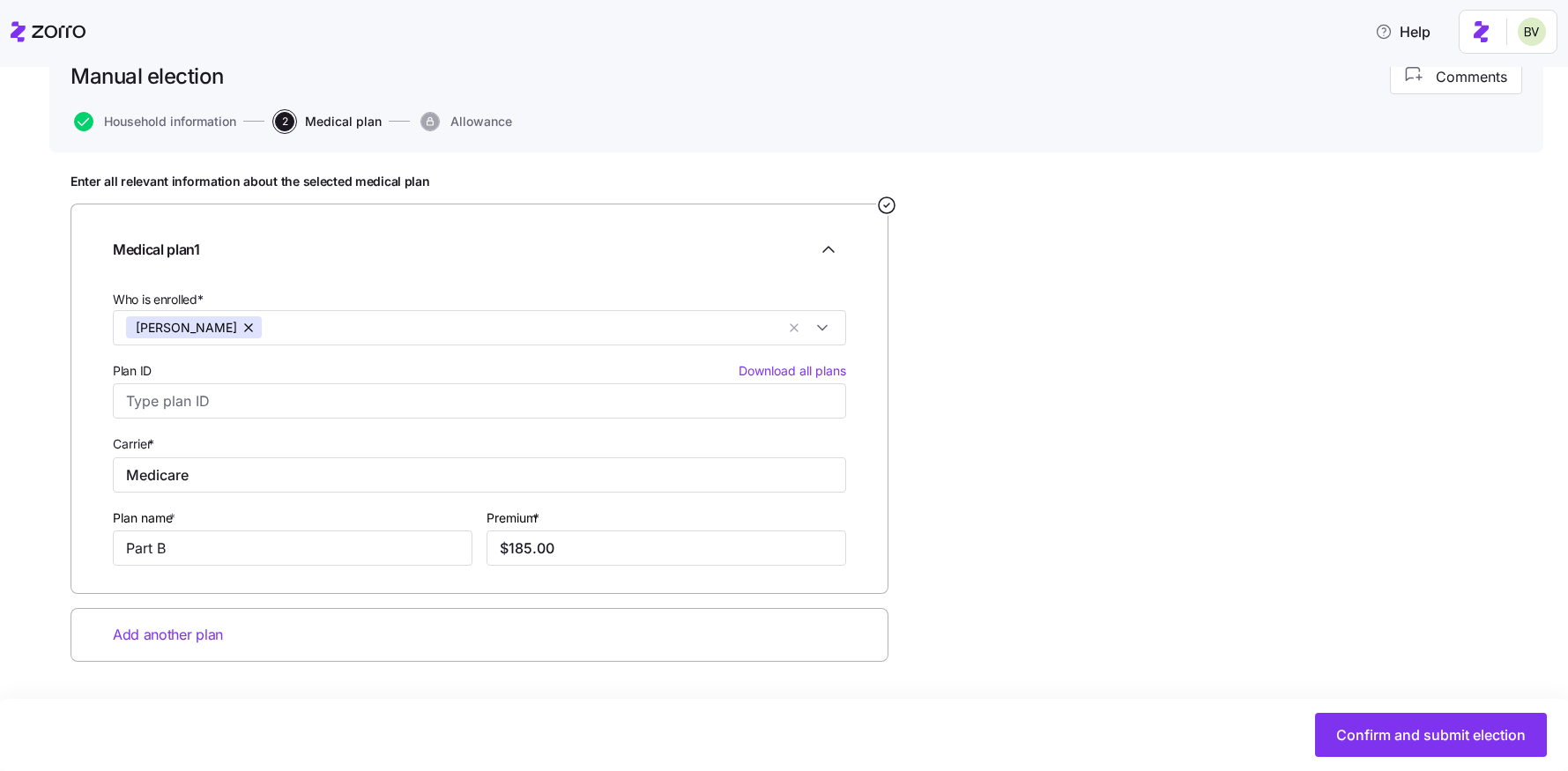
click at [197, 633] on span "Add another plan" at bounding box center [167, 635] width 110 height 22
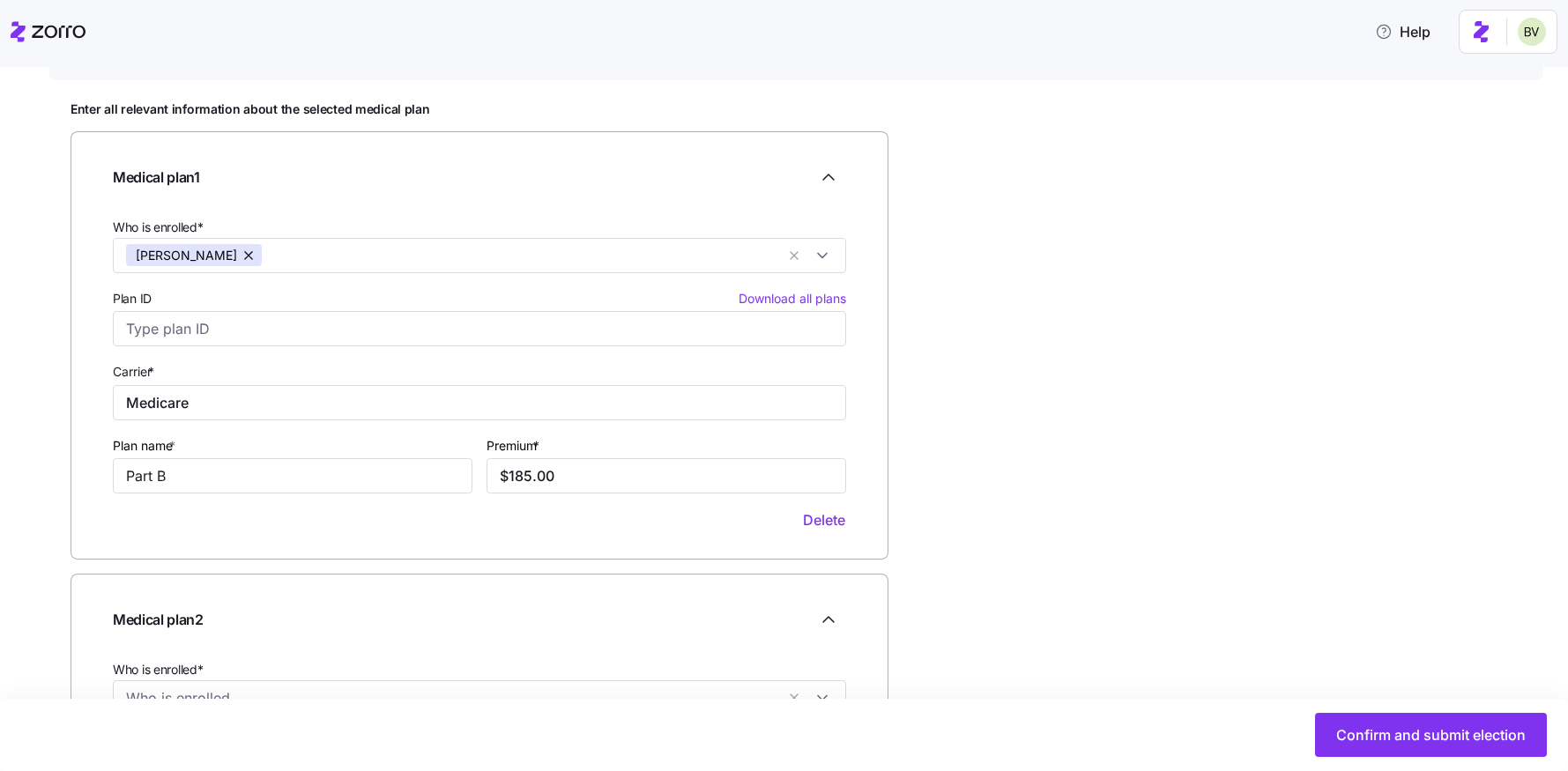
scroll to position [0, 0]
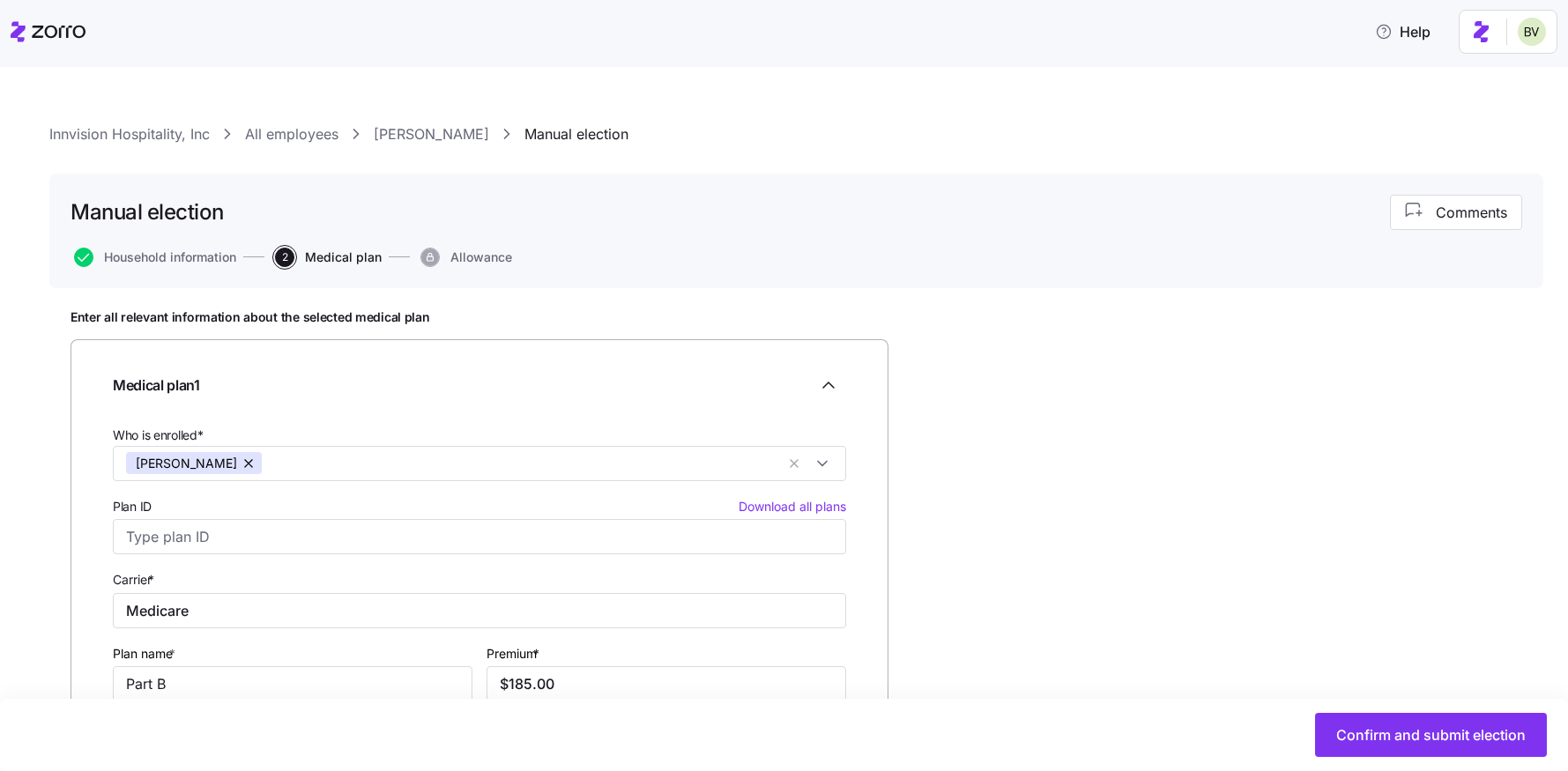
click at [396, 124] on link "[PERSON_NAME]" at bounding box center [431, 134] width 116 height 22
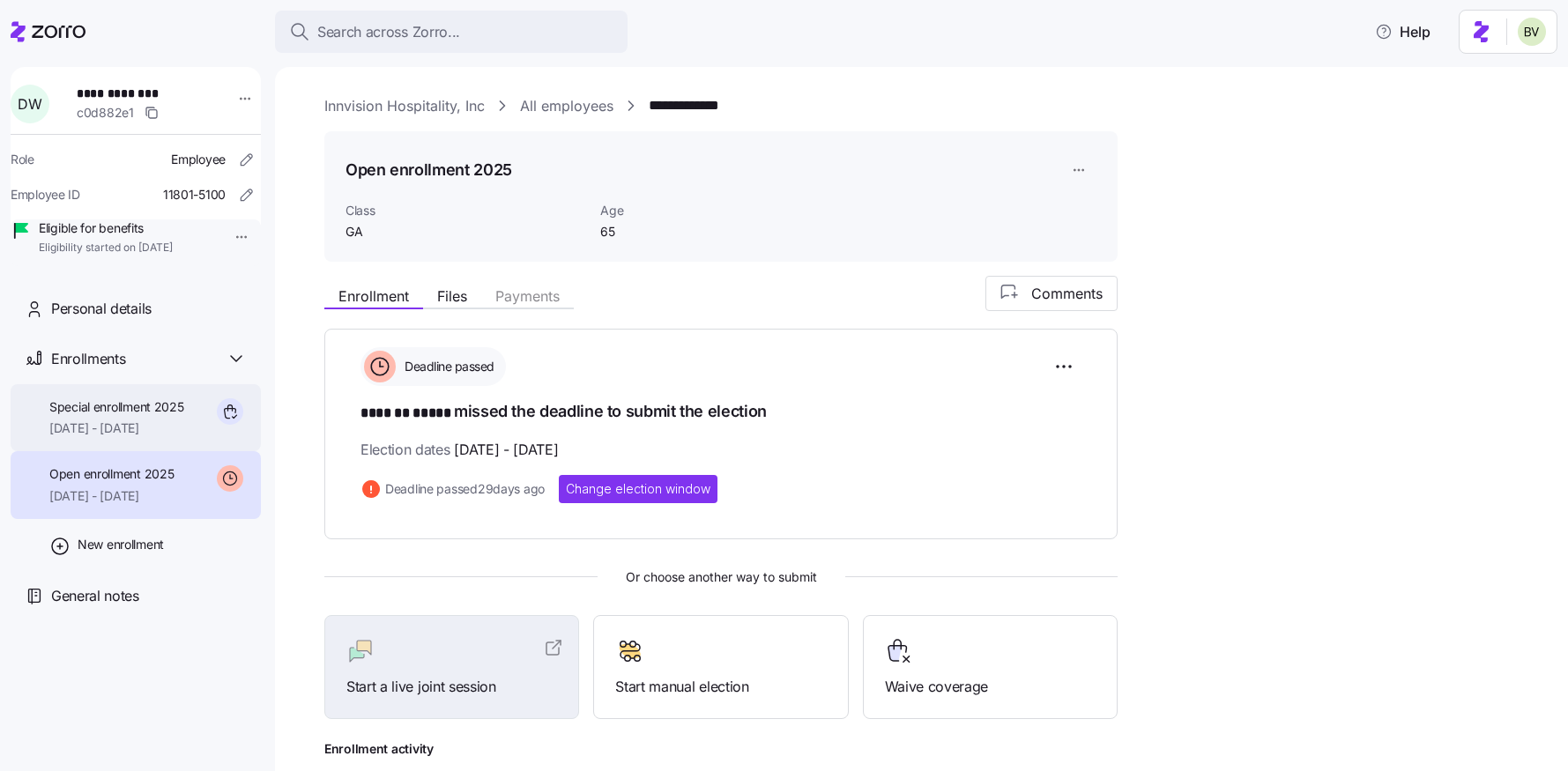
click at [169, 438] on span "[DATE] - [DATE]" at bounding box center [117, 429] width 135 height 18
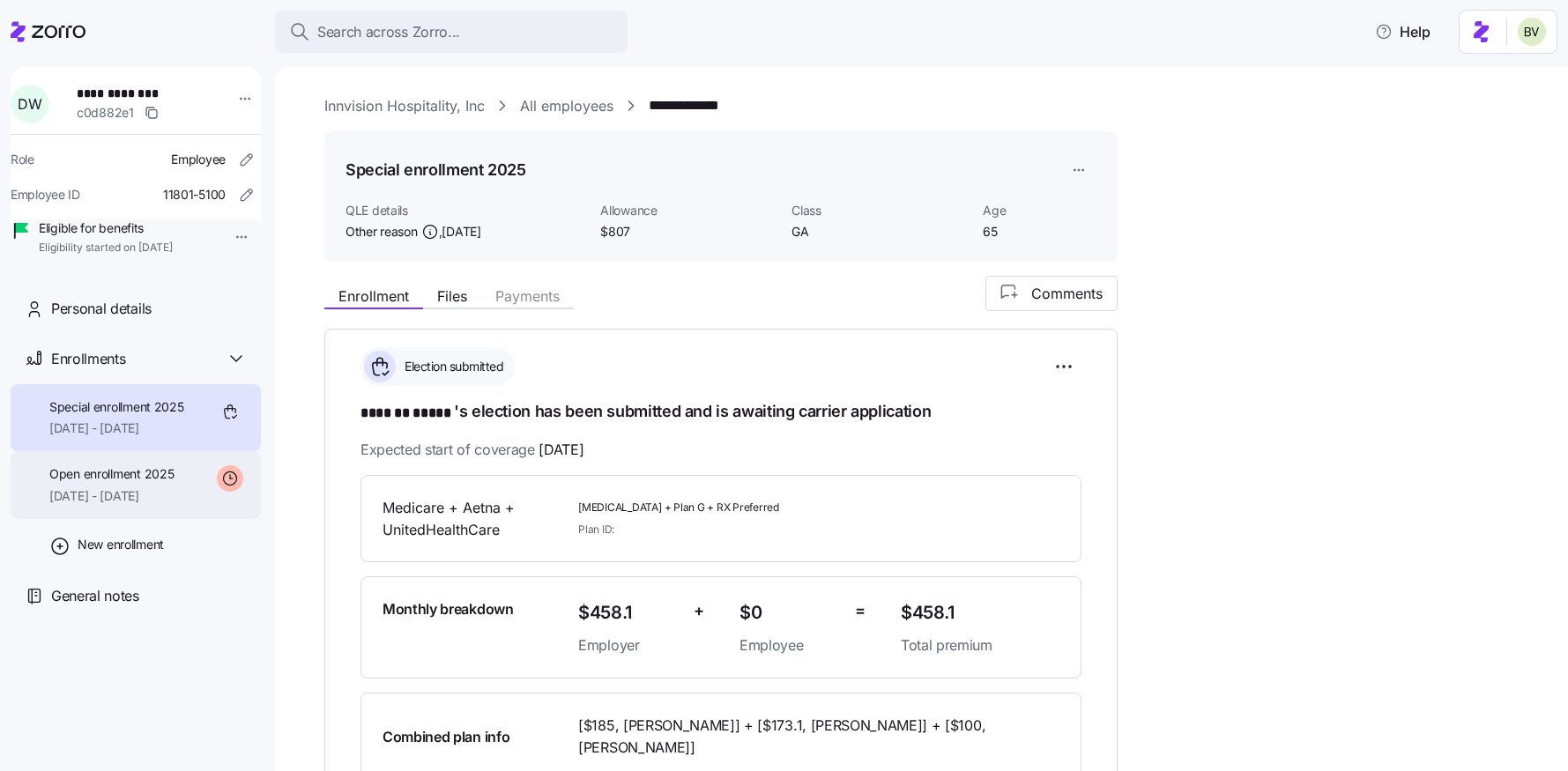
click at [158, 483] on span "Open enrollment 2025" at bounding box center [112, 474] width 124 height 18
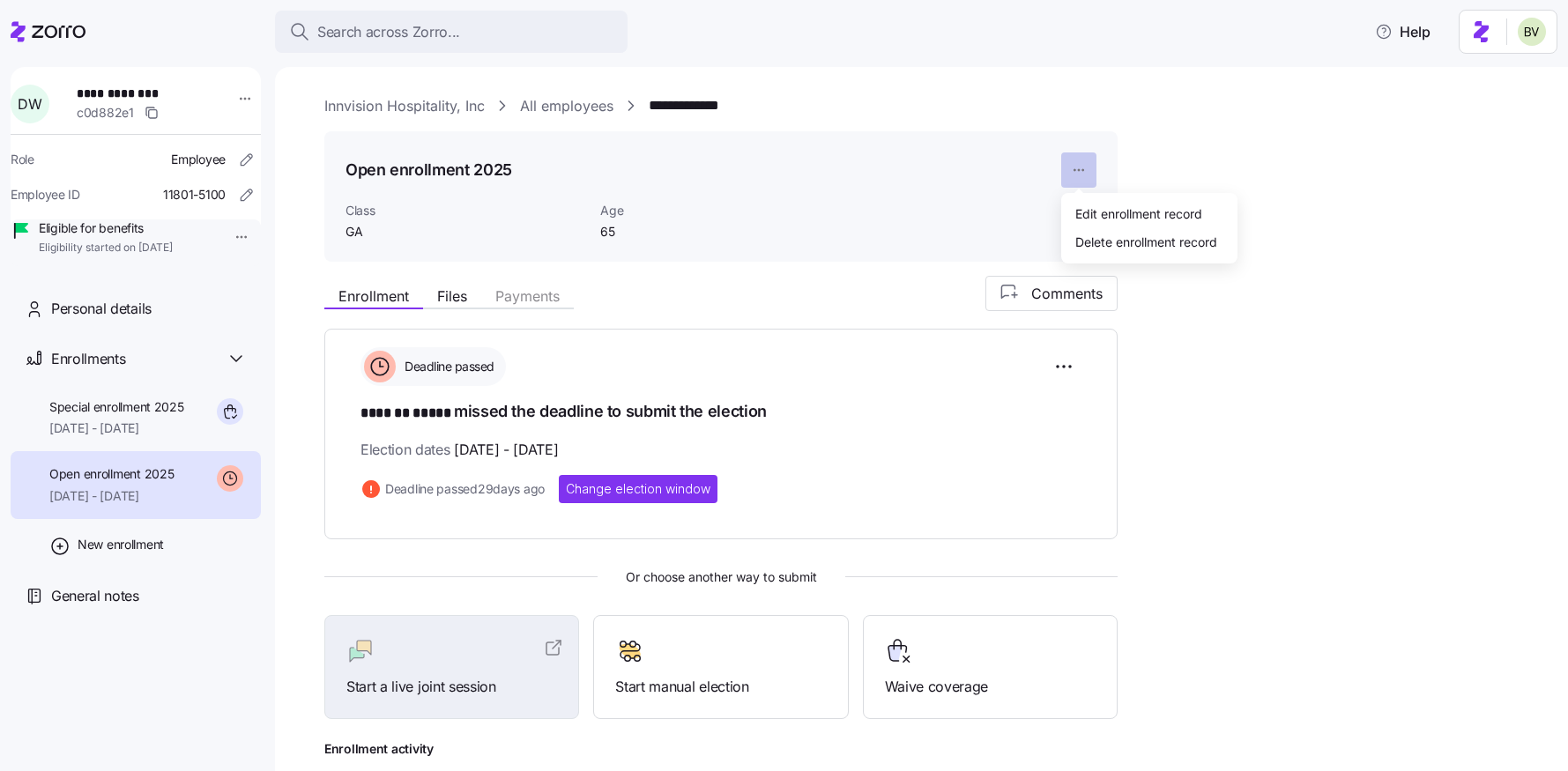
click at [1075, 177] on html "**********" at bounding box center [784, 380] width 1568 height 760
click at [1078, 248] on div "Delete enrollment record" at bounding box center [1146, 241] width 142 height 19
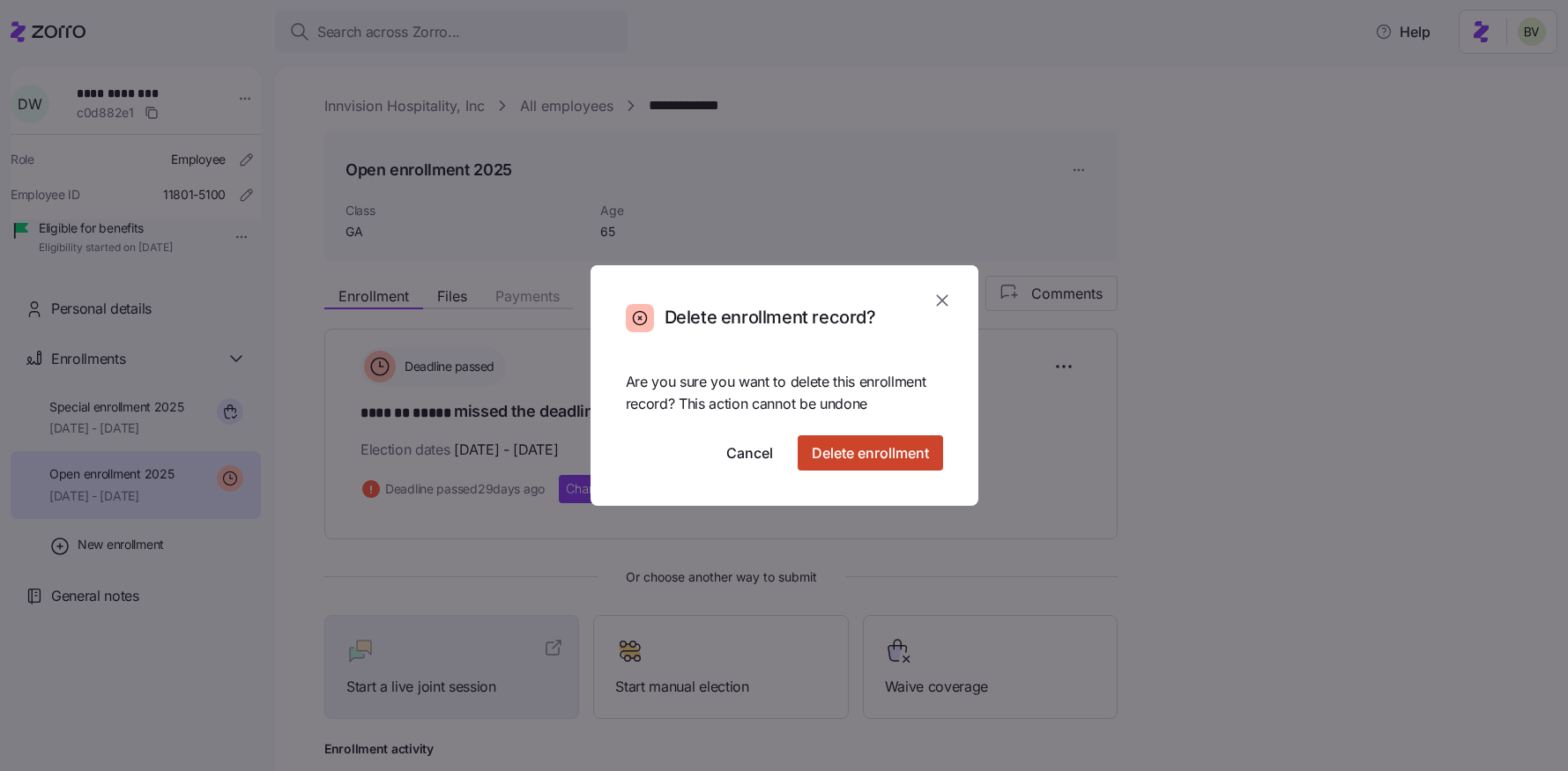
click at [860, 457] on span "Delete enrollment" at bounding box center [870, 453] width 118 height 21
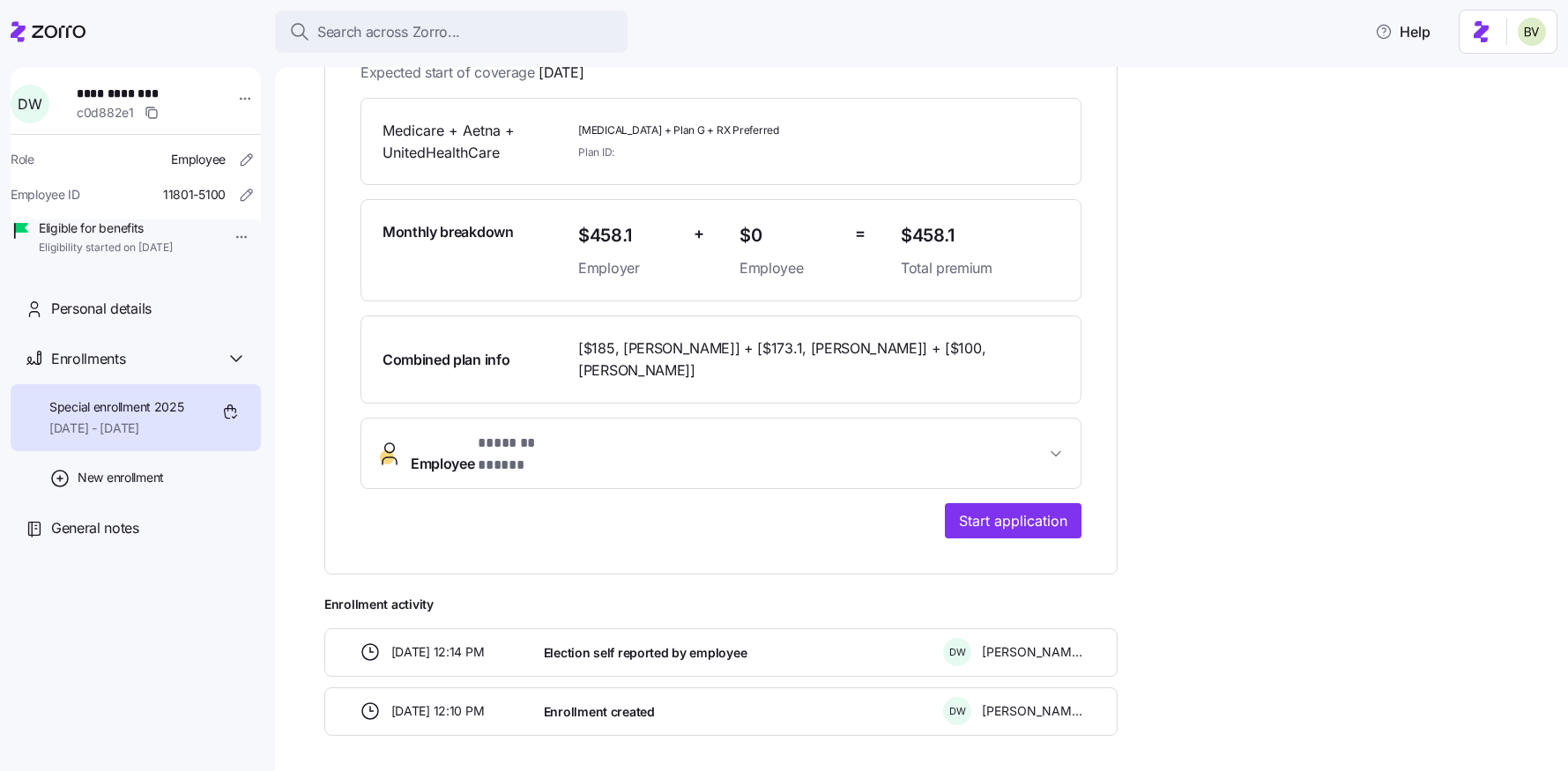
scroll to position [431, 0]
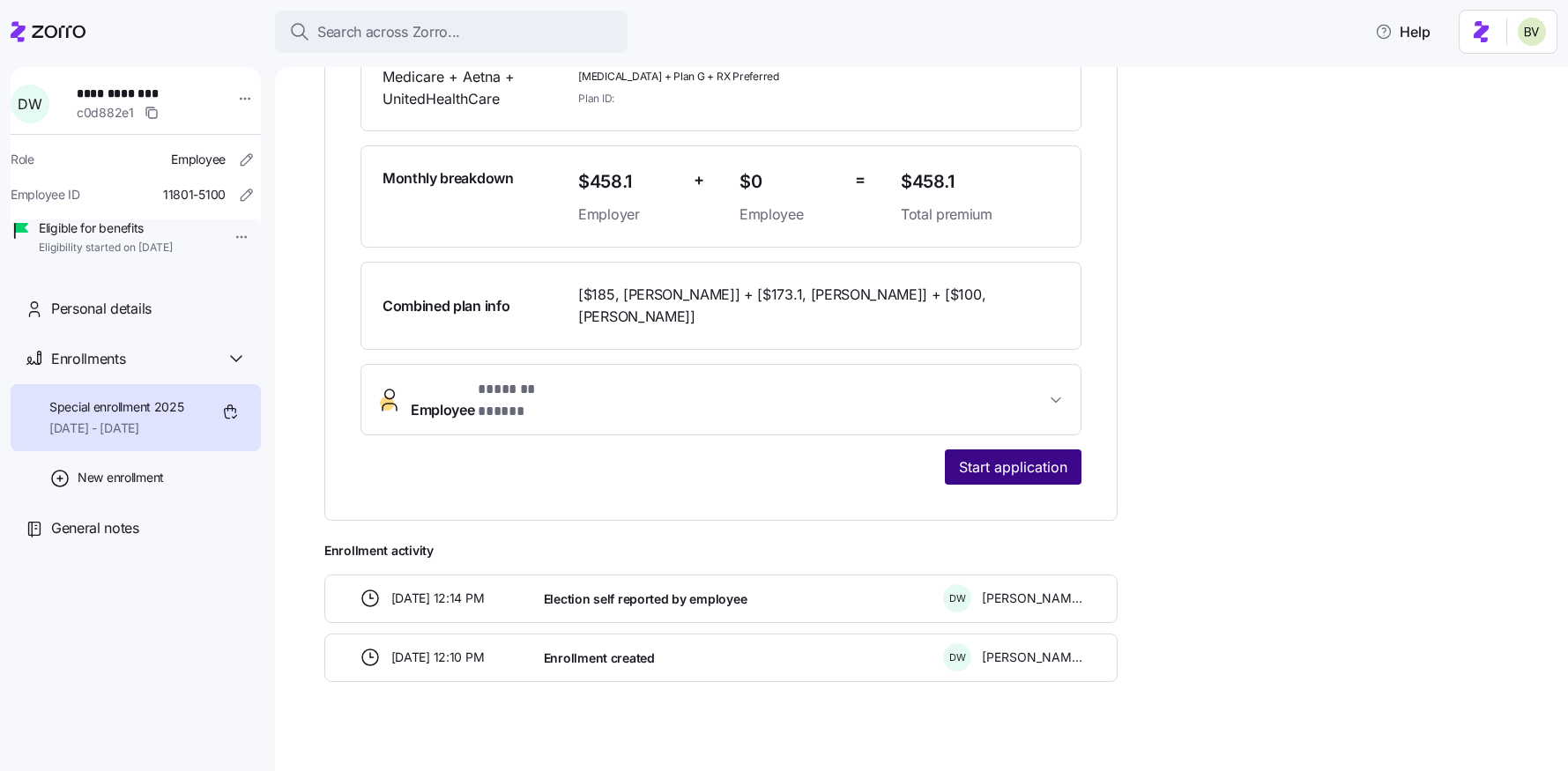
click at [1008, 457] on span "Start application" at bounding box center [1013, 468] width 109 height 21
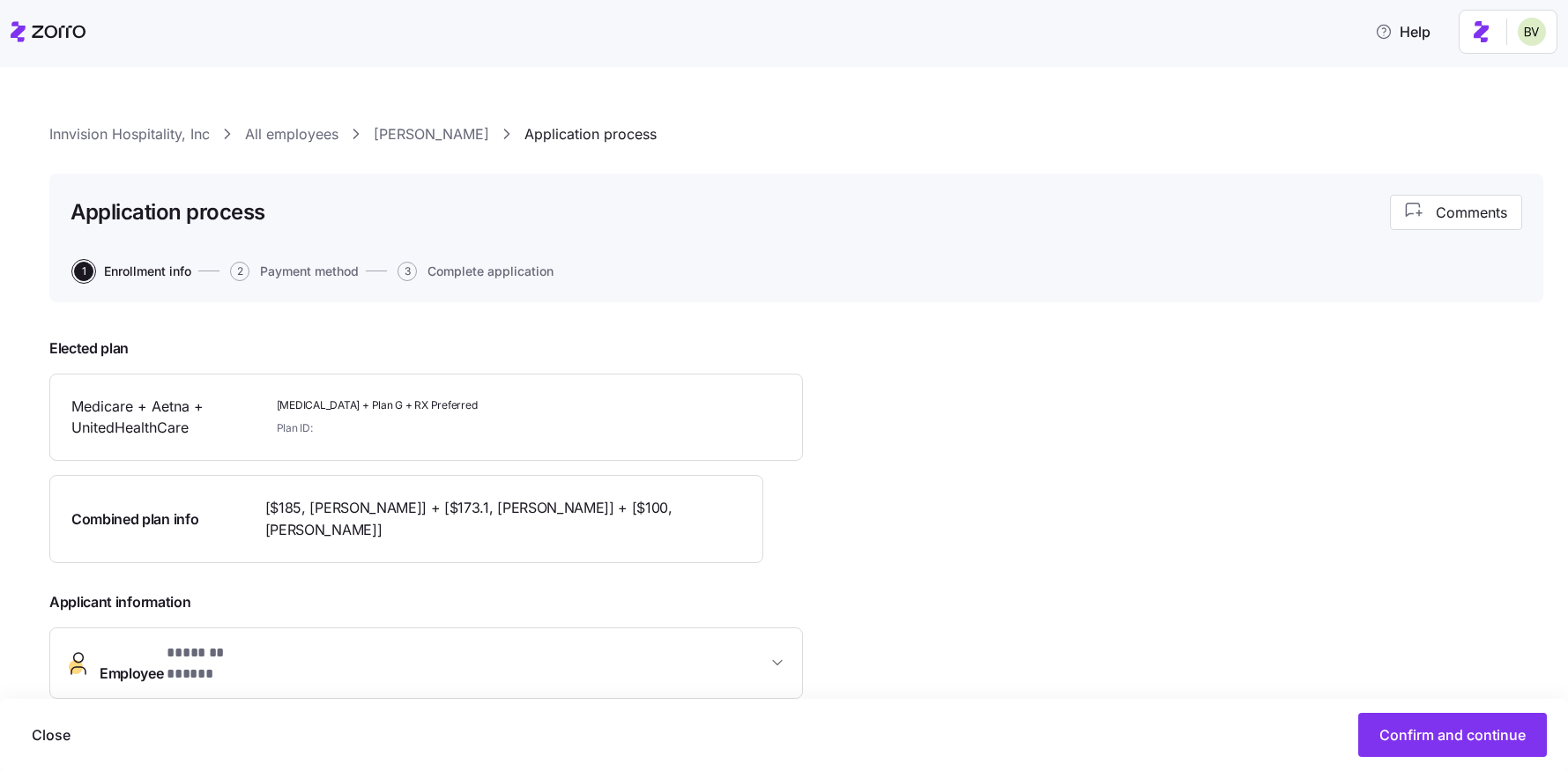
scroll to position [330, 0]
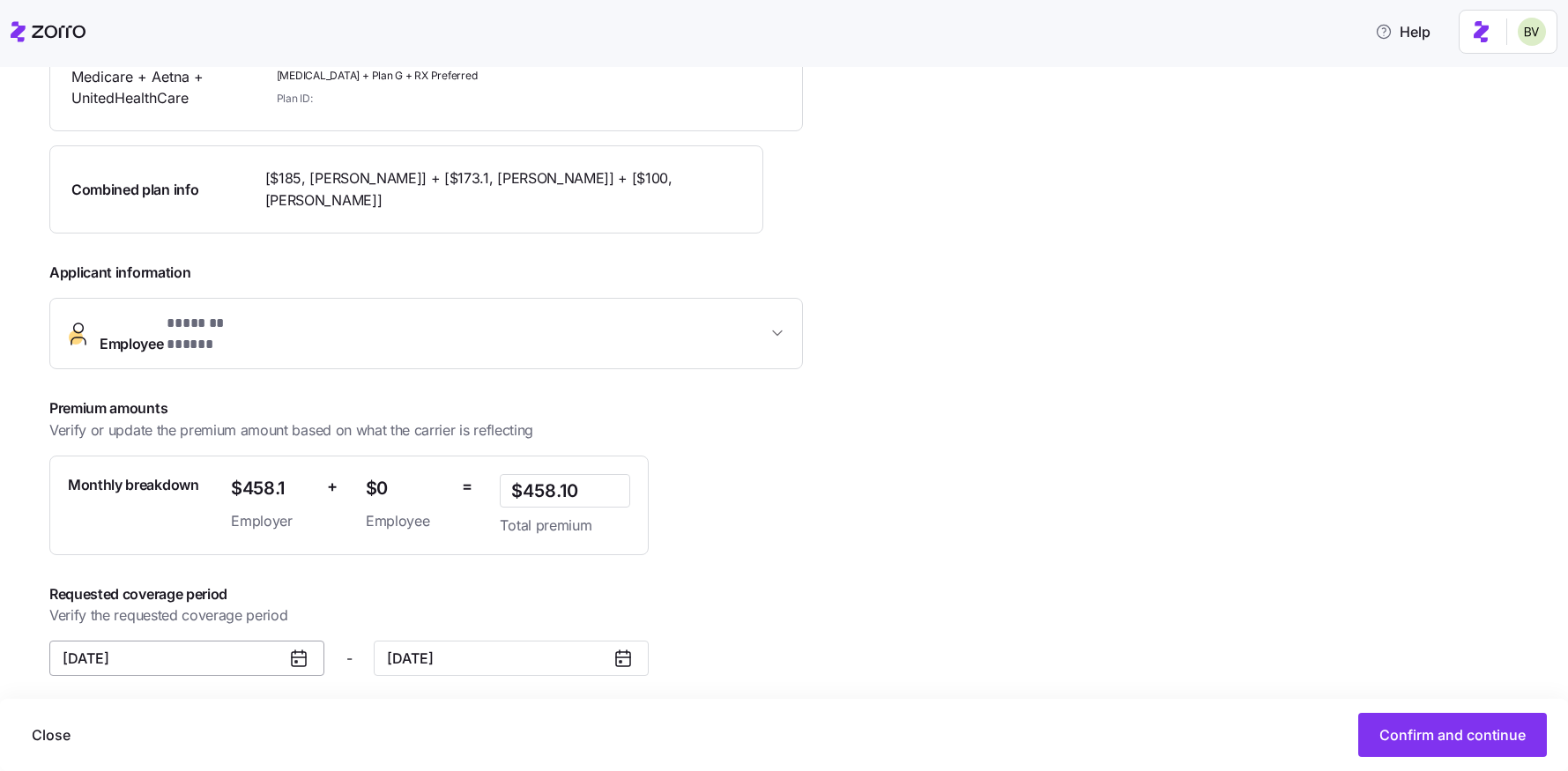
click at [219, 655] on input "[DATE]" at bounding box center [187, 658] width 275 height 35
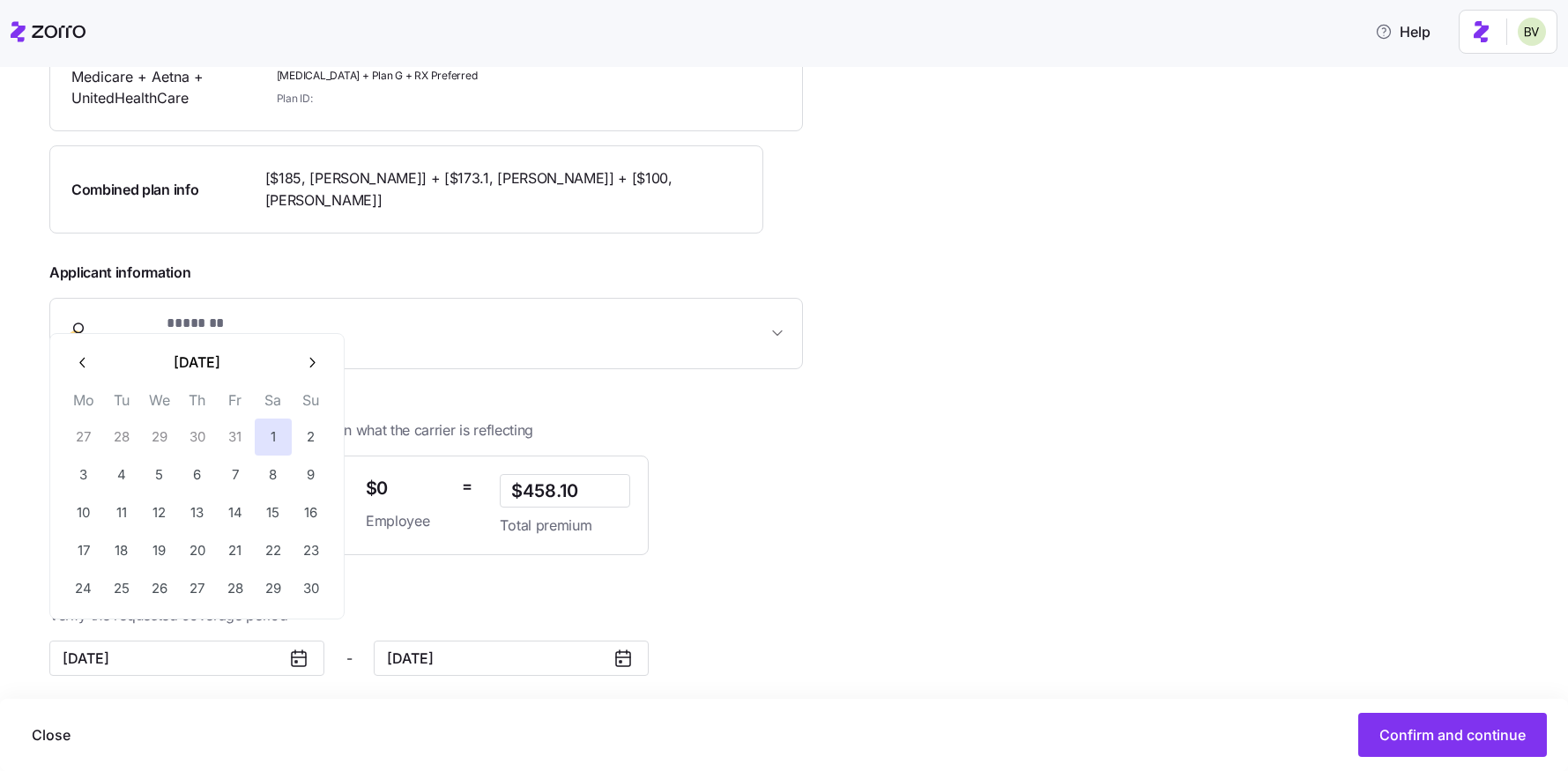
click at [76, 372] on button "button" at bounding box center [83, 363] width 37 height 37
click at [159, 432] on button "1" at bounding box center [159, 438] width 37 height 37
type input "[DATE]"
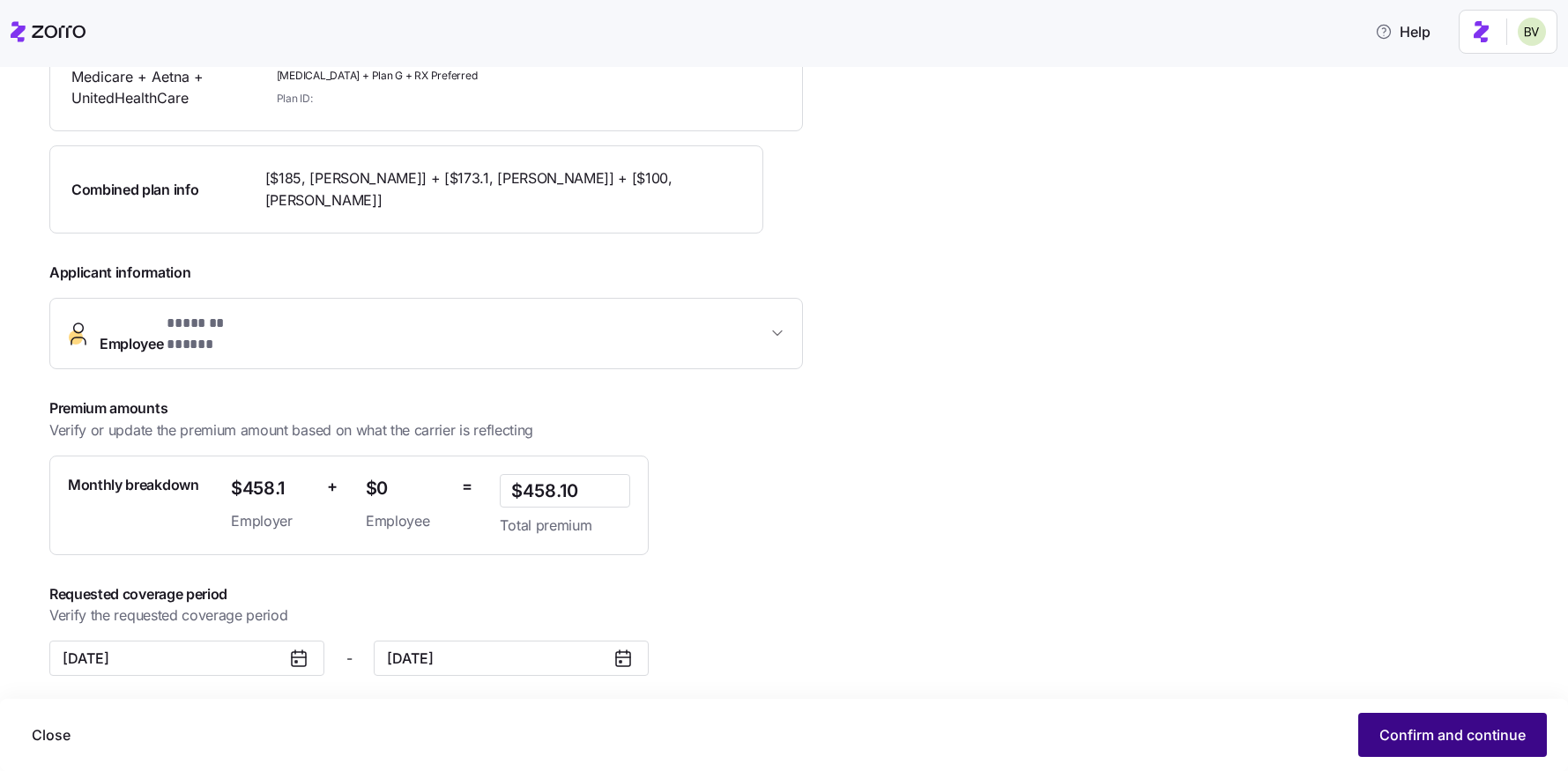
click at [1401, 733] on span "Confirm and continue" at bounding box center [1452, 735] width 146 height 21
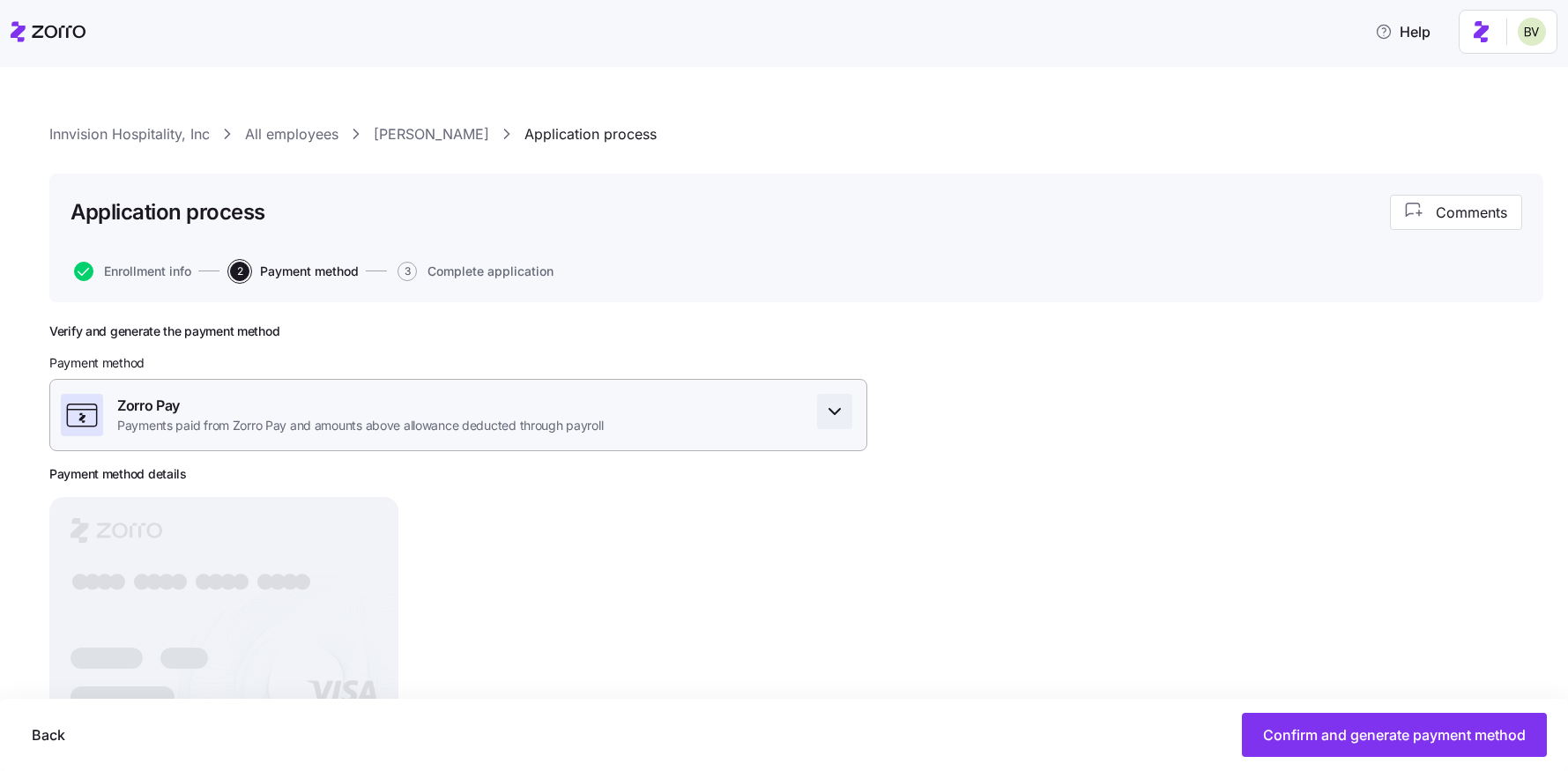
click at [826, 413] on icon "button" at bounding box center [835, 411] width 21 height 21
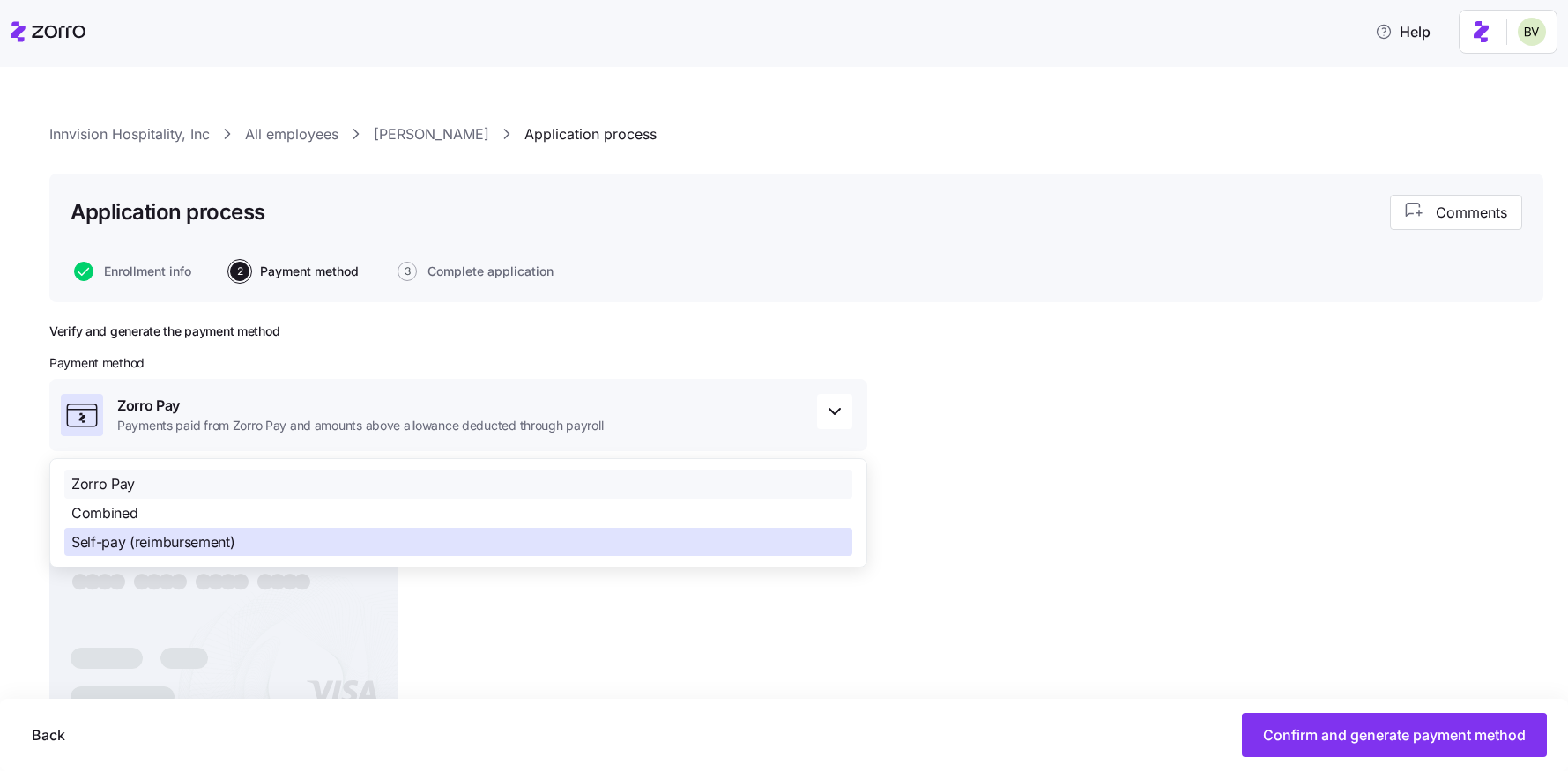
click at [619, 539] on div "Self-pay (reimbursement)" at bounding box center [458, 543] width 787 height 29
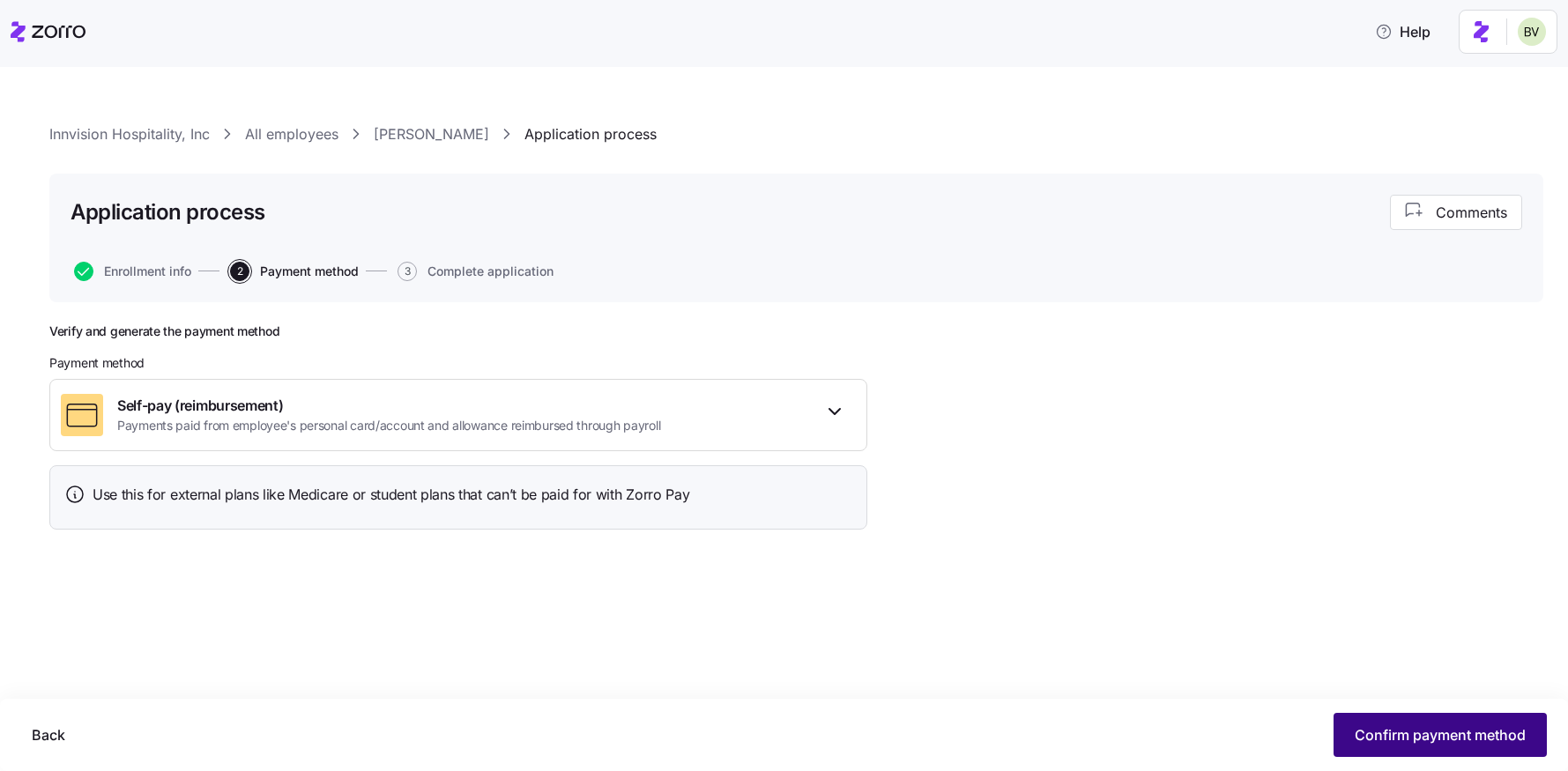
click at [1451, 739] on span "Confirm payment method" at bounding box center [1440, 735] width 171 height 21
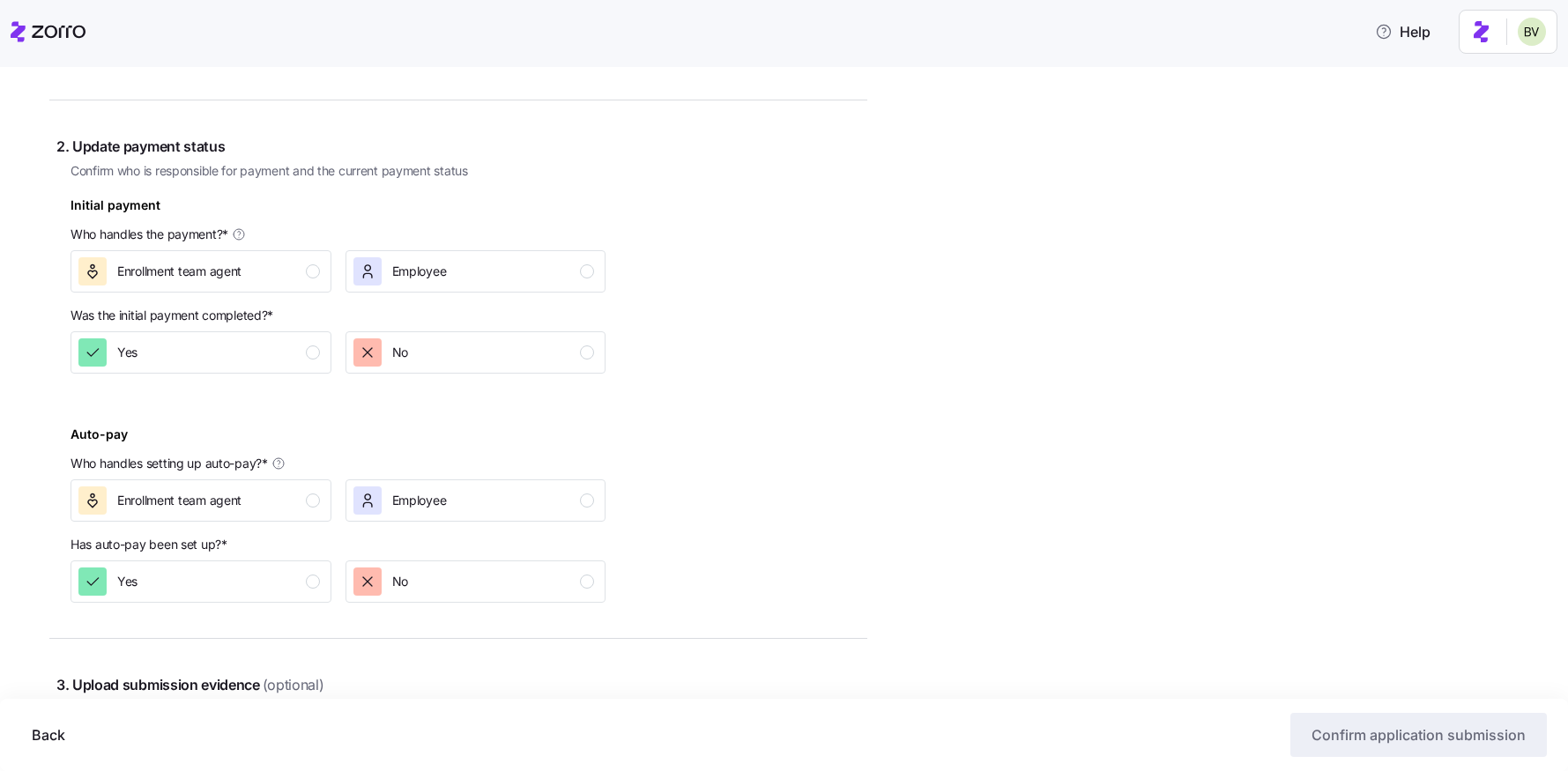
scroll to position [498, 0]
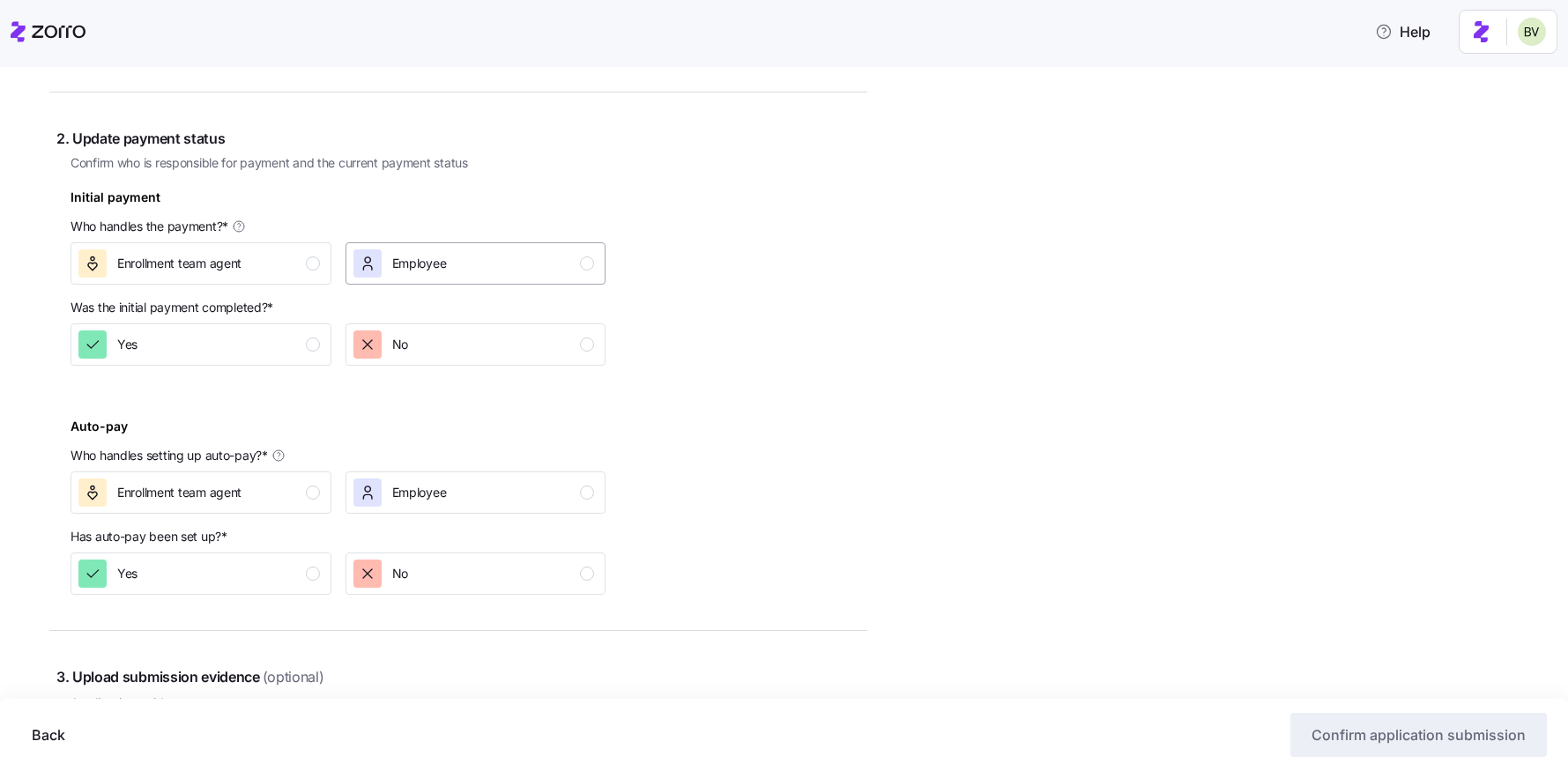
click at [395, 264] on span "Employee" at bounding box center [419, 263] width 54 height 18
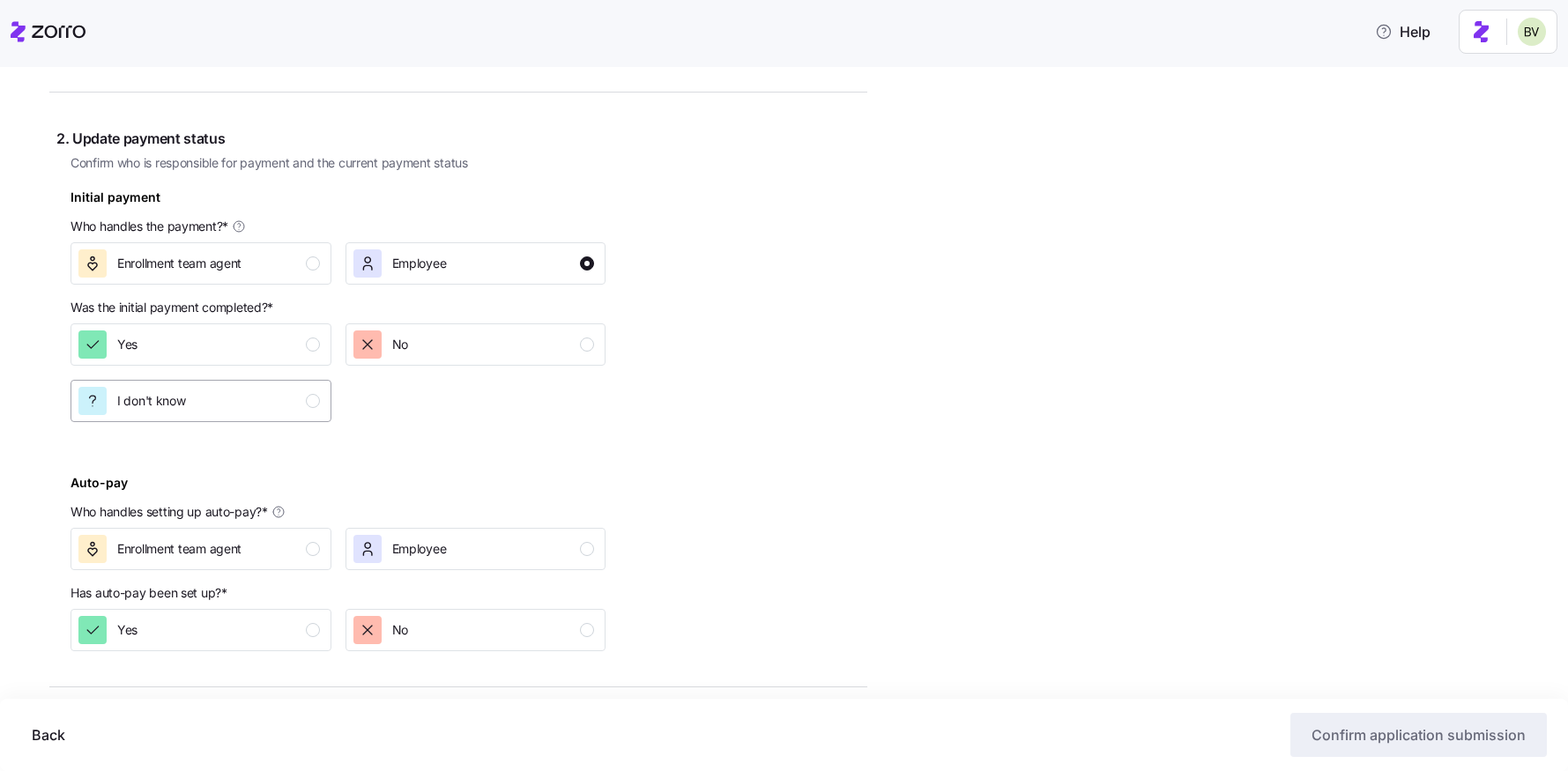
click at [265, 414] on div "I don't know" at bounding box center [199, 401] width 241 height 28
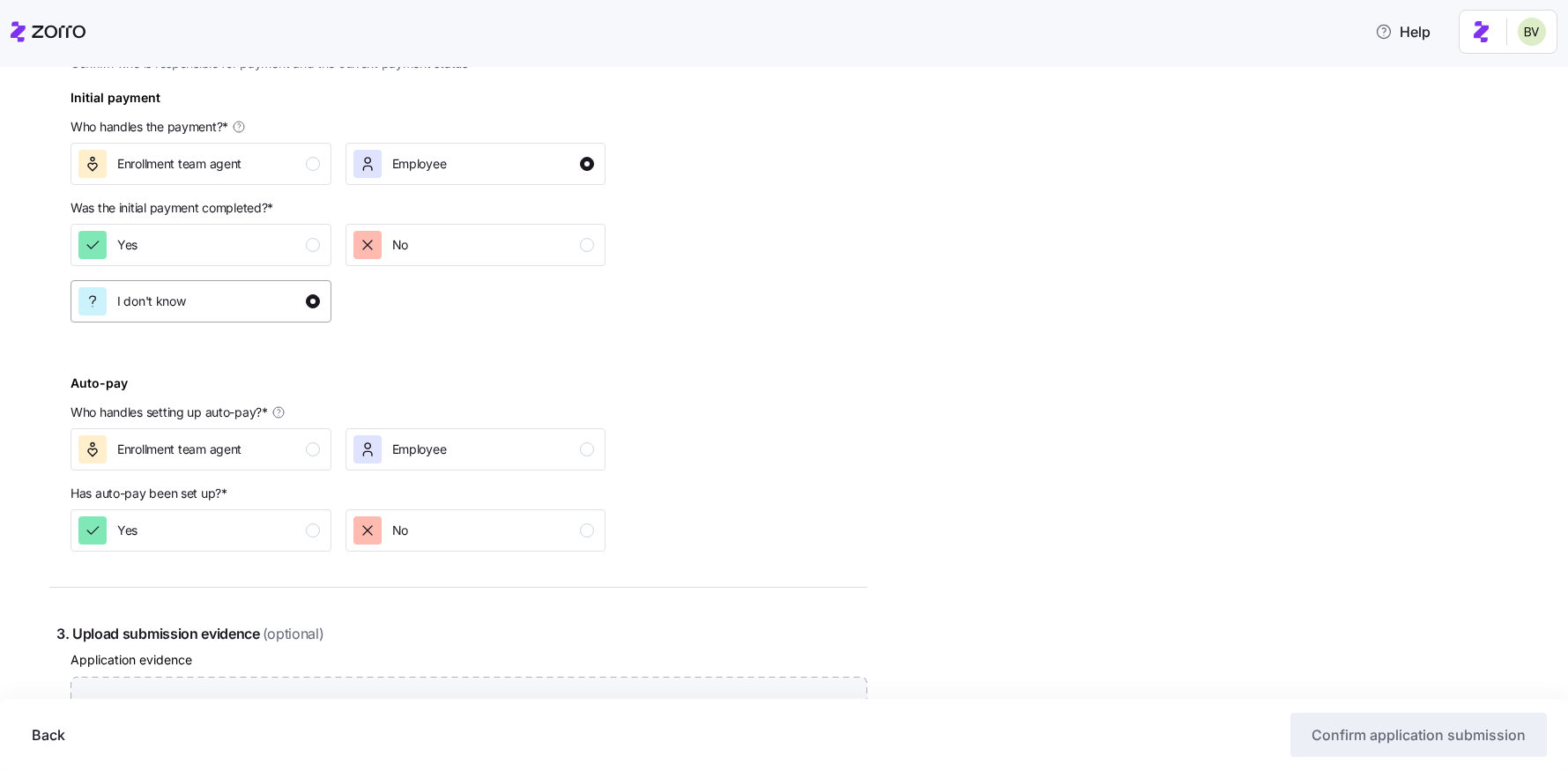
scroll to position [644, 0]
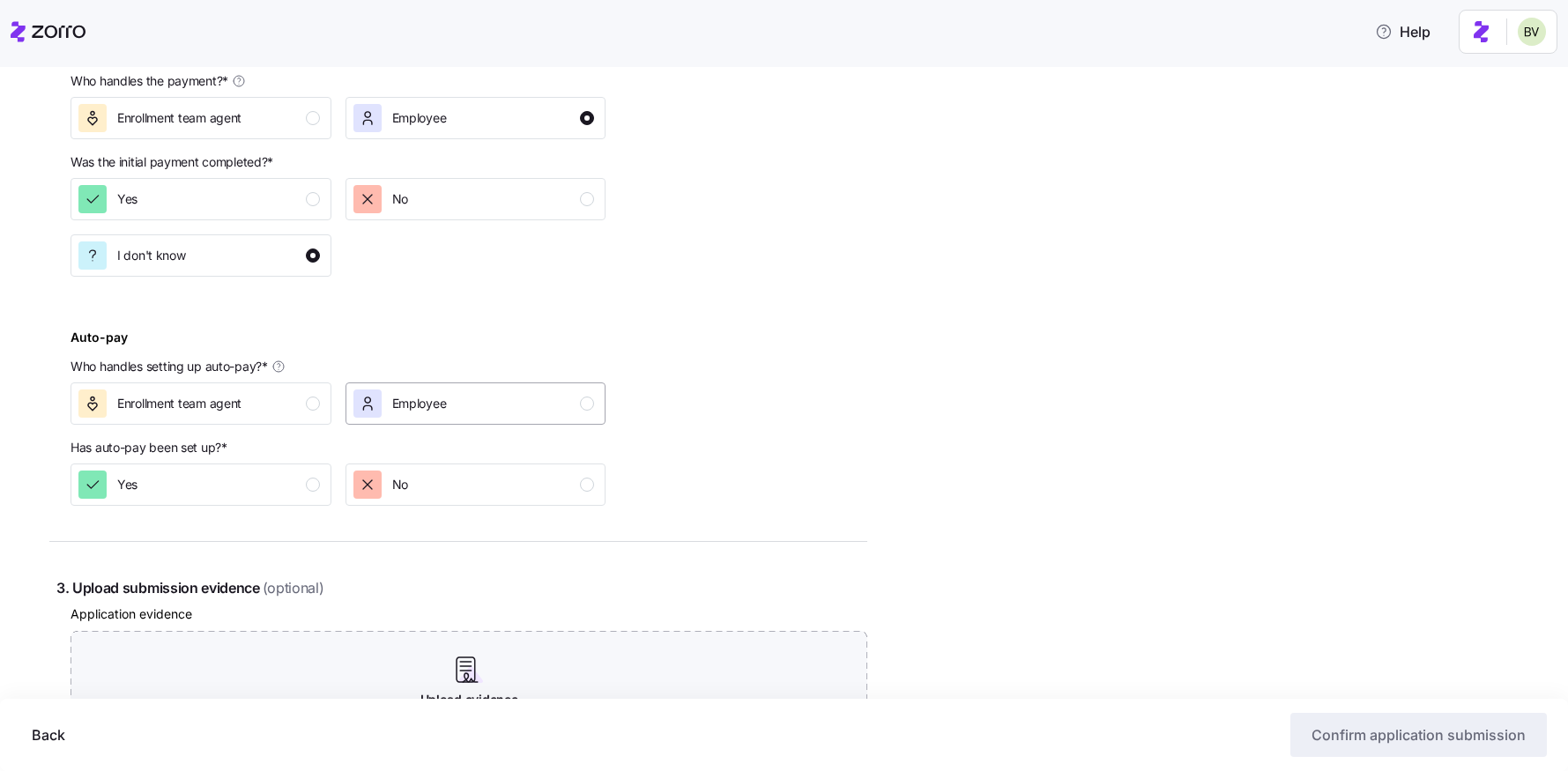
click at [385, 403] on div "Employee" at bounding box center [401, 403] width 93 height 28
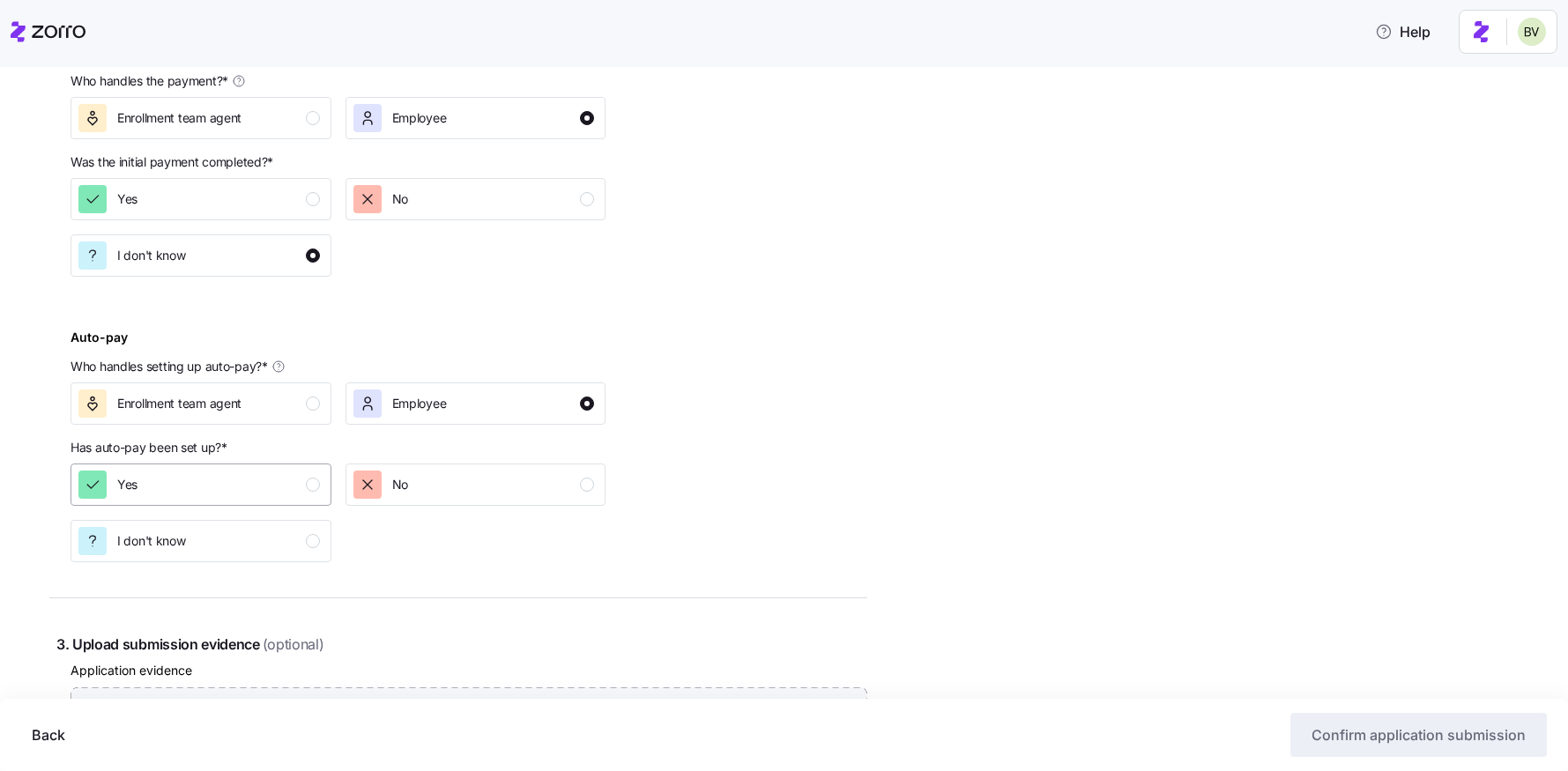
click at [231, 496] on div "Yes" at bounding box center [199, 484] width 241 height 28
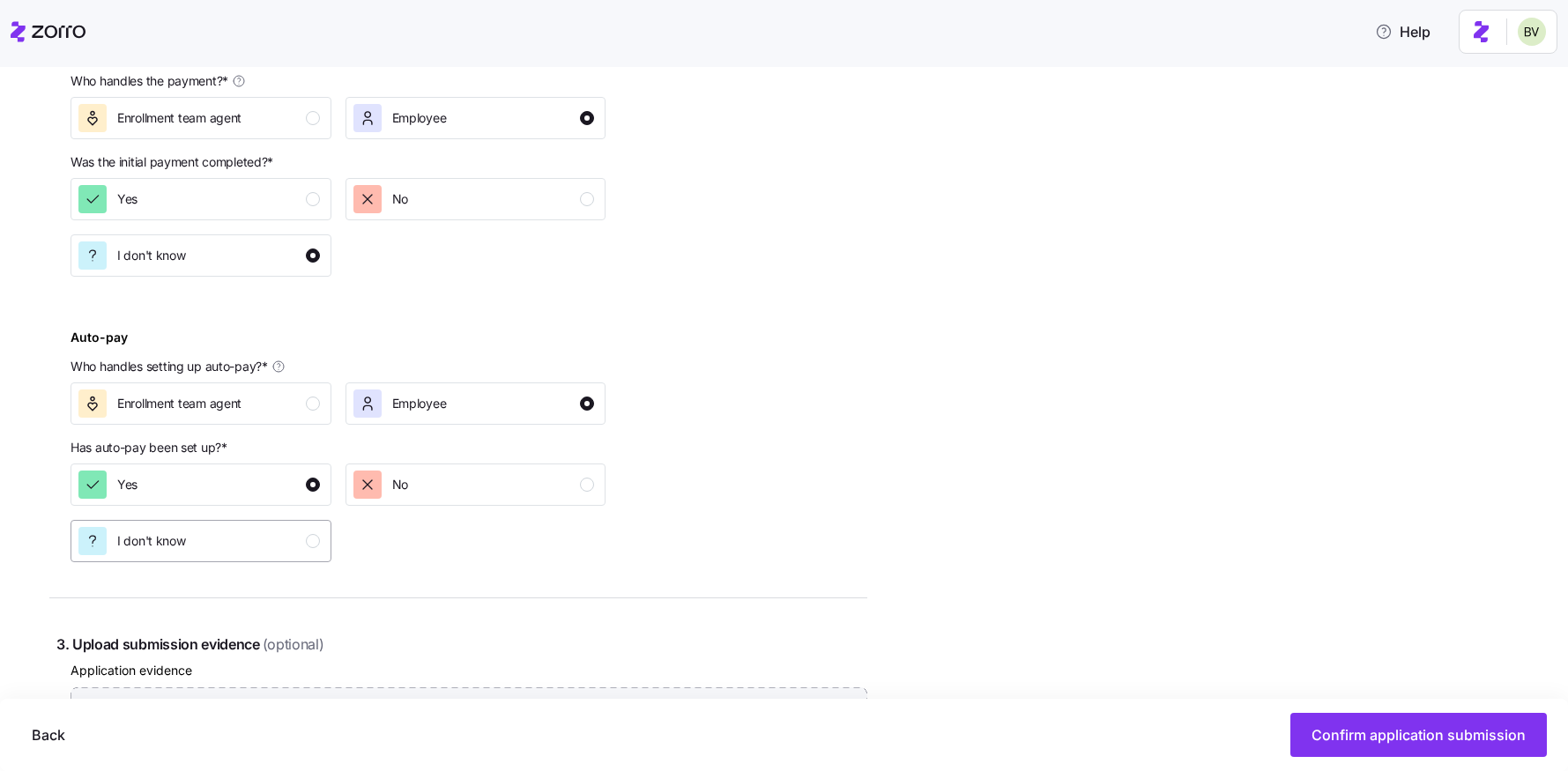
click at [242, 532] on div "I don't know" at bounding box center [199, 541] width 241 height 28
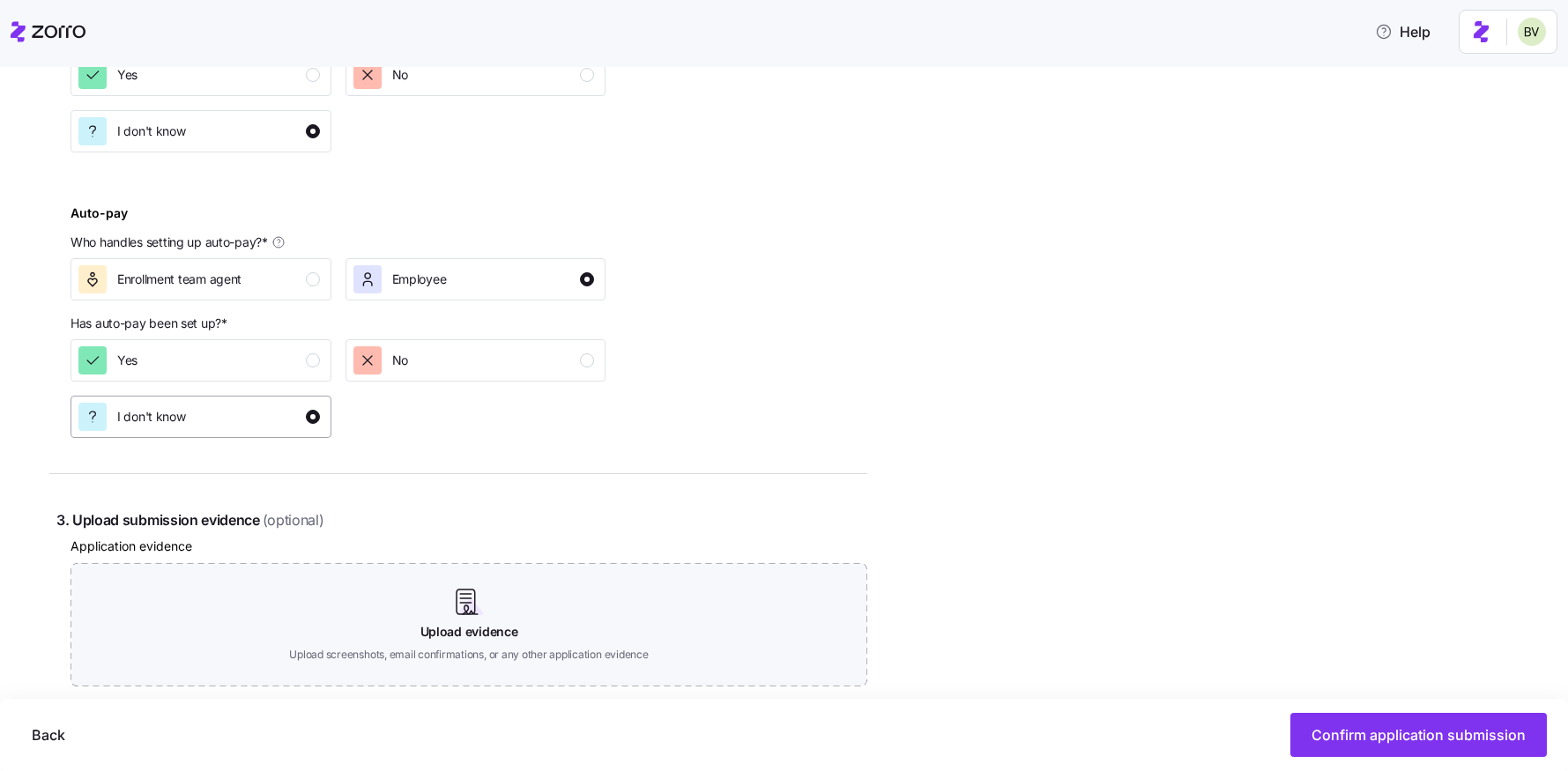
scroll to position [596, 0]
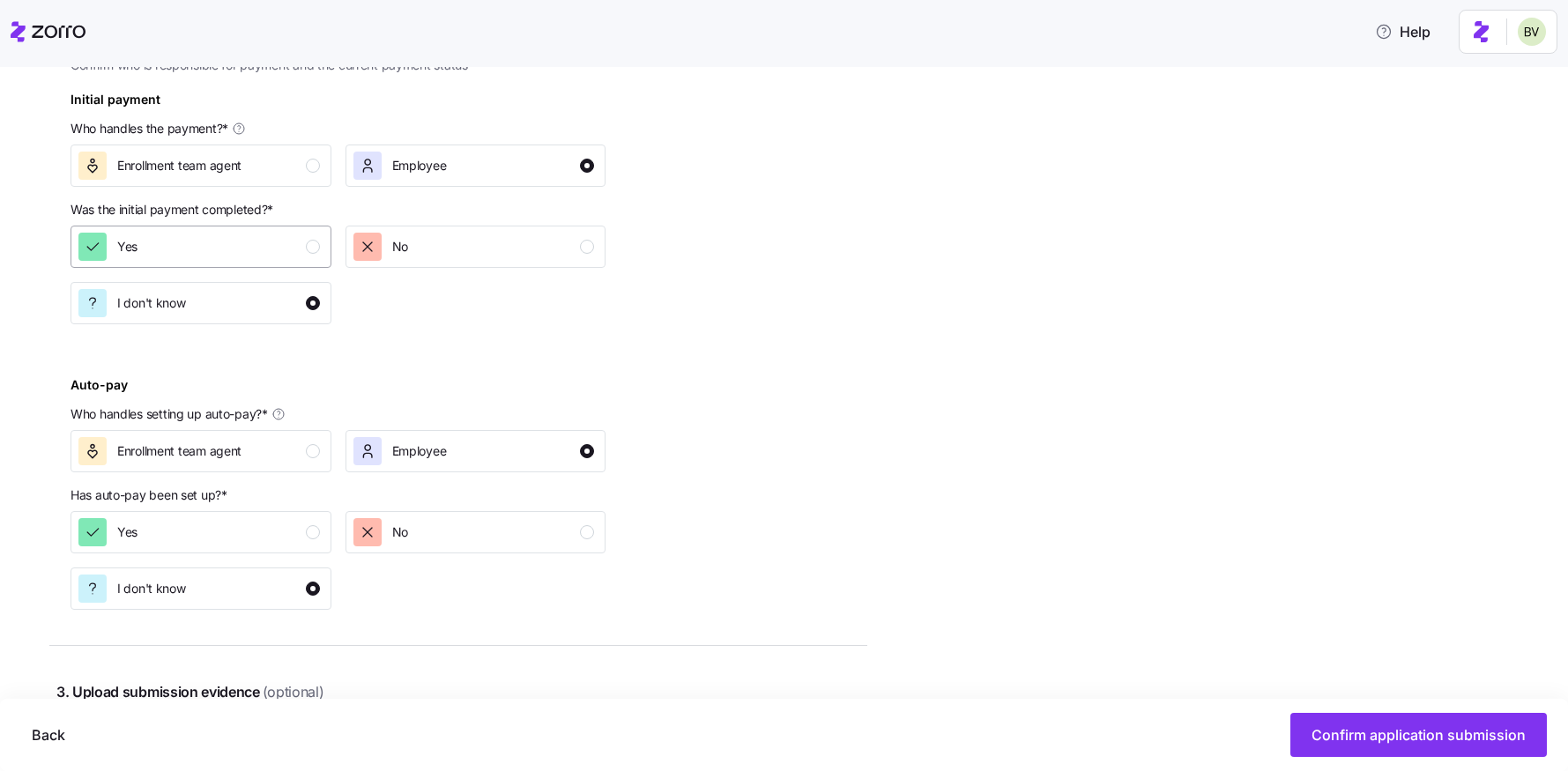
click at [278, 254] on div "Yes" at bounding box center [199, 246] width 241 height 28
click at [235, 543] on div "Yes" at bounding box center [199, 532] width 241 height 28
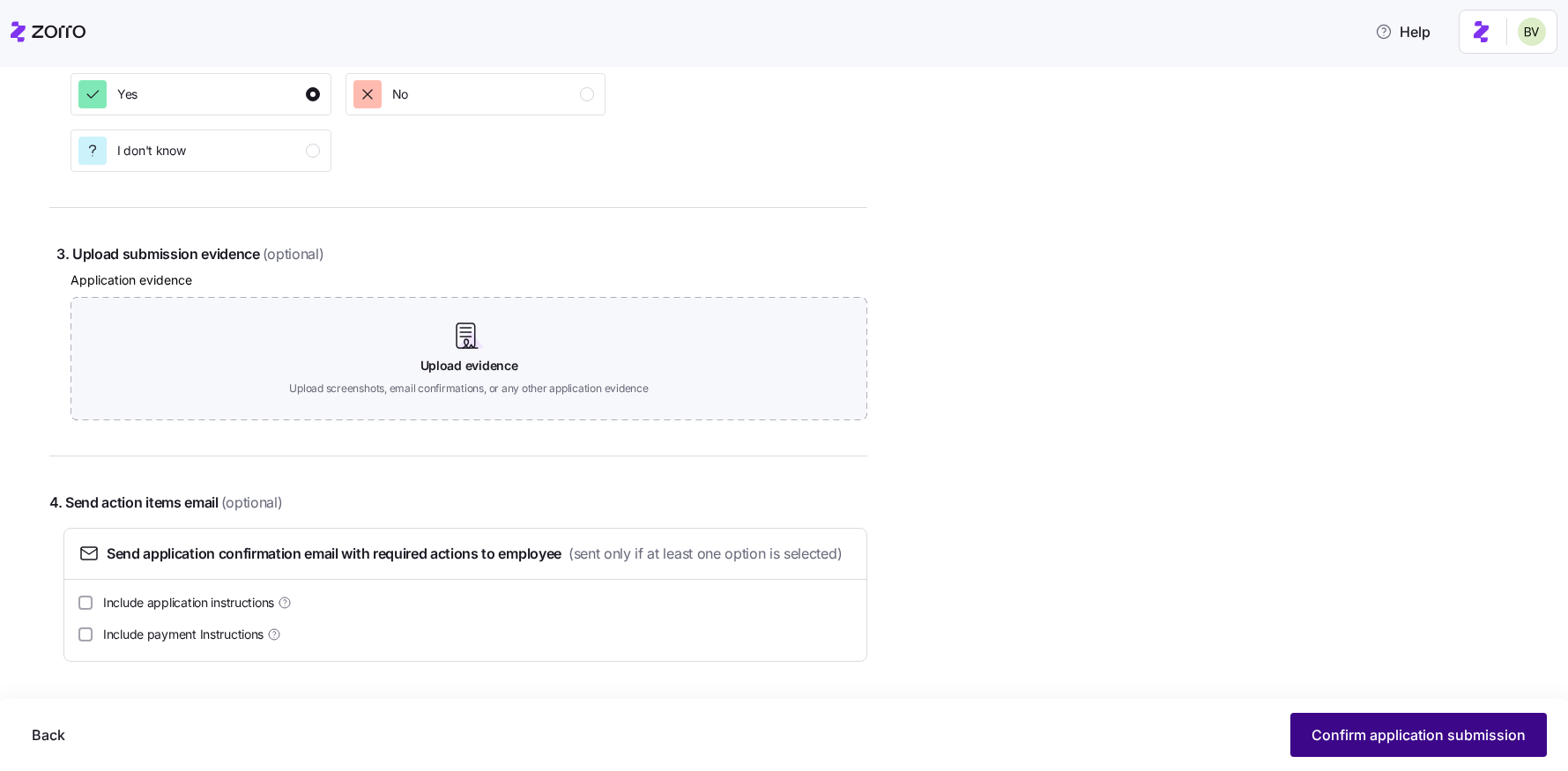
click at [1390, 731] on span "Confirm application submission" at bounding box center [1418, 735] width 214 height 21
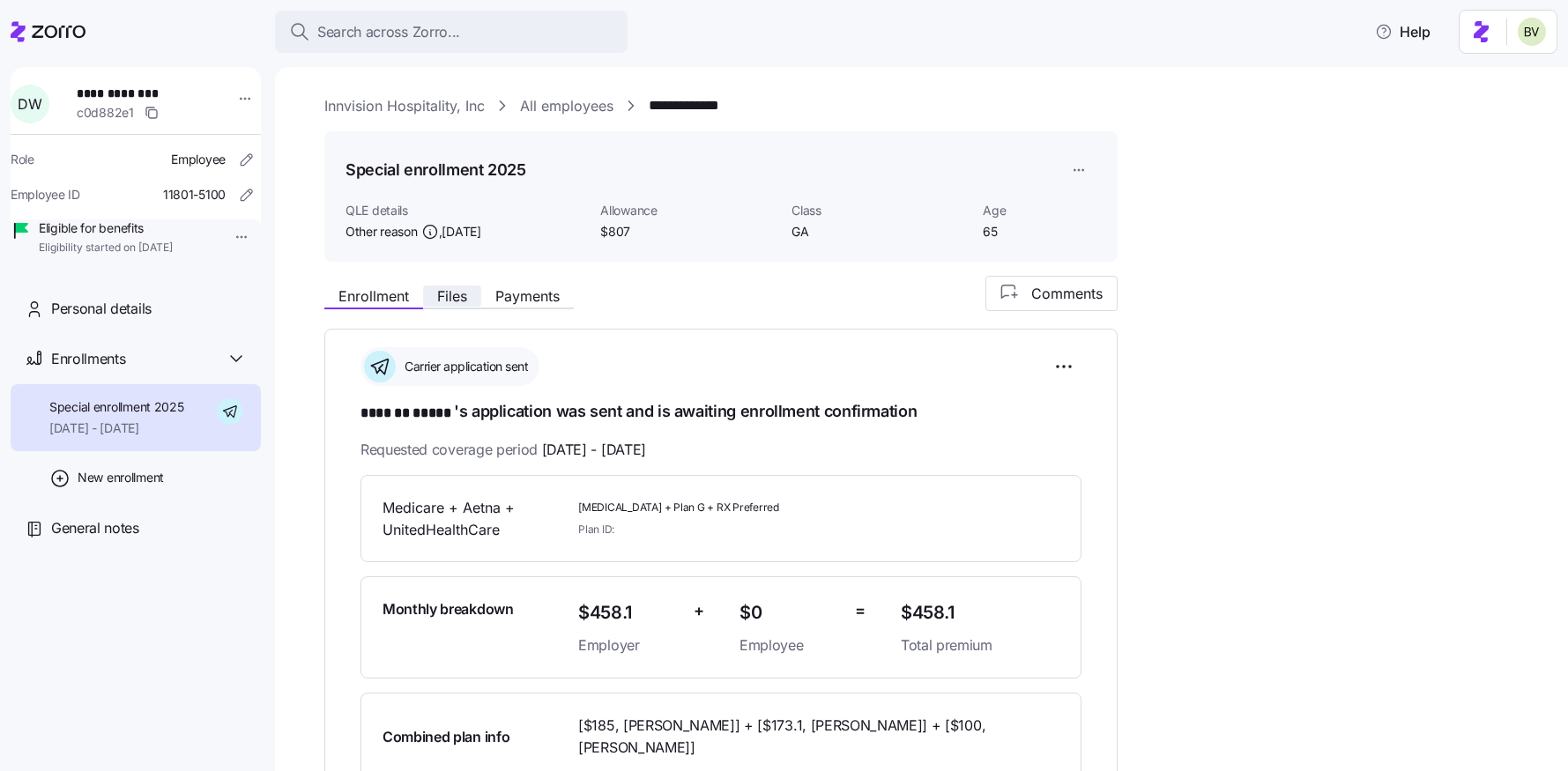
click at [453, 305] on button "Files" at bounding box center [452, 297] width 58 height 21
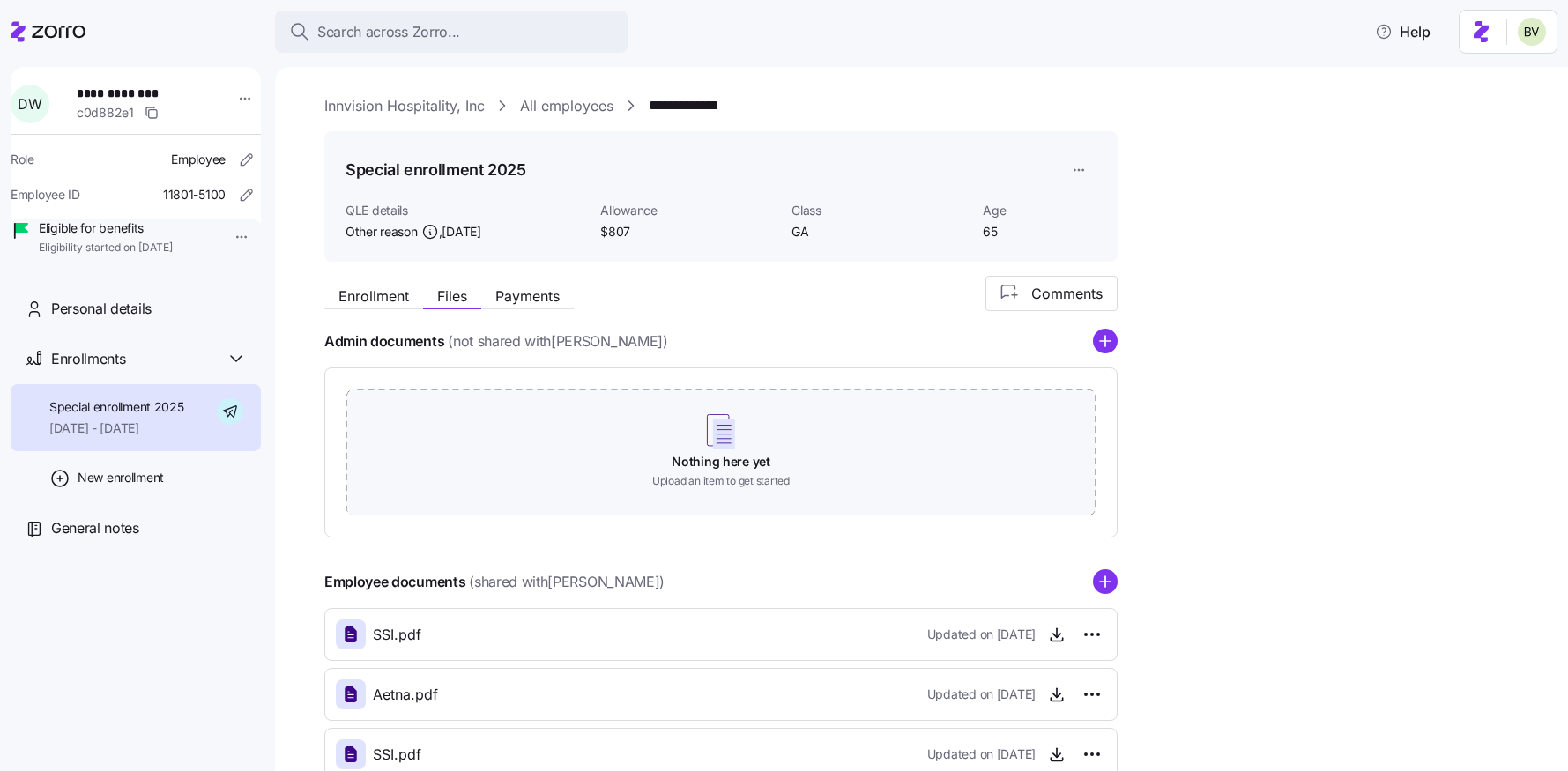
click at [373, 303] on span "Enrollment" at bounding box center [373, 296] width 71 height 15
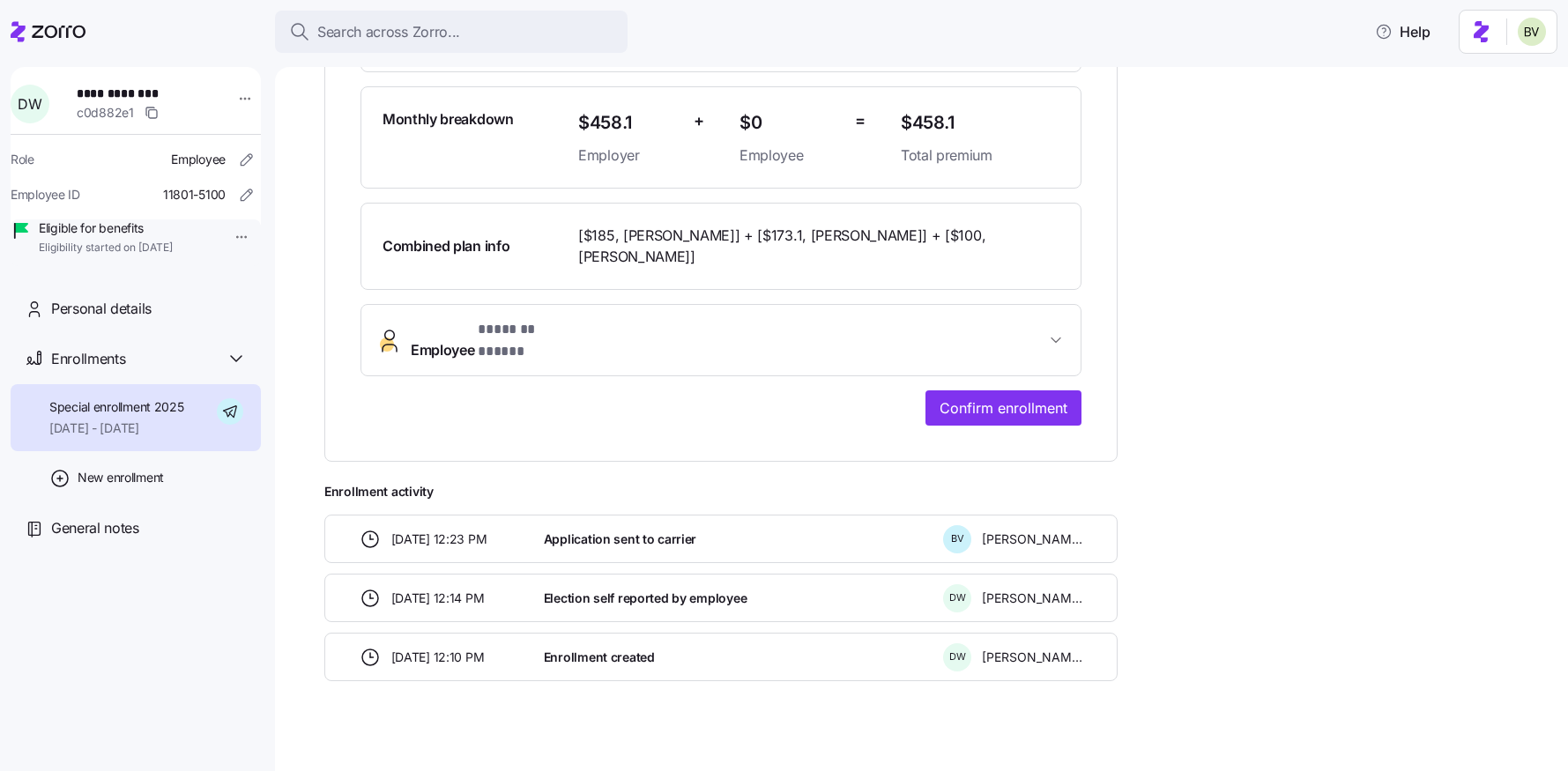
scroll to position [490, 0]
click at [980, 398] on span "Confirm enrollment" at bounding box center [1002, 408] width 127 height 21
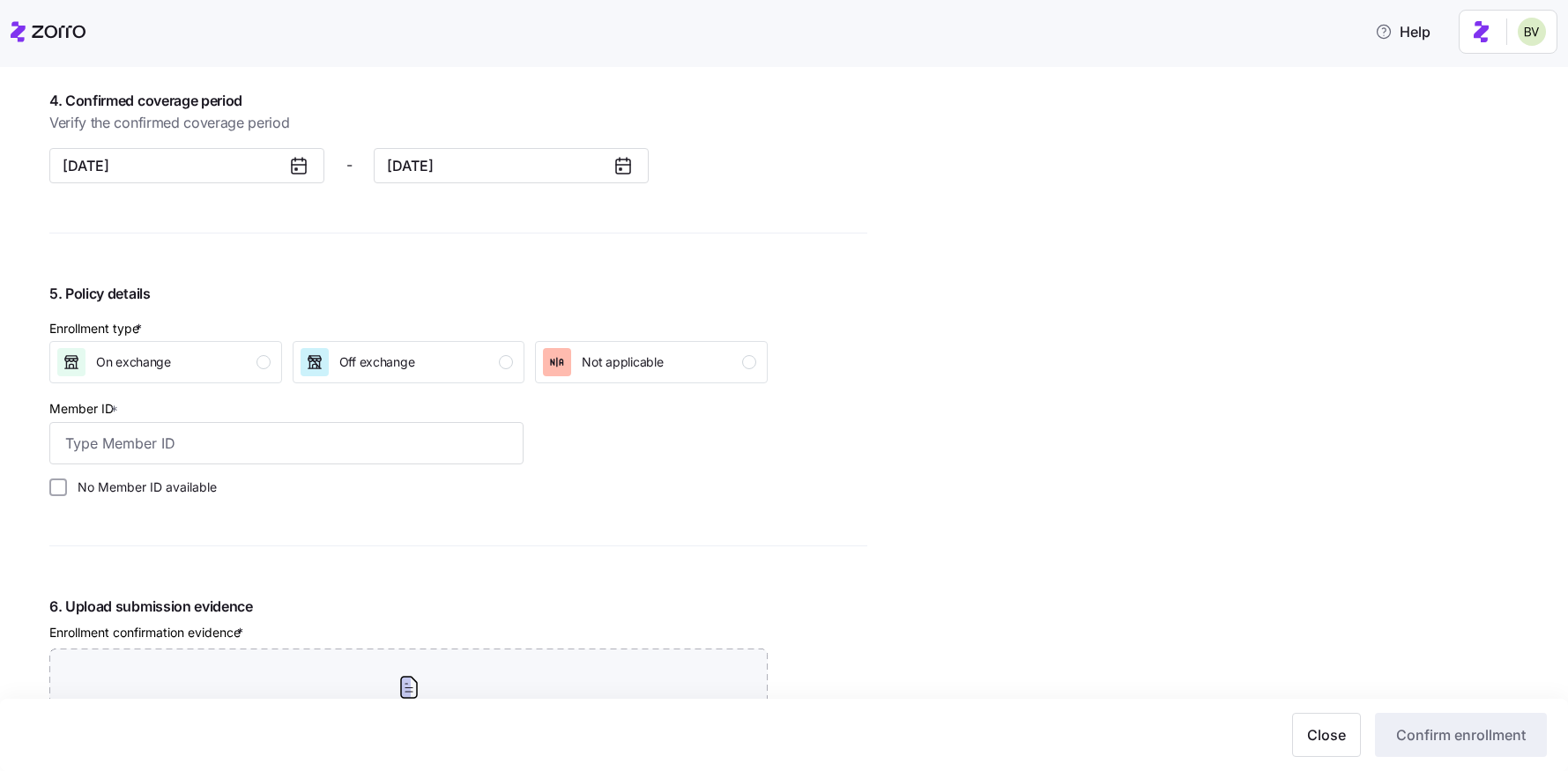
scroll to position [1343, 0]
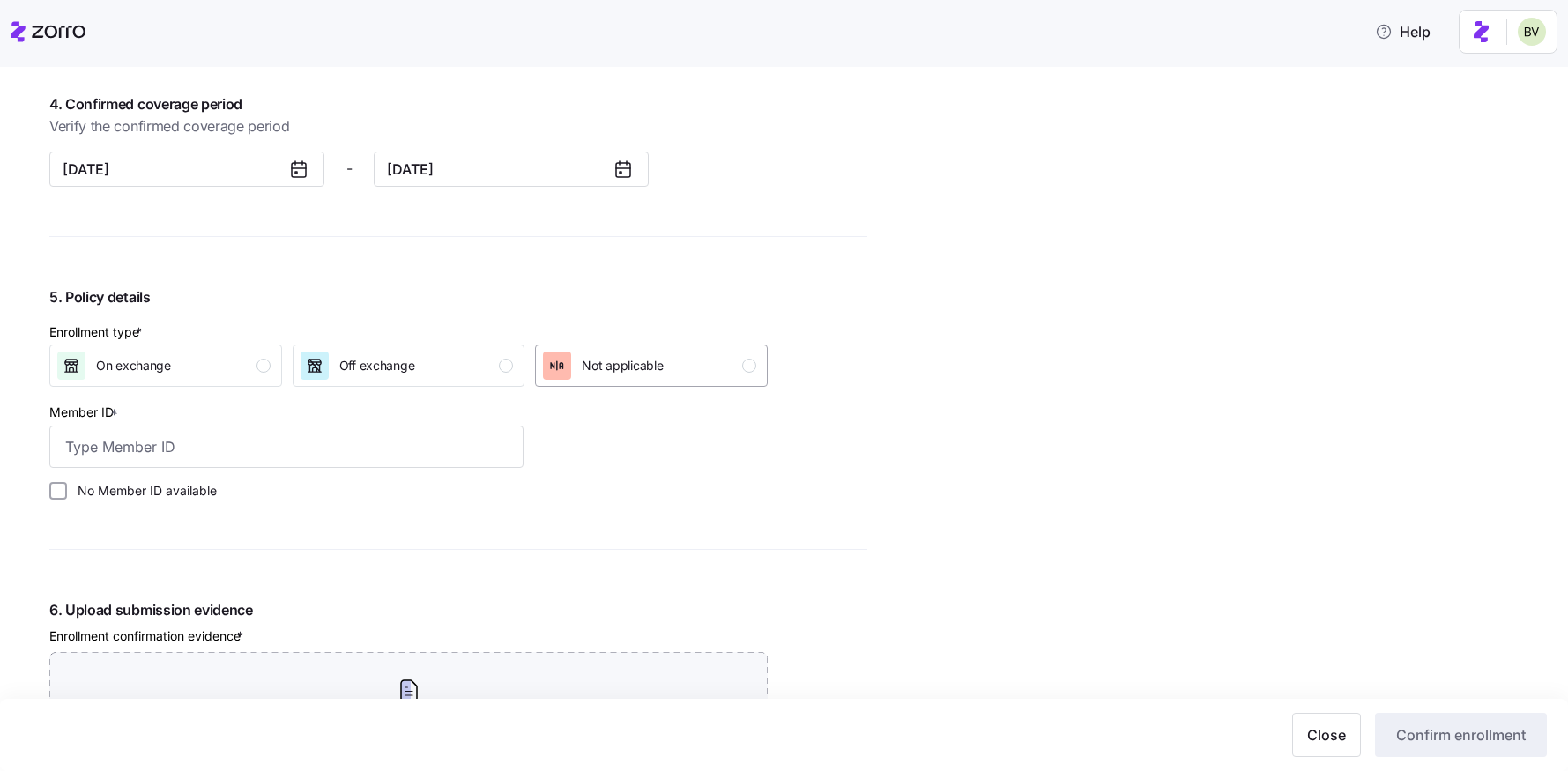
click at [636, 376] on div "Not applicable" at bounding box center [621, 366] width 81 height 28
click at [61, 495] on input "No Member ID available" at bounding box center [58, 491] width 17 height 18
checkbox input "true"
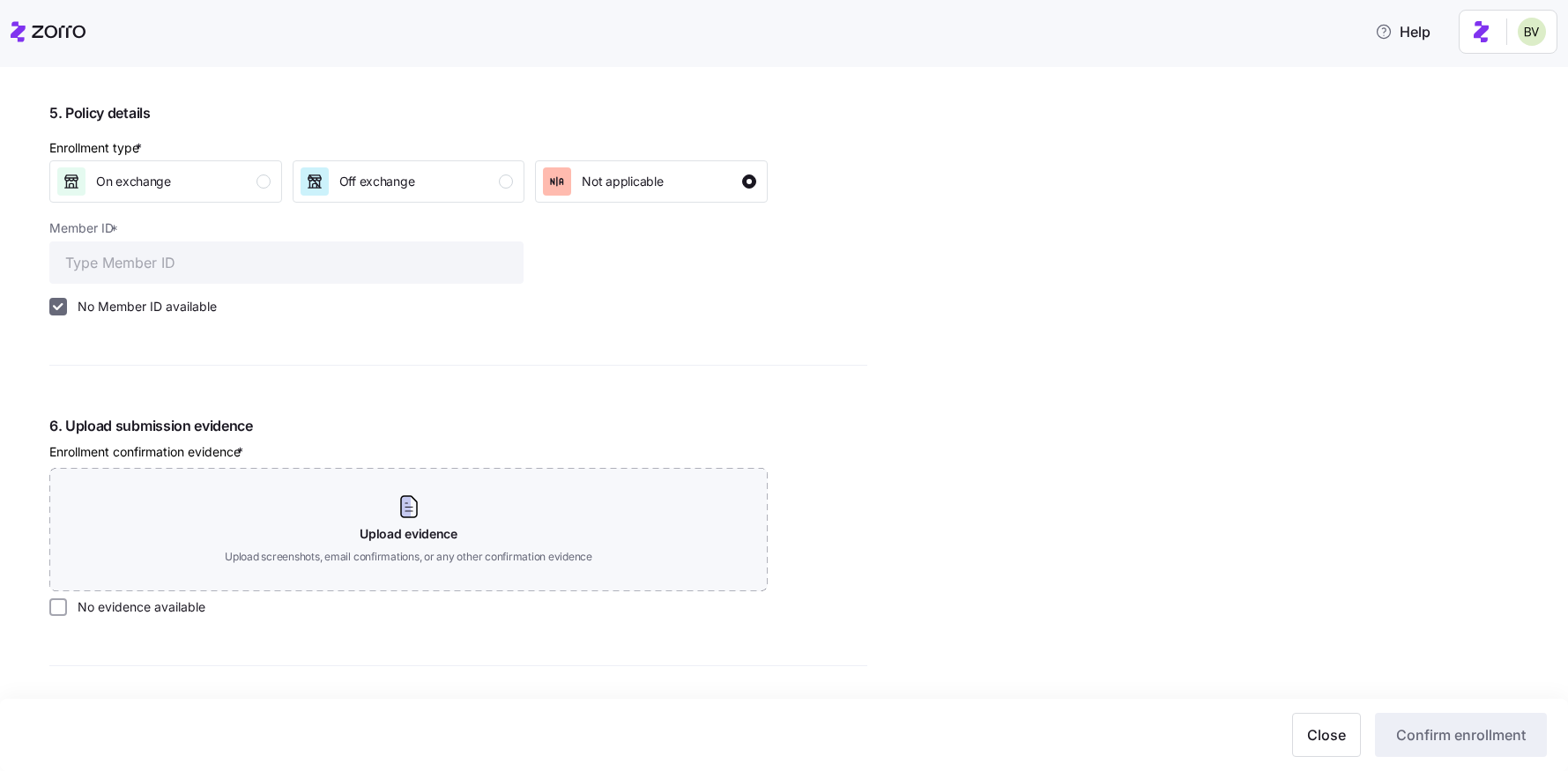
scroll to position [1724, 0]
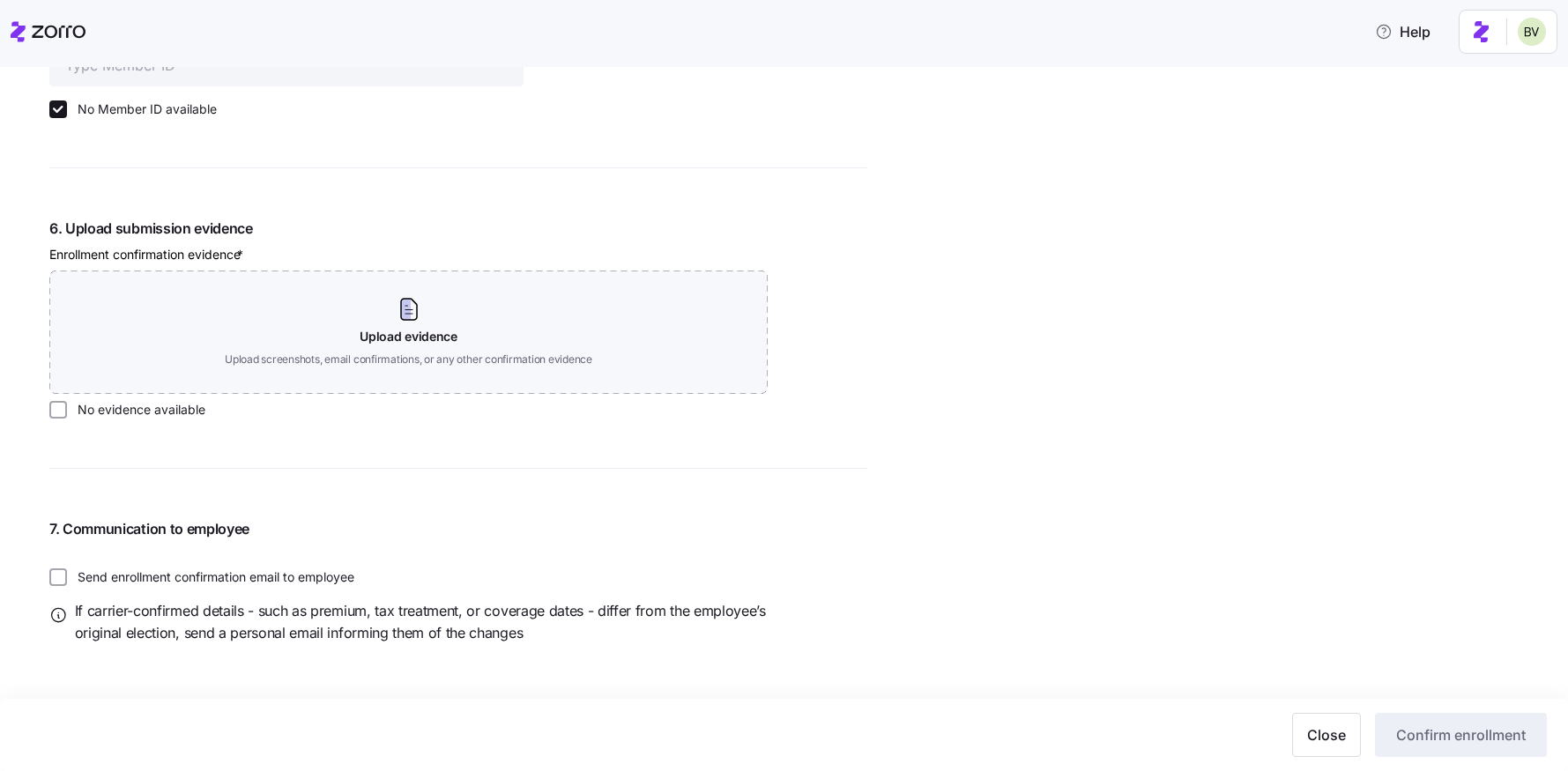
click at [59, 411] on input "No evidence available" at bounding box center [58, 409] width 17 height 18
checkbox input "true"
click at [1430, 736] on span "Confirm enrollment" at bounding box center [1460, 735] width 129 height 21
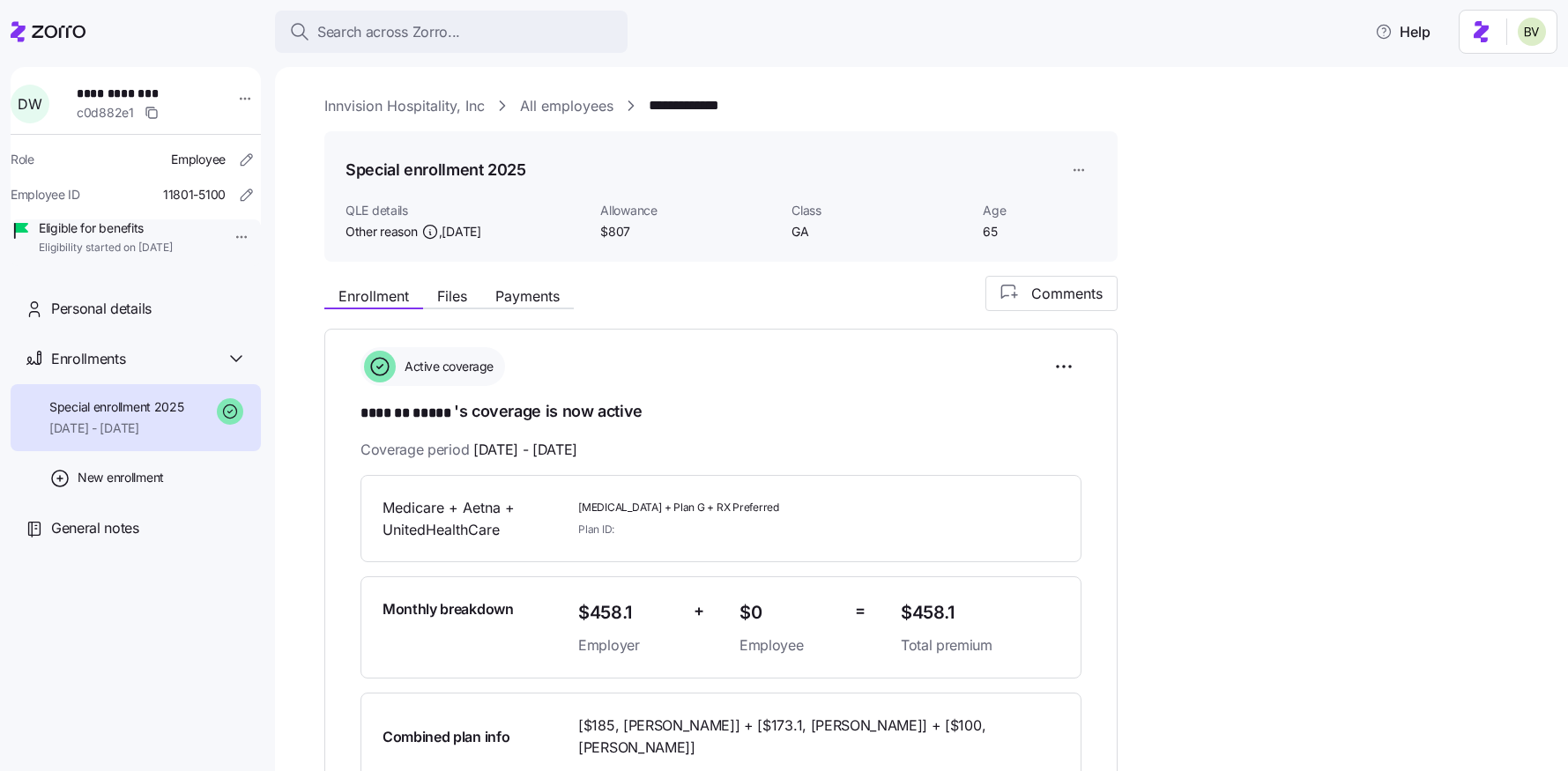
click at [523, 97] on link "All employees" at bounding box center [567, 106] width 93 height 22
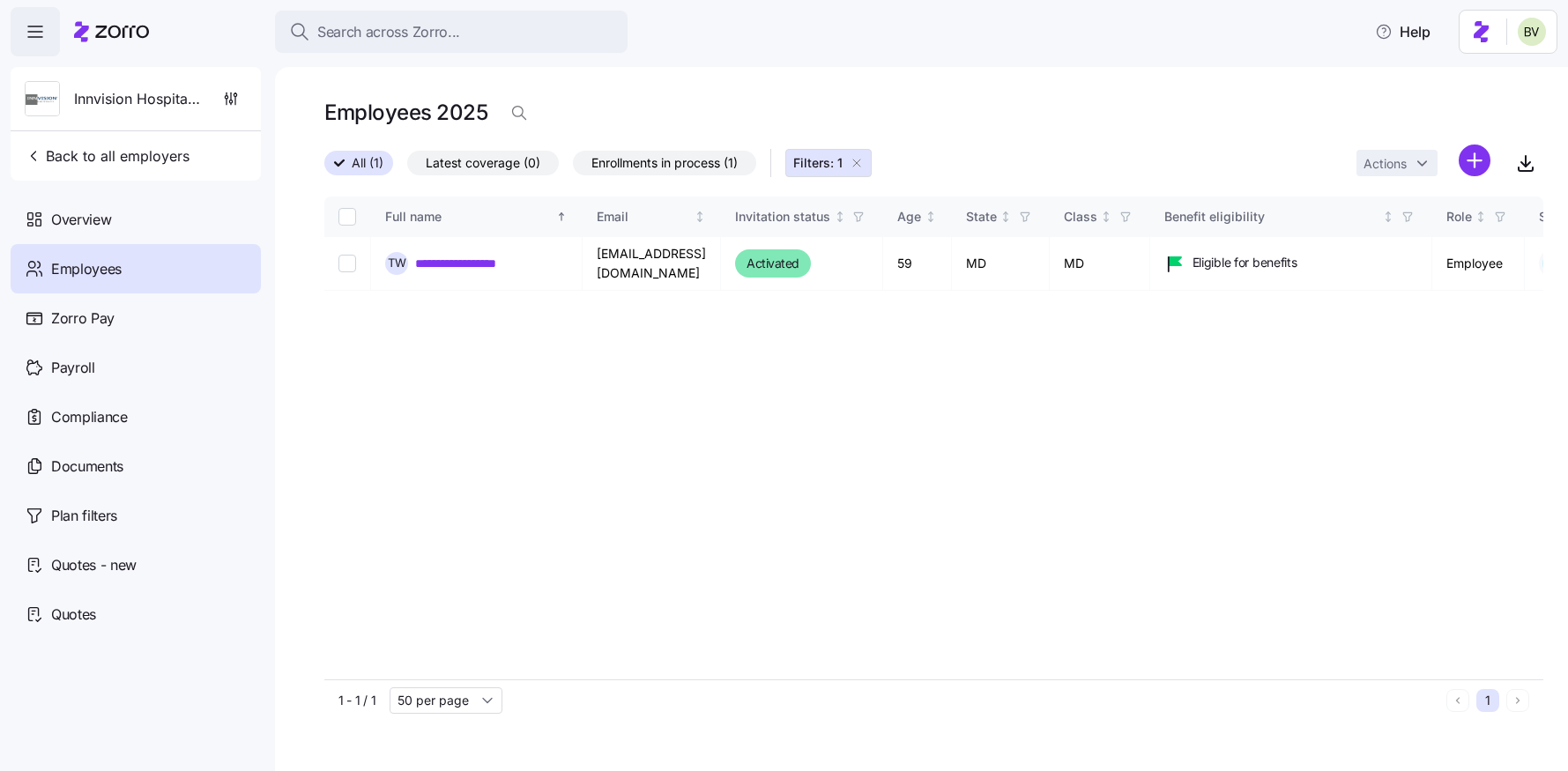
click at [860, 165] on icon "button" at bounding box center [856, 162] width 7 height 7
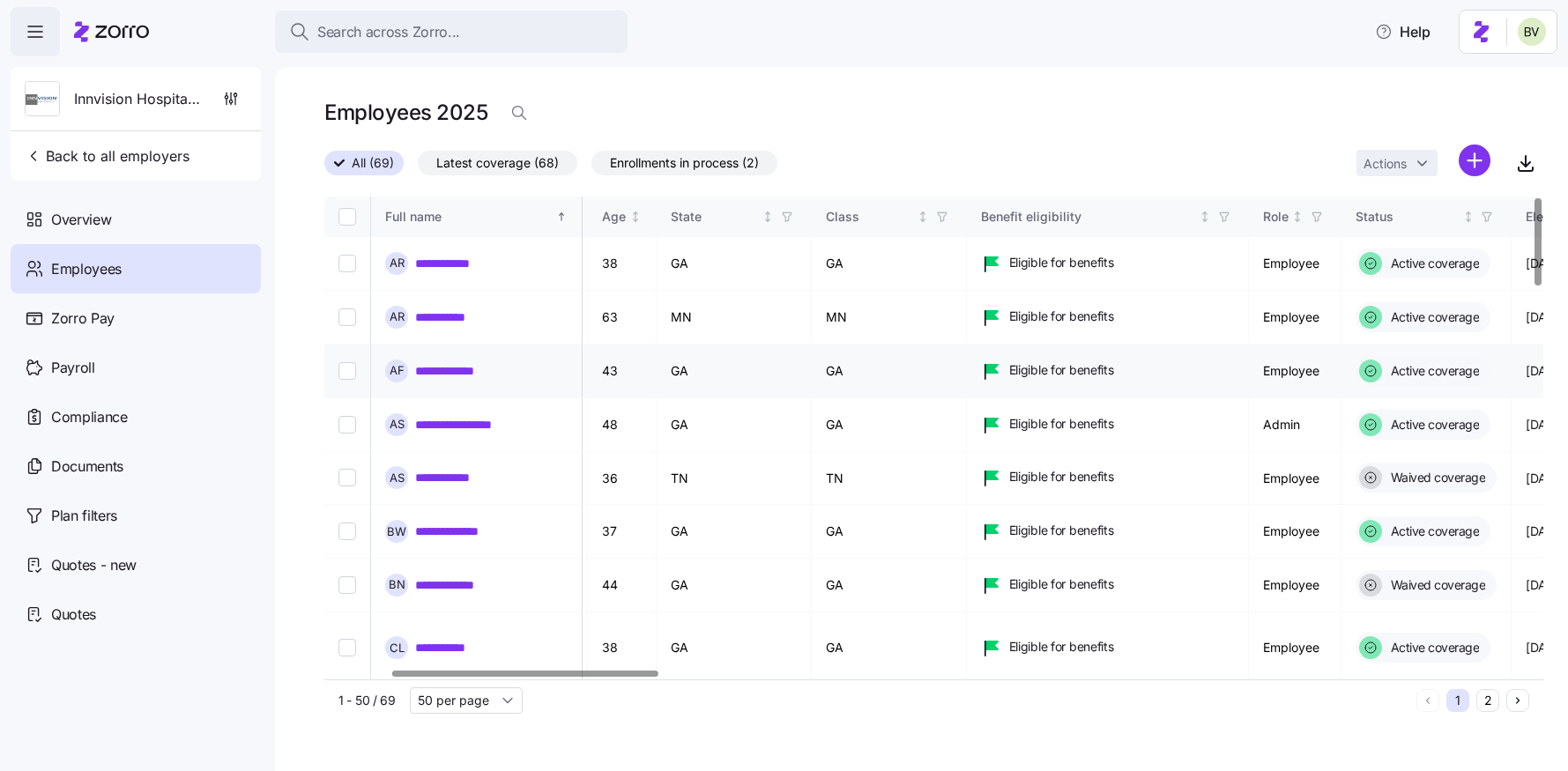
scroll to position [0, 326]
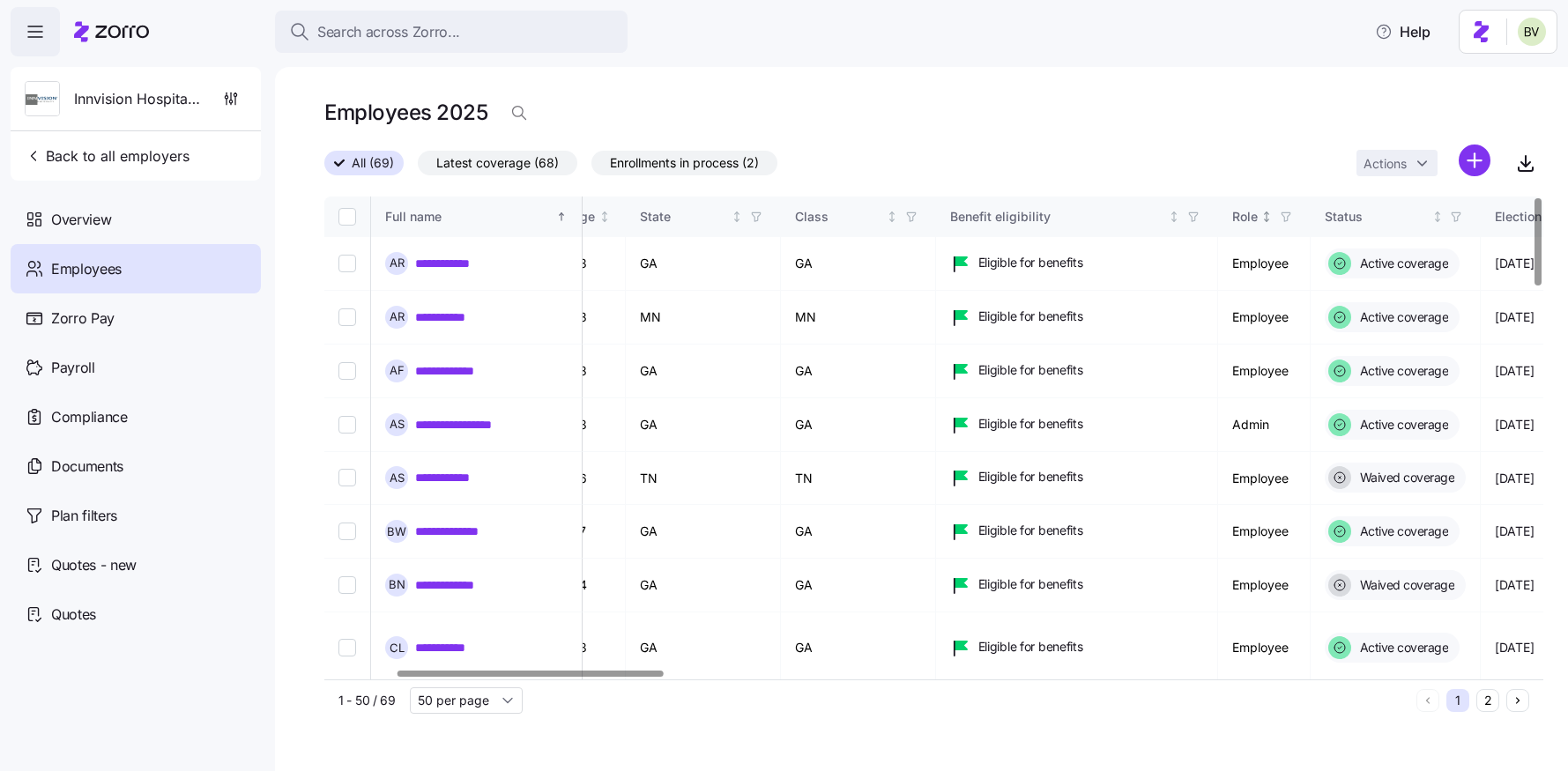
click at [1281, 221] on icon "button" at bounding box center [1285, 216] width 8 height 9
click at [1122, 407] on icon at bounding box center [1118, 410] width 21 height 21
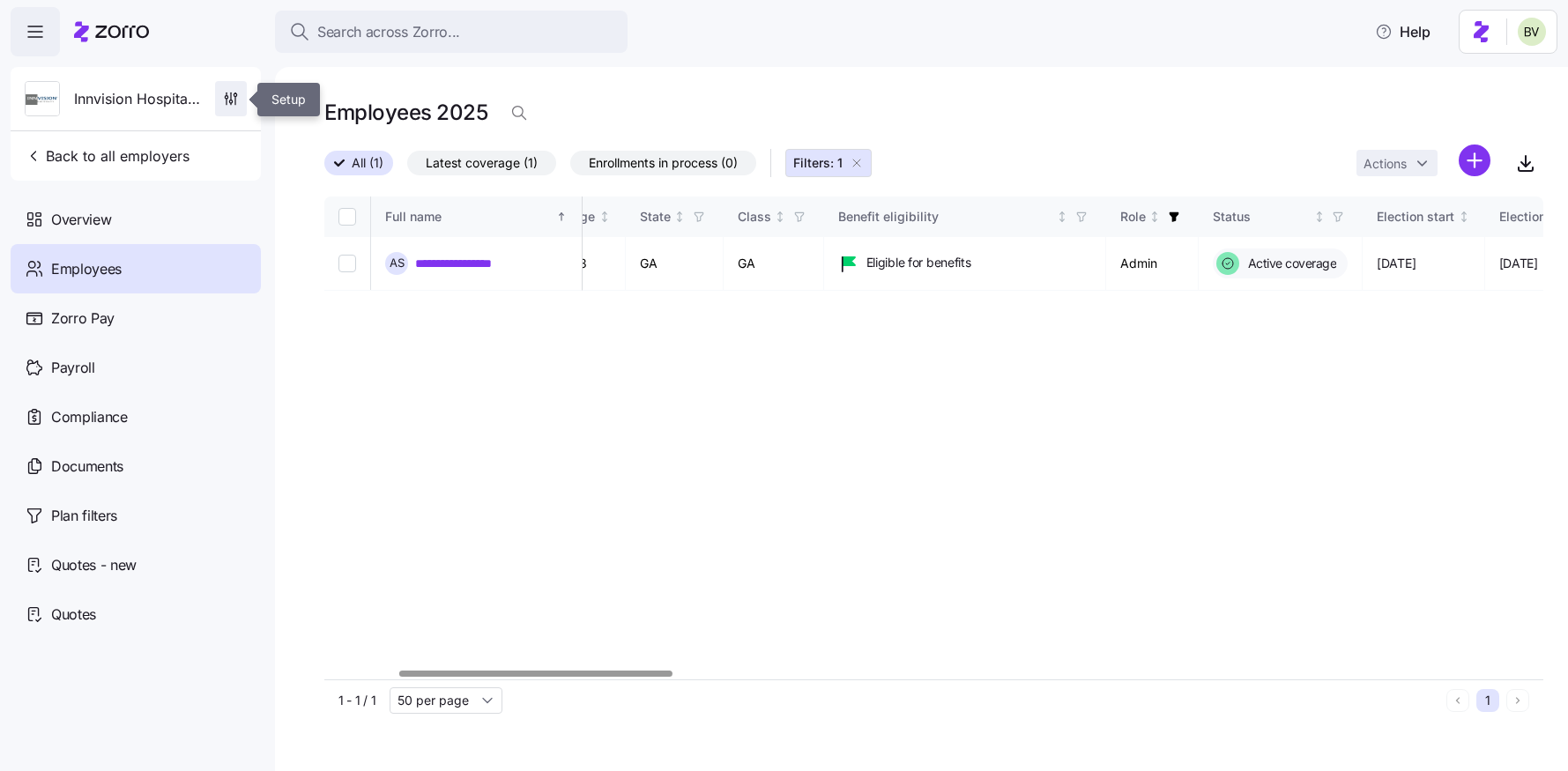
click at [231, 104] on icon "button" at bounding box center [231, 104] width 0 height 2
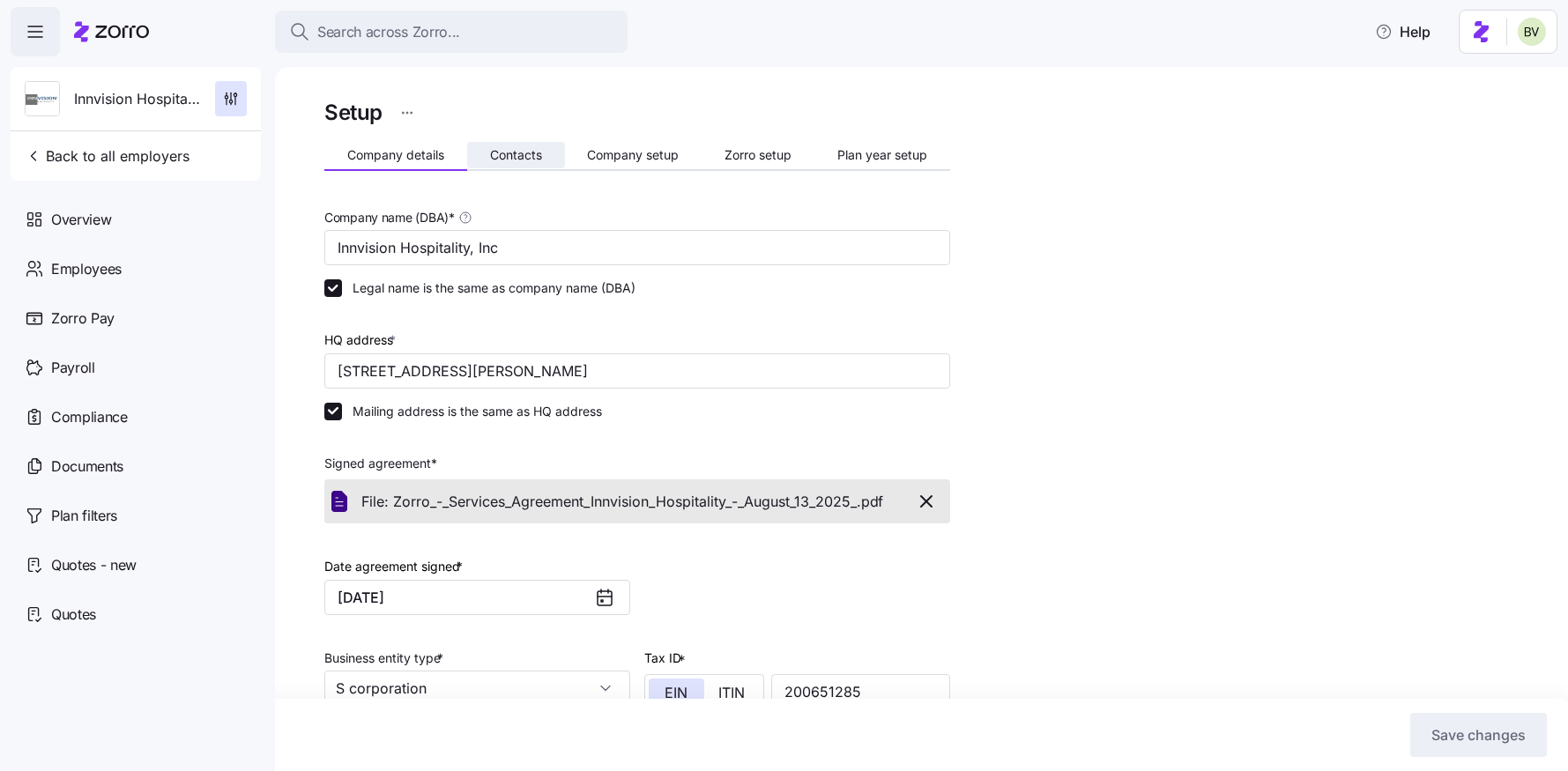
click at [511, 150] on span "Contacts" at bounding box center [515, 155] width 52 height 13
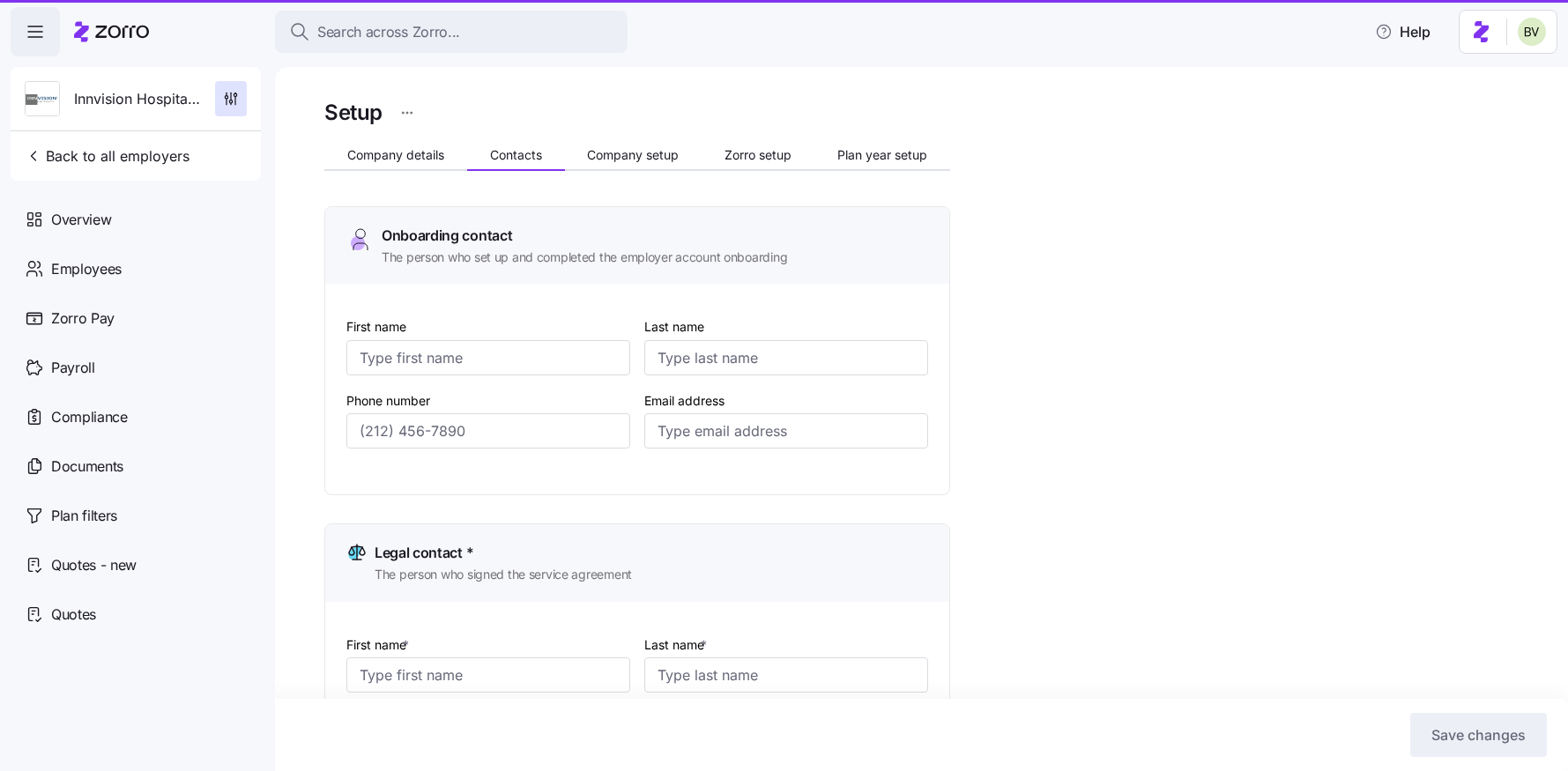
type input "Andrew"
type input "Schwanbeck"
type input "[EMAIL_ADDRESS][DOMAIN_NAME]"
type input "Andrew"
type input "Schwanbeck"
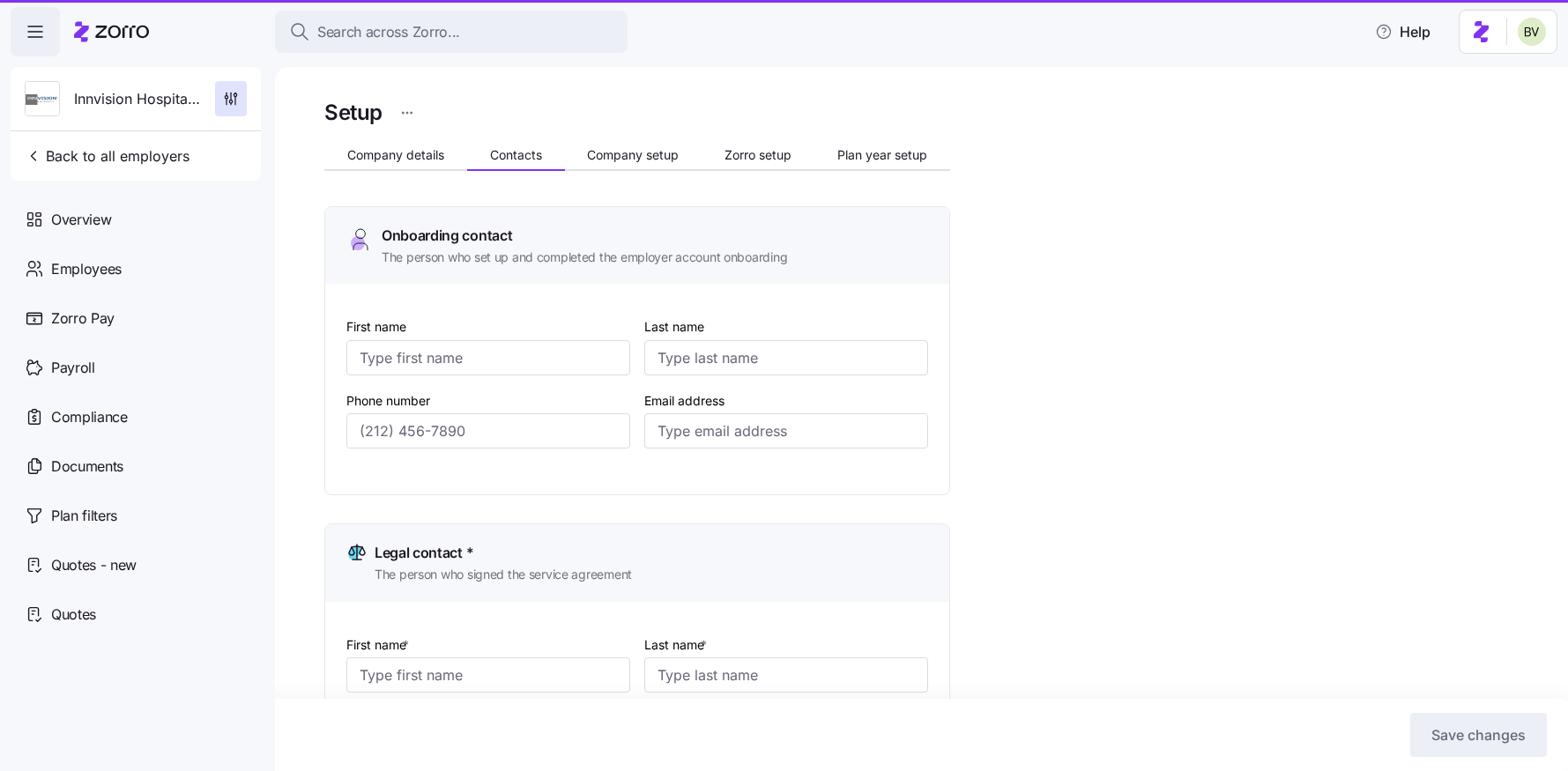
type input "[EMAIL_ADDRESS][DOMAIN_NAME]"
type input "Andrew"
type input "Schwanbeck"
type input "[EMAIL_ADDRESS][DOMAIN_NAME]"
type input "Andrew"
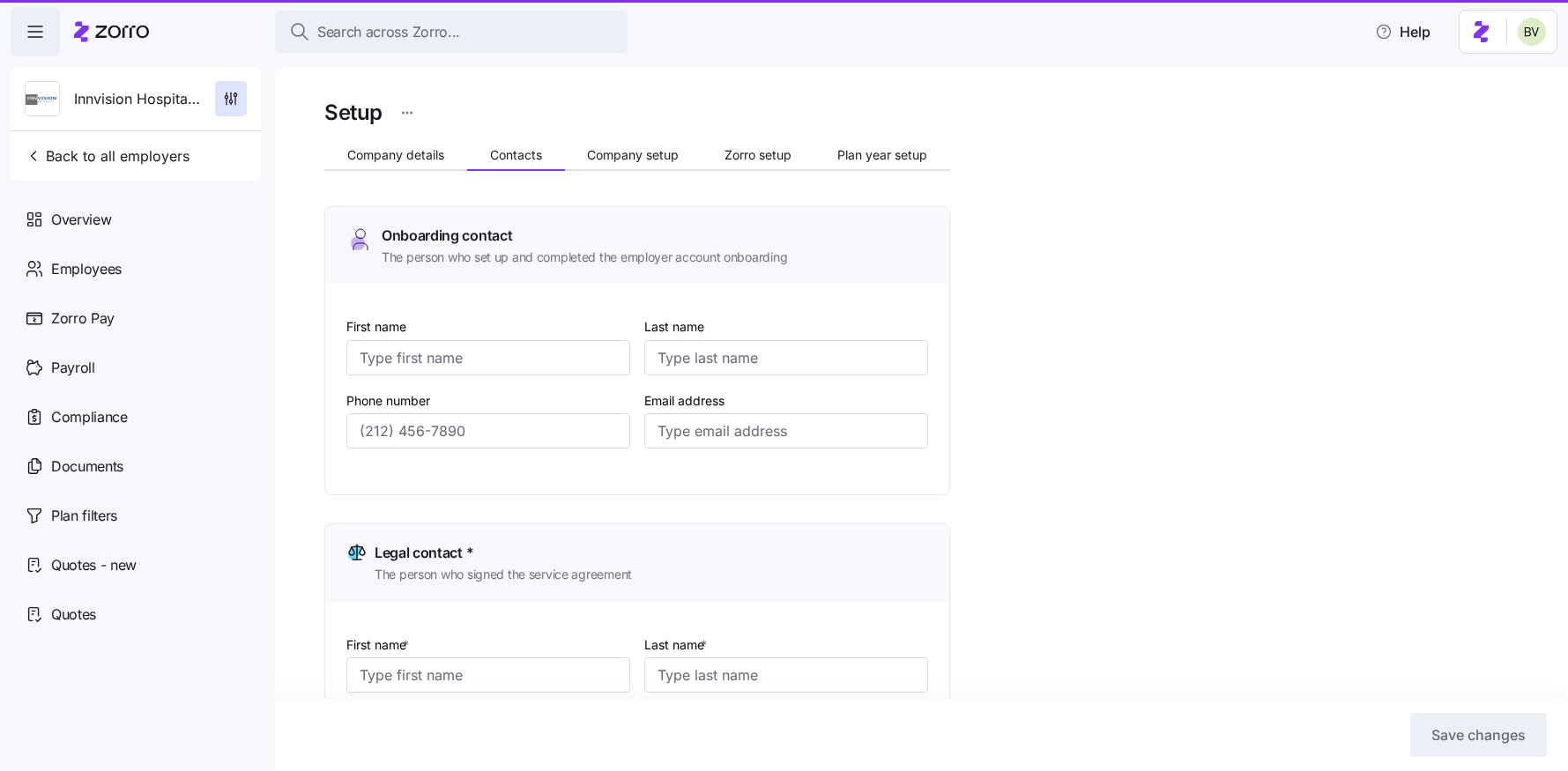
type input "Schwanbeck"
type input "[EMAIL_ADDRESS][DOMAIN_NAME]"
type input "(678) 967-2031"
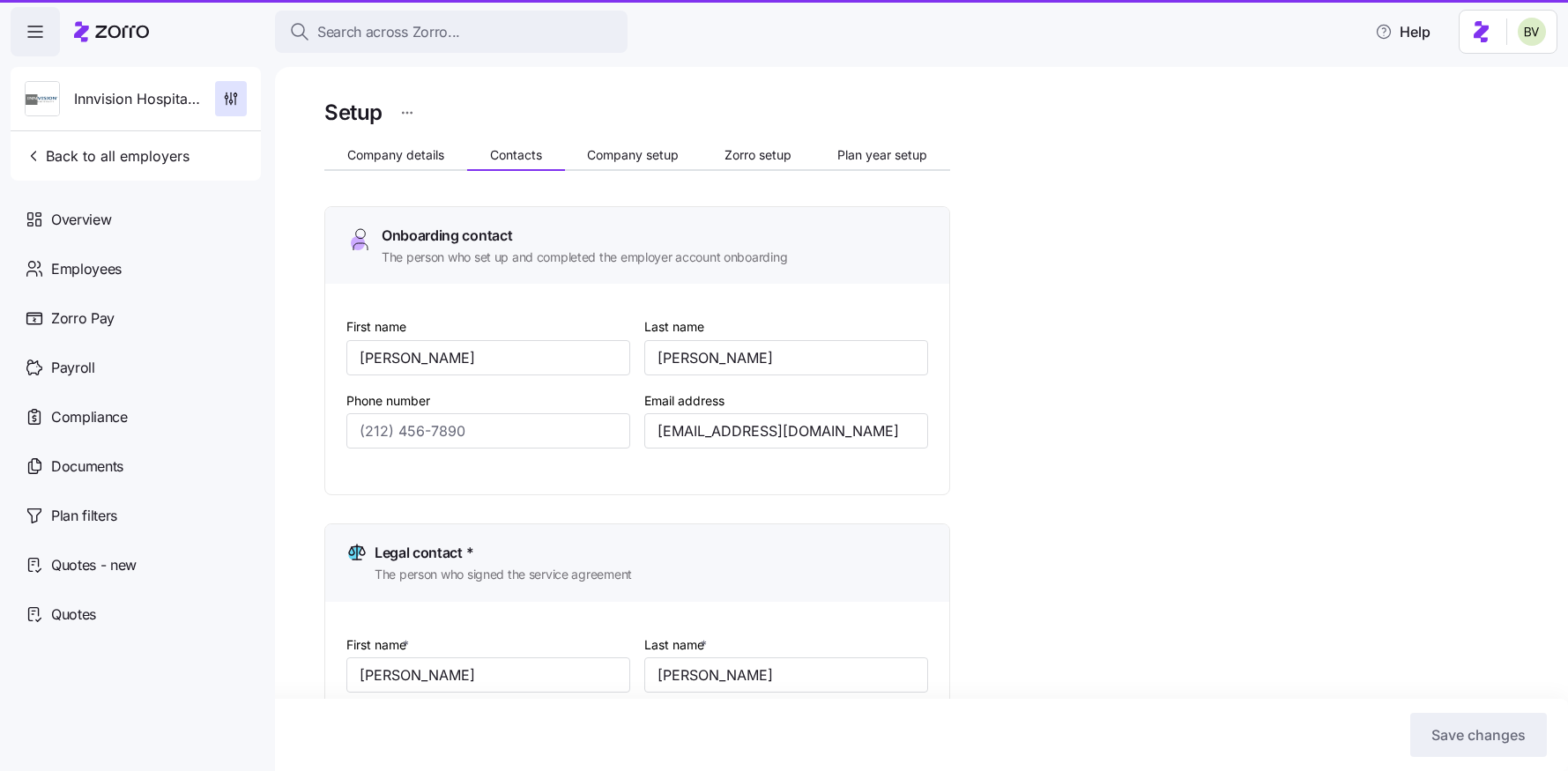
type input "(678) 967-2031"
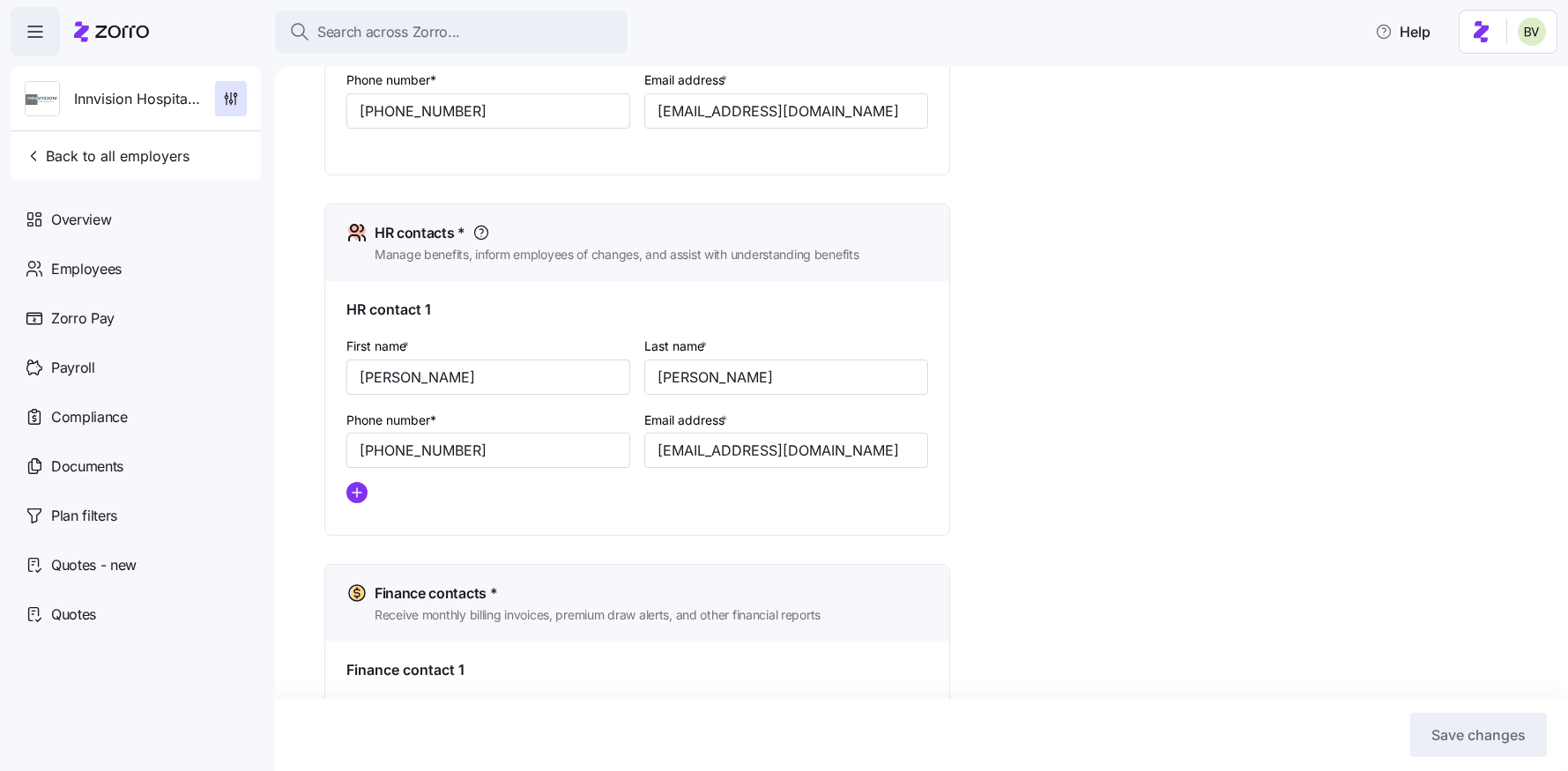
scroll to position [645, 0]
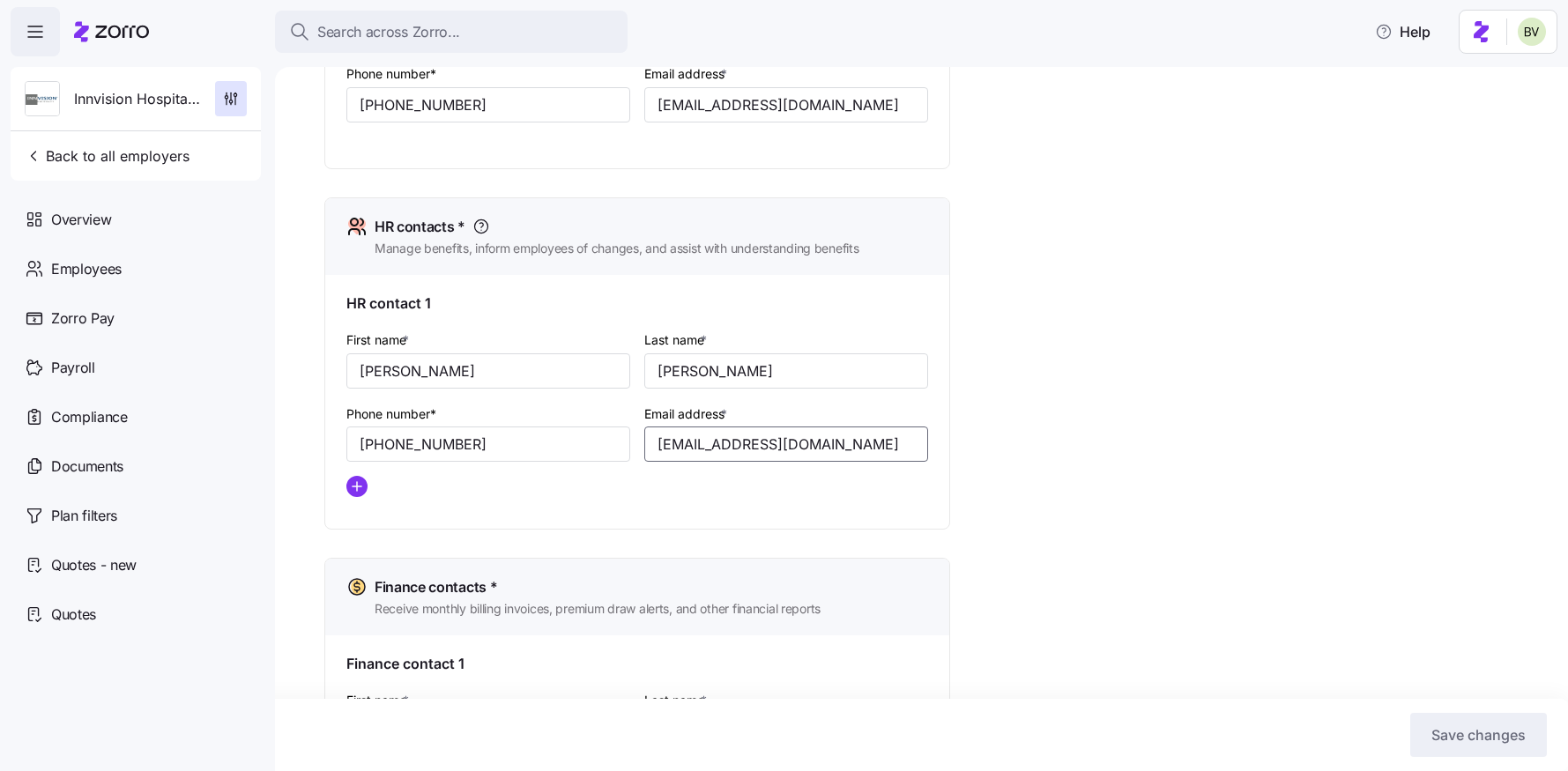
drag, startPoint x: 854, startPoint y: 451, endPoint x: 651, endPoint y: 452, distance: 203.0
click at [651, 452] on input "[EMAIL_ADDRESS][DOMAIN_NAME]" at bounding box center [786, 444] width 284 height 35
click at [1065, 341] on div "Setup Company details Contacts Company setup Zorro setup Plan year setup Onboar…" at bounding box center [934, 212] width 1219 height 1524
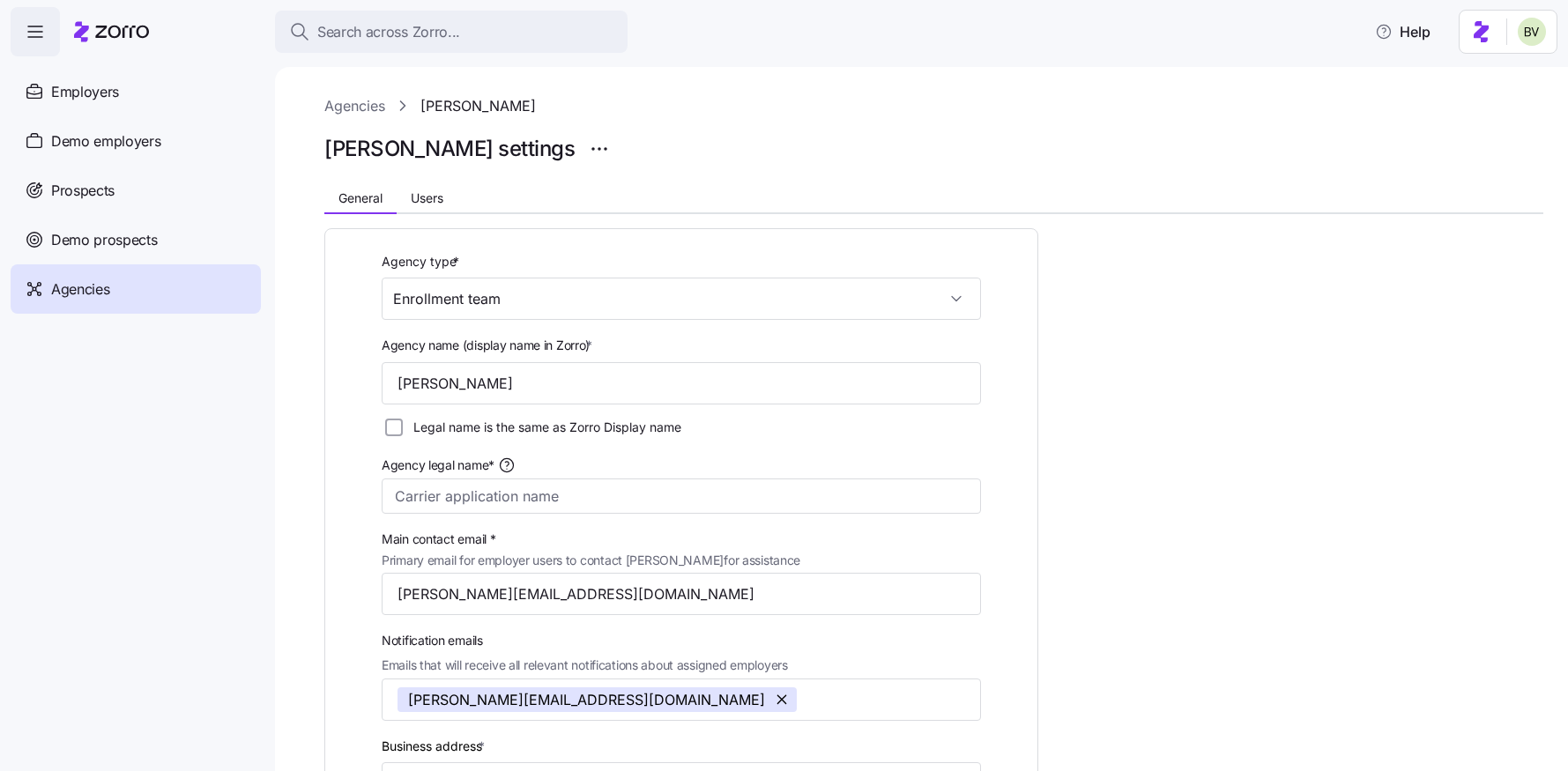
scroll to position [838, 0]
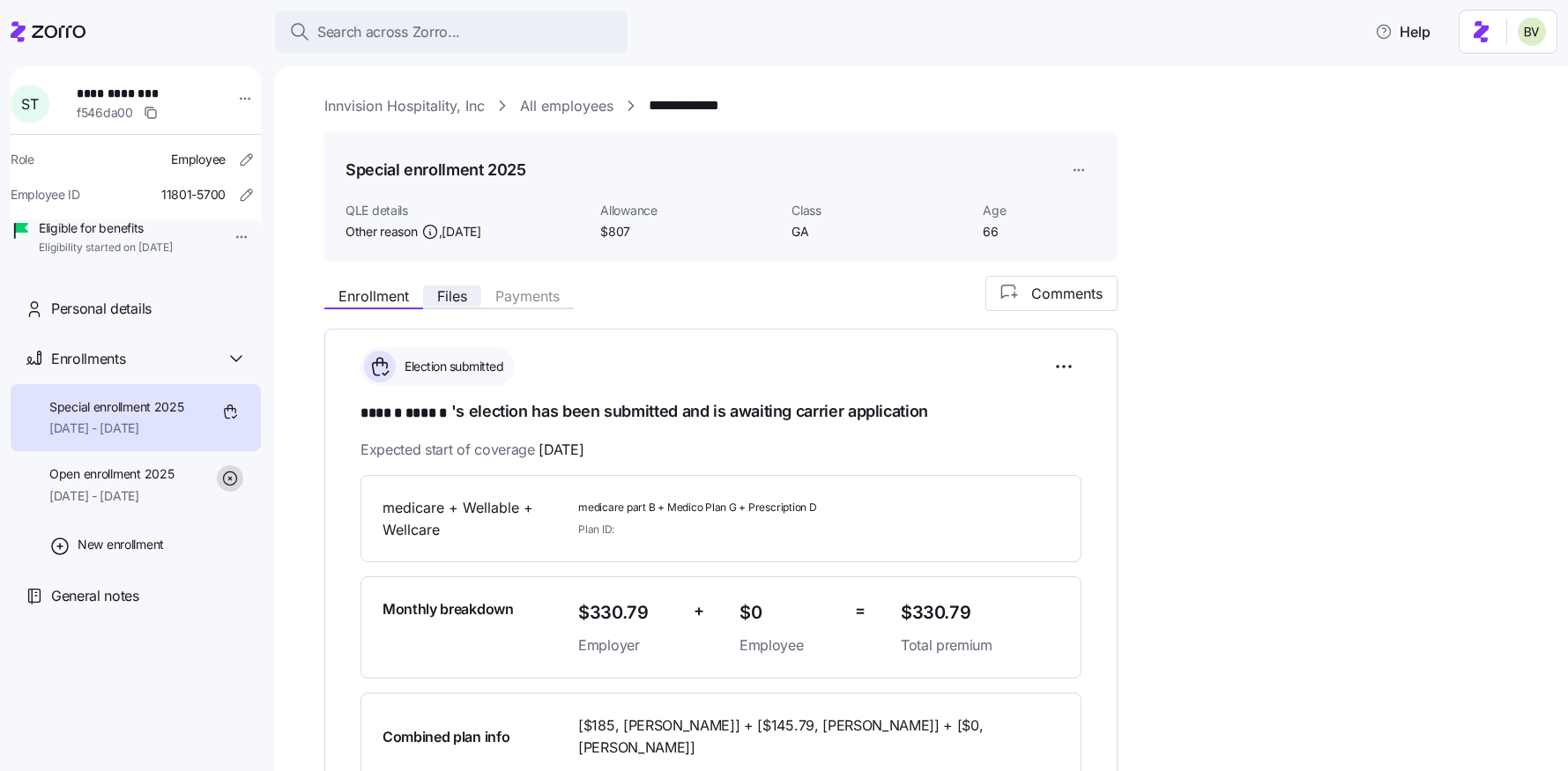
click at [457, 294] on span "Files" at bounding box center [452, 296] width 30 height 15
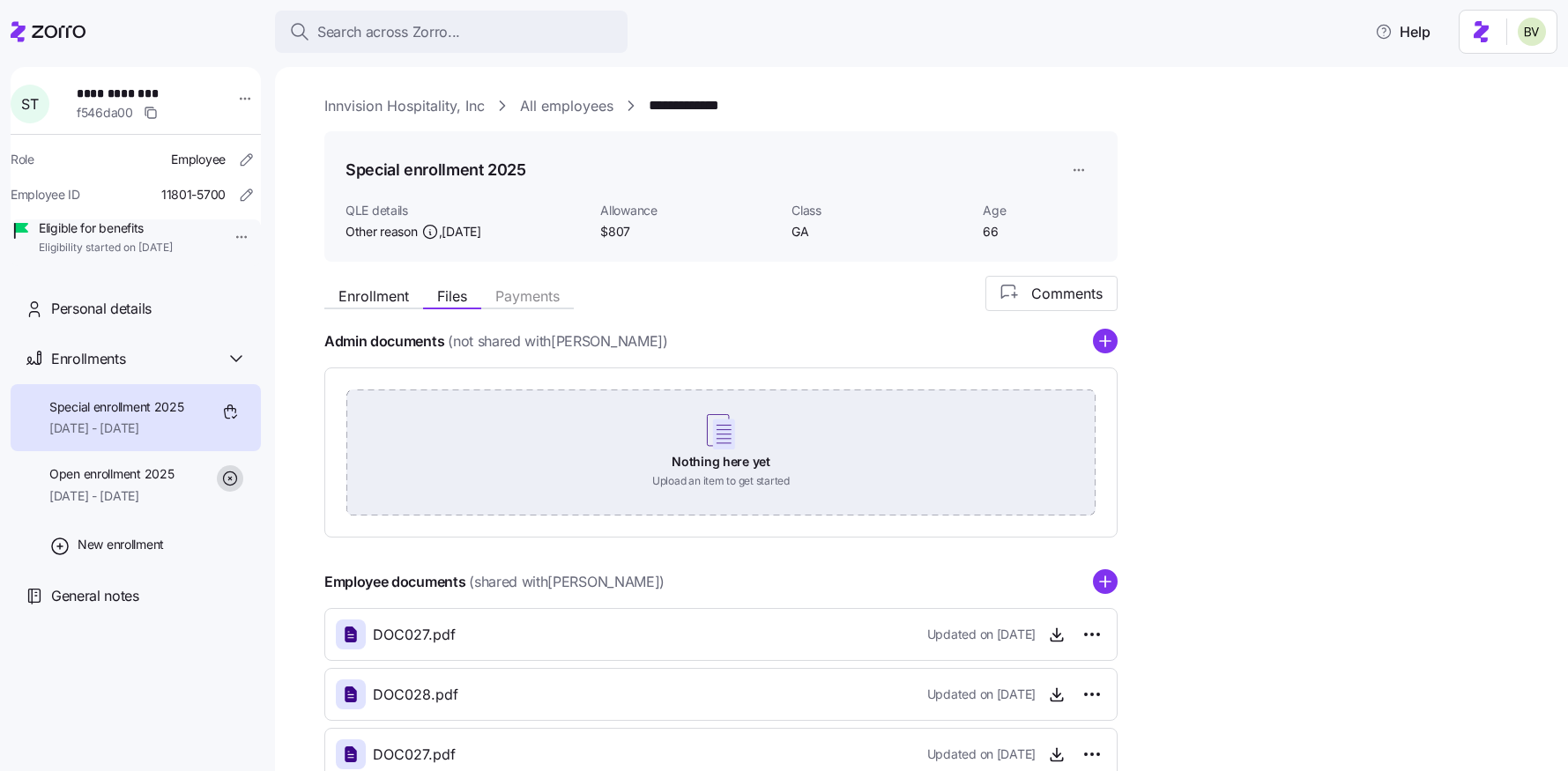
scroll to position [175, 0]
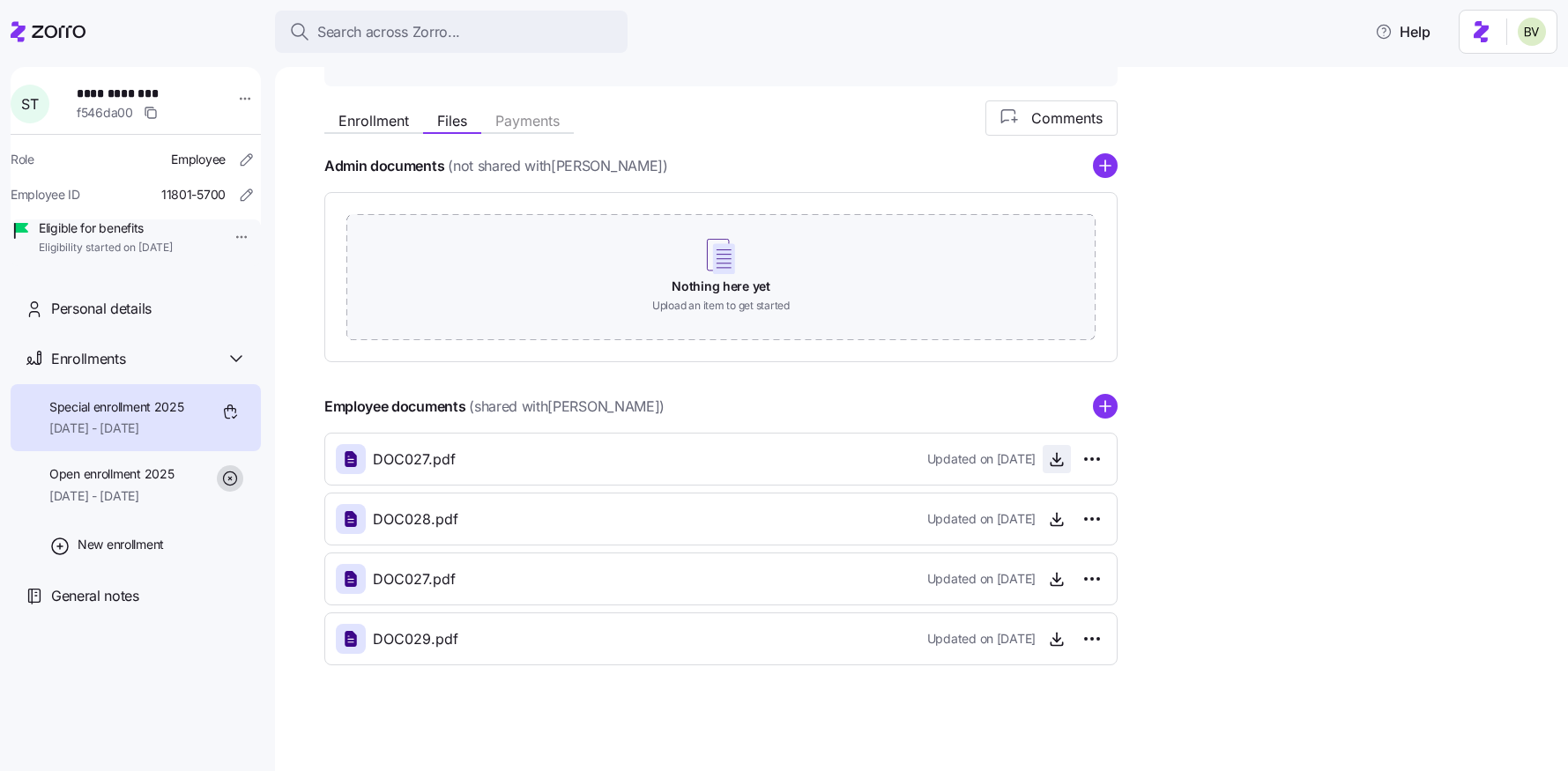
click at [1057, 463] on icon "button" at bounding box center [1057, 458] width 0 height 9
click at [1054, 523] on icon "button" at bounding box center [1057, 519] width 17 height 18
click at [1052, 640] on icon "button" at bounding box center [1057, 639] width 17 height 18
click at [357, 117] on span "Enrollment" at bounding box center [373, 121] width 71 height 15
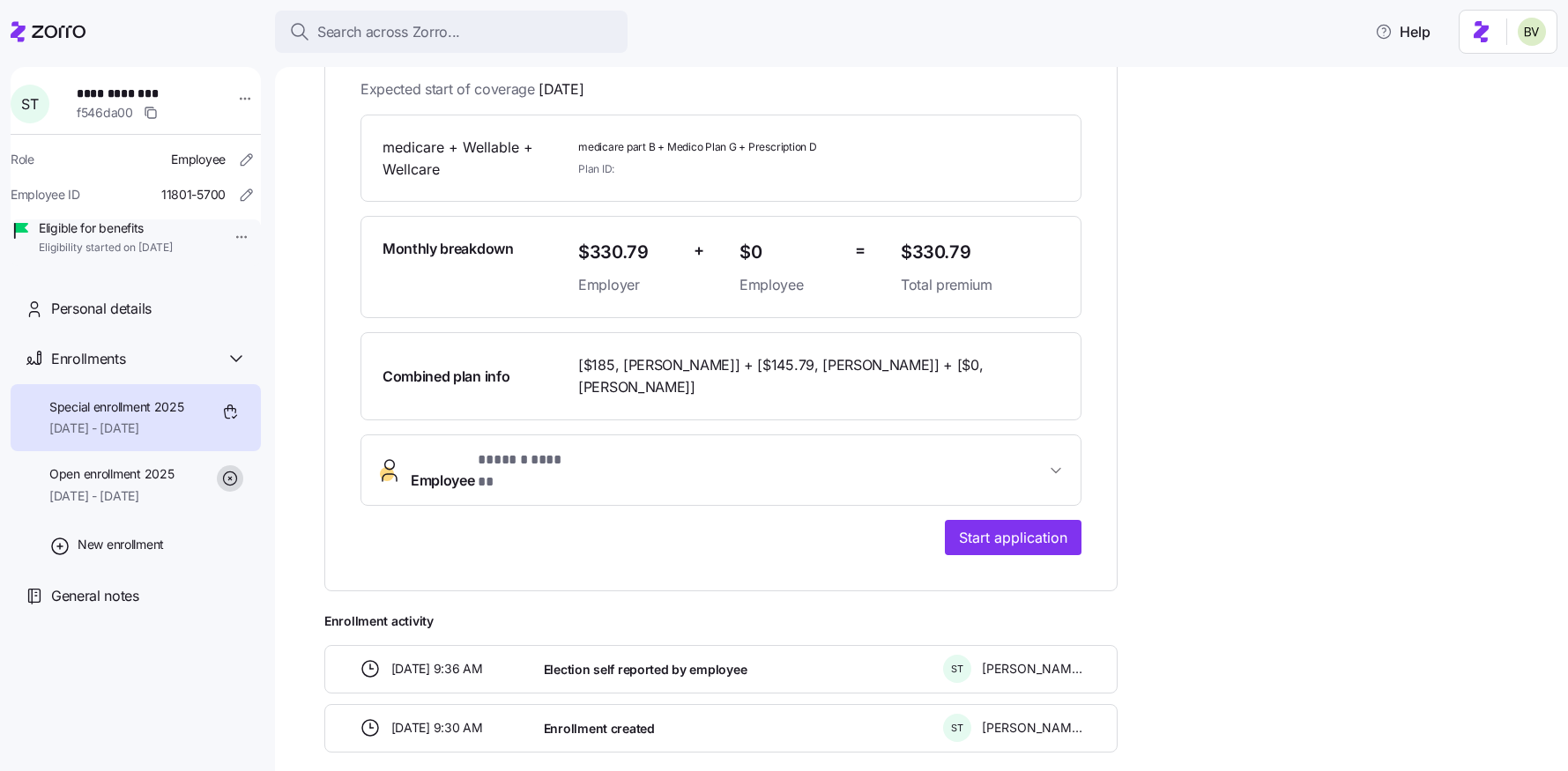
scroll to position [388, 0]
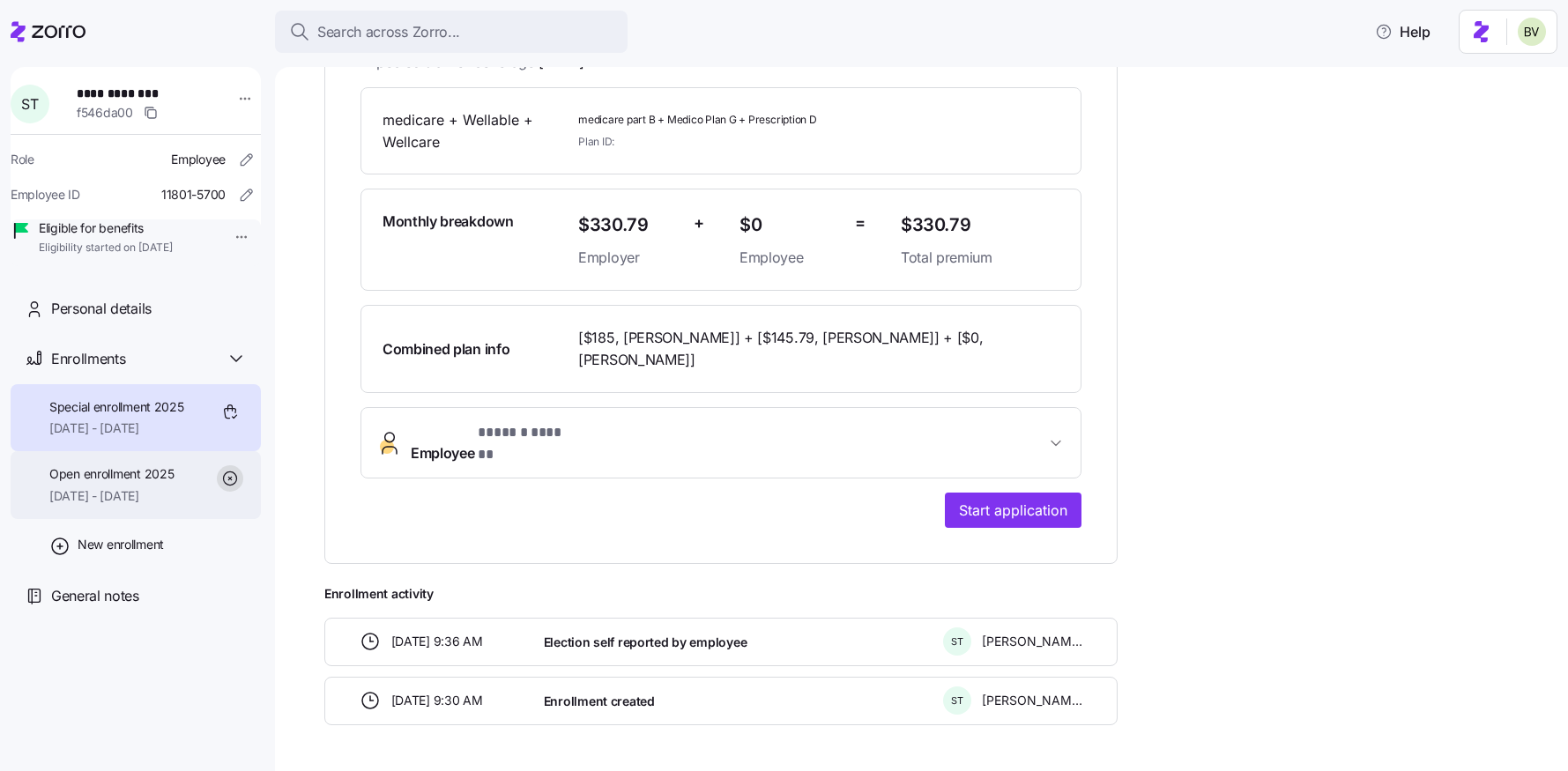
click at [137, 505] on span "[DATE] - [DATE]" at bounding box center [112, 496] width 124 height 18
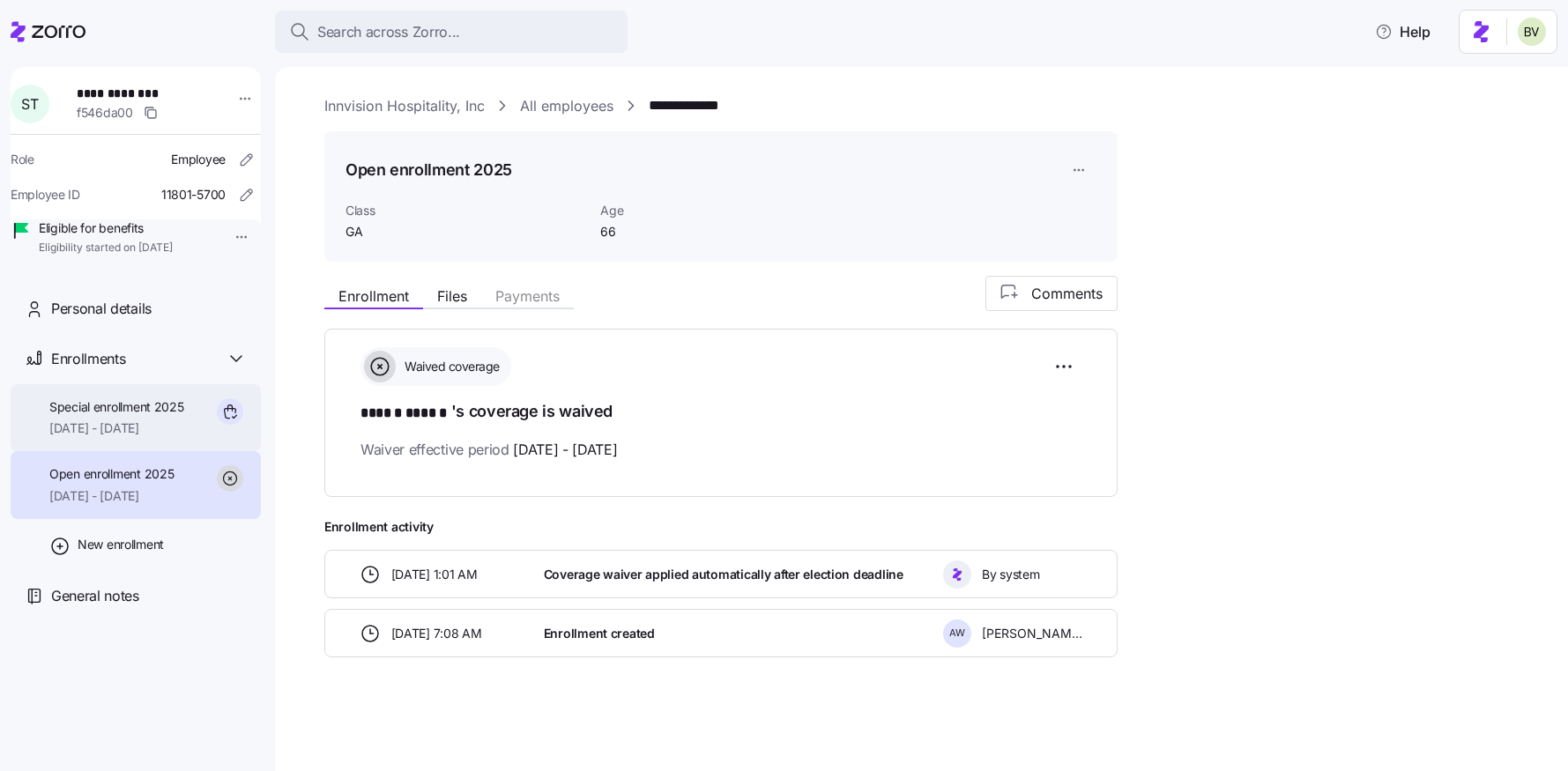
click at [155, 416] on span "Special enrollment 2025" at bounding box center [117, 407] width 135 height 18
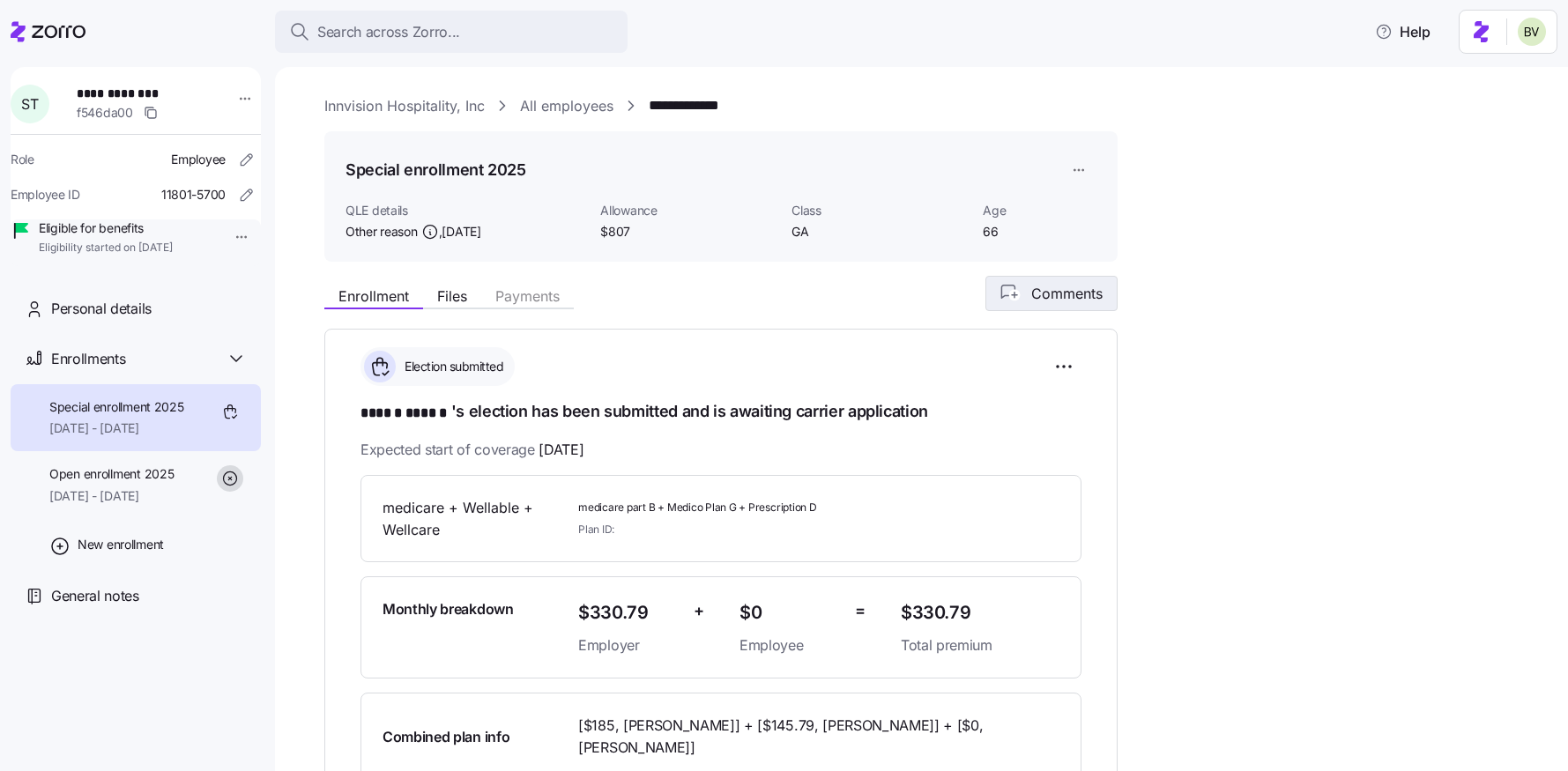
click at [1034, 291] on span "Comments" at bounding box center [1066, 294] width 71 height 21
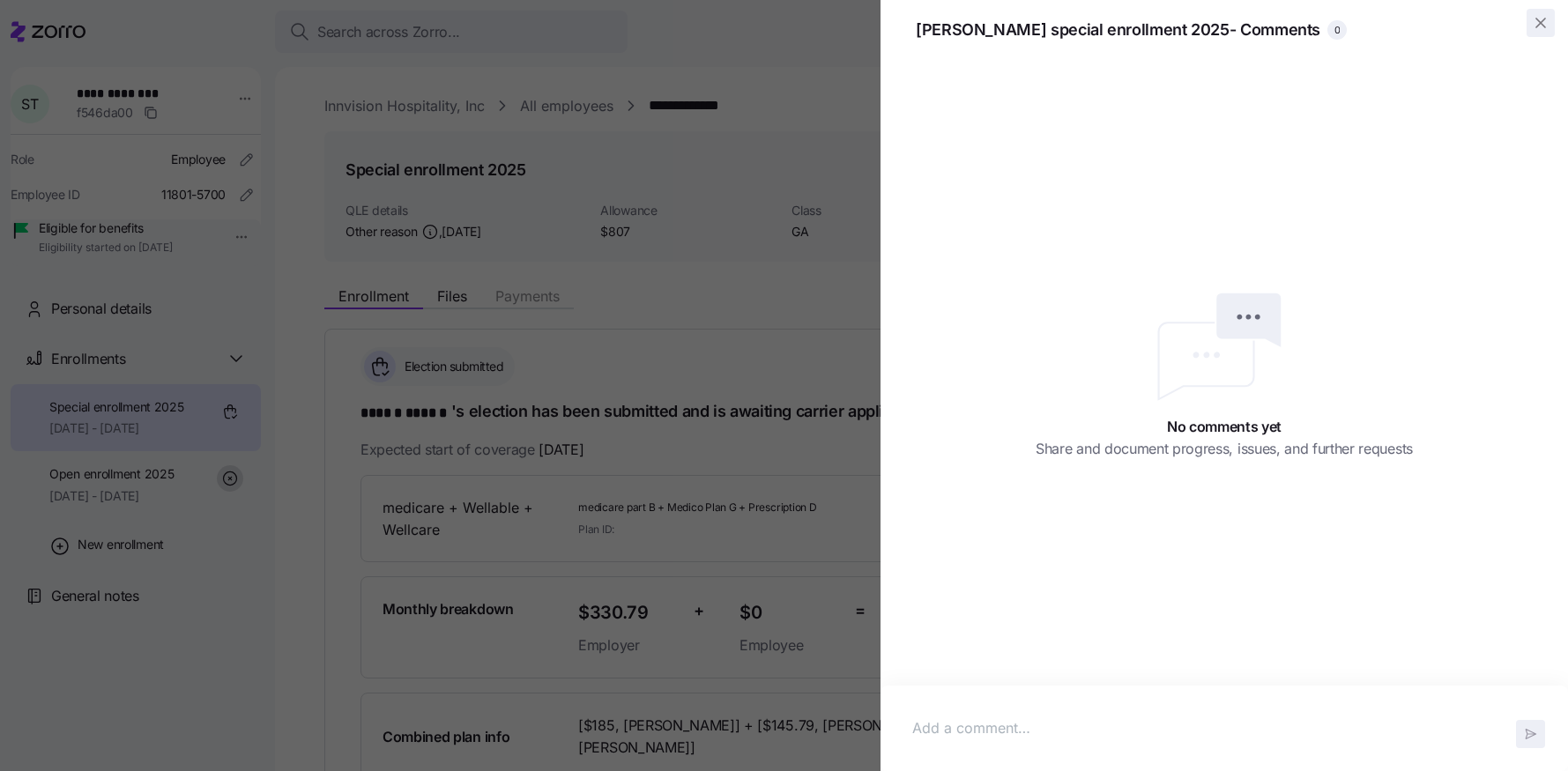
click at [1535, 28] on icon "button" at bounding box center [1541, 23] width 17 height 18
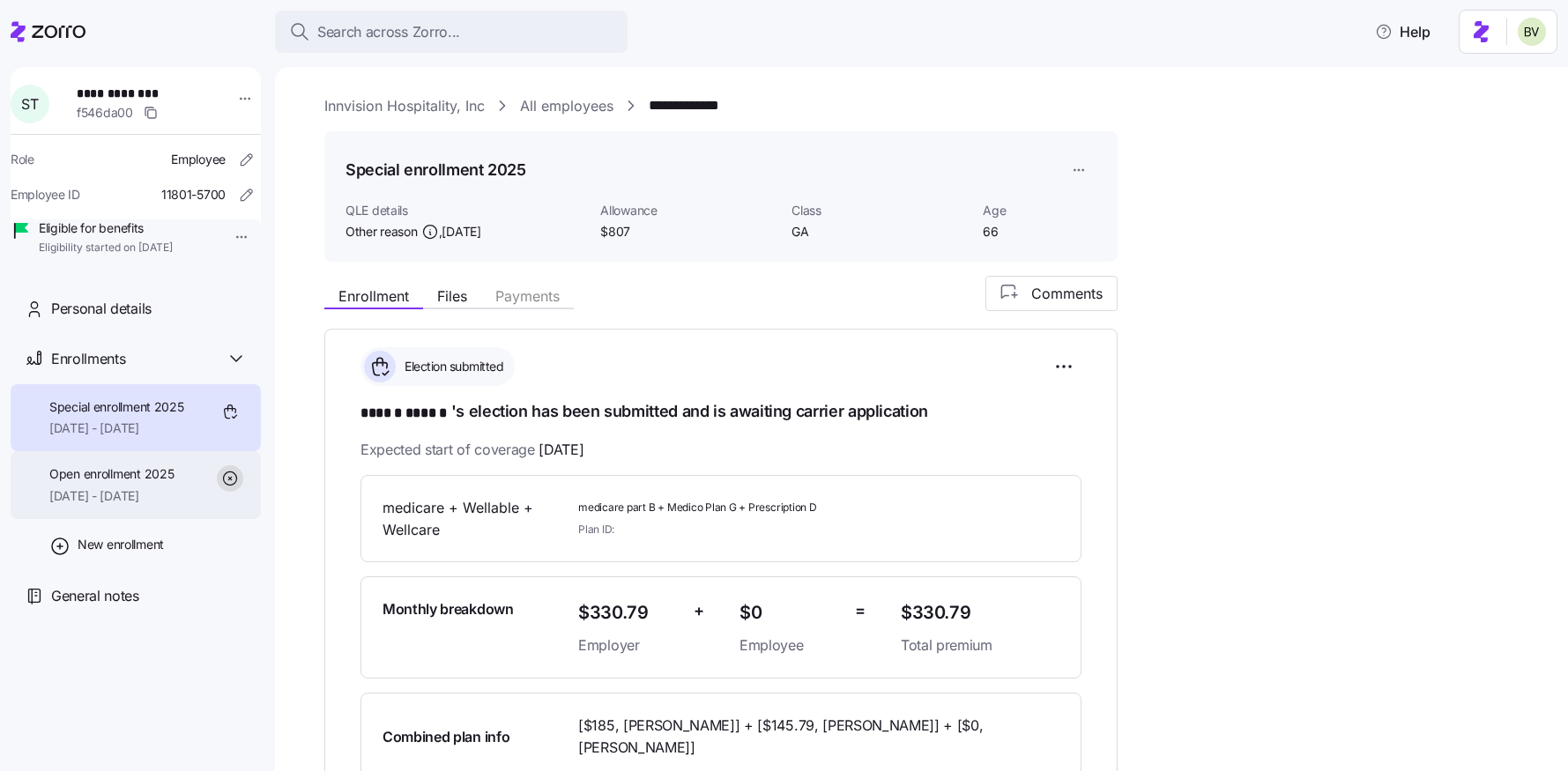
click at [143, 483] on span "Open enrollment 2025" at bounding box center [112, 474] width 124 height 18
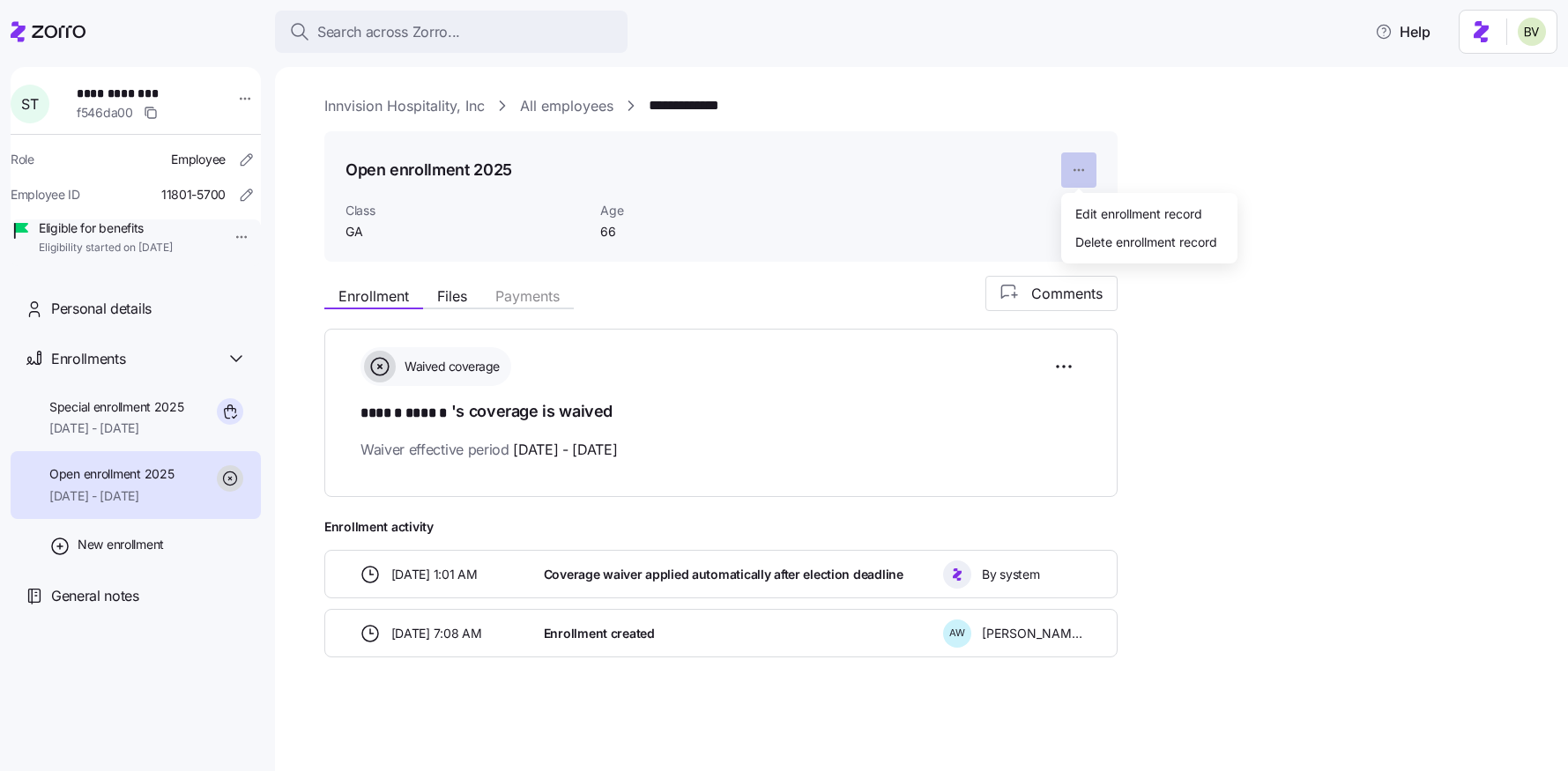
click at [1086, 171] on html "**********" at bounding box center [784, 380] width 1568 height 760
click at [1083, 240] on div "Delete enrollment record" at bounding box center [1146, 241] width 142 height 19
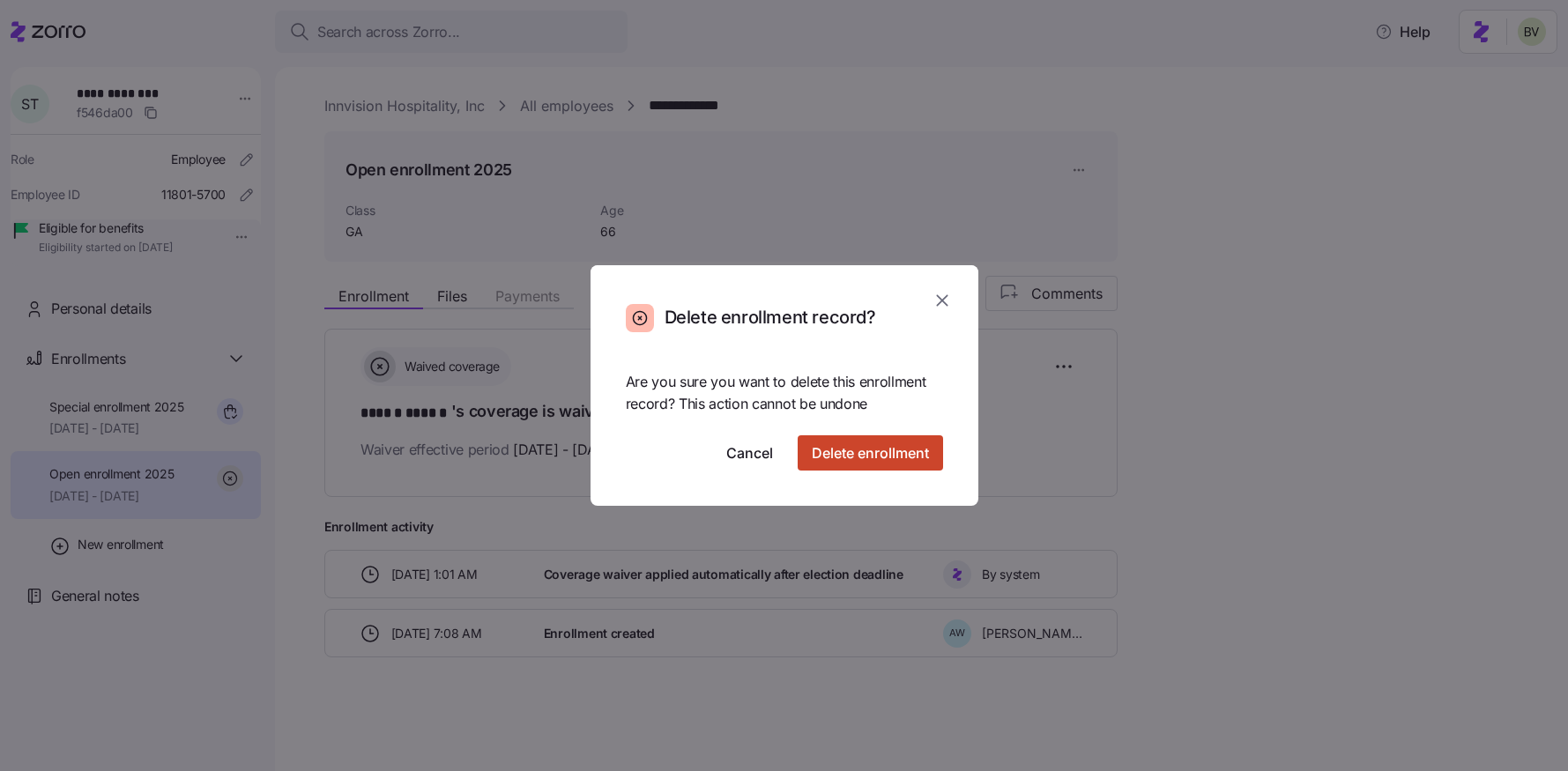
click at [872, 455] on span "Delete enrollment" at bounding box center [870, 453] width 118 height 21
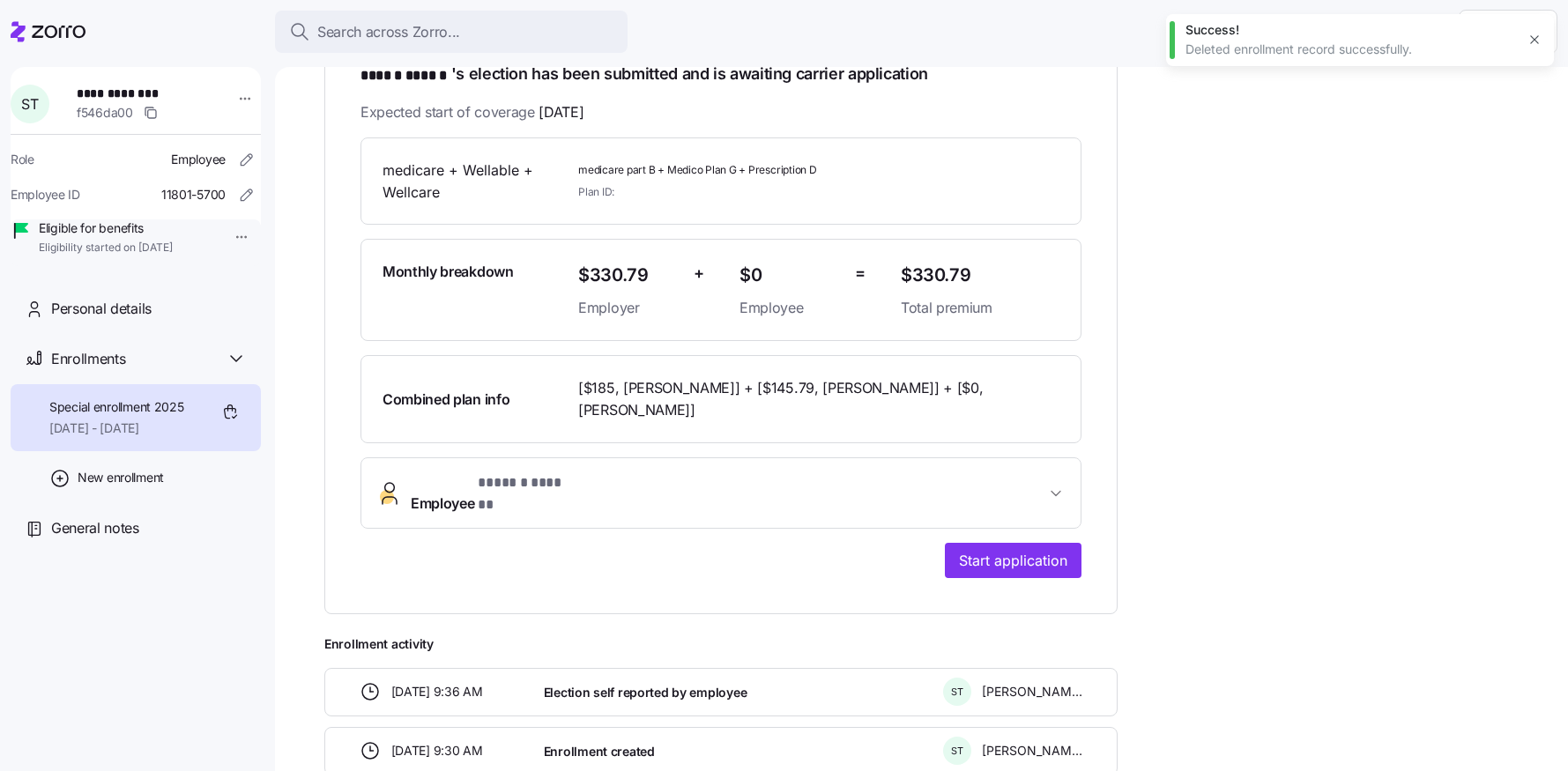
scroll to position [397, 0]
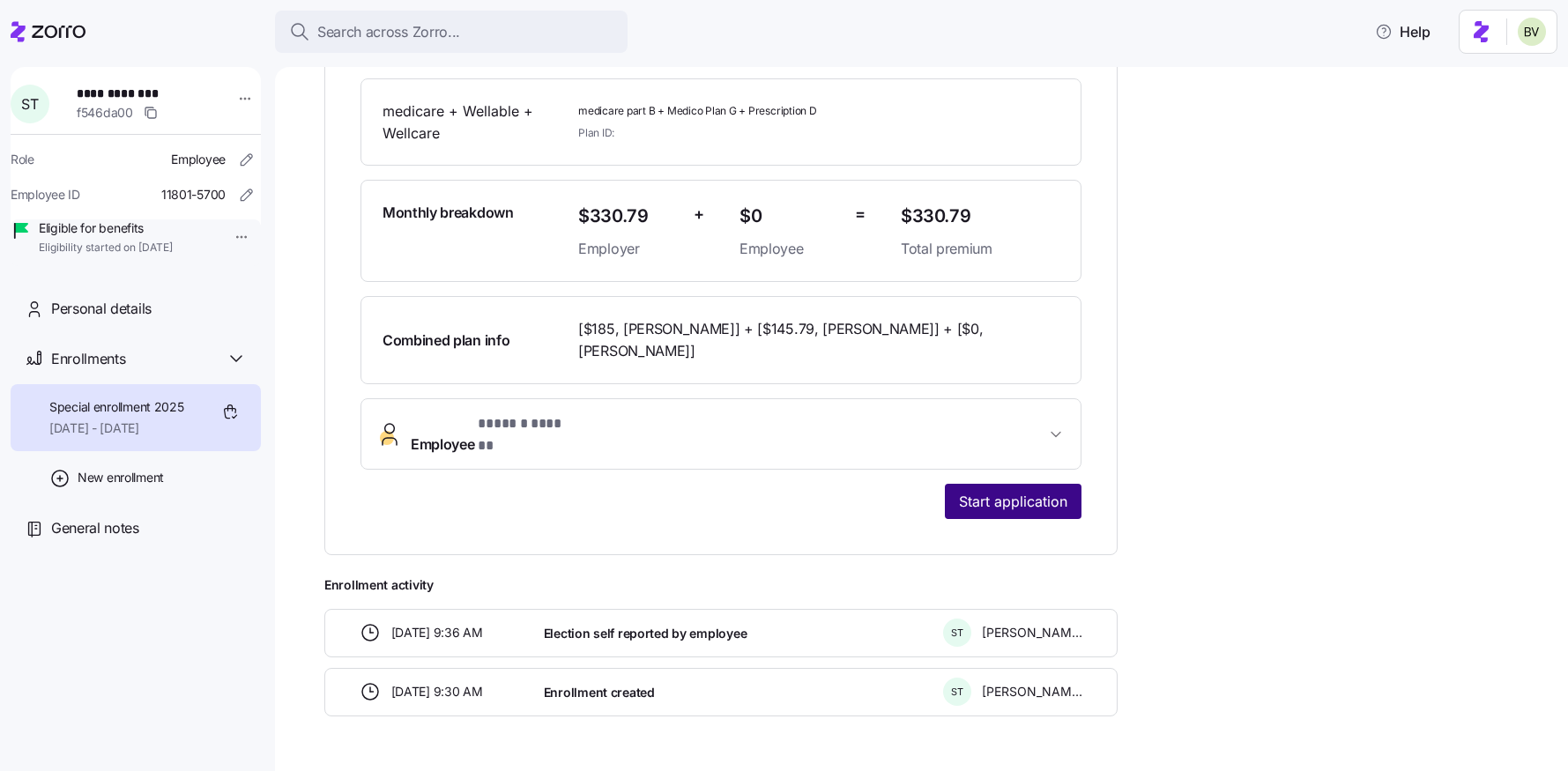
click at [1041, 491] on span "Start application" at bounding box center [1013, 502] width 109 height 21
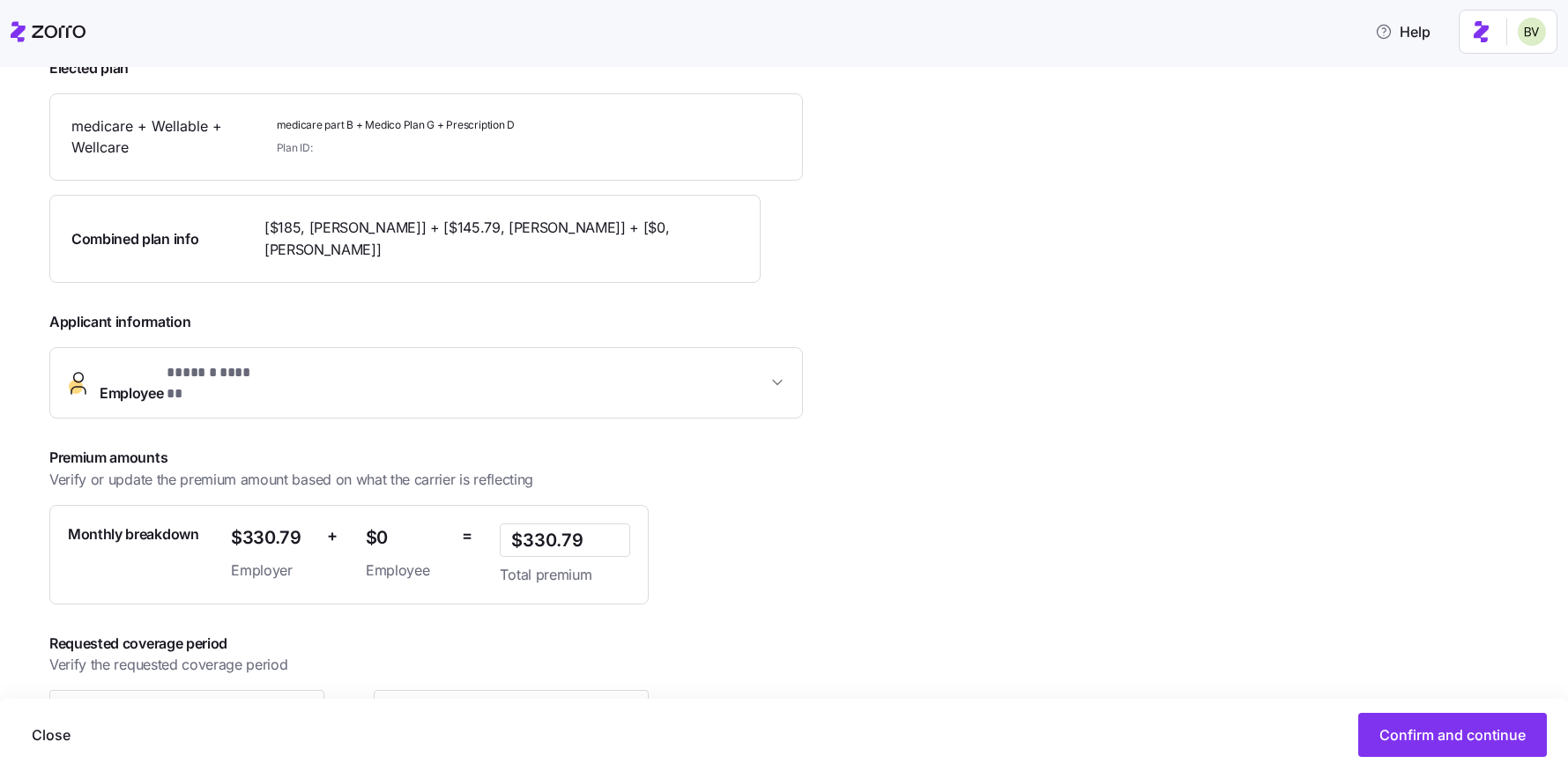
scroll to position [330, 0]
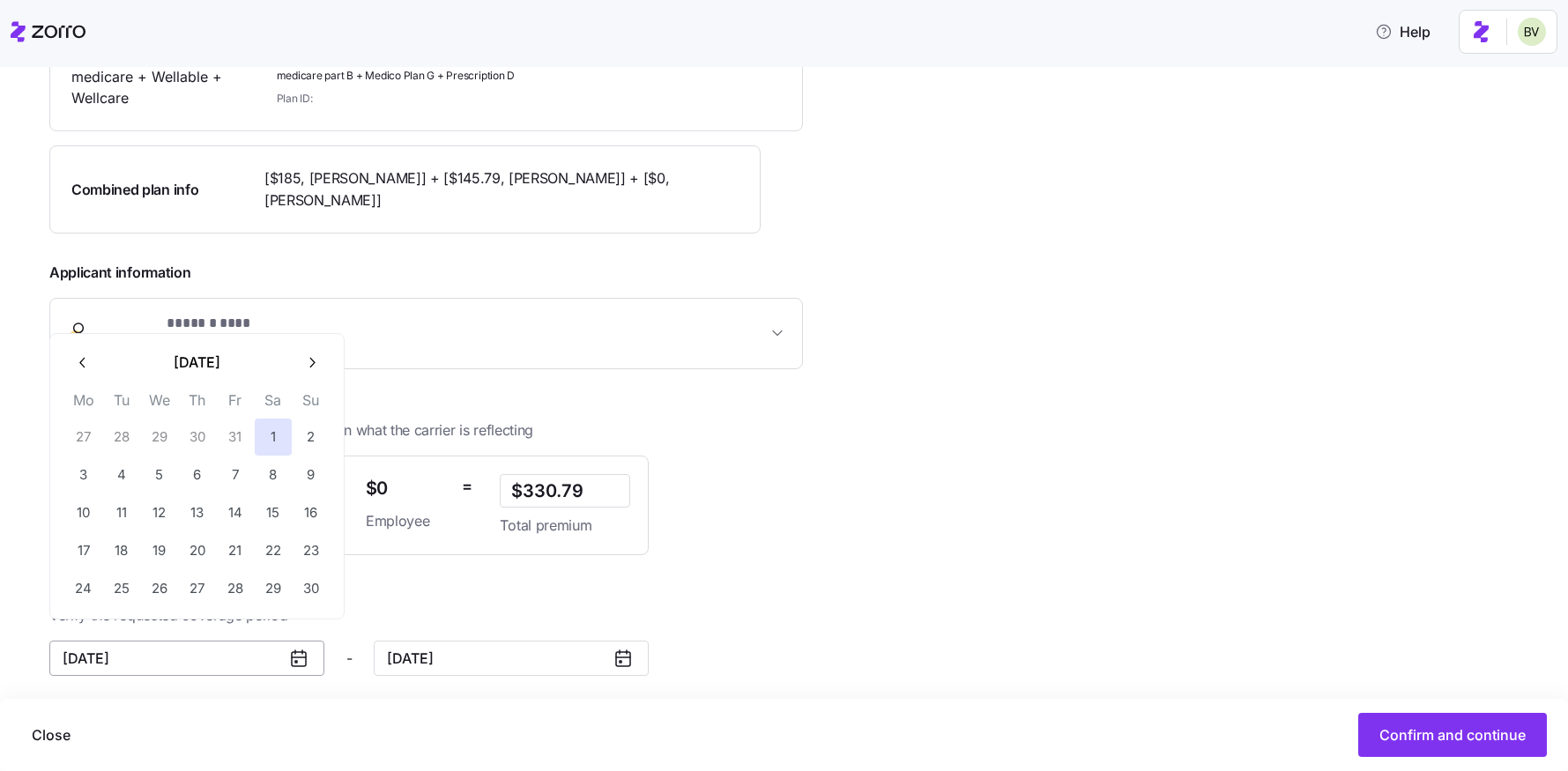
click at [260, 642] on input "[DATE]" at bounding box center [187, 658] width 275 height 35
click at [89, 368] on icon "button" at bounding box center [83, 362] width 17 height 17
click at [161, 427] on button "1" at bounding box center [159, 438] width 37 height 37
type input "[DATE]"
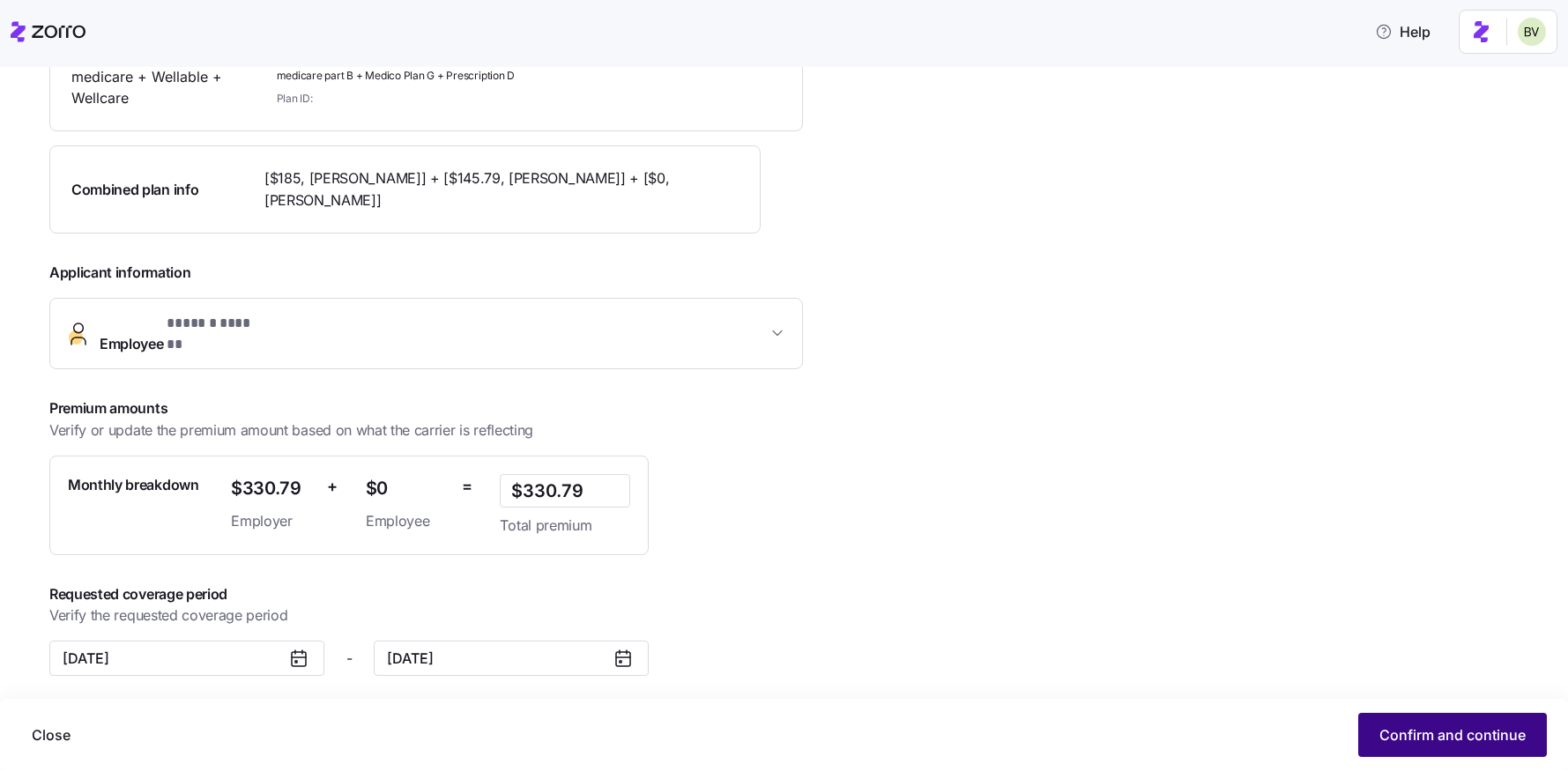
click at [1396, 726] on span "Confirm and continue" at bounding box center [1452, 735] width 146 height 21
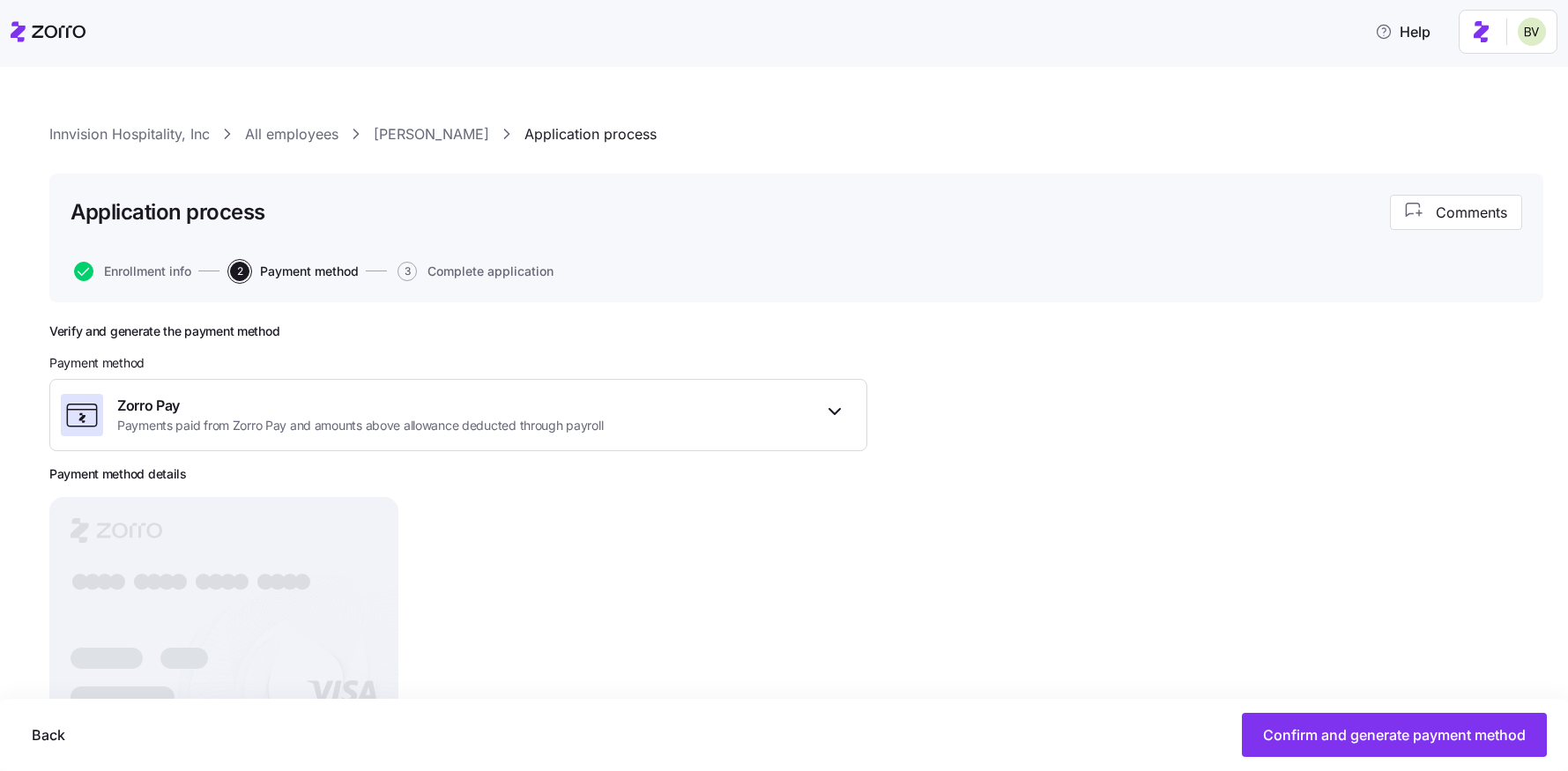
scroll to position [77, 0]
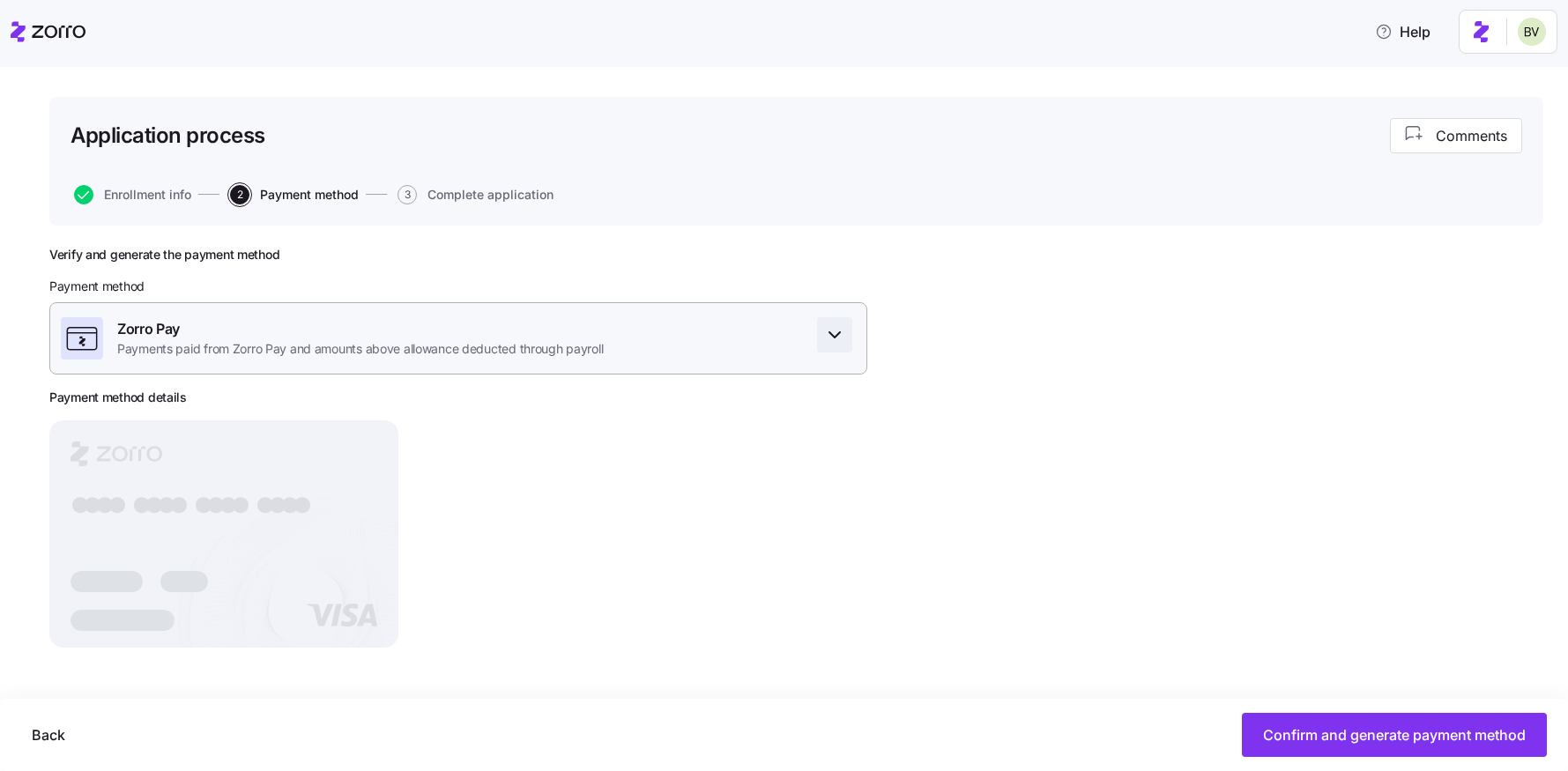
click at [829, 327] on icon "button" at bounding box center [835, 335] width 21 height 21
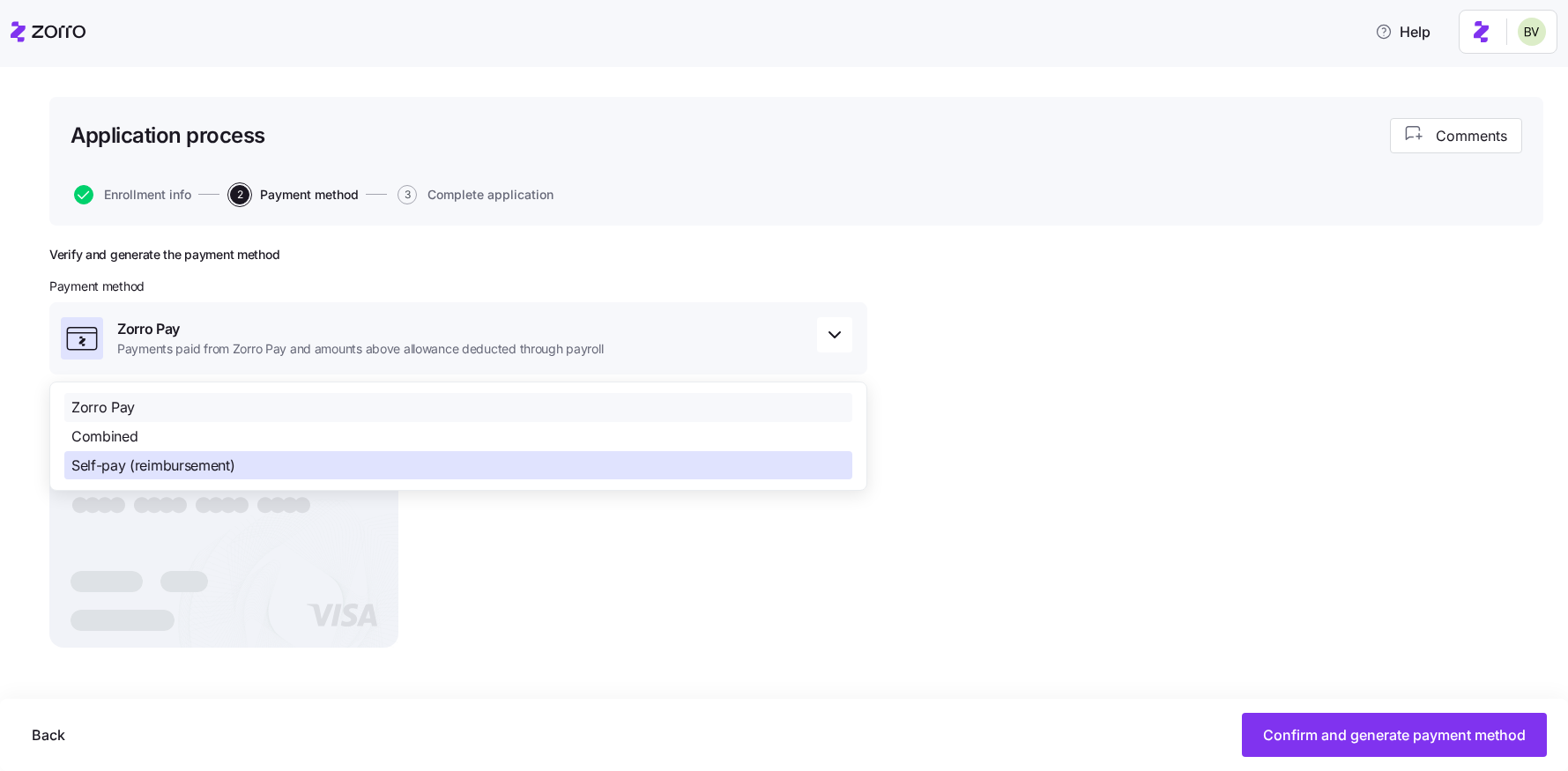
click at [512, 466] on div "Self-pay (reimbursement)" at bounding box center [458, 466] width 787 height 29
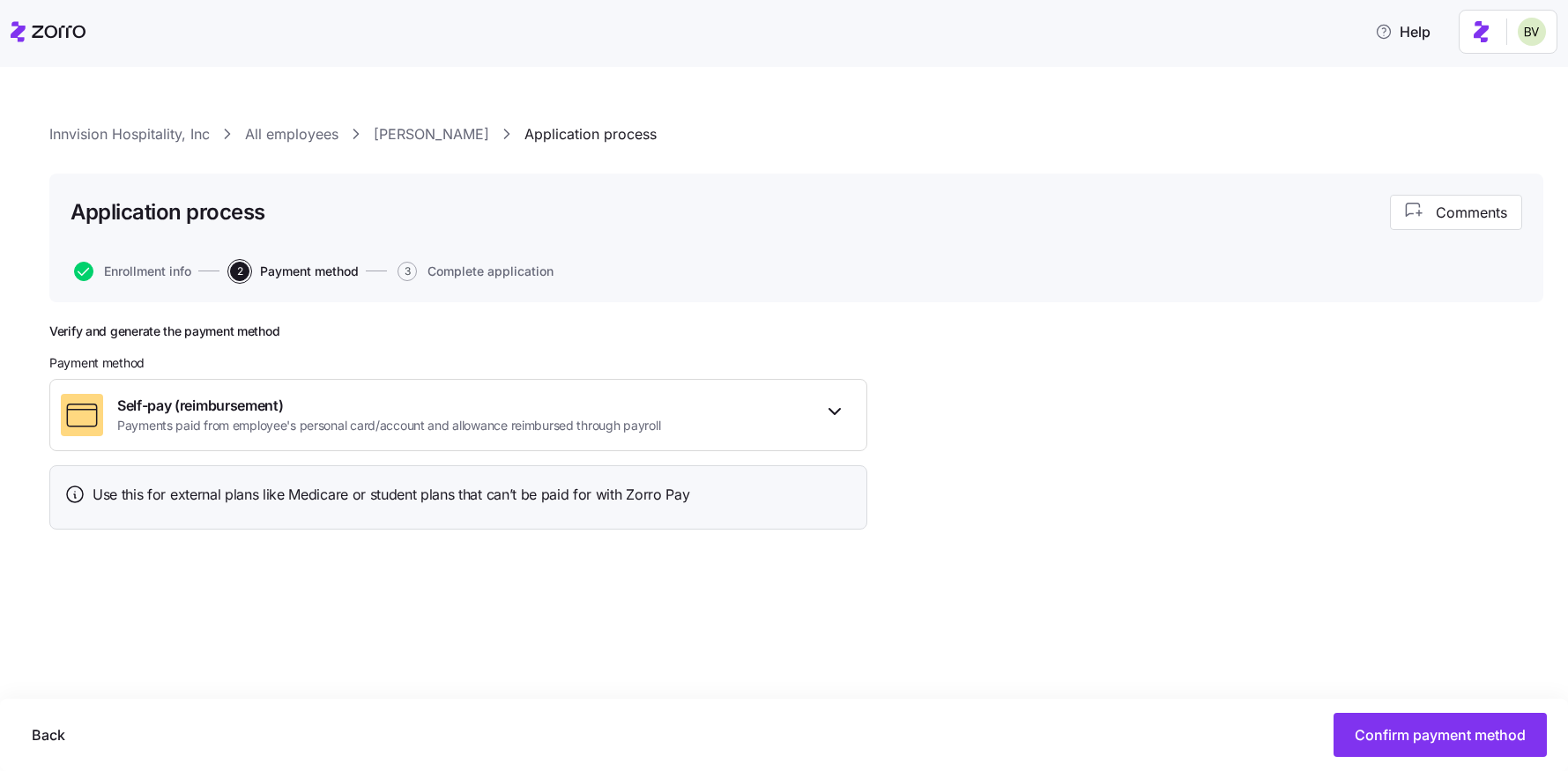
click at [1083, 456] on div "Verify and generate the payment method Payment method Self-pay (reimbursement) …" at bounding box center [796, 477] width 1494 height 308
click at [1423, 730] on span "Confirm payment method" at bounding box center [1440, 735] width 171 height 21
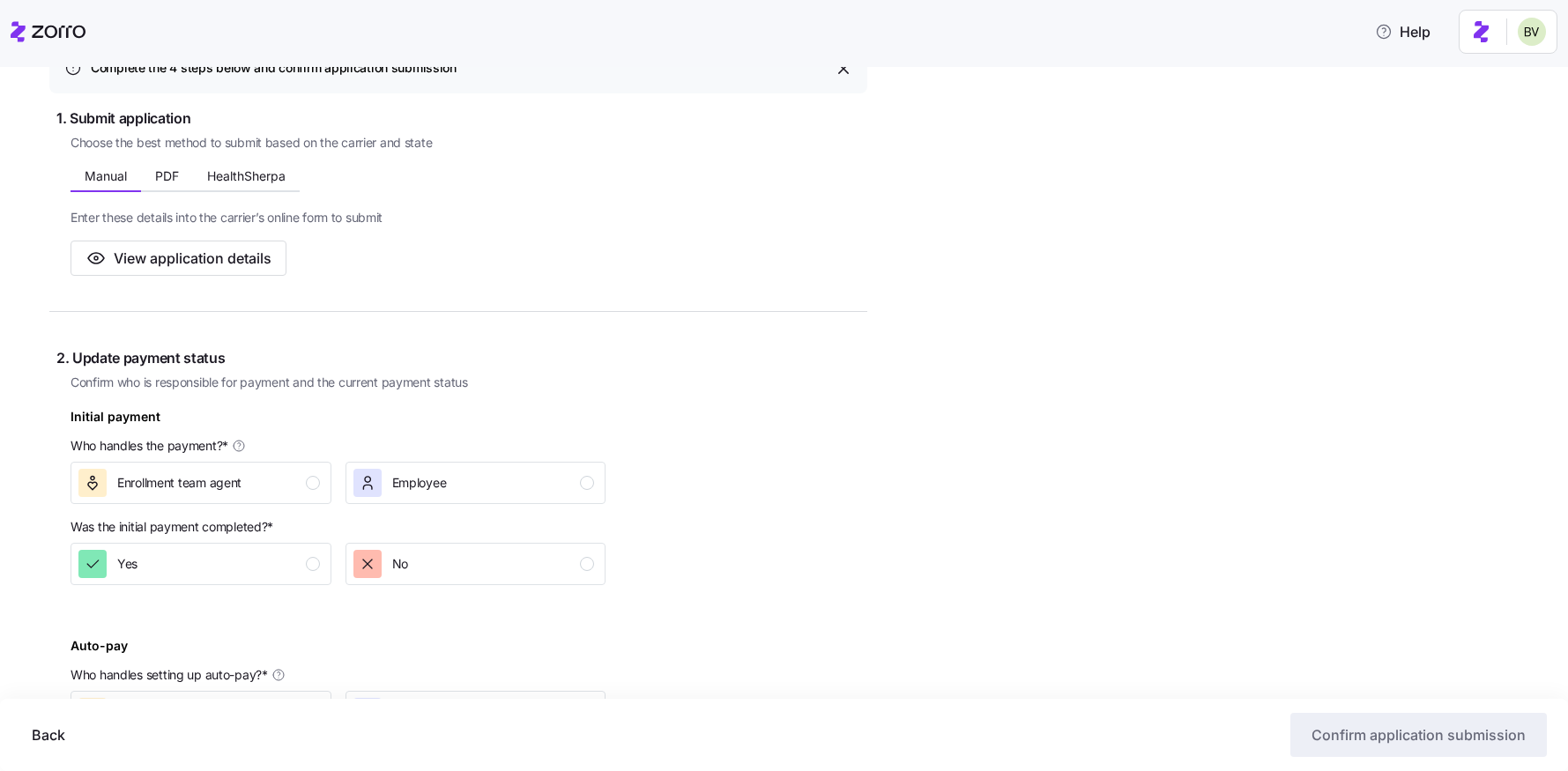
scroll to position [632, 0]
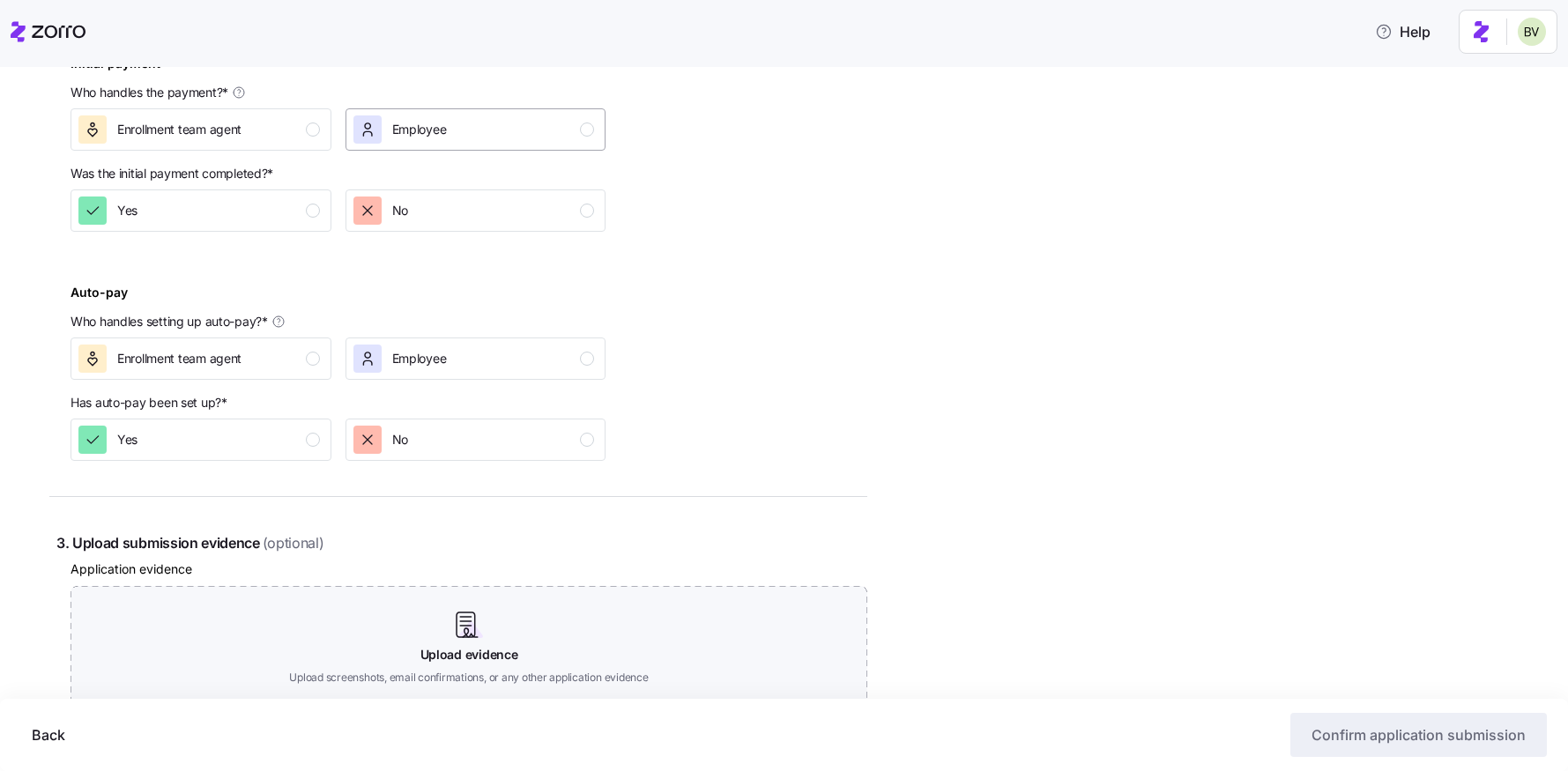
click at [402, 121] on span "Employee" at bounding box center [419, 129] width 54 height 18
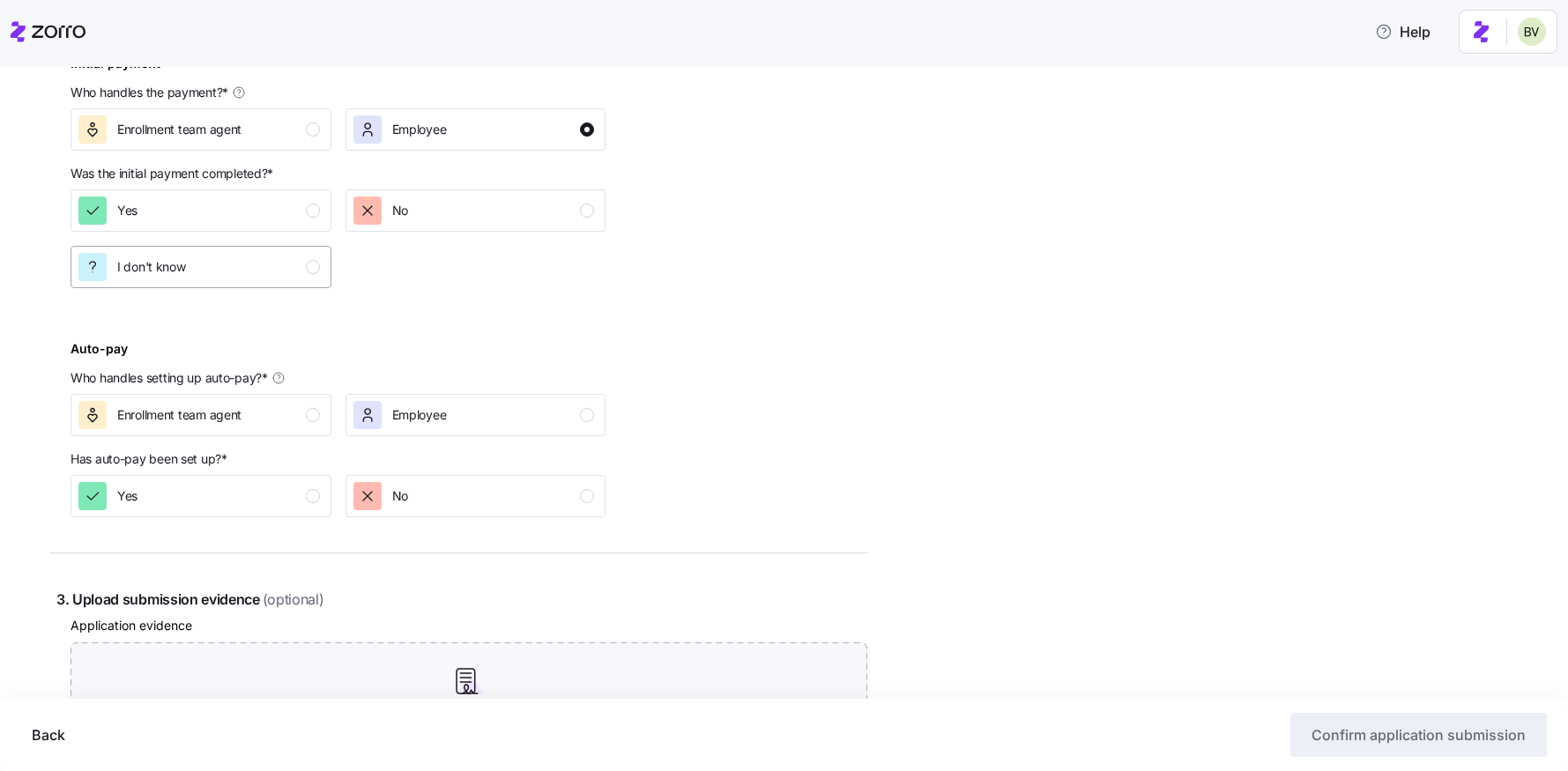
click at [244, 261] on div "I don't know" at bounding box center [199, 266] width 241 height 28
click at [436, 392] on div "Employee" at bounding box center [475, 415] width 275 height 56
click at [240, 529] on div "Complete the 4 steps below and confirm application submission 1. Submit applica…" at bounding box center [458, 349] width 818 height 1315
click at [236, 510] on button "Yes" at bounding box center [201, 497] width 261 height 43
click at [450, 403] on div "Employee" at bounding box center [474, 414] width 241 height 28
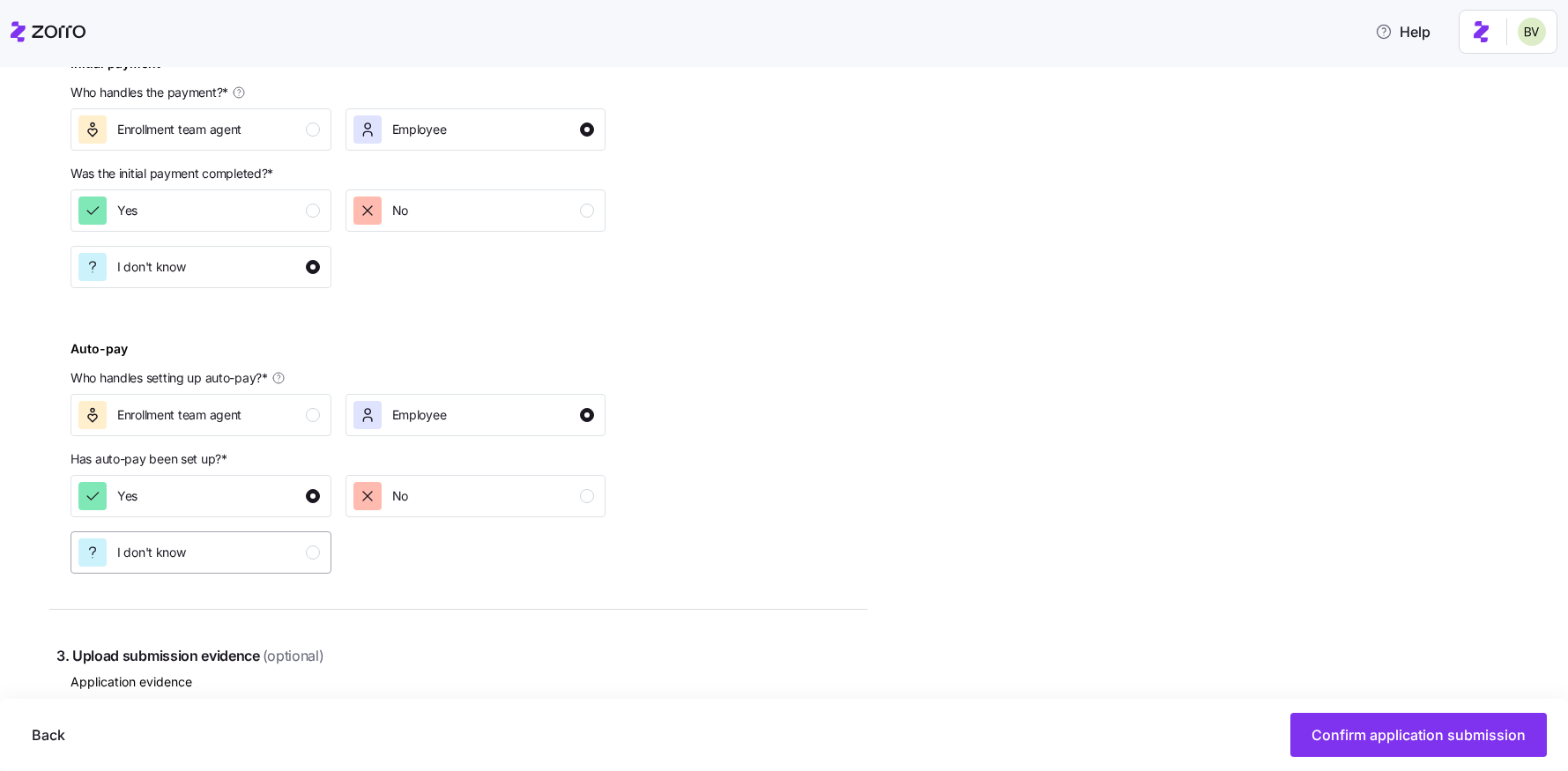
click at [225, 561] on div "I don't know" at bounding box center [199, 552] width 241 height 28
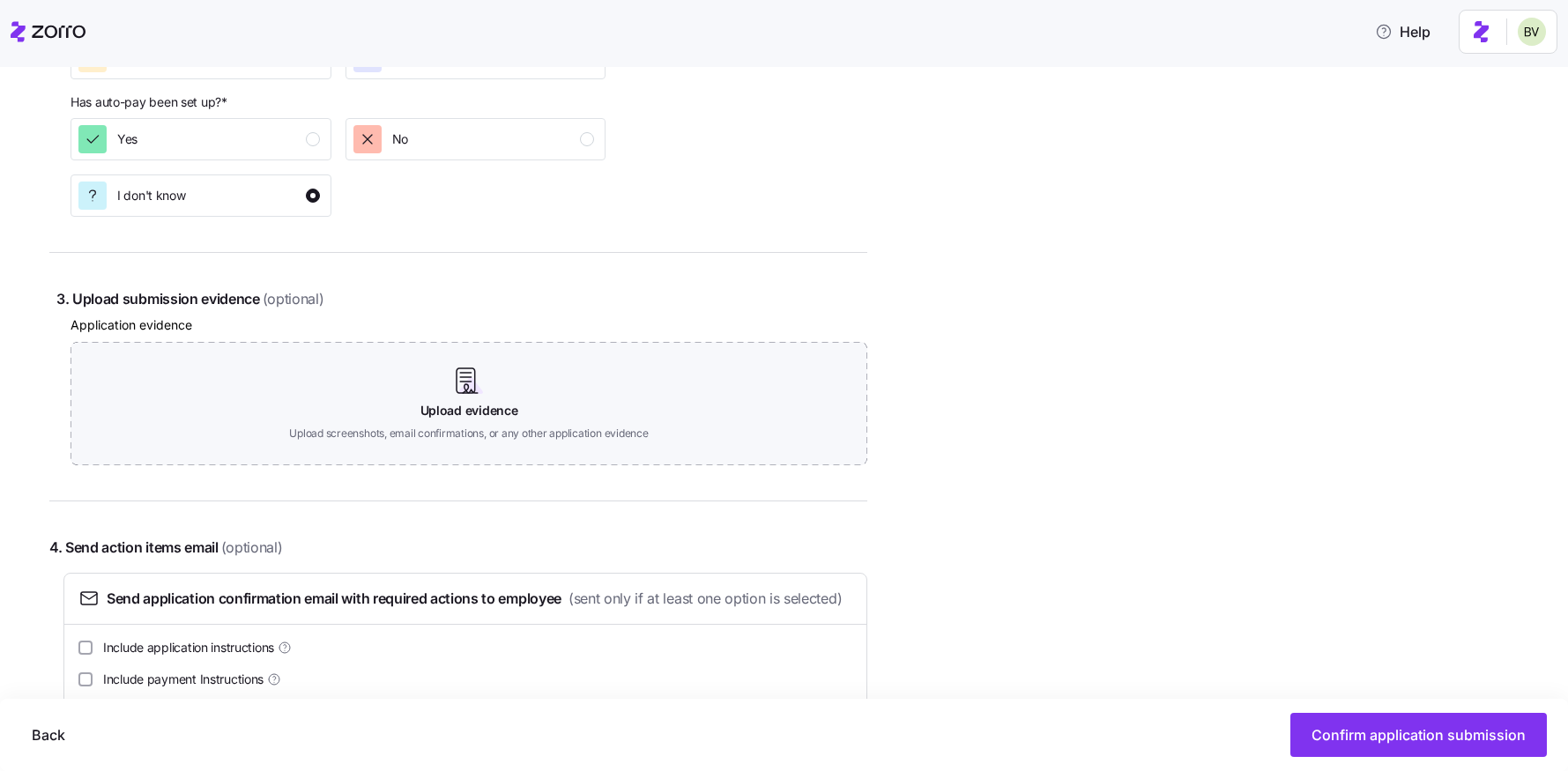
scroll to position [1063, 0]
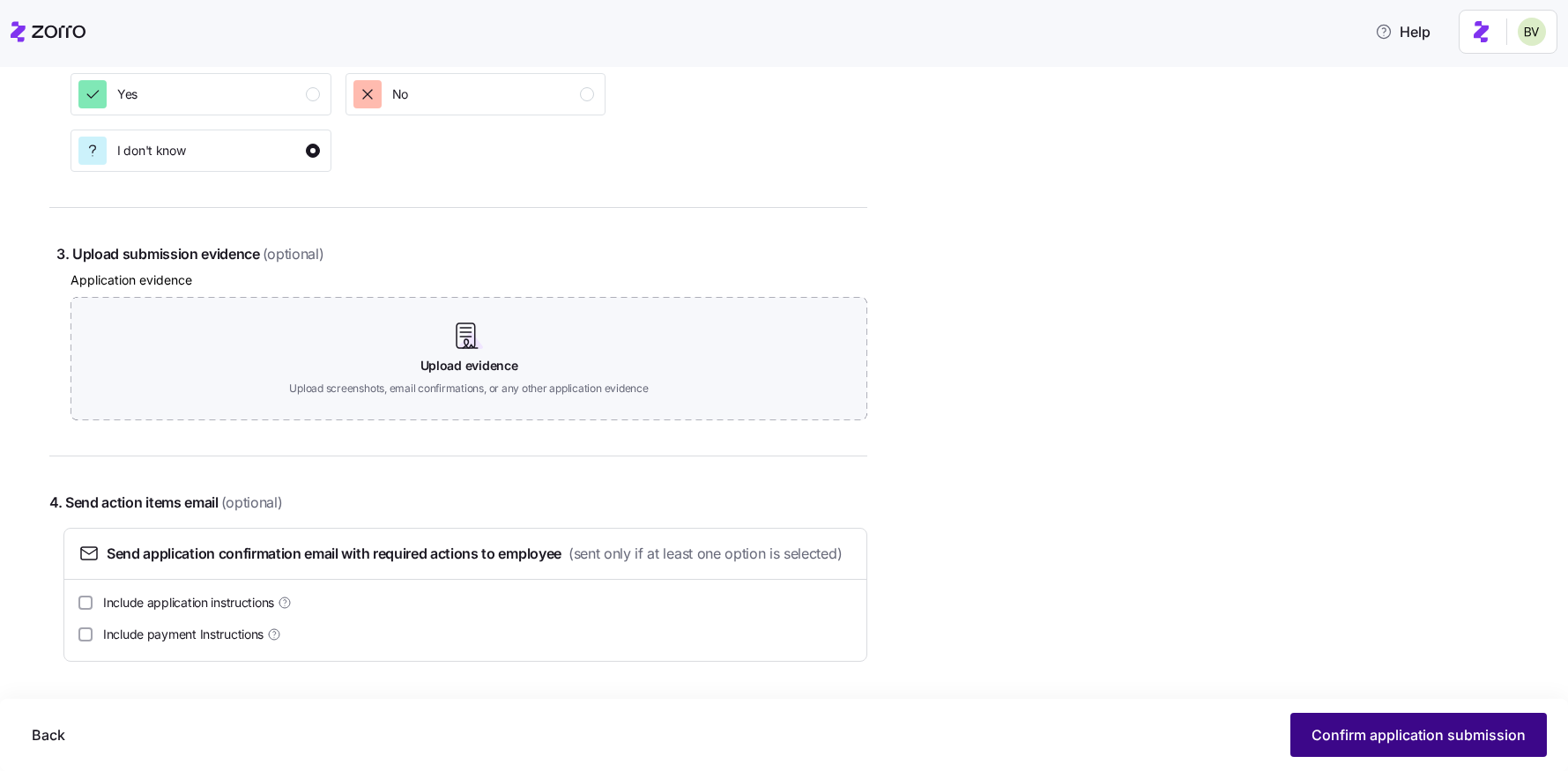
click at [1301, 732] on button "Confirm application submission" at bounding box center [1418, 734] width 257 height 44
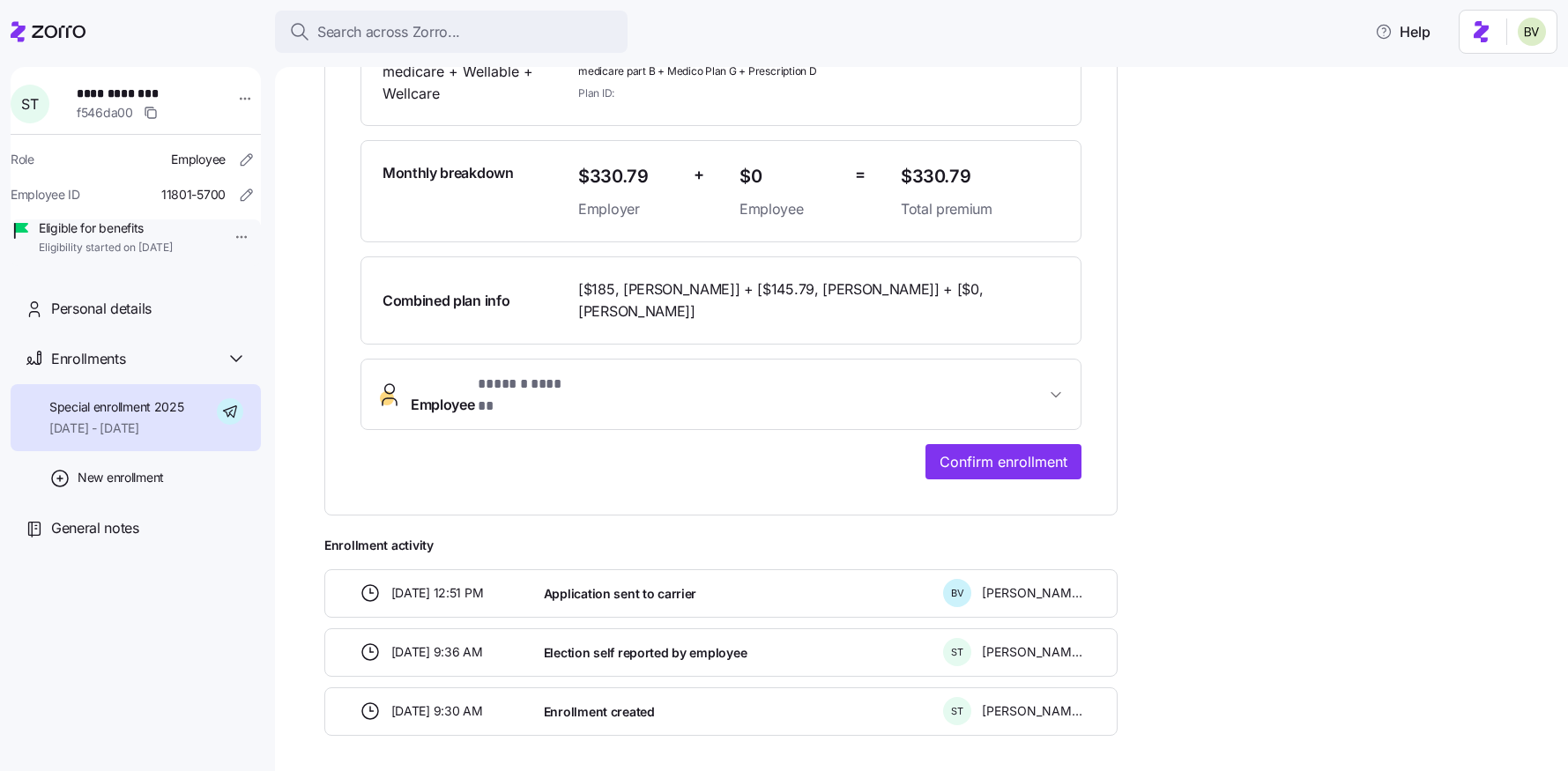
scroll to position [447, 0]
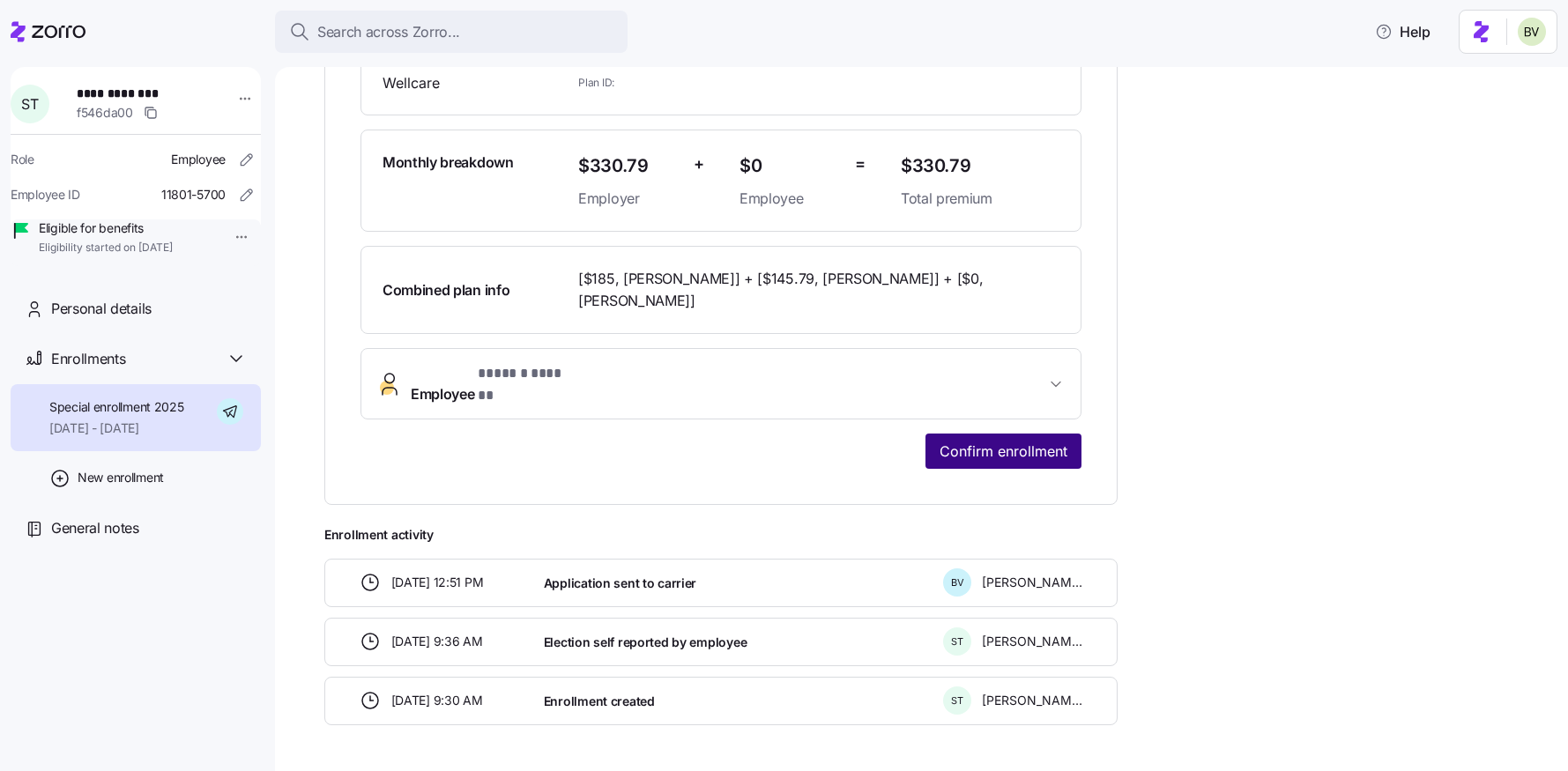
click at [982, 434] on button "Confirm enrollment" at bounding box center [1003, 451] width 156 height 35
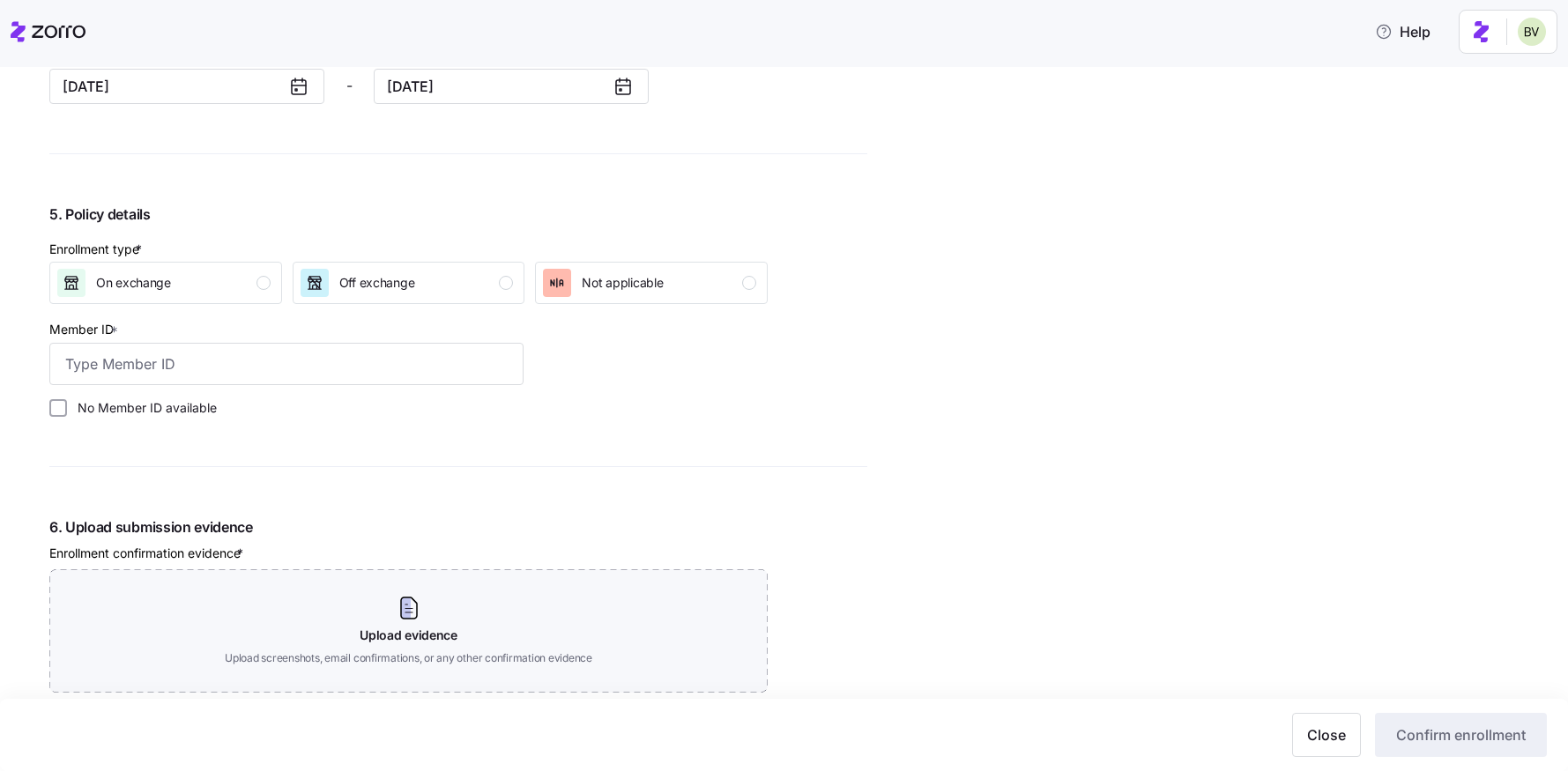
scroll to position [1515, 0]
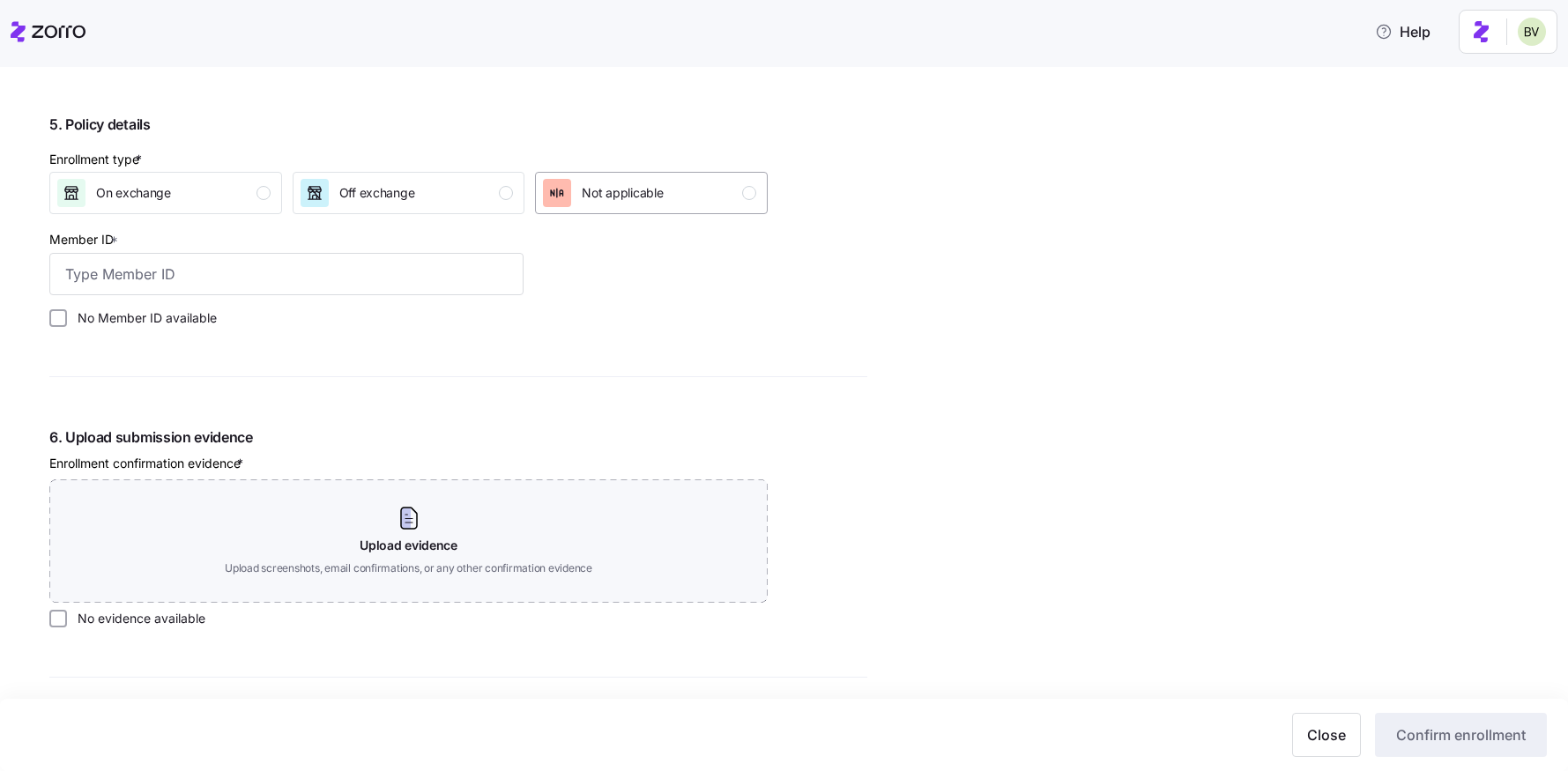
click at [592, 192] on span "Not applicable" at bounding box center [621, 193] width 81 height 18
click at [74, 322] on label "No Member ID available" at bounding box center [142, 318] width 150 height 18
click at [67, 322] on input "No Member ID available" at bounding box center [58, 318] width 17 height 18
checkbox input "true"
click at [60, 606] on div "6. Upload submission evidence Enrollment confirmation evidence * Upload evidenc…" at bounding box center [408, 527] width 718 height 201
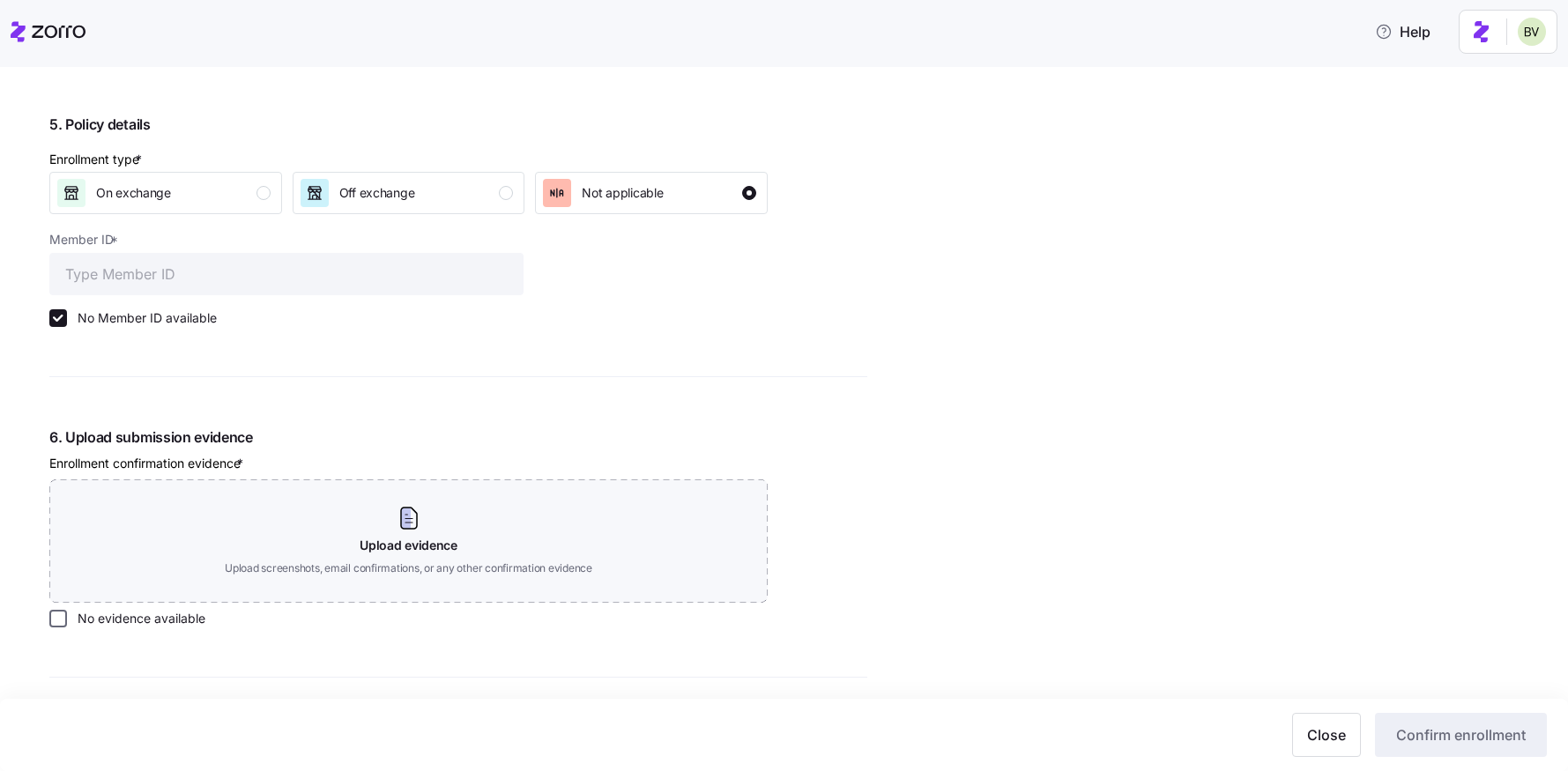
click at [60, 615] on input "No evidence available" at bounding box center [58, 618] width 17 height 18
checkbox input "true"
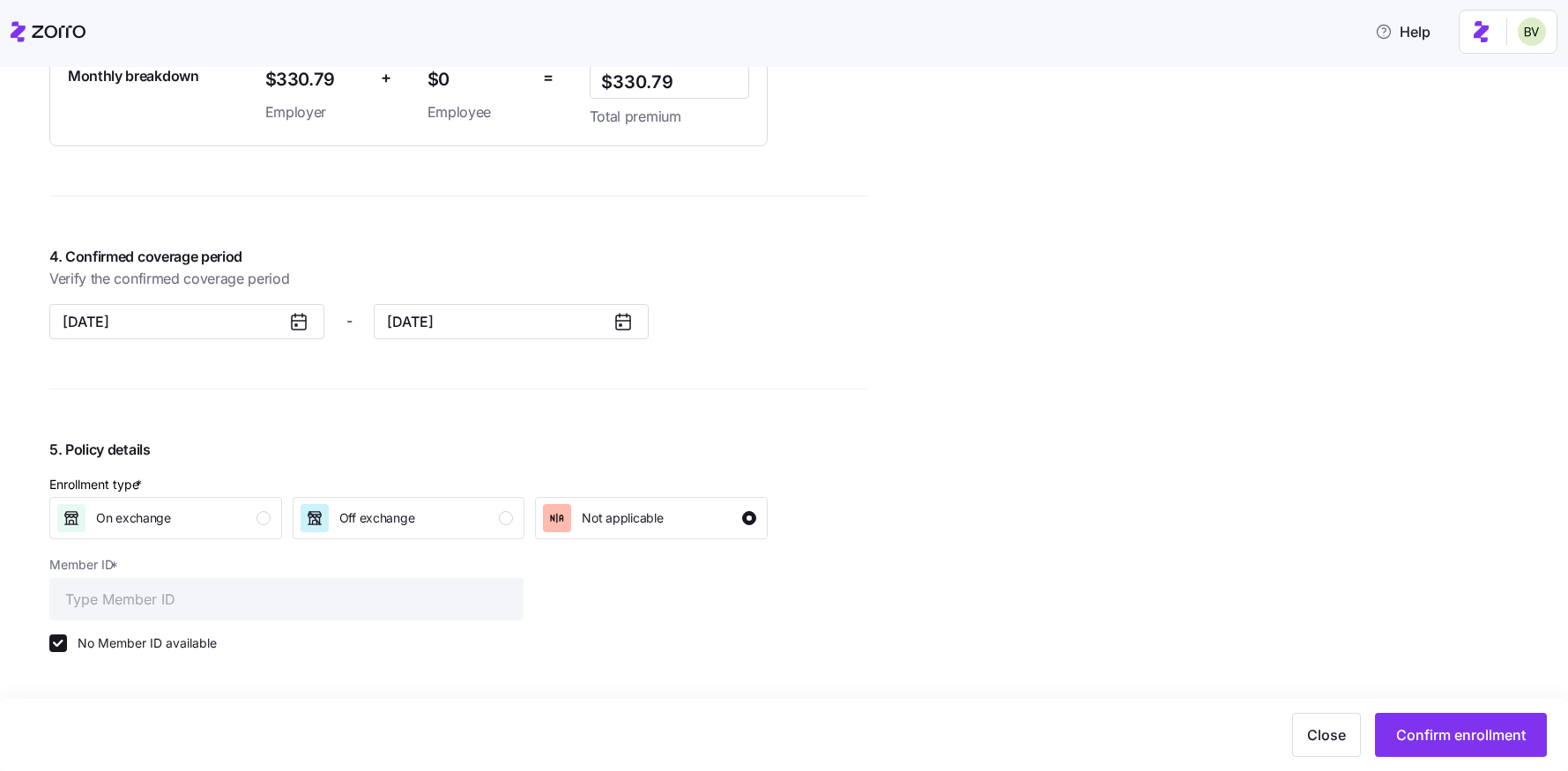
scroll to position [1724, 0]
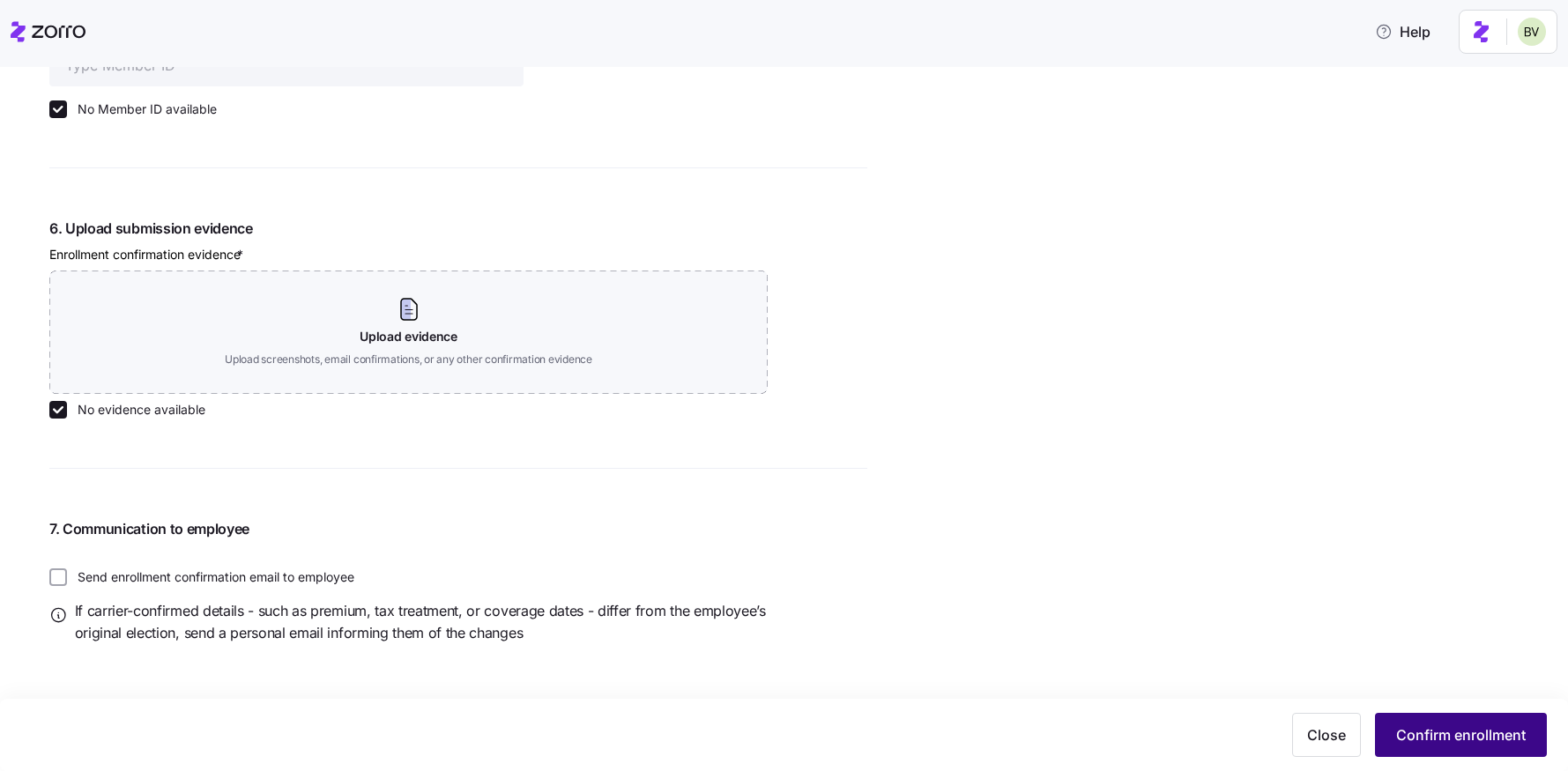
click at [1425, 721] on button "Confirm enrollment" at bounding box center [1460, 734] width 172 height 44
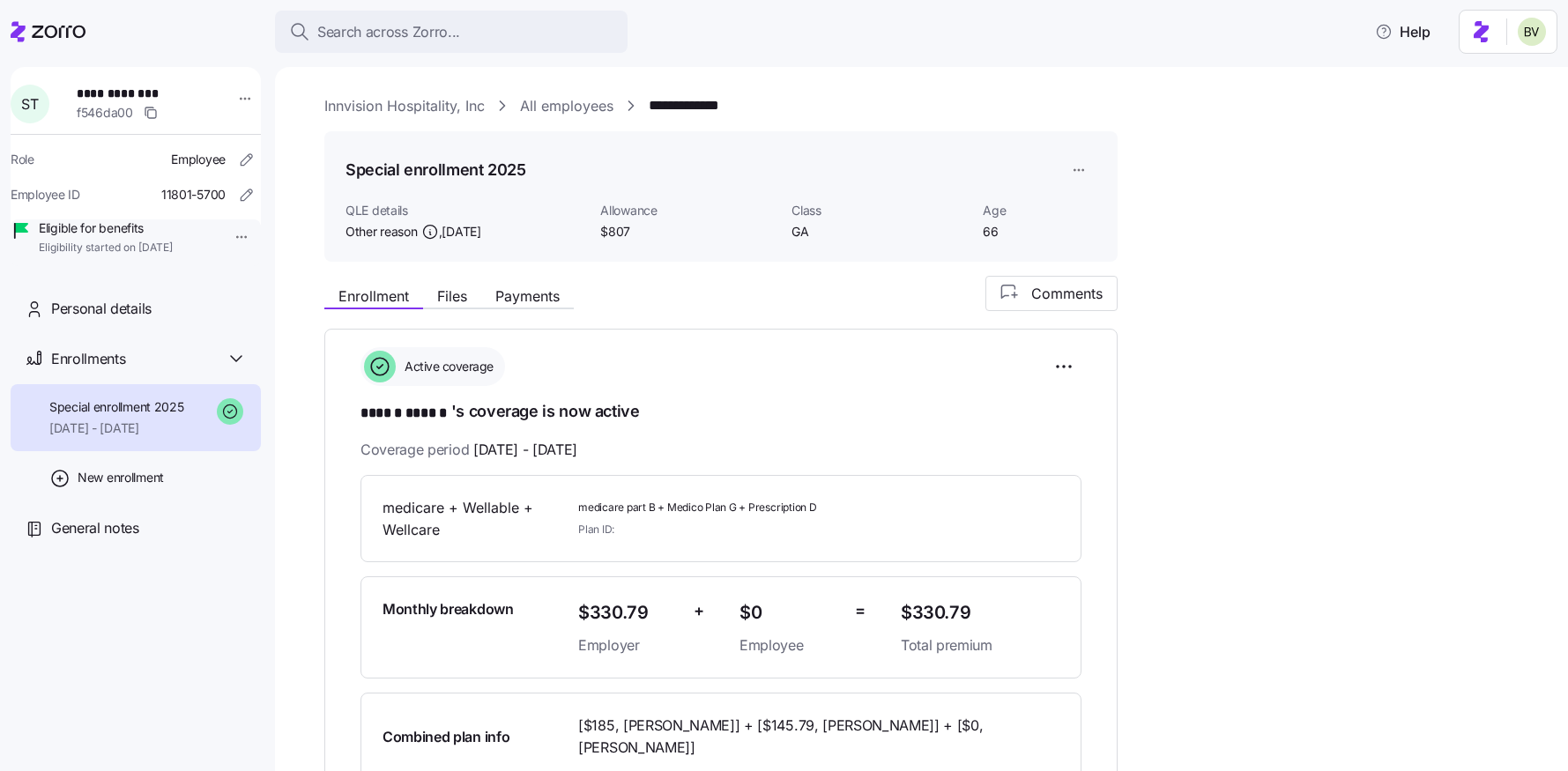
click at [564, 102] on link "All employees" at bounding box center [567, 106] width 93 height 22
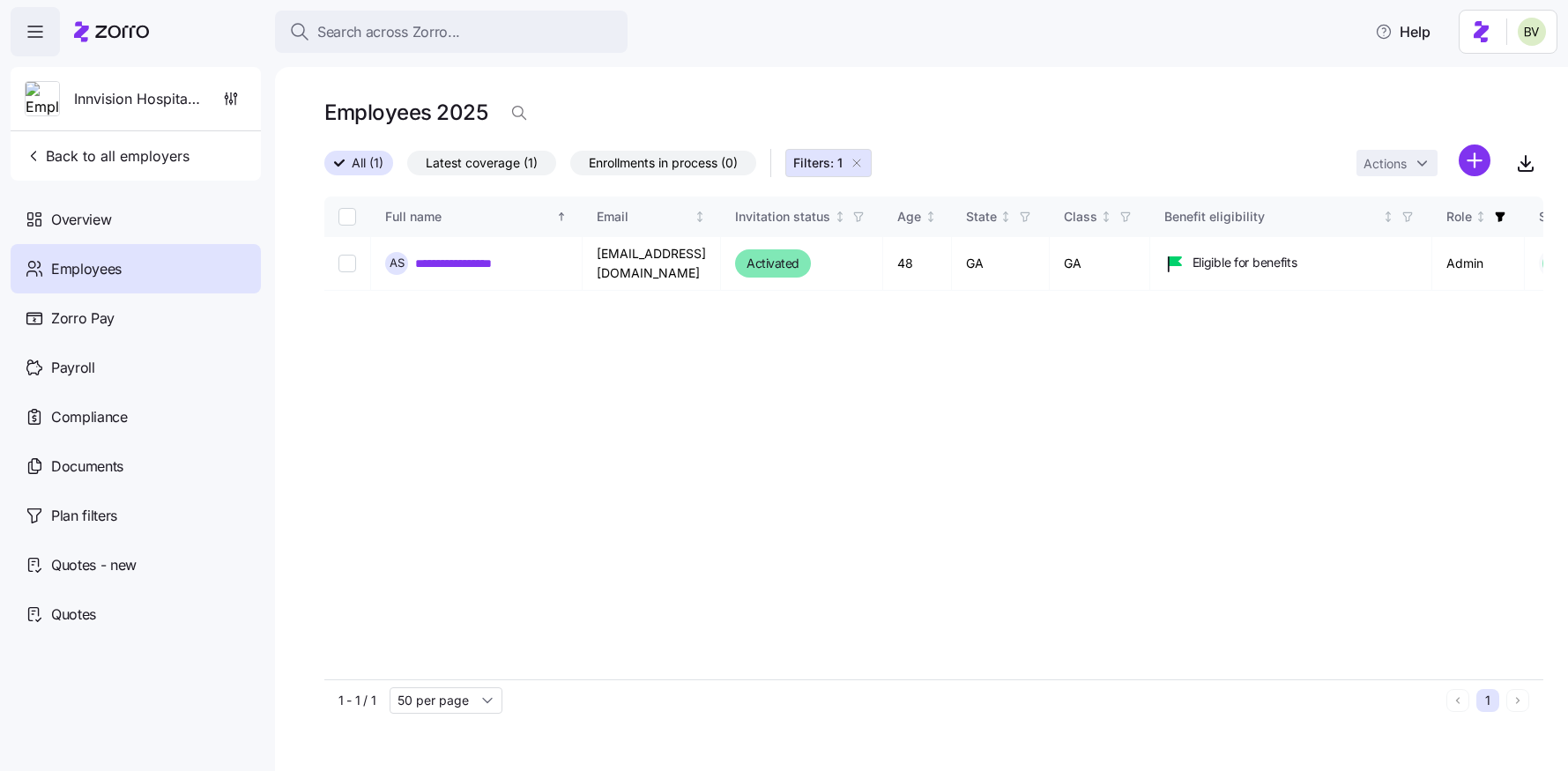
click at [859, 162] on icon "button" at bounding box center [856, 162] width 7 height 7
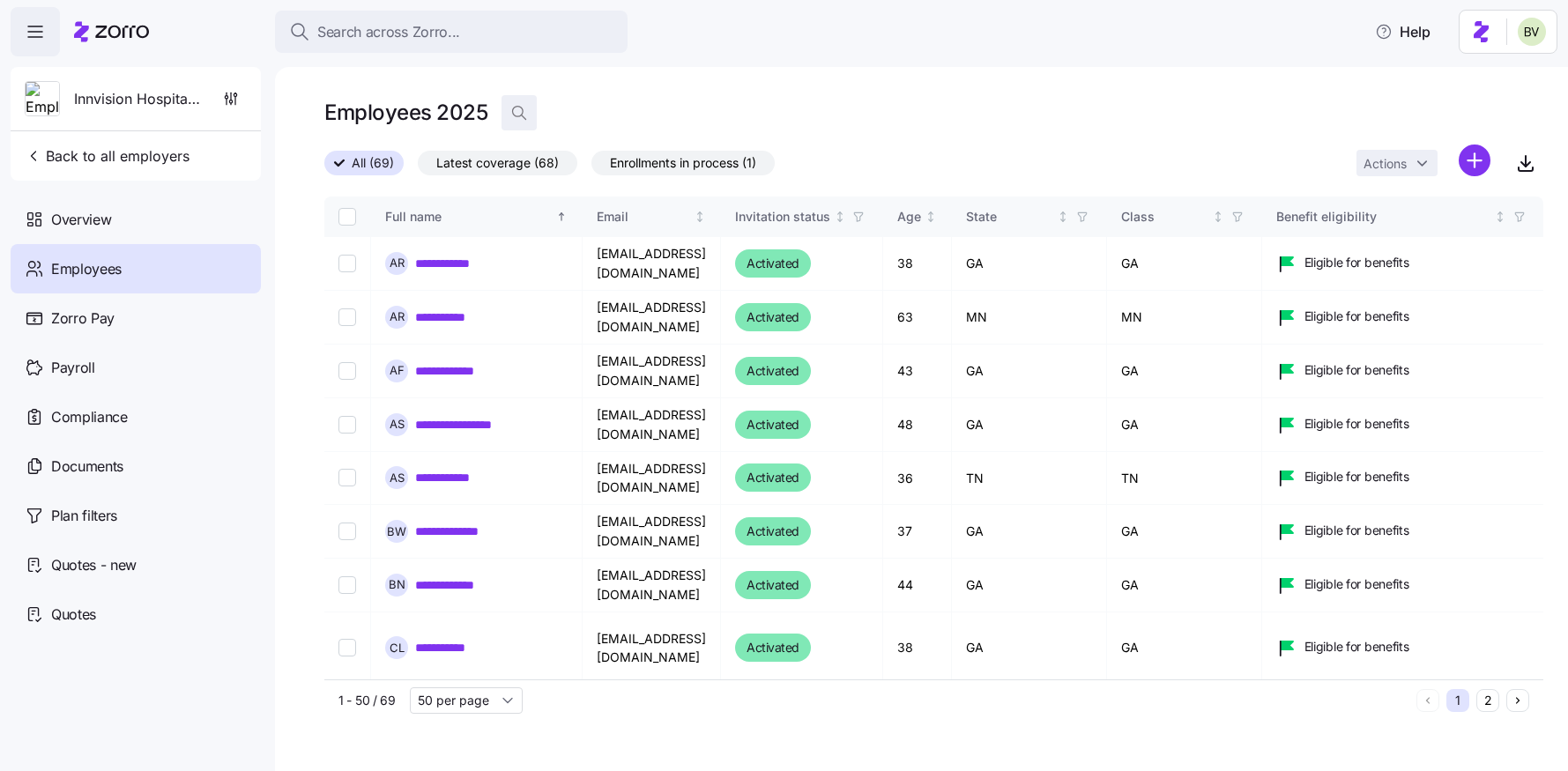
click at [515, 115] on icon "button" at bounding box center [519, 113] width 17 height 18
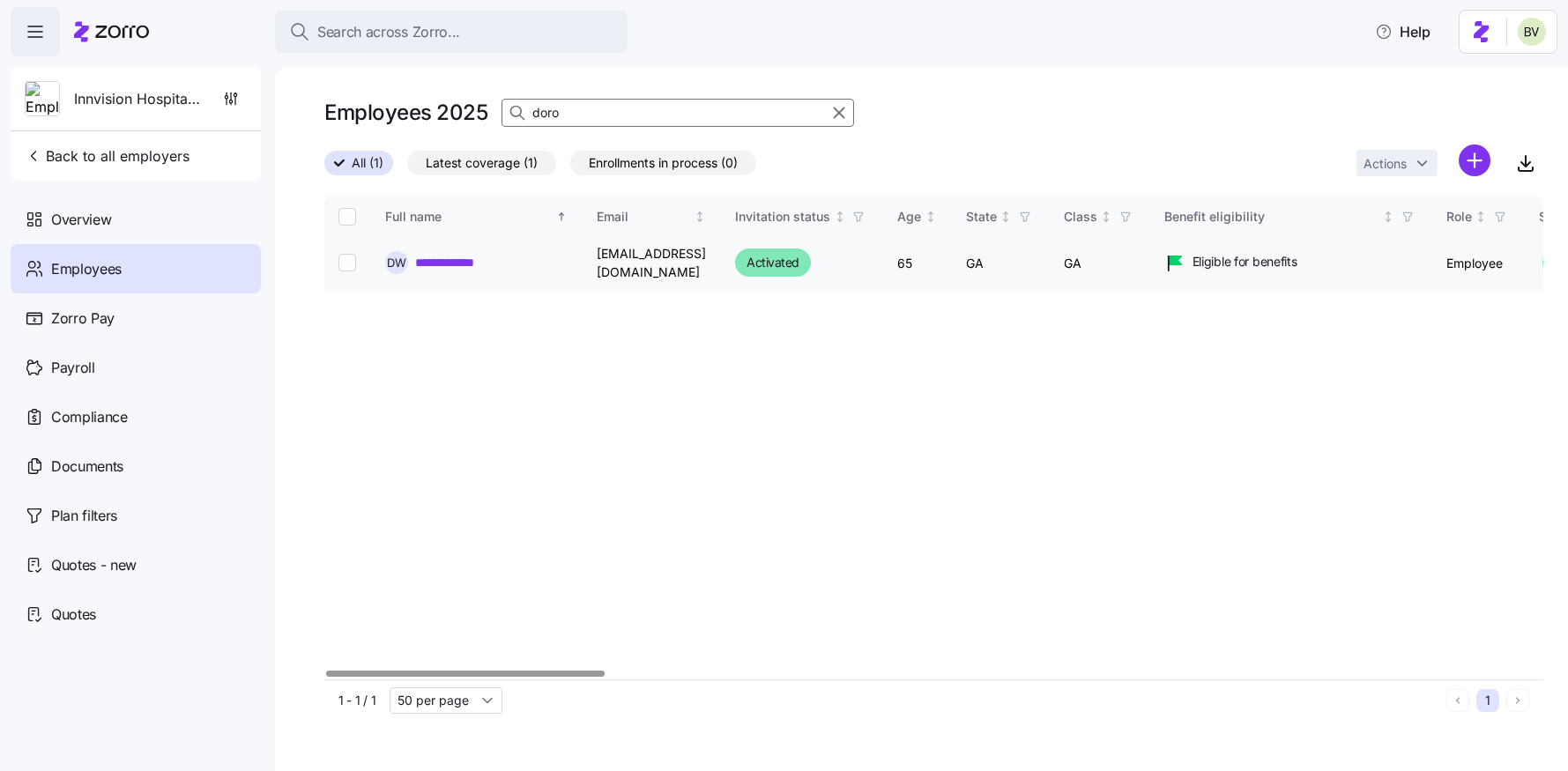
type input "doro"
click at [467, 262] on link "**********" at bounding box center [456, 263] width 83 height 18
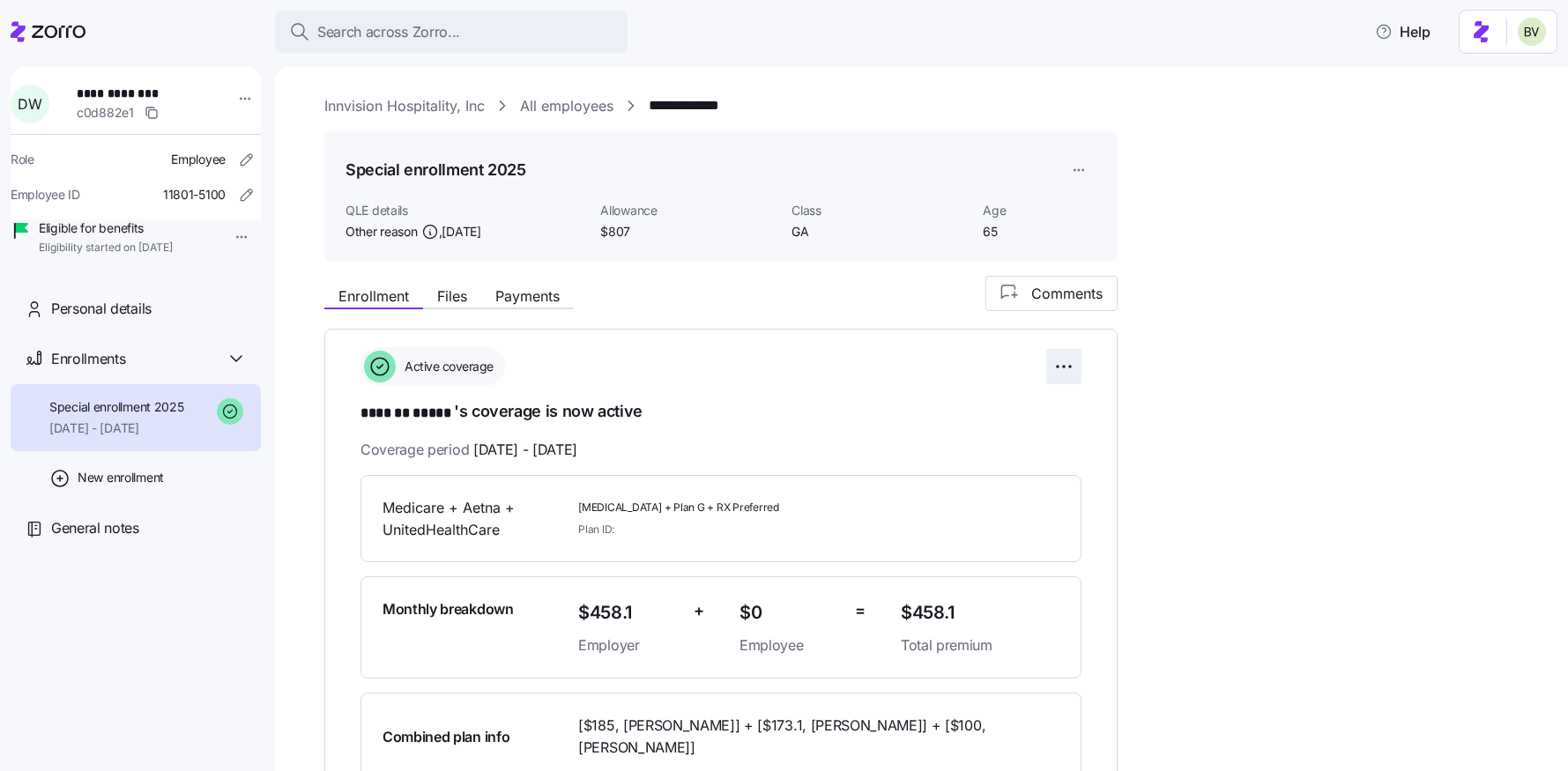
click at [1056, 360] on html "**********" at bounding box center [784, 380] width 1568 height 760
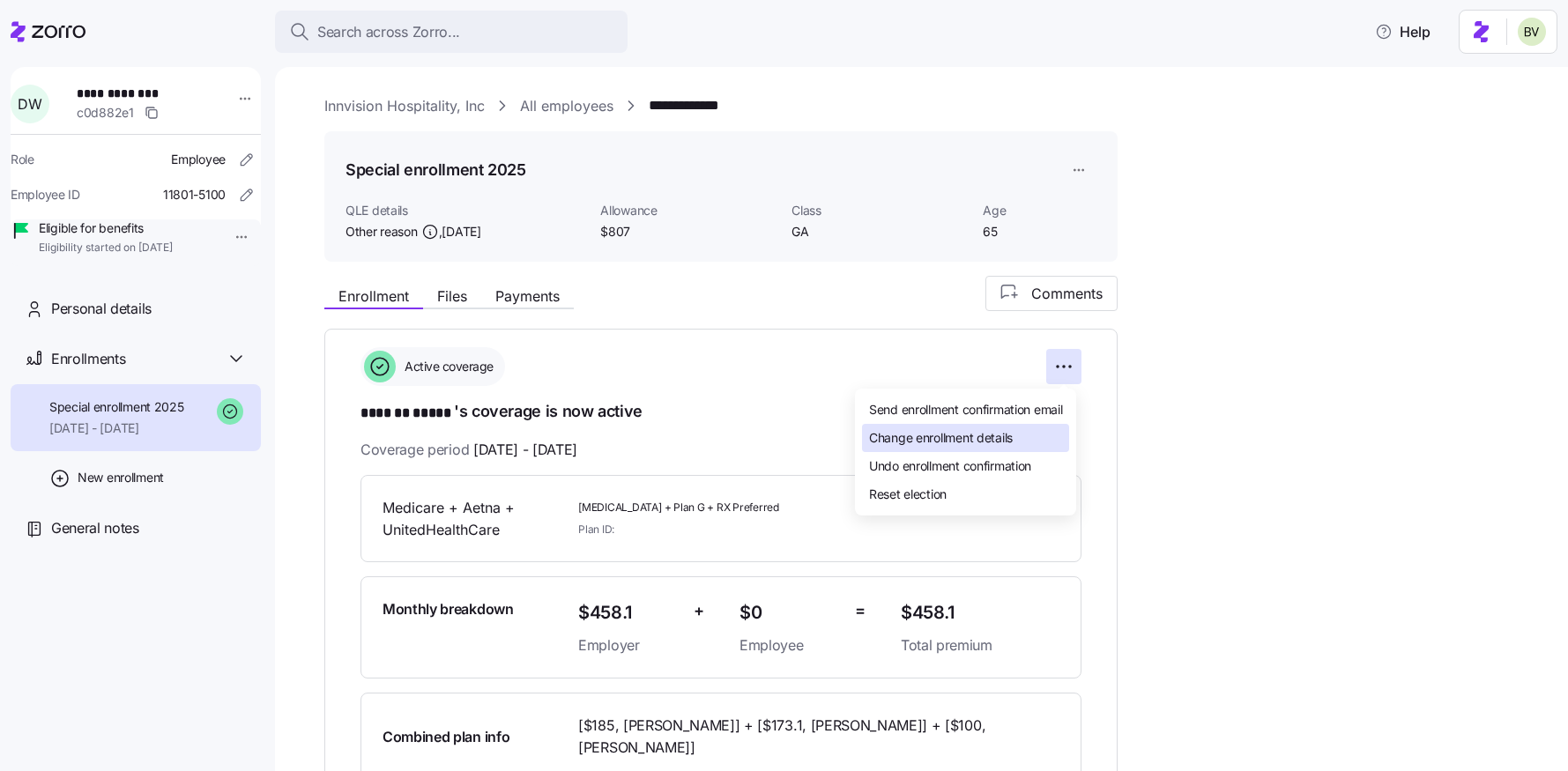
click at [958, 436] on span "Change enrollment details" at bounding box center [941, 438] width 144 height 18
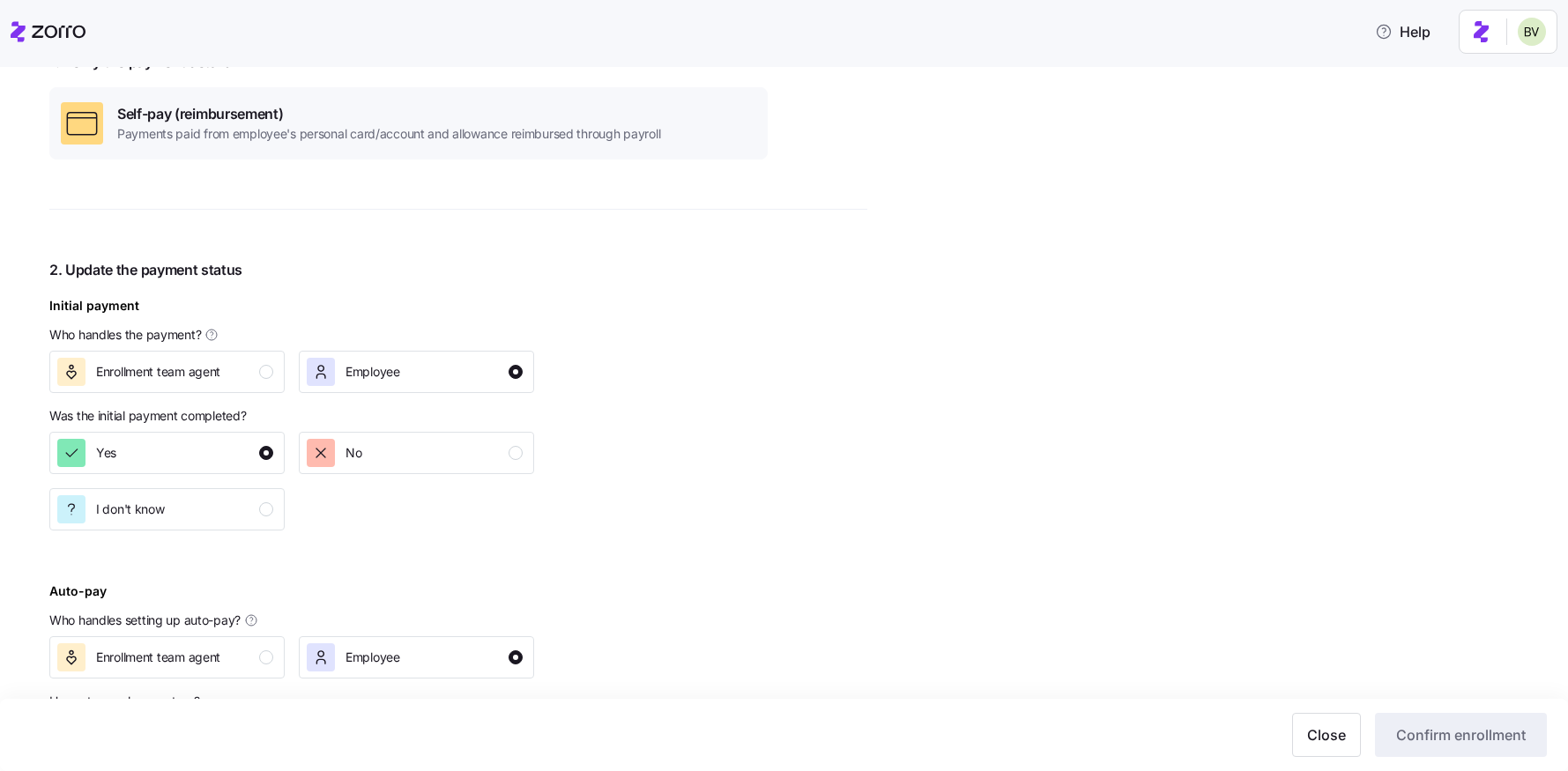
scroll to position [351, 0]
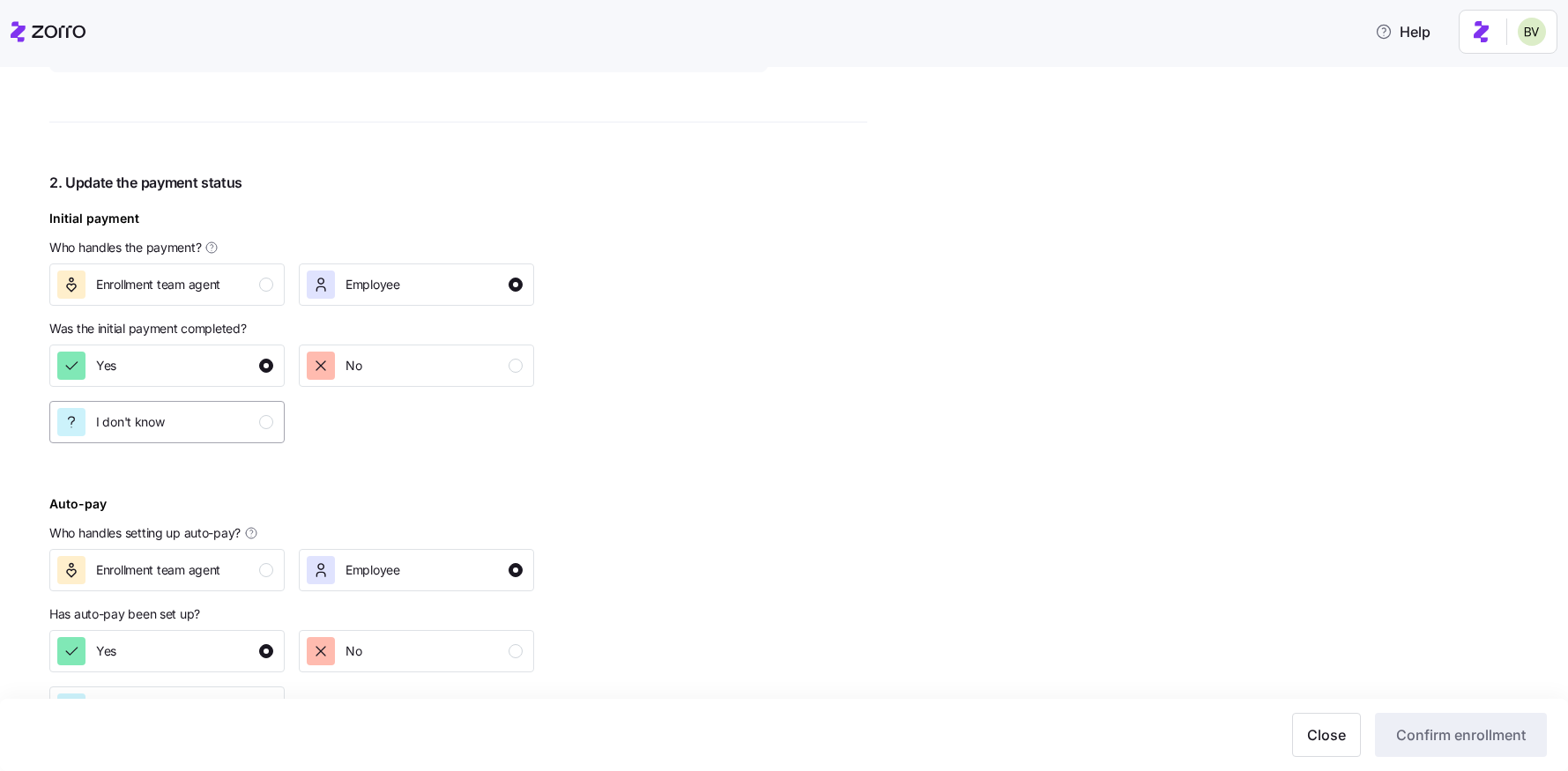
click at [195, 413] on div "I don't know" at bounding box center [165, 422] width 216 height 28
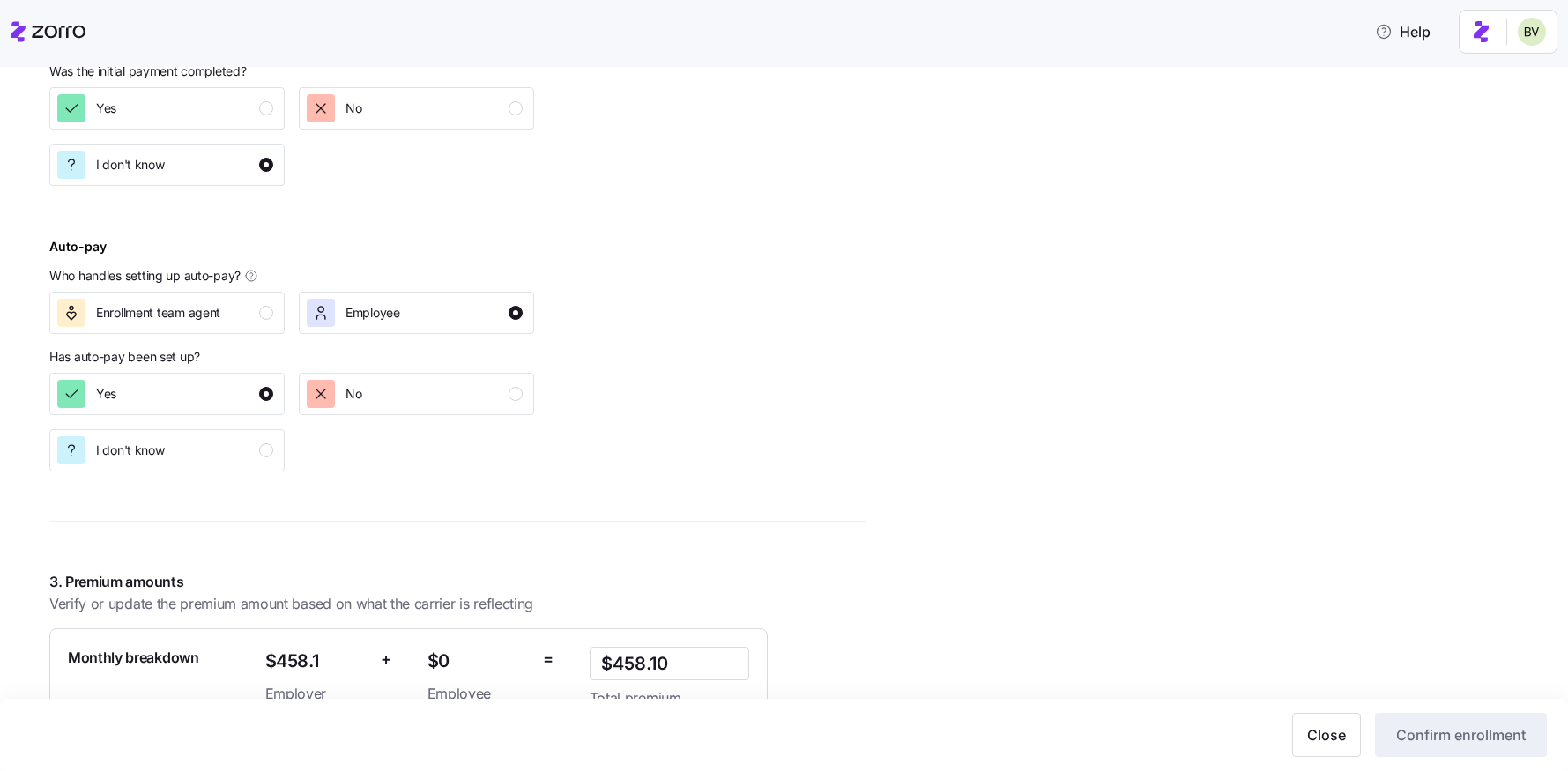
scroll to position [748, 0]
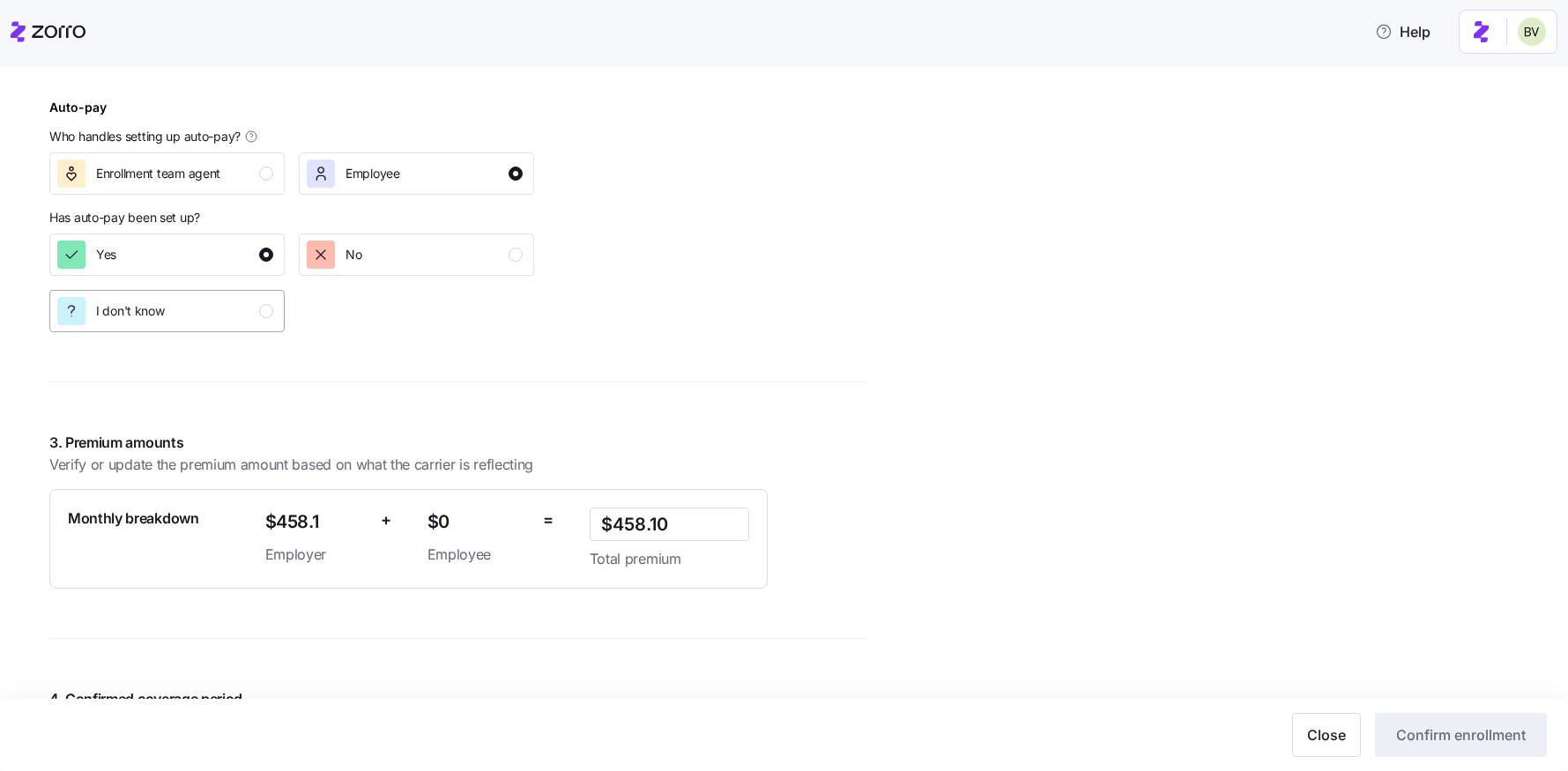
click at [215, 309] on div "I don't know" at bounding box center [165, 310] width 216 height 28
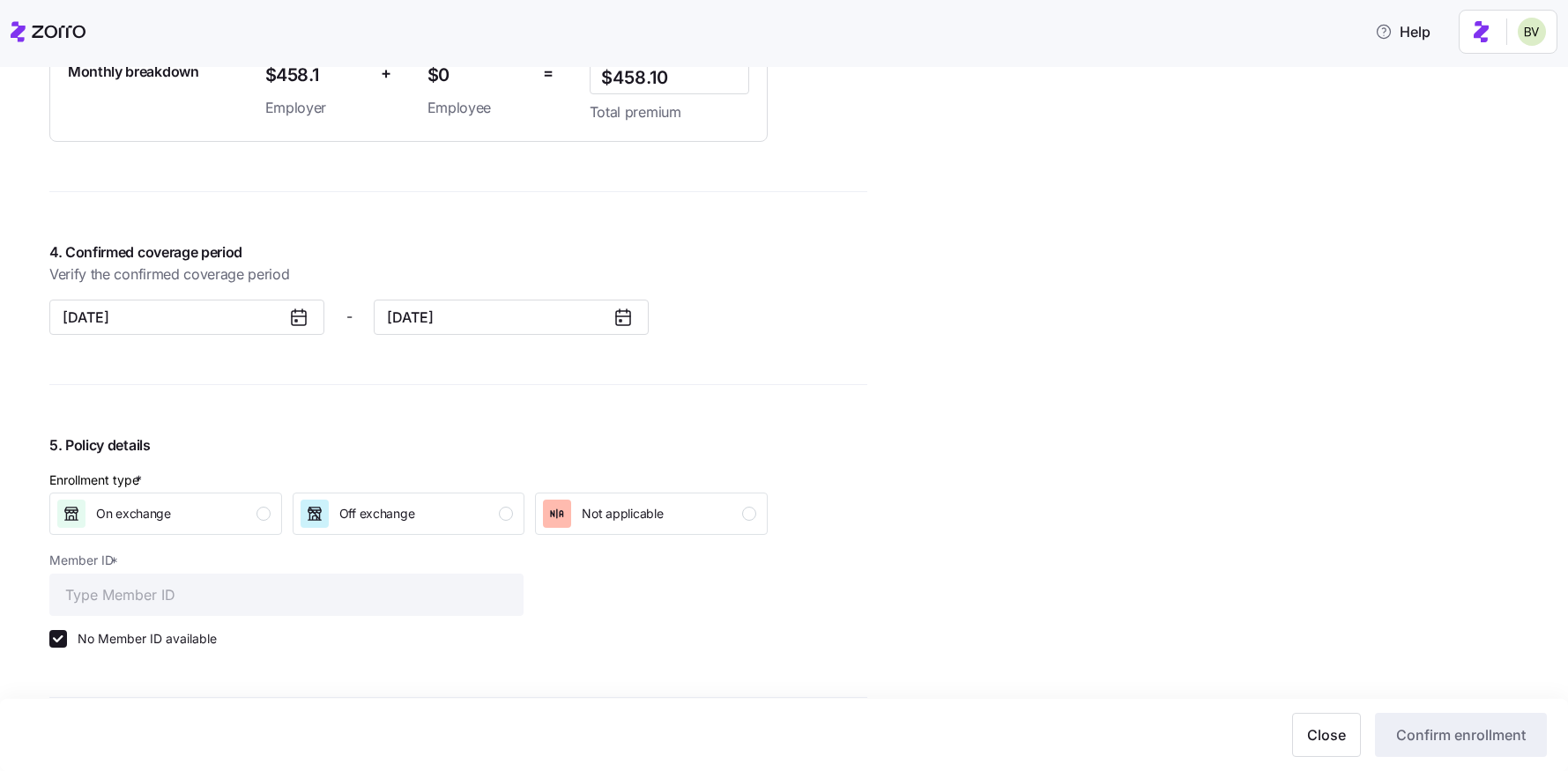
scroll to position [1169, 0]
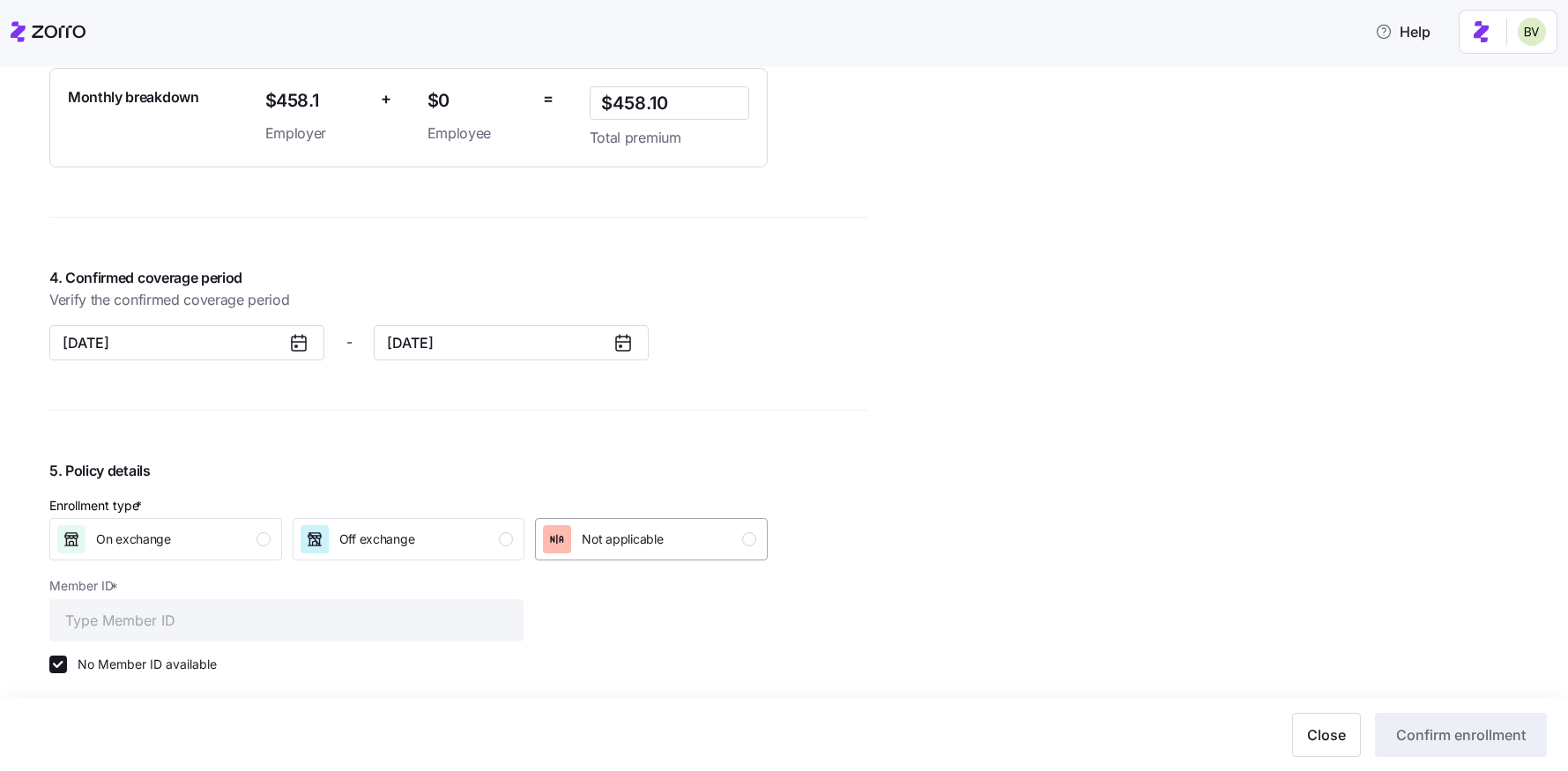
click at [599, 539] on span "Not applicable" at bounding box center [621, 540] width 81 height 18
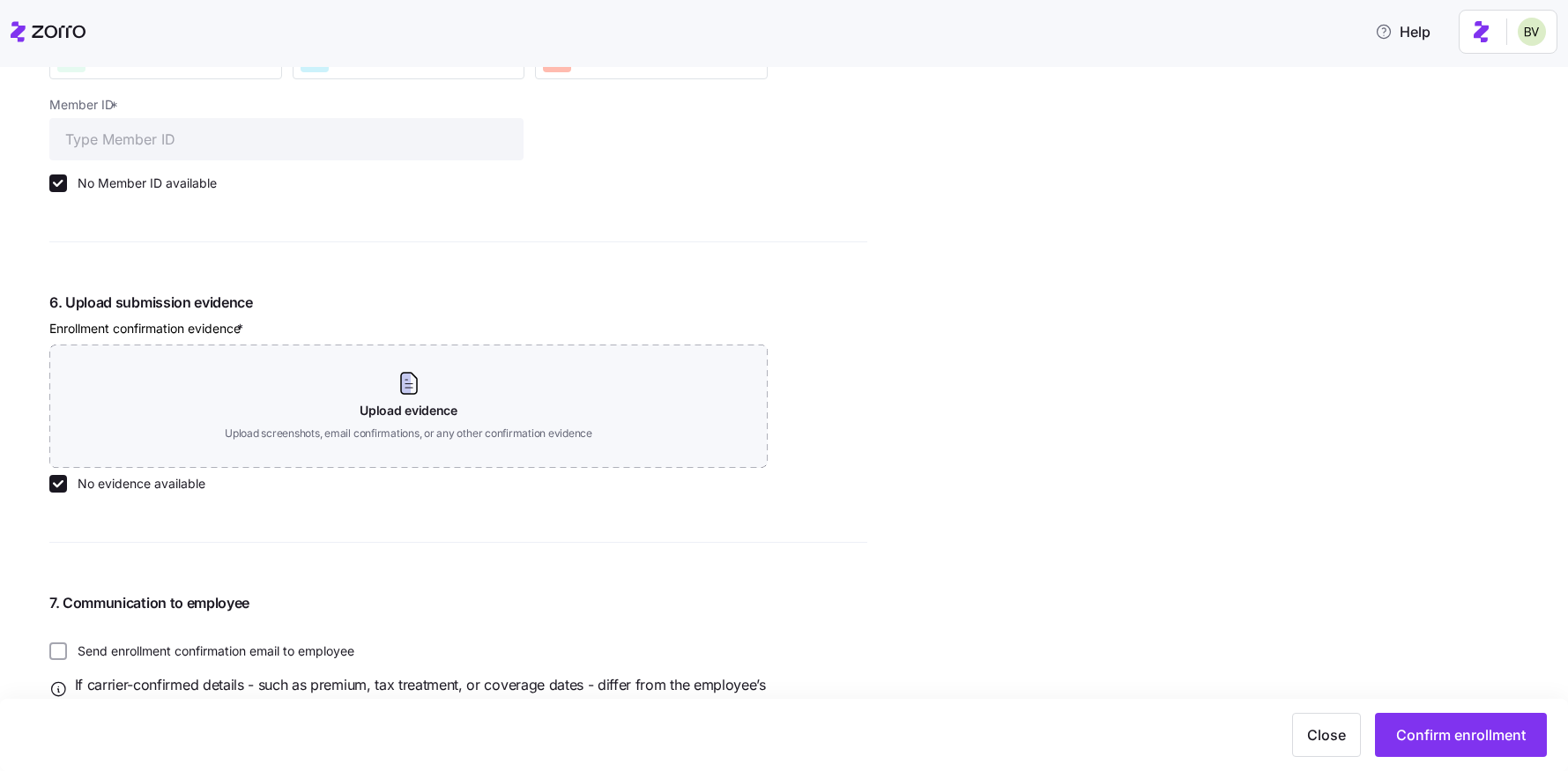
scroll to position [1724, 0]
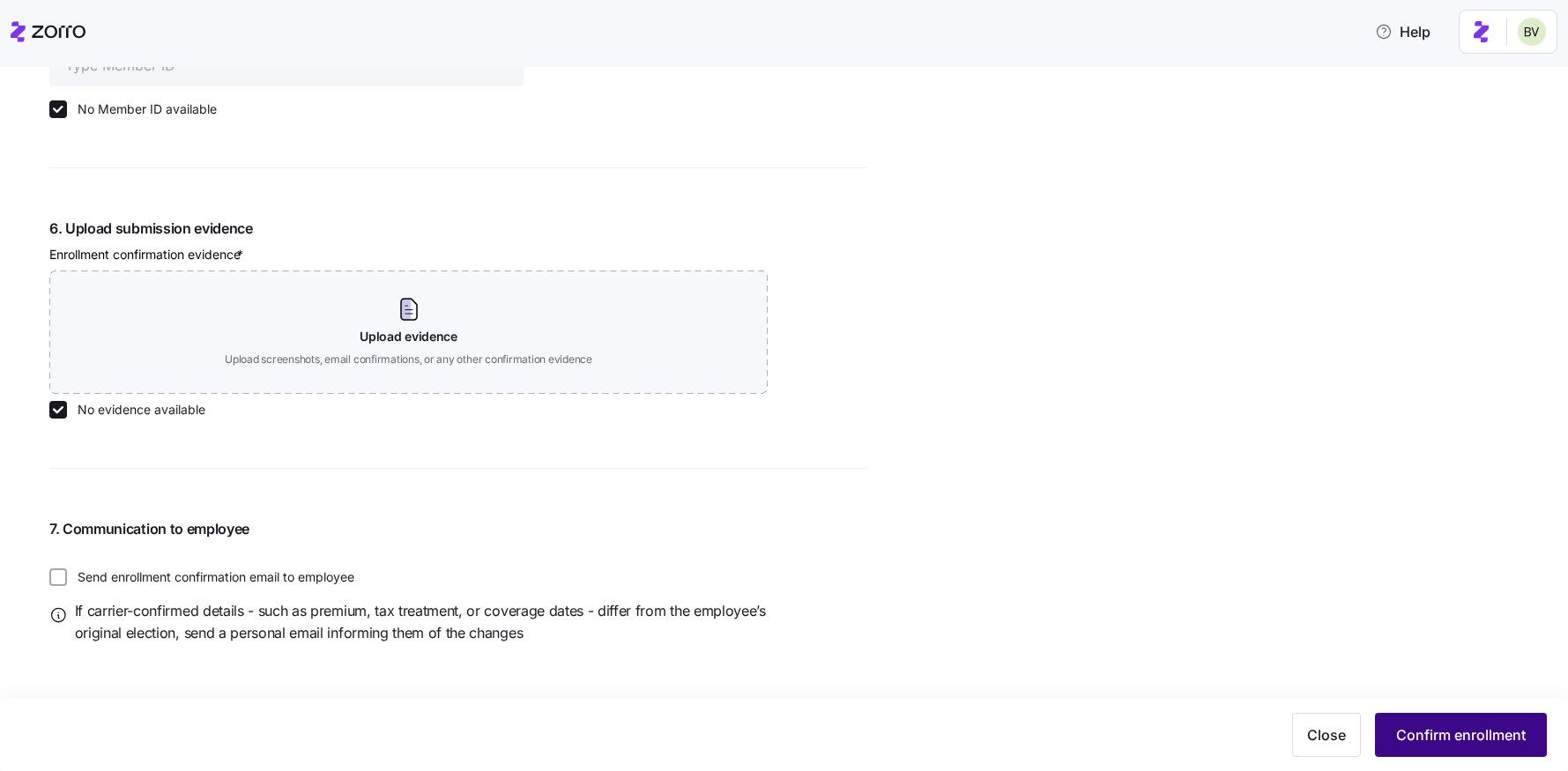
click at [1480, 715] on button "Confirm enrollment" at bounding box center [1460, 734] width 172 height 44
